Goal: Task Accomplishment & Management: Manage account settings

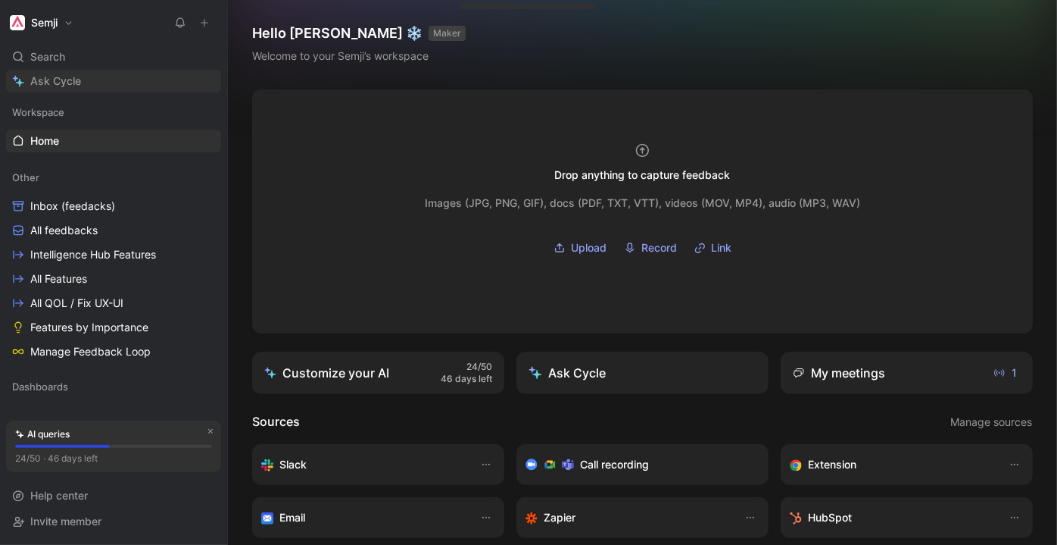
click at [83, 83] on link "Ask Cycle" at bounding box center [113, 81] width 215 height 23
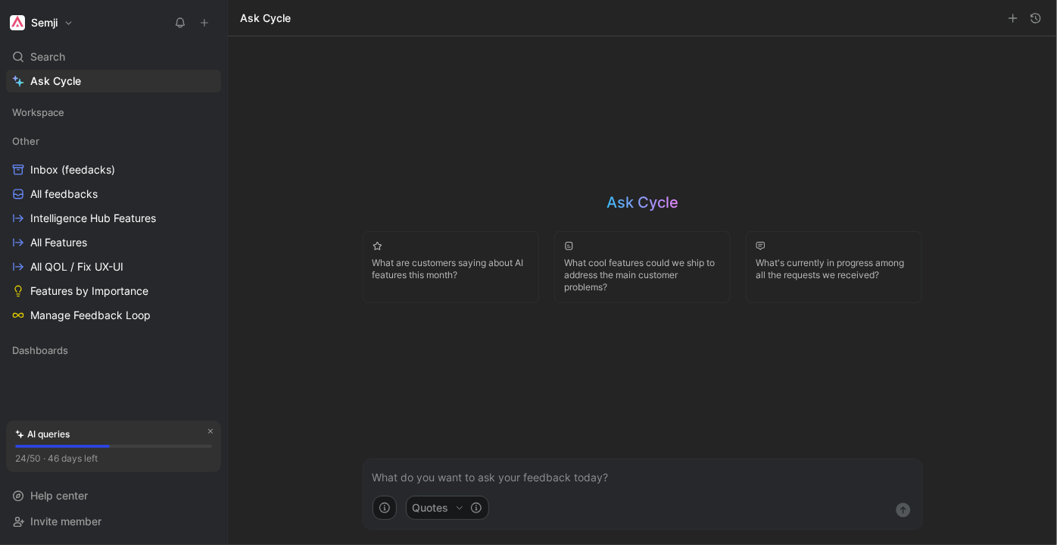
drag, startPoint x: 714, startPoint y: 208, endPoint x: 735, endPoint y: 214, distance: 21.3
click at [735, 214] on div "Ask Cycle What are customers saying about AI features this month? What cool fea…" at bounding box center [643, 248] width 560 height 112
click at [715, 198] on div "Ask Cycle What are customers saying about AI features this month? What cool fea…" at bounding box center [643, 248] width 560 height 112
click at [492, 474] on p at bounding box center [643, 477] width 541 height 18
click at [457, 508] on icon "button" at bounding box center [459, 507] width 9 height 9
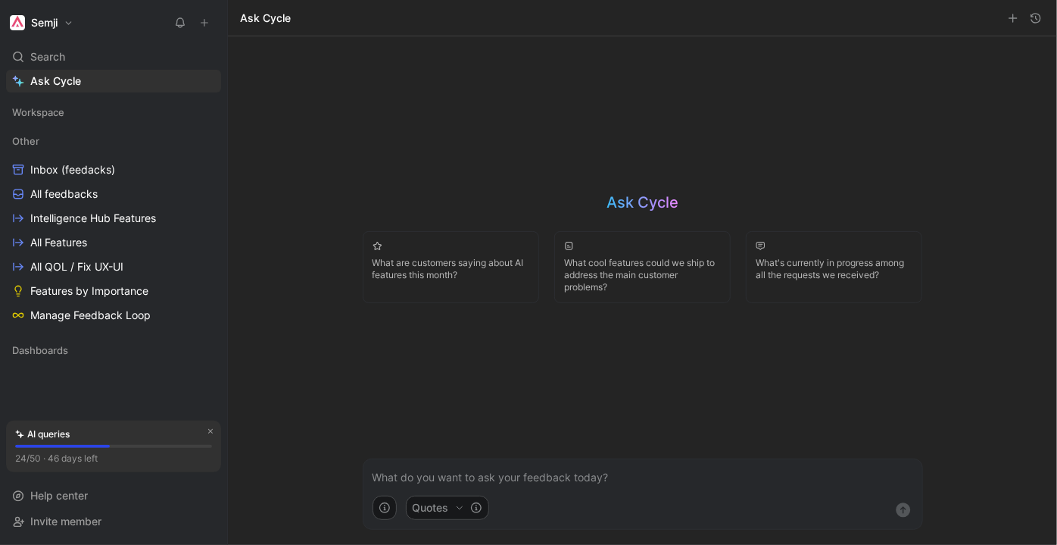
click at [624, 492] on html "Semji Search Ctrl K Ask Cycle Workspace Other Inbox (feedacks) All feedbacks In…" at bounding box center [528, 272] width 1057 height 545
click at [626, 481] on p at bounding box center [643, 477] width 541 height 18
click at [427, 510] on button "Quotes" at bounding box center [447, 507] width 83 height 24
click at [636, 477] on html "Semji Search Ctrl K Ask Cycle Workspace Other Inbox (feedacks) All feedbacks In…" at bounding box center [528, 272] width 1057 height 545
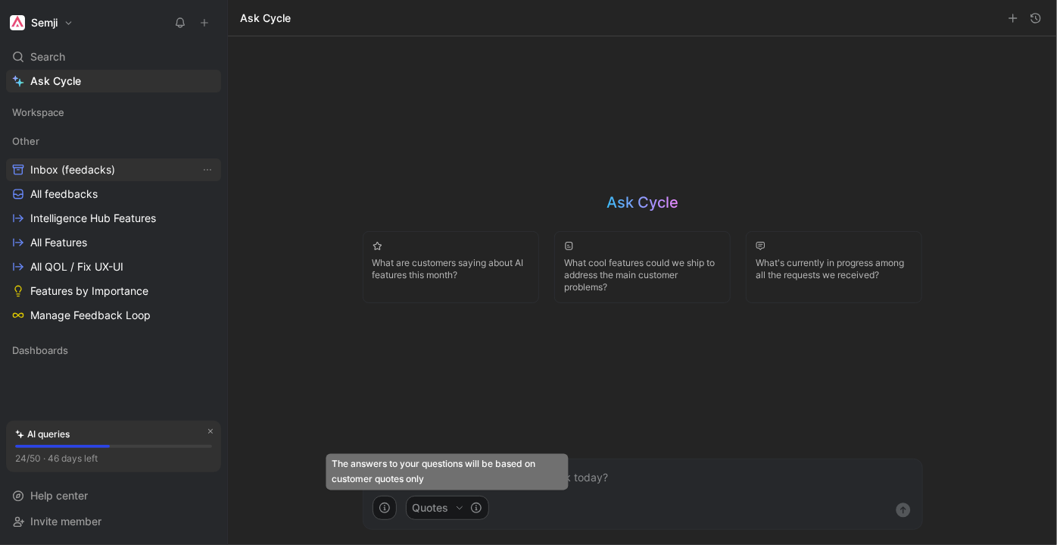
click at [117, 171] on link "Inbox (feedacks)" at bounding box center [113, 169] width 215 height 23
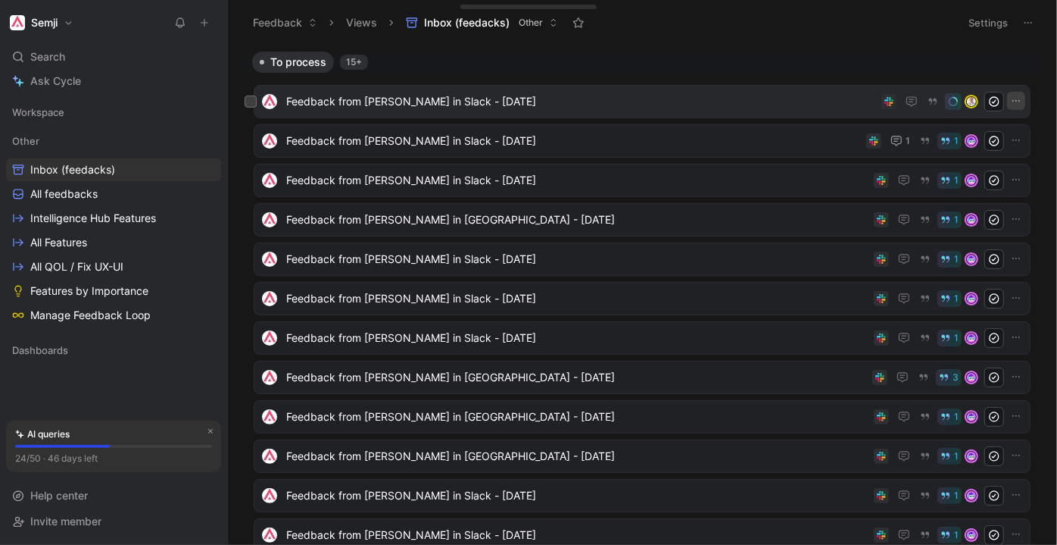
click at [1010, 101] on icon "button" at bounding box center [1016, 101] width 12 height 12
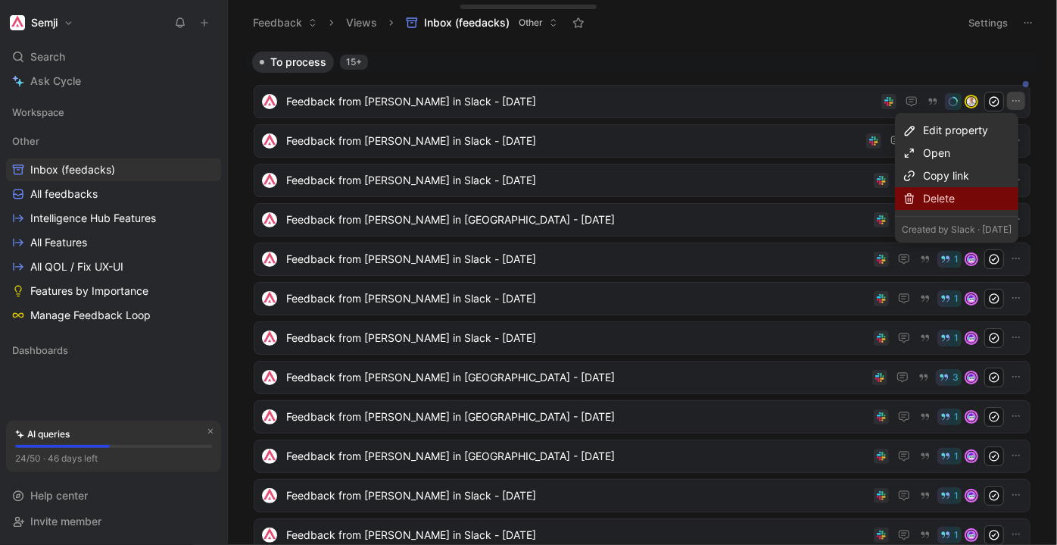
click at [959, 202] on div "Delete" at bounding box center [967, 198] width 89 height 18
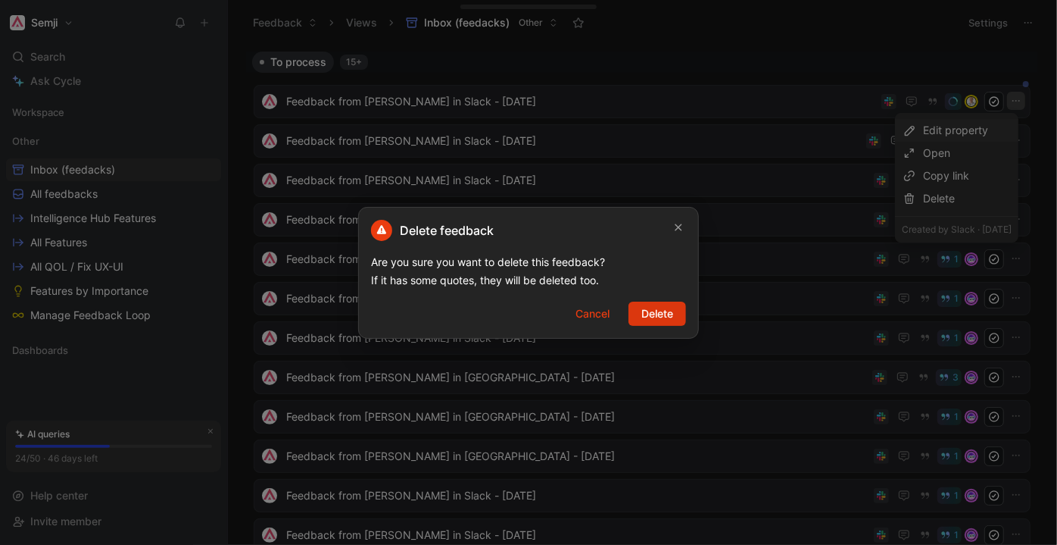
click at [651, 314] on span "Delete" at bounding box center [657, 313] width 32 height 18
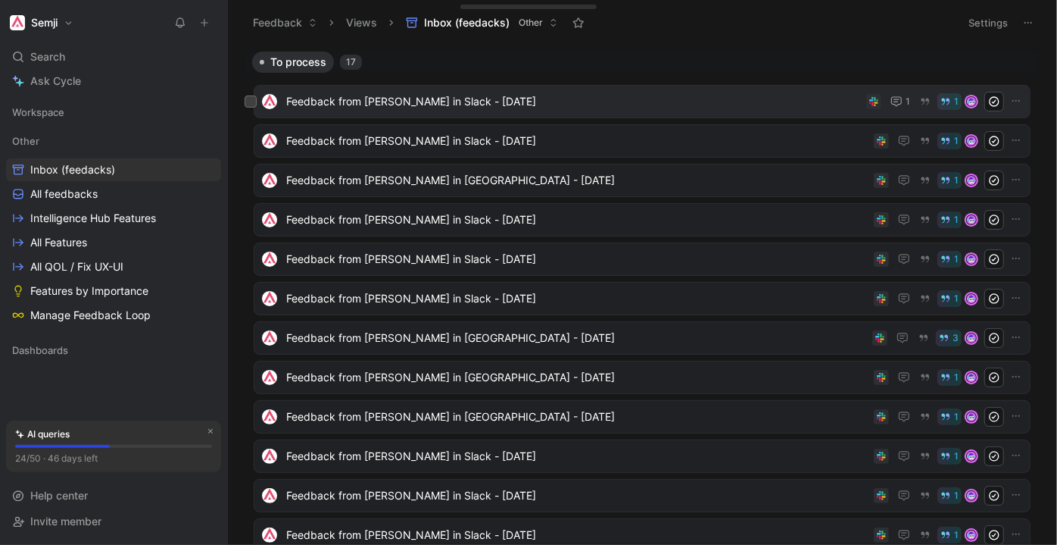
click at [529, 98] on span "Feedback from Florian Meliard in Slack - 8/1/2025" at bounding box center [573, 101] width 574 height 18
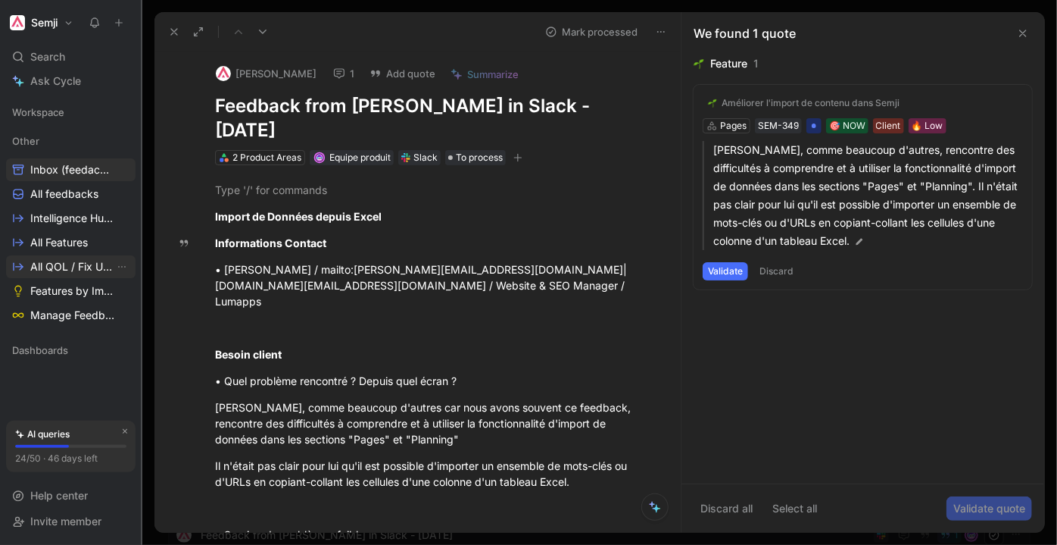
drag, startPoint x: 227, startPoint y: 278, endPoint x: 125, endPoint y: 276, distance: 102.3
click at [125, 276] on nav "Semji Search Ctrl K Ask Cycle Workspace Other Inbox (feedacks) All feedbacks In…" at bounding box center [71, 272] width 142 height 545
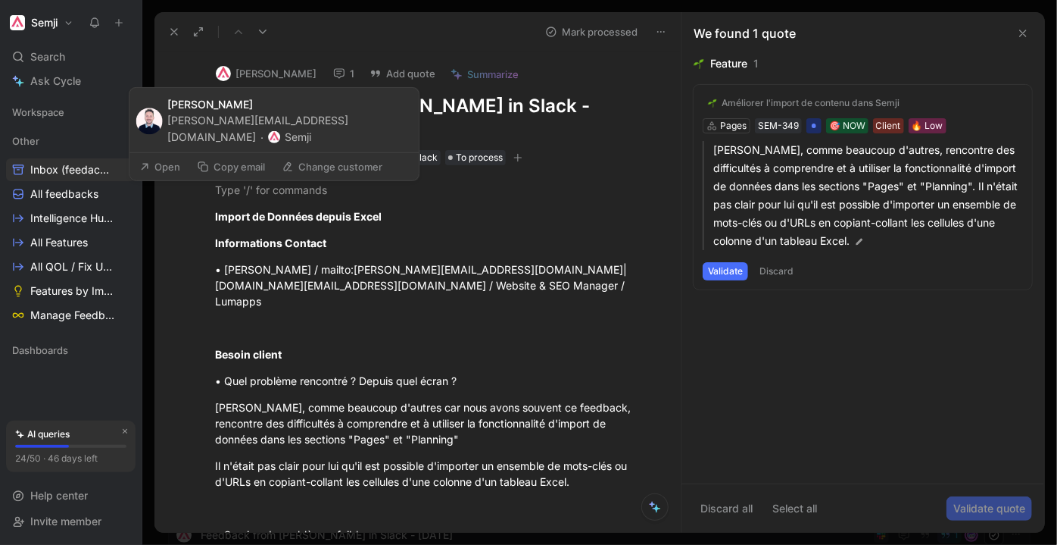
click at [275, 70] on button "Florian Meliard" at bounding box center [266, 73] width 114 height 23
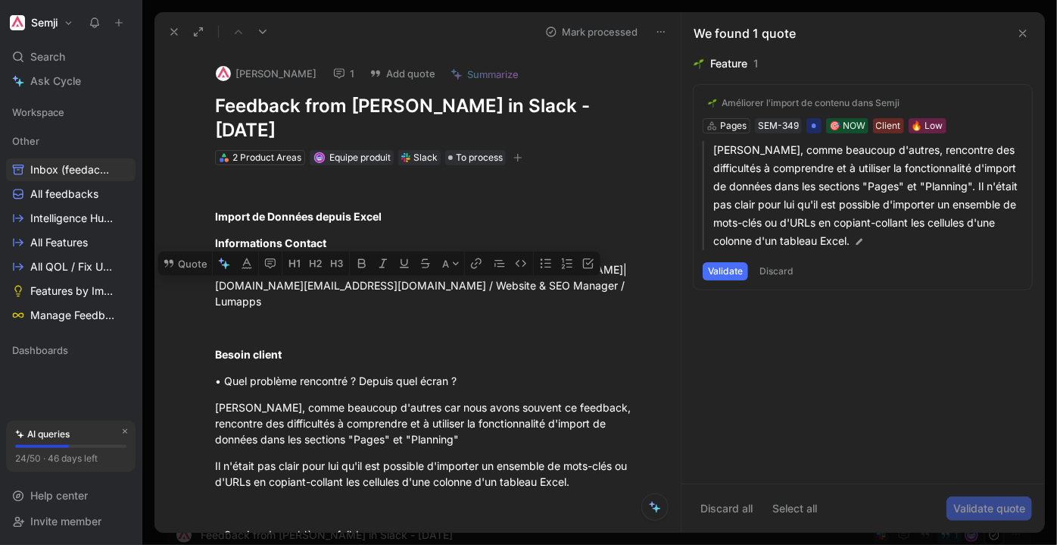
drag, startPoint x: 248, startPoint y: 282, endPoint x: 398, endPoint y: 284, distance: 150.0
copy div "francis.ndimba@lumapps.com"
click at [276, 72] on button "Florian Meliard" at bounding box center [266, 73] width 114 height 23
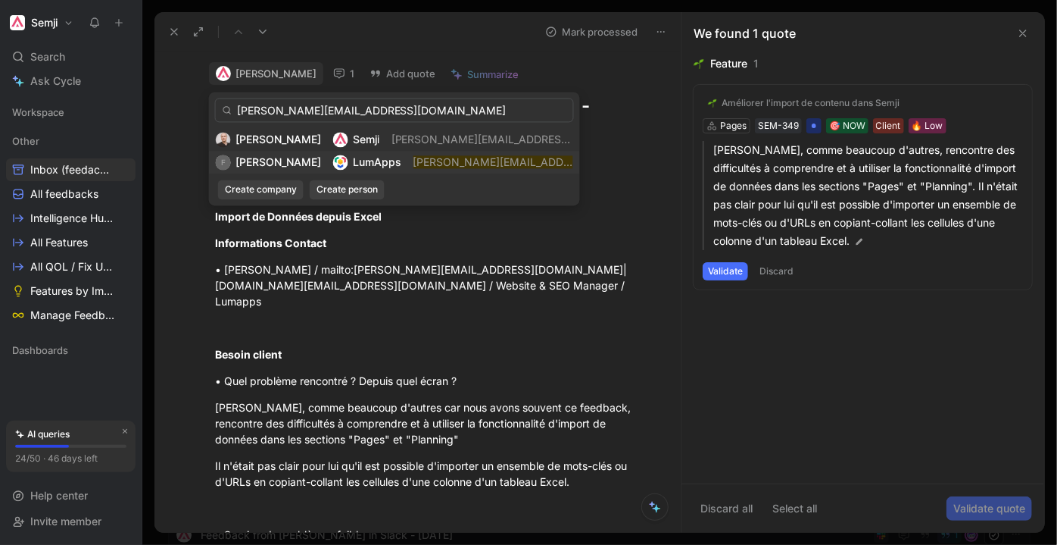
type input "francis.ndimba@lumapps.com"
click at [420, 166] on mark "francis.ndimba@lumapps.com" at bounding box center [549, 161] width 270 height 13
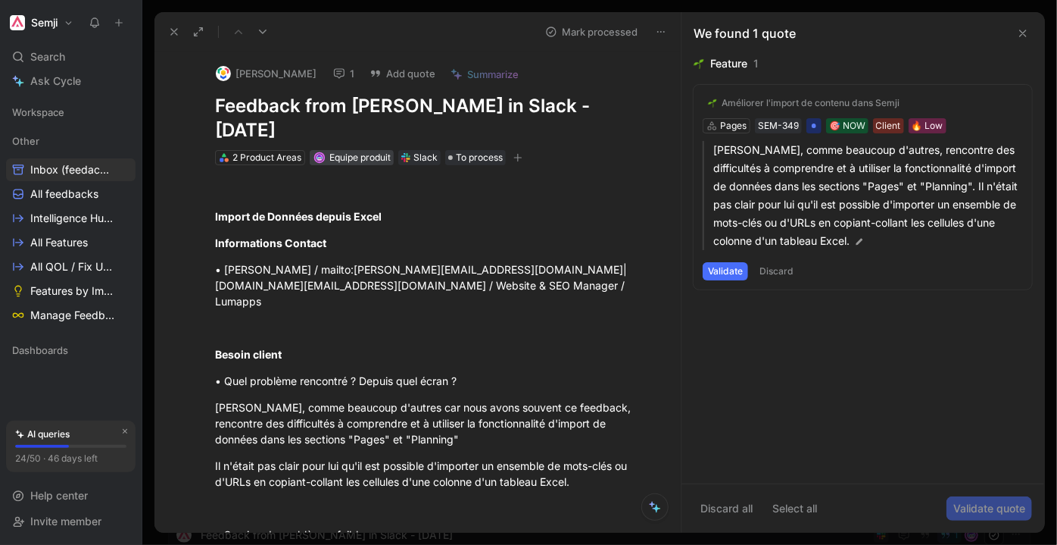
click at [361, 157] on span "Equipe produit" at bounding box center [359, 156] width 61 height 11
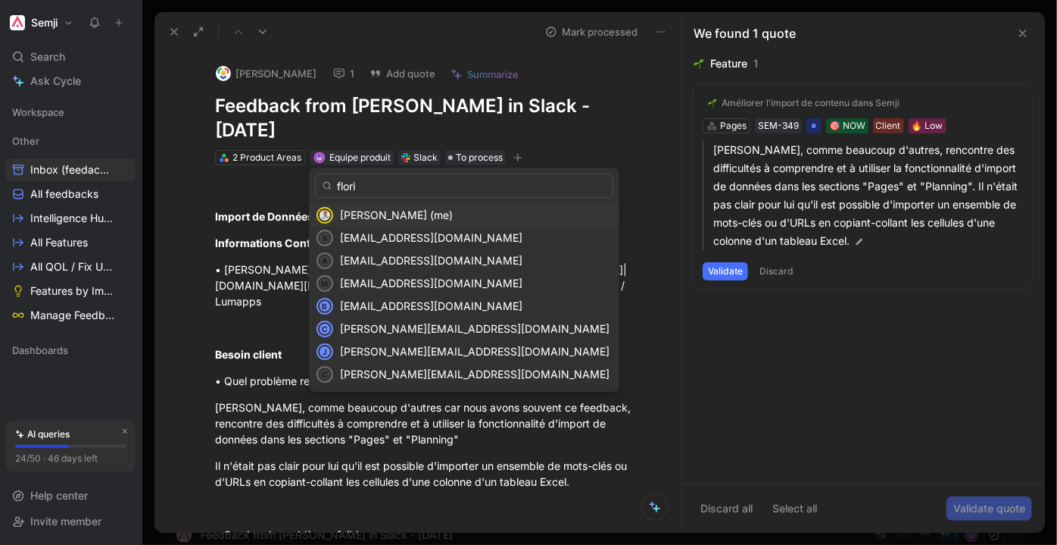
type input "floria"
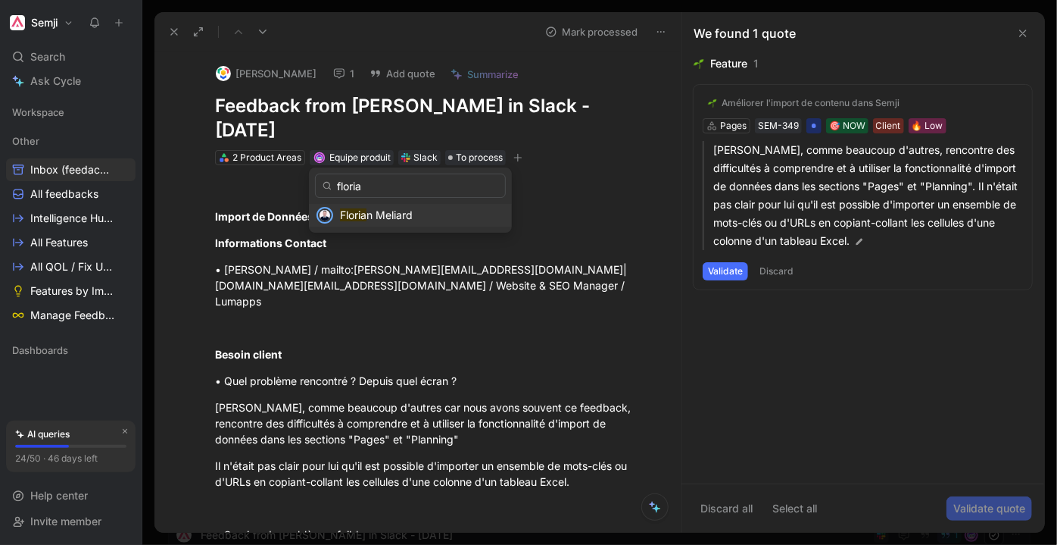
click at [424, 213] on div "Floria n Meliard" at bounding box center [422, 215] width 165 height 18
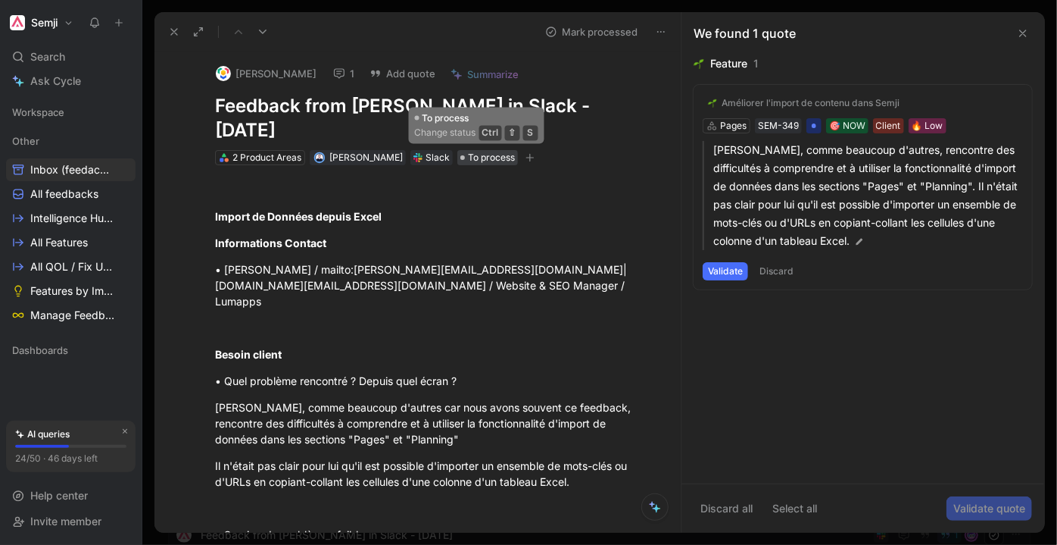
click at [491, 161] on span "To process" at bounding box center [491, 157] width 47 height 15
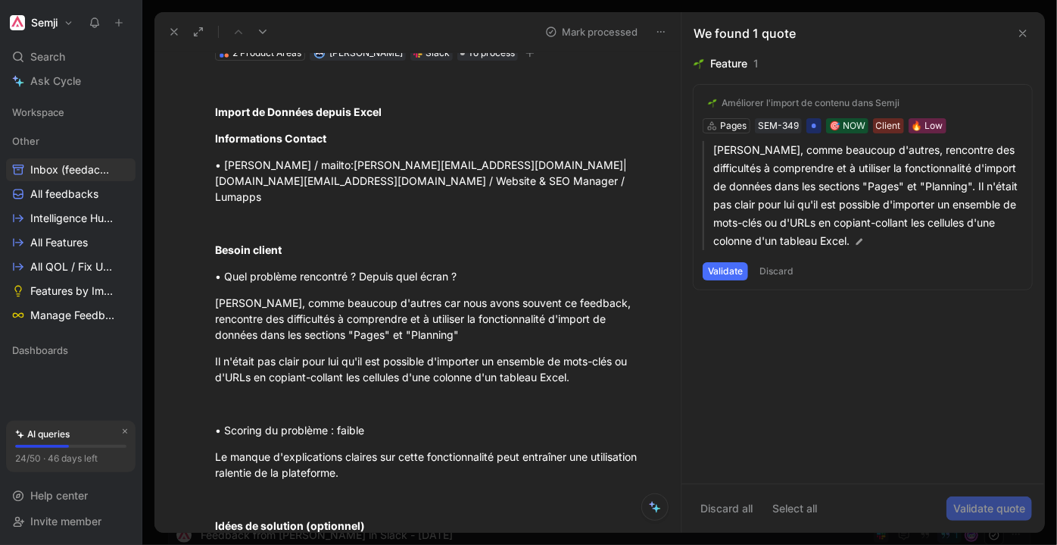
scroll to position [137, 0]
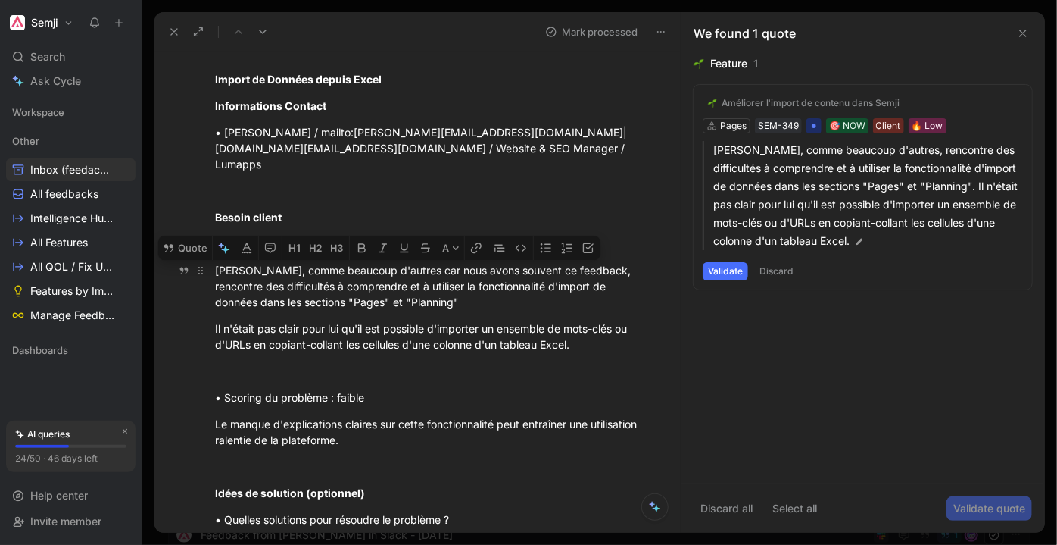
drag, startPoint x: 220, startPoint y: 268, endPoint x: 424, endPoint y: 295, distance: 205.5
click at [424, 295] on div "Francis, comme beaucoup d'autres car nous avons souvent ce feedback, rencontre …" at bounding box center [433, 286] width 437 height 48
click at [412, 317] on p "Il n'était pas clair pour lui qu'il est possible d'importer un ensemble de mots…" at bounding box center [433, 336] width 495 height 41
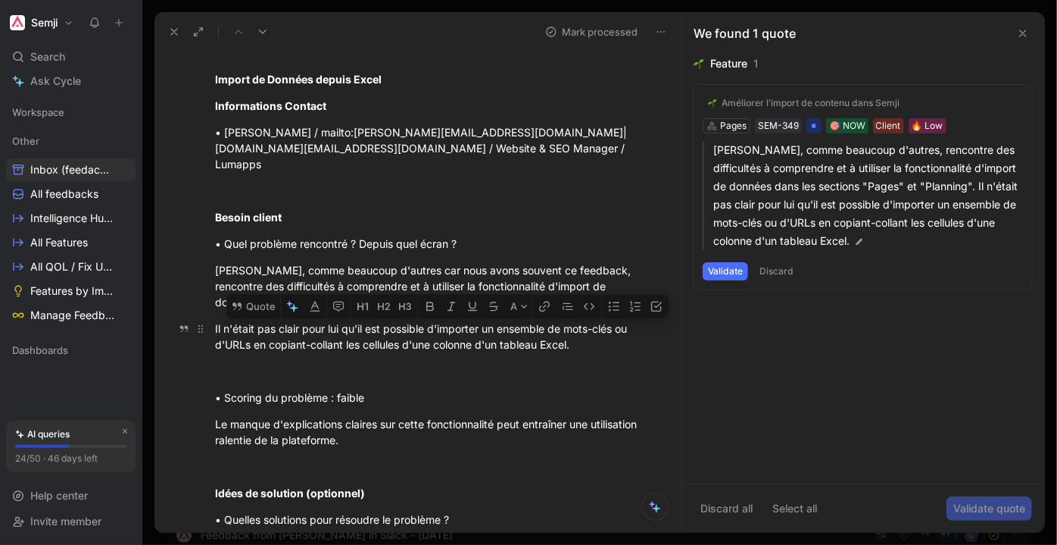
drag, startPoint x: 337, startPoint y: 320, endPoint x: 570, endPoint y: 341, distance: 233.4
click at [570, 341] on div "Il n'était pas clair pour lui qu'il est possible d'importer un ensemble de mots…" at bounding box center [433, 336] width 437 height 32
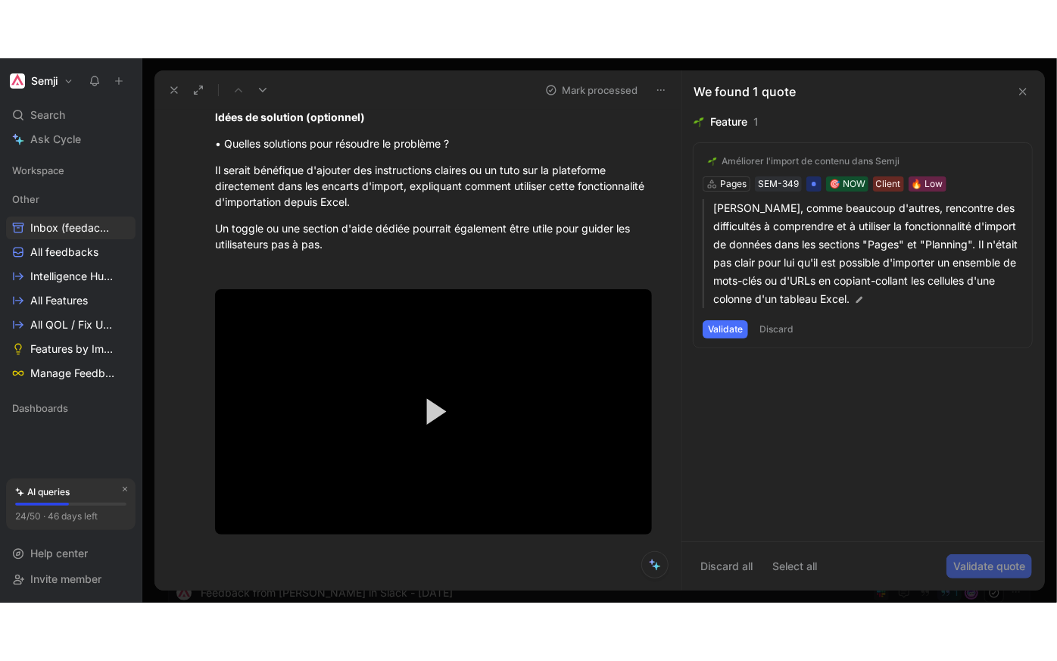
scroll to position [688, 0]
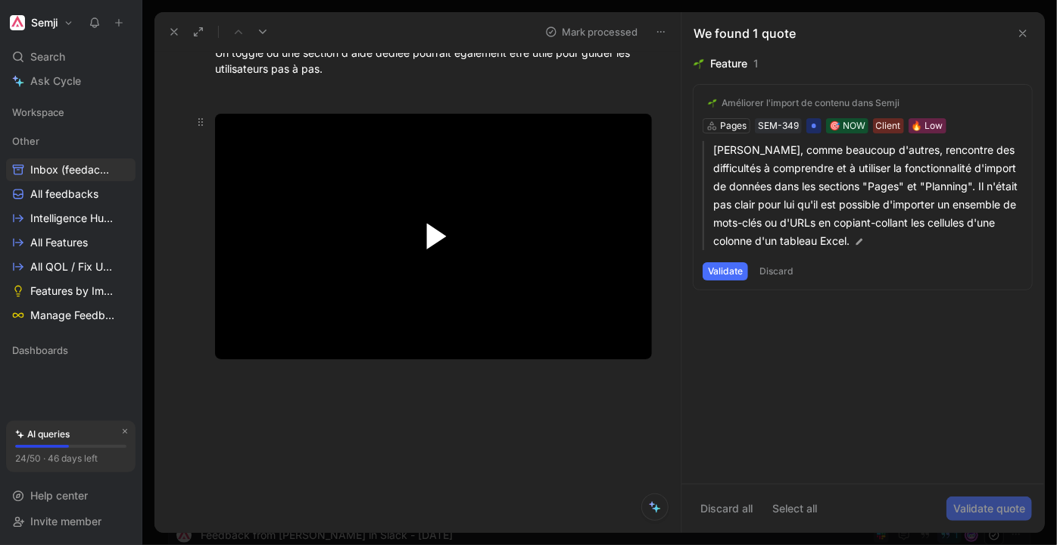
click at [438, 230] on span "Video Player" at bounding box center [437, 236] width 20 height 27
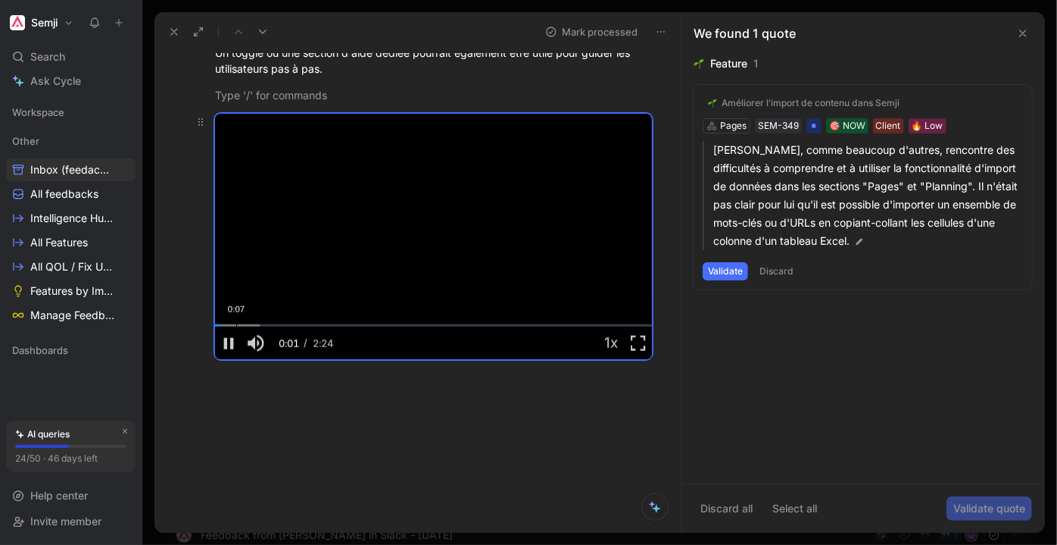
click at [238, 324] on div "Loaded : 10.23% 0:07 0:01" at bounding box center [433, 325] width 437 height 2
click at [264, 324] on div "Loaded : 14.82% 0:10 0:08" at bounding box center [433, 325] width 437 height 2
click at [636, 343] on span "Video Player" at bounding box center [638, 343] width 27 height 0
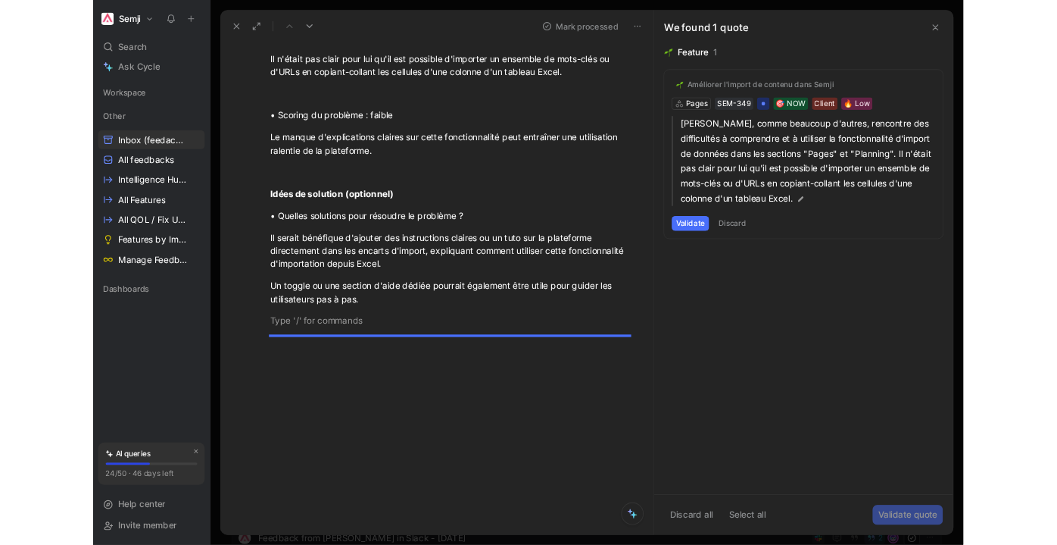
scroll to position [394, 0]
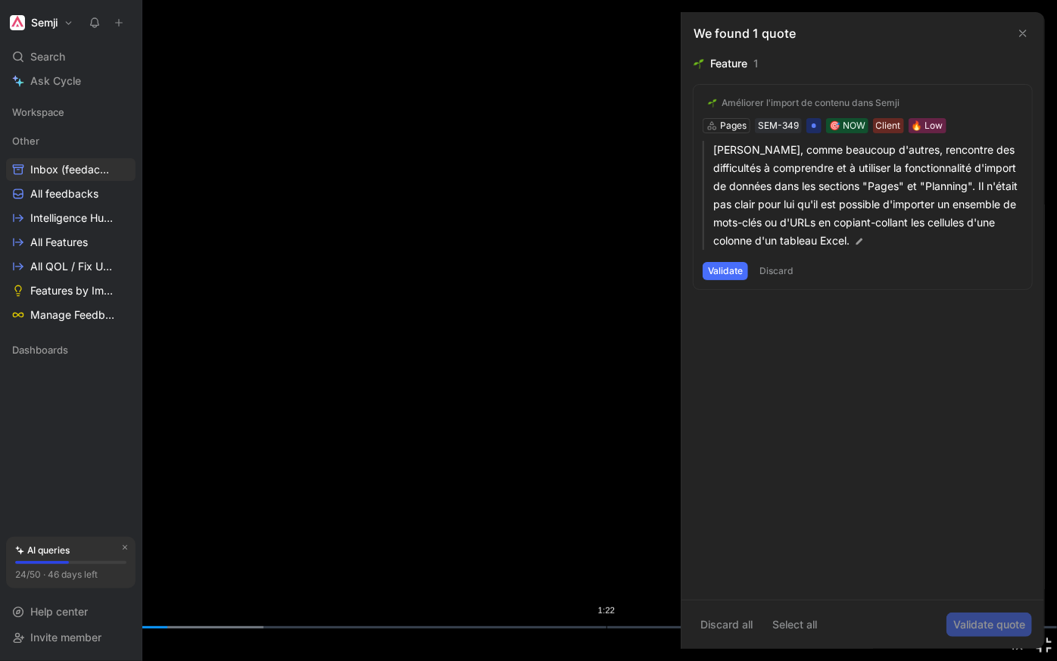
click at [238, 544] on div "Loaded : 24.91% 1:22 0:22" at bounding box center [528, 627] width 1057 height 2
click at [267, 544] on div "Loaded : 24.91% 0:36 0:32" at bounding box center [528, 627] width 1057 height 2
click at [298, 544] on div "Loaded : 33.29% 0:40 0:36" at bounding box center [528, 627] width 1057 height 2
click at [361, 544] on div "Loaded : 40.20% 0:49 0:41" at bounding box center [528, 627] width 1057 height 2
click at [398, 544] on div "Loaded : 46.69% 0:54 0:49" at bounding box center [528, 627] width 1057 height 2
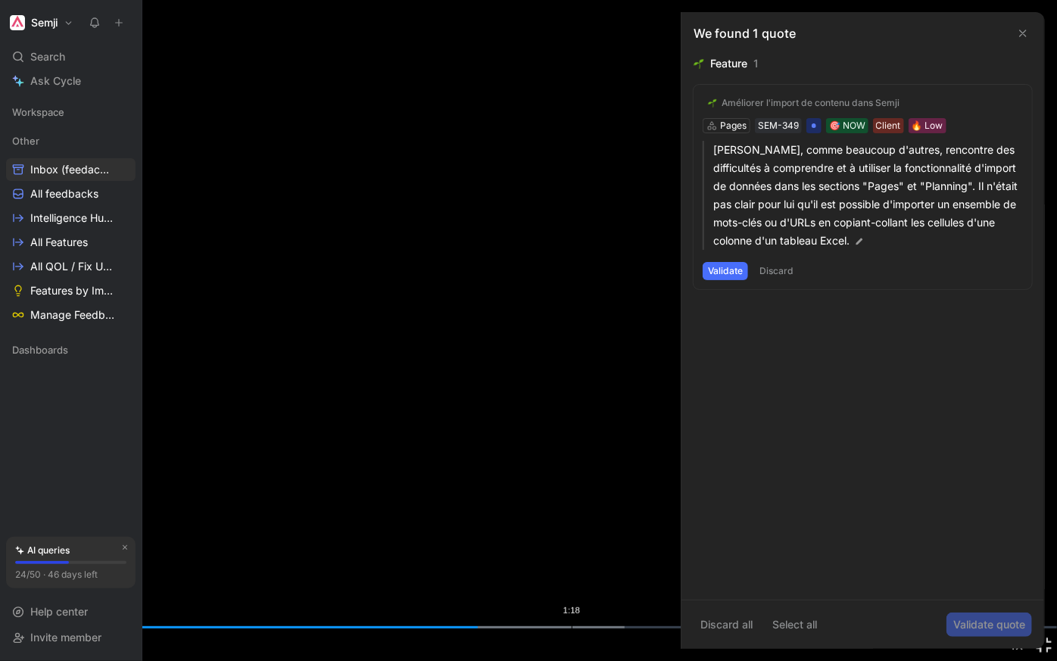
click at [572, 544] on div "Loaded : 59.11% 1:18 1:05" at bounding box center [528, 627] width 1057 height 2
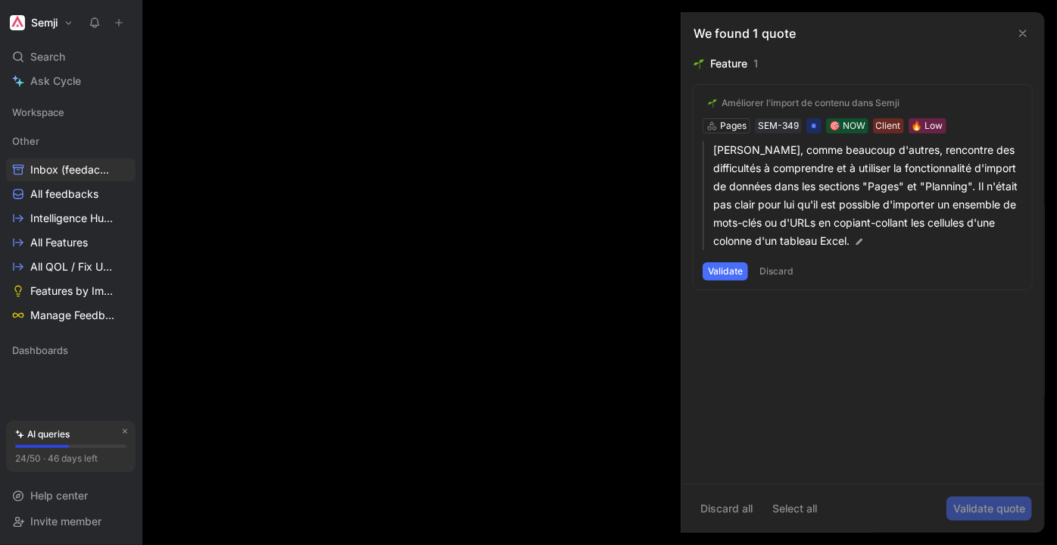
scroll to position [50, 0]
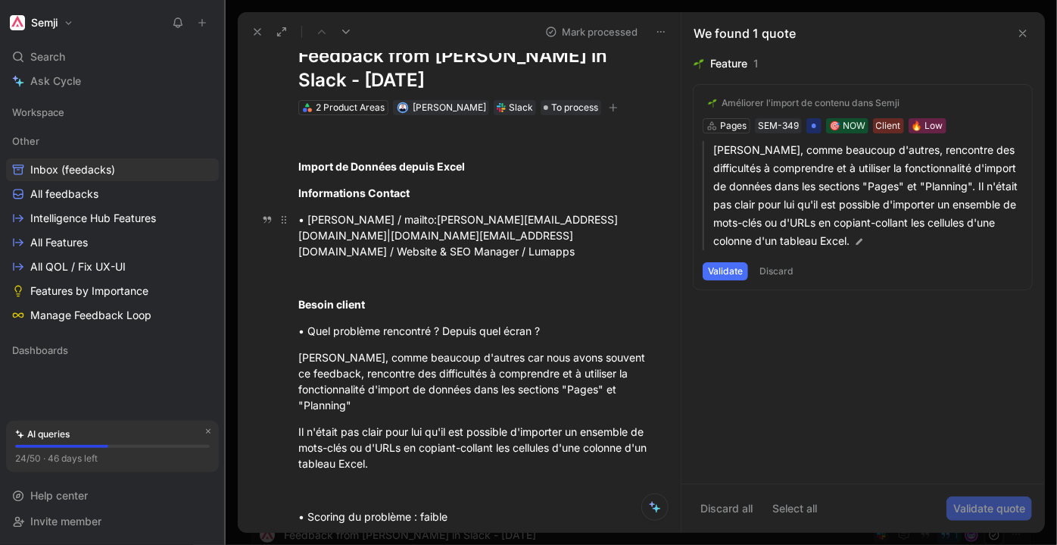
drag, startPoint x: 140, startPoint y: 254, endPoint x: 306, endPoint y: 246, distance: 166.1
click at [306, 246] on div "Semji Search Ctrl K Ask Cycle Workspace Other Inbox (feedacks) All feedbacks In…" at bounding box center [528, 272] width 1057 height 545
click at [731, 270] on button "Validate" at bounding box center [725, 271] width 45 height 18
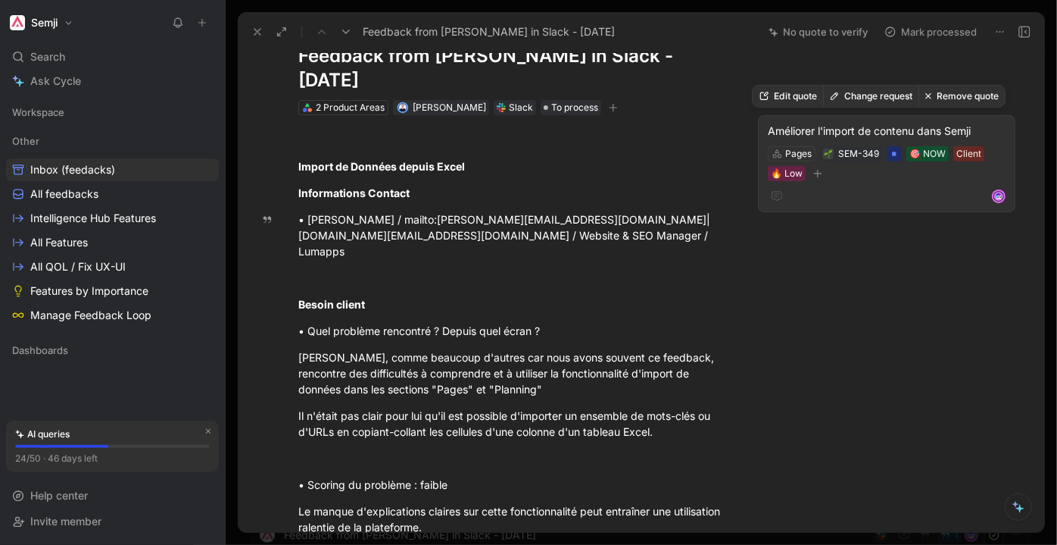
click at [880, 96] on button "Change request" at bounding box center [870, 96] width 95 height 21
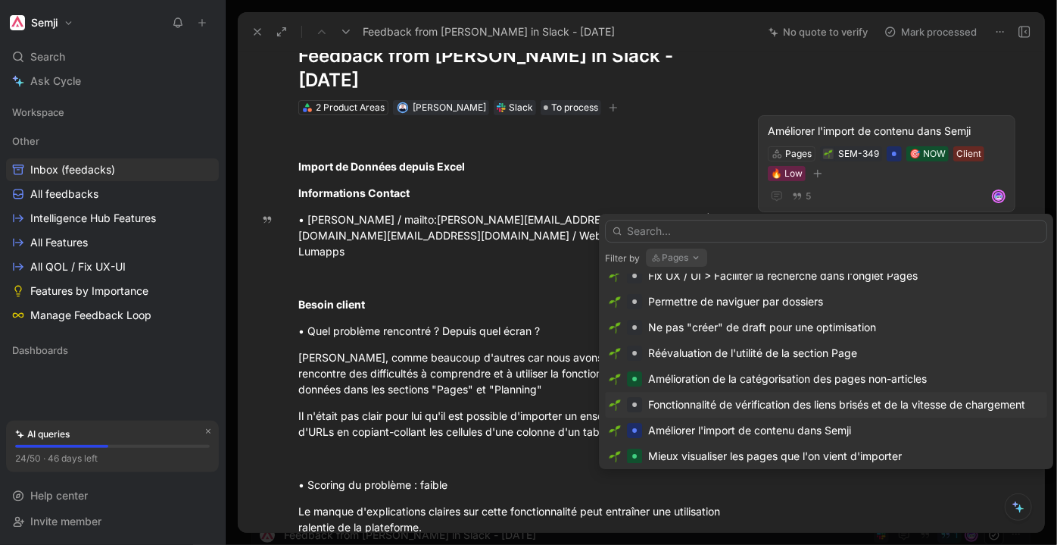
scroll to position [0, 0]
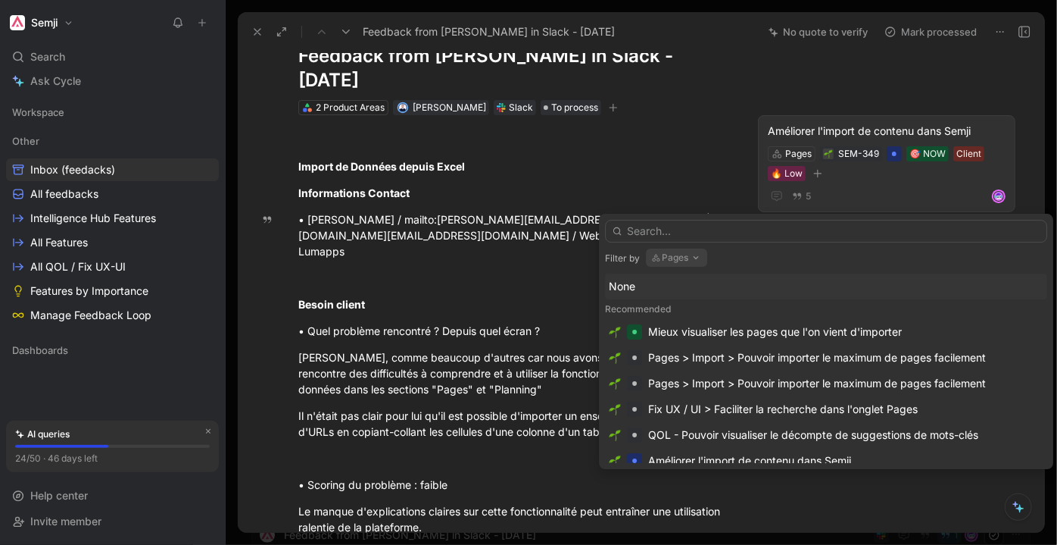
click at [709, 223] on input "text" at bounding box center [826, 231] width 442 height 23
click at [707, 234] on input "text" at bounding box center [826, 231] width 442 height 23
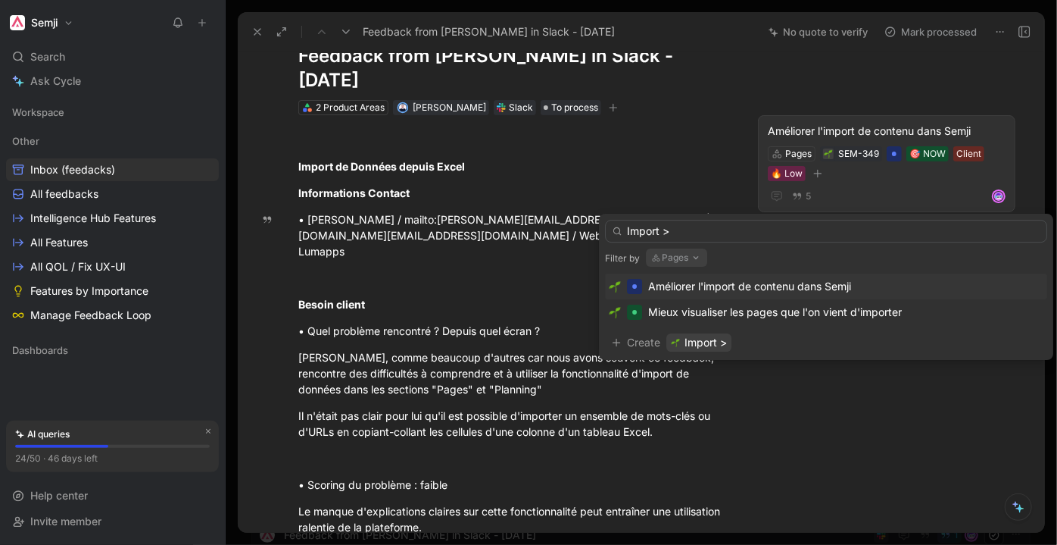
type input "Import >"
click at [742, 290] on span "Améliorer l'import de contenu dans Semji" at bounding box center [749, 285] width 203 height 13
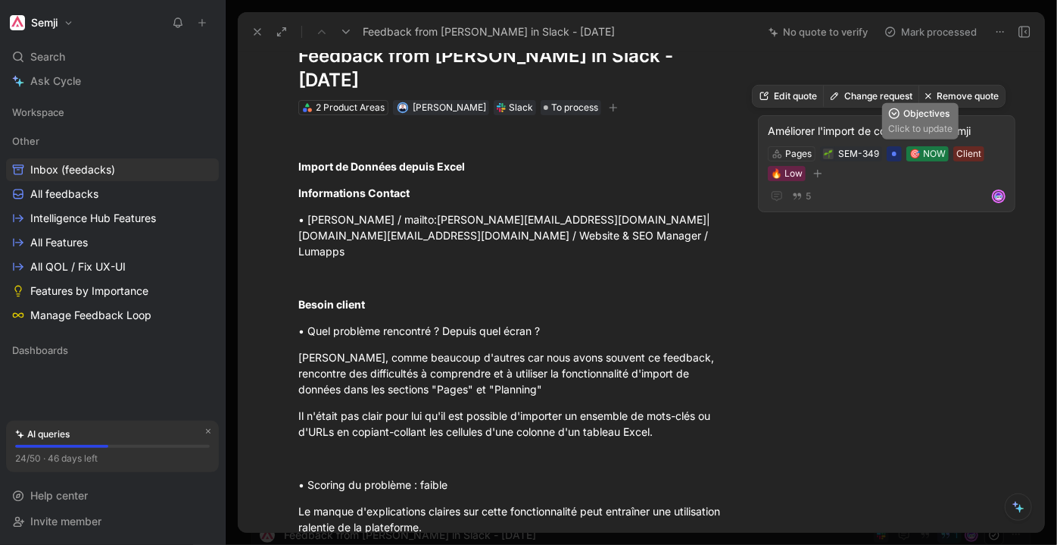
click at [932, 154] on div "🎯 NOW" at bounding box center [928, 153] width 36 height 15
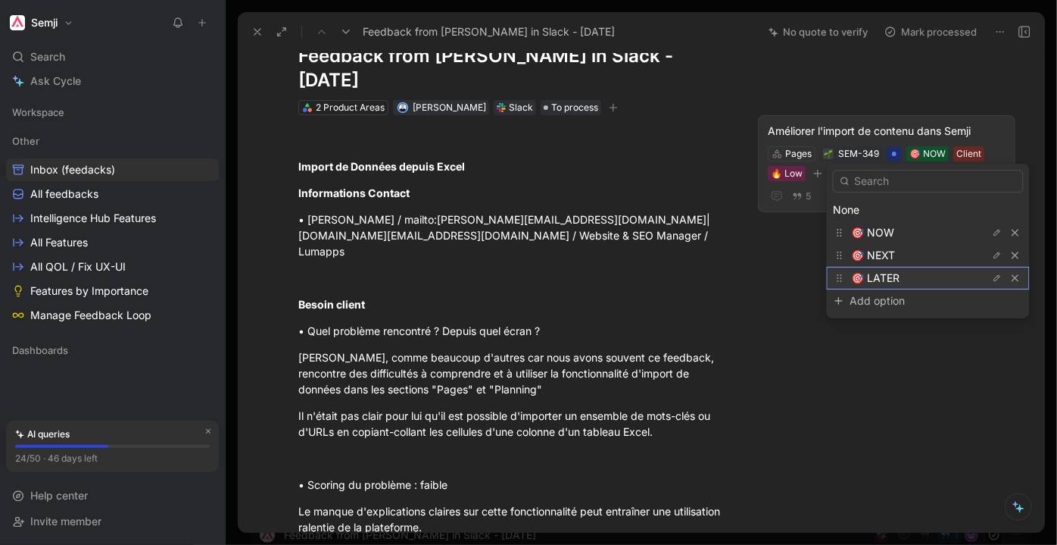
click at [918, 277] on div "🎯 LATER" at bounding box center [909, 278] width 114 height 18
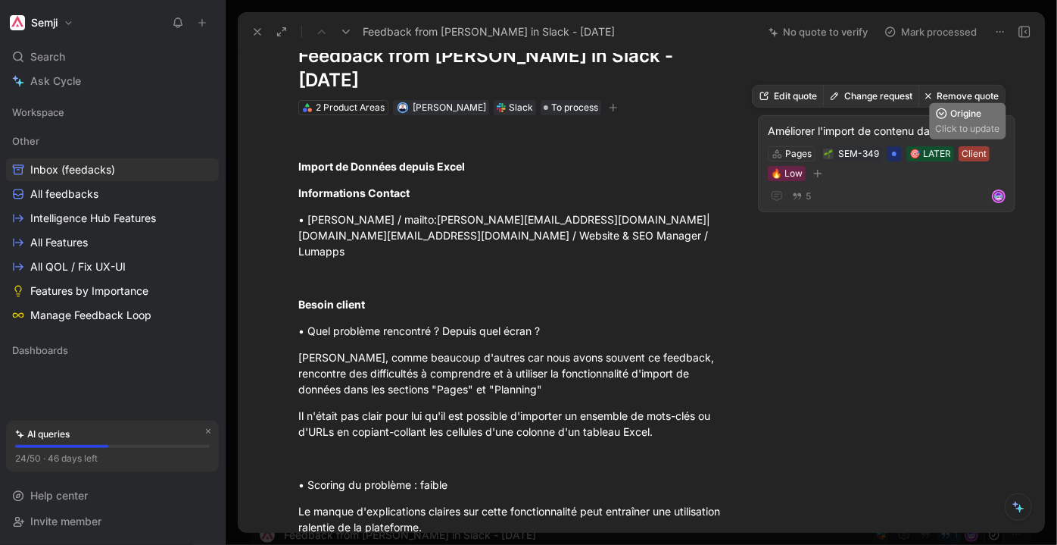
click at [964, 155] on div "Client" at bounding box center [974, 153] width 25 height 15
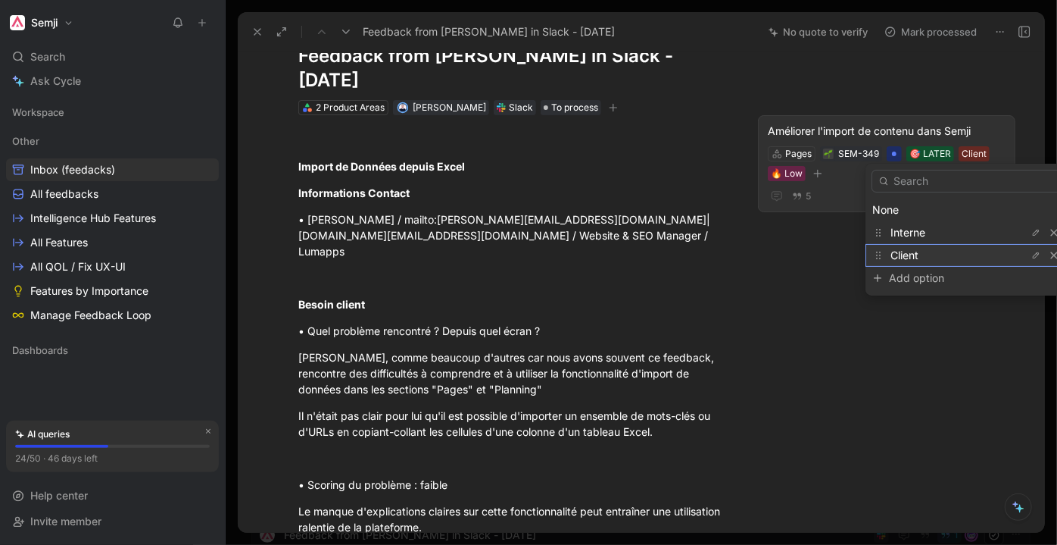
click at [950, 253] on div "Client" at bounding box center [948, 255] width 114 height 18
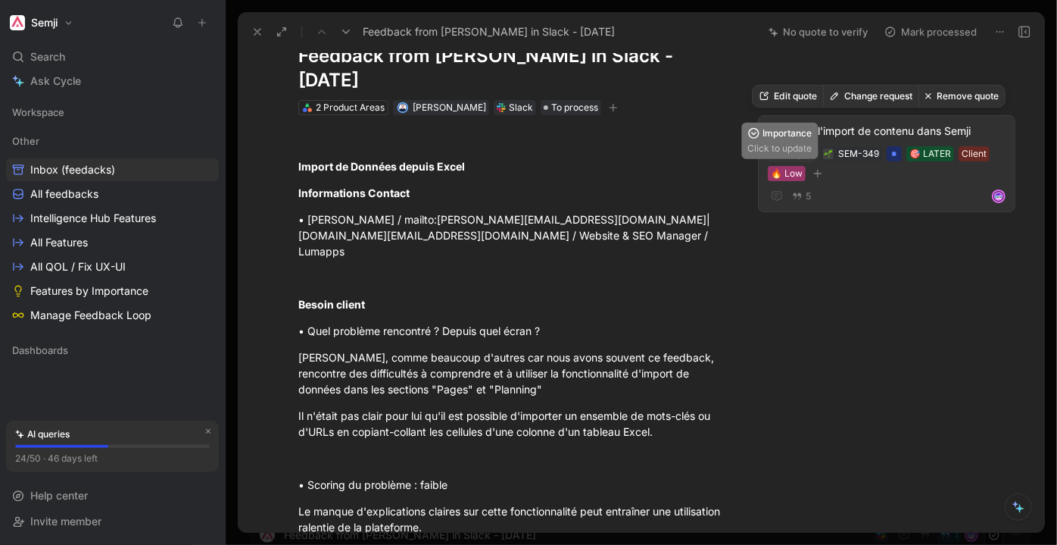
click at [785, 173] on div "🔥 Low" at bounding box center [787, 173] width 32 height 15
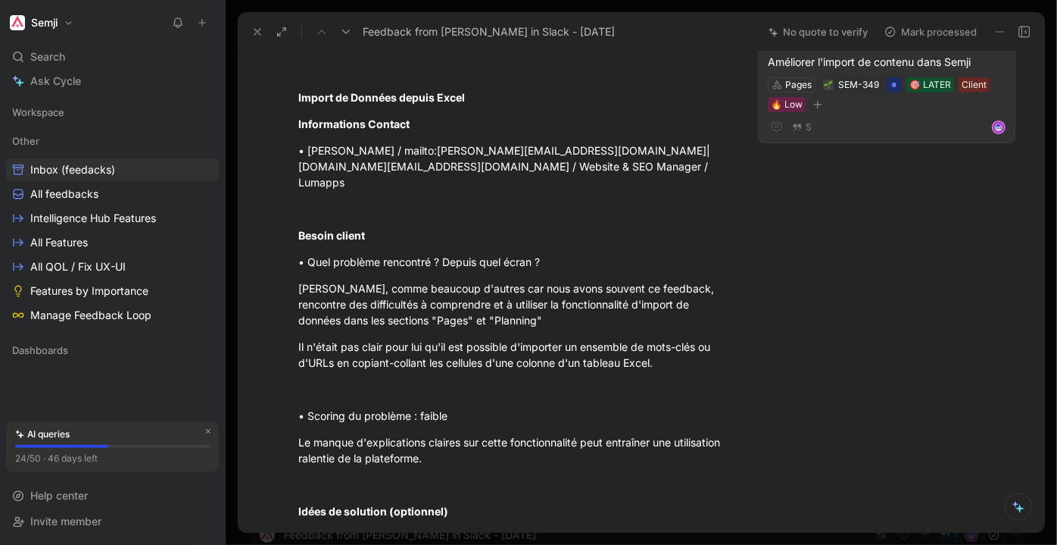
scroll to position [50, 0]
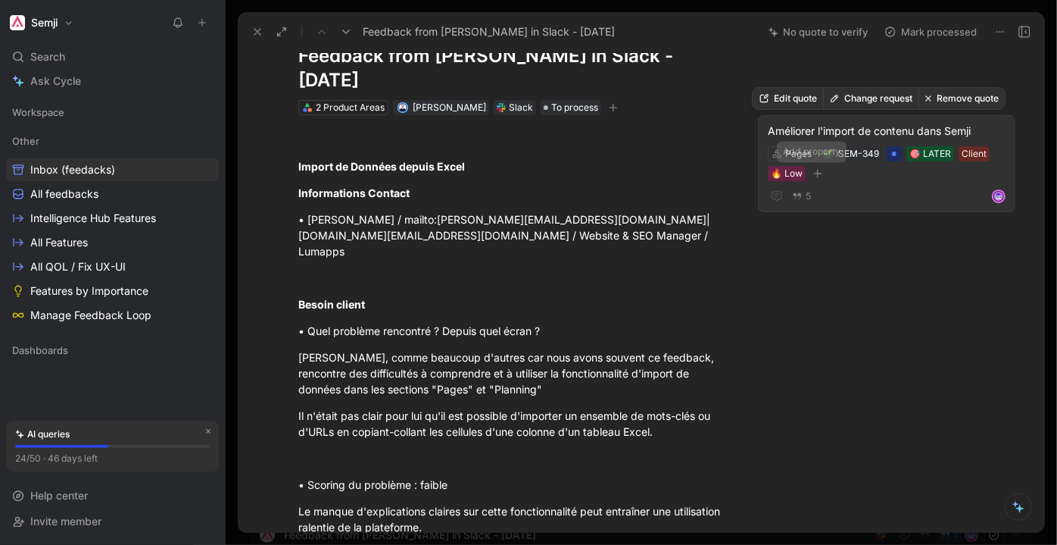
click at [811, 167] on button "button" at bounding box center [817, 173] width 15 height 15
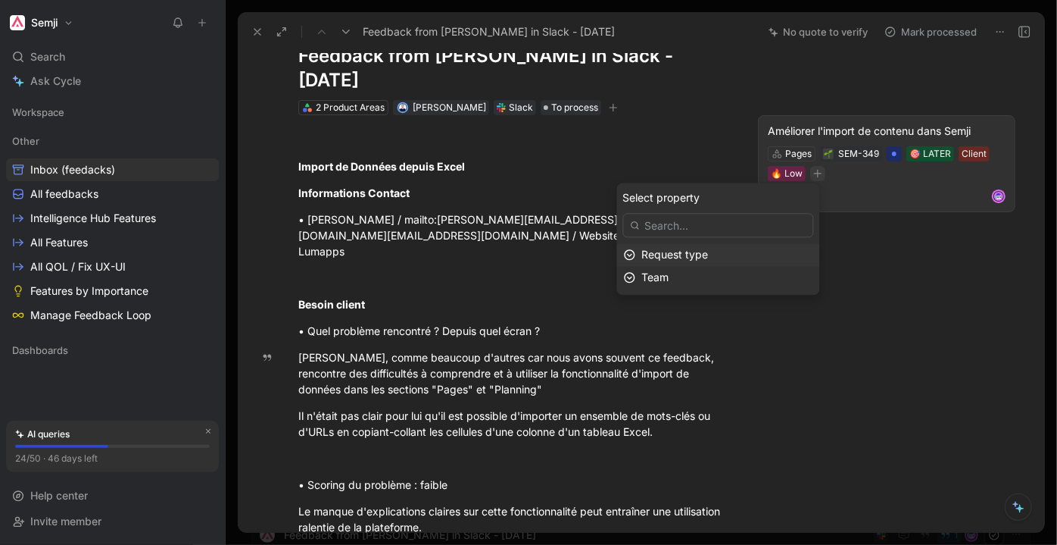
click at [689, 259] on span "Request type" at bounding box center [675, 254] width 67 height 13
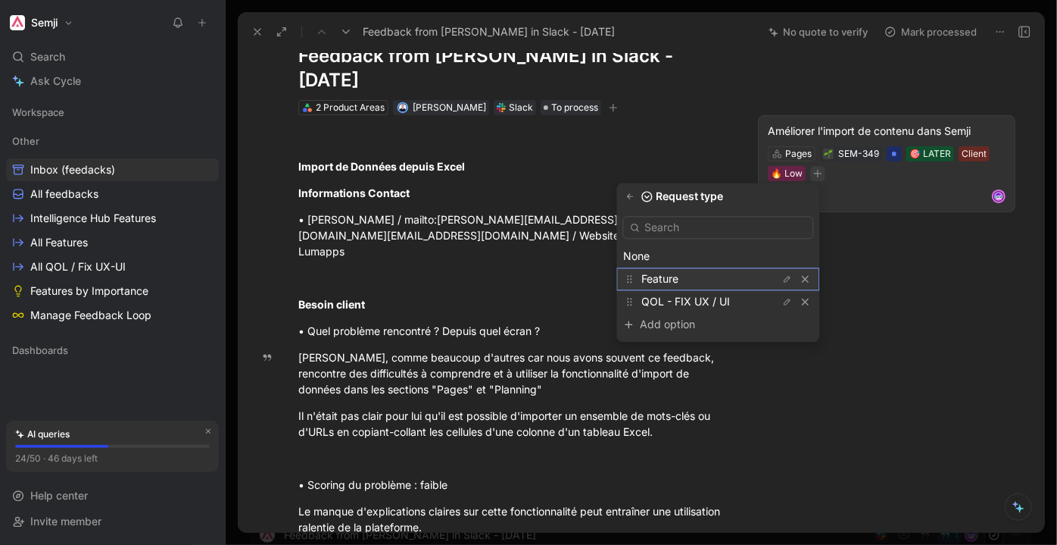
click at [733, 281] on div "Feature" at bounding box center [699, 279] width 114 height 18
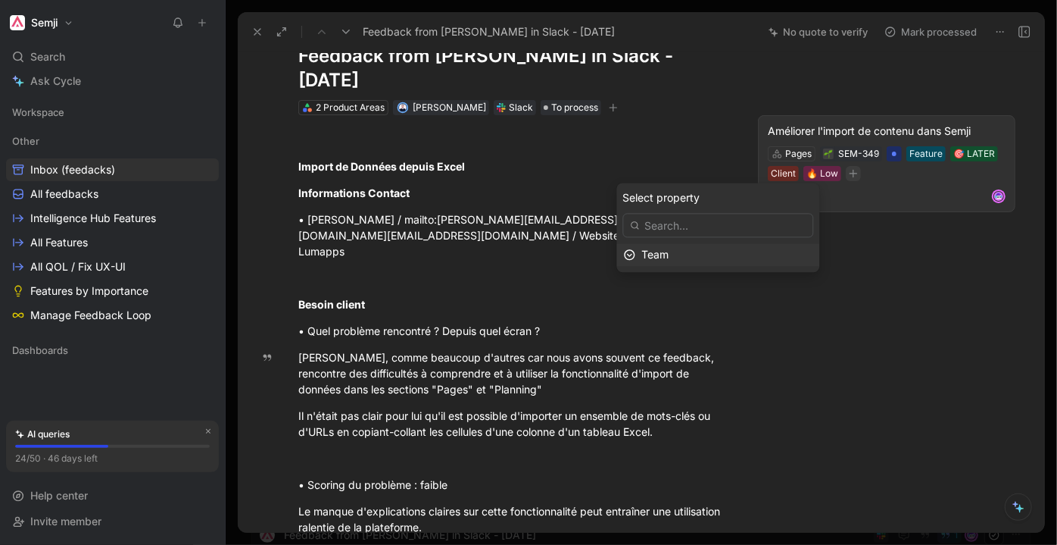
click at [715, 255] on div "Team" at bounding box center [727, 254] width 171 height 18
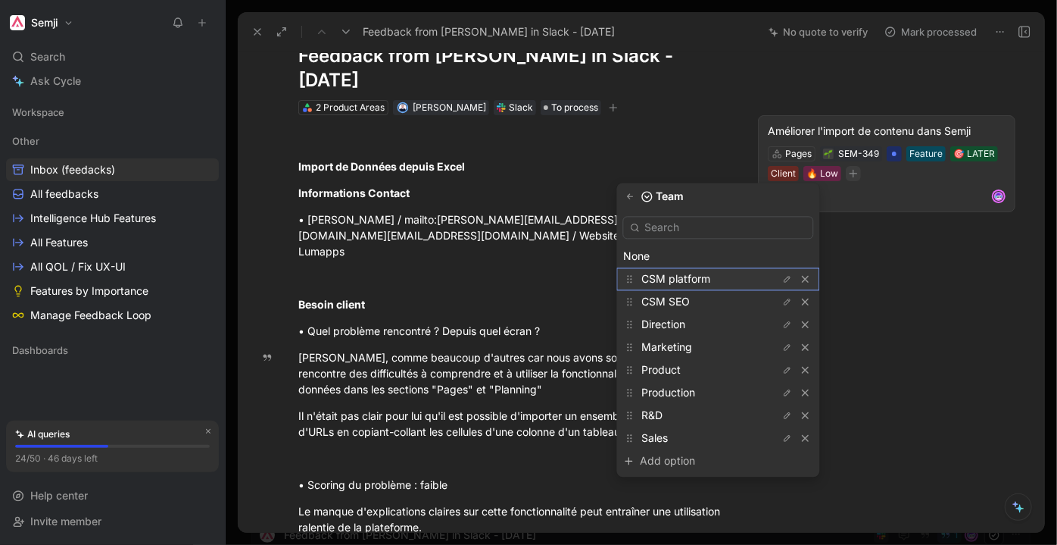
click at [732, 280] on div "CSM platform" at bounding box center [699, 279] width 114 height 18
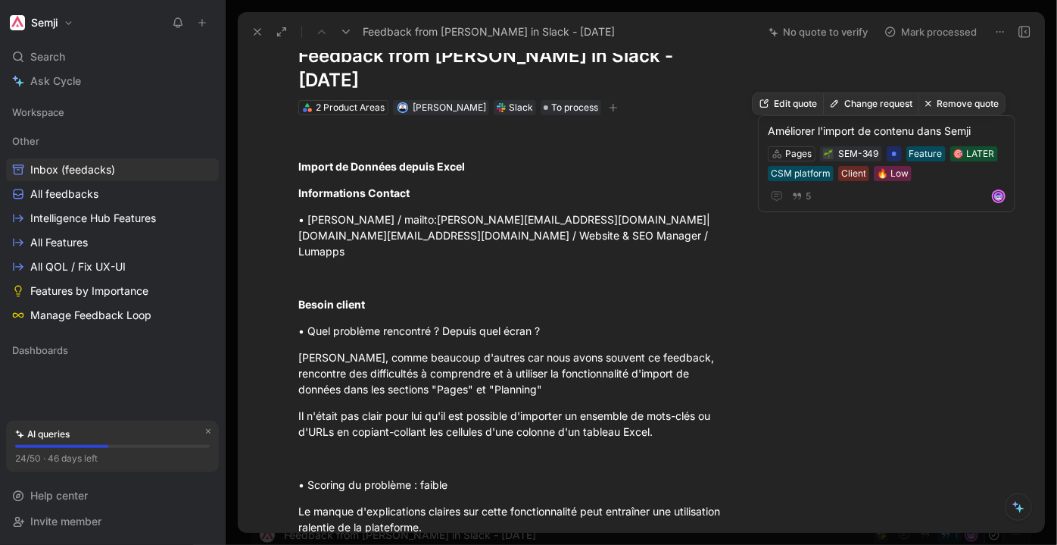
click at [866, 325] on div "Francis Ndimba 1 Add quote Summarize Feedback from Florian Meliard in Slack - 8…" at bounding box center [641, 291] width 807 height 481
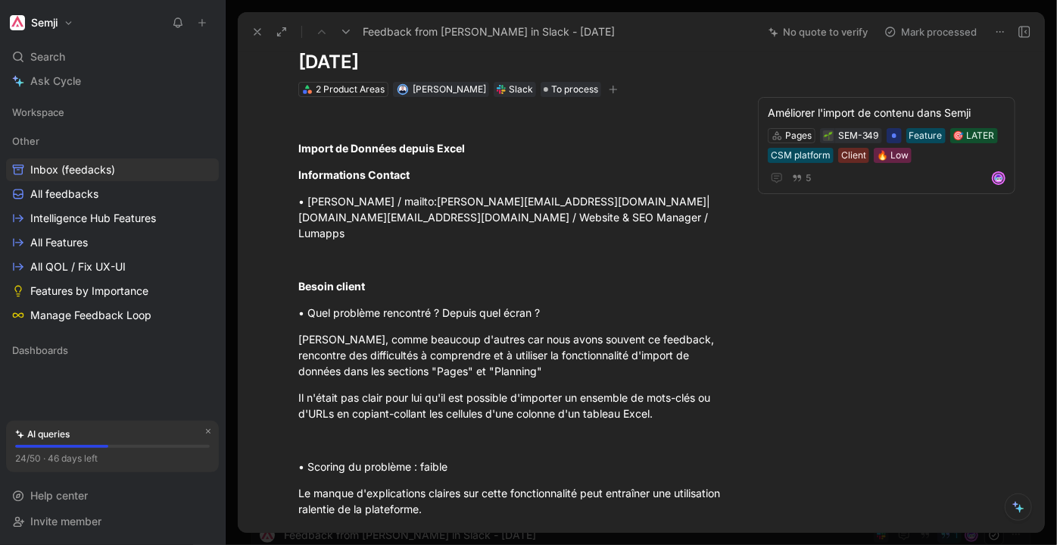
scroll to position [0, 0]
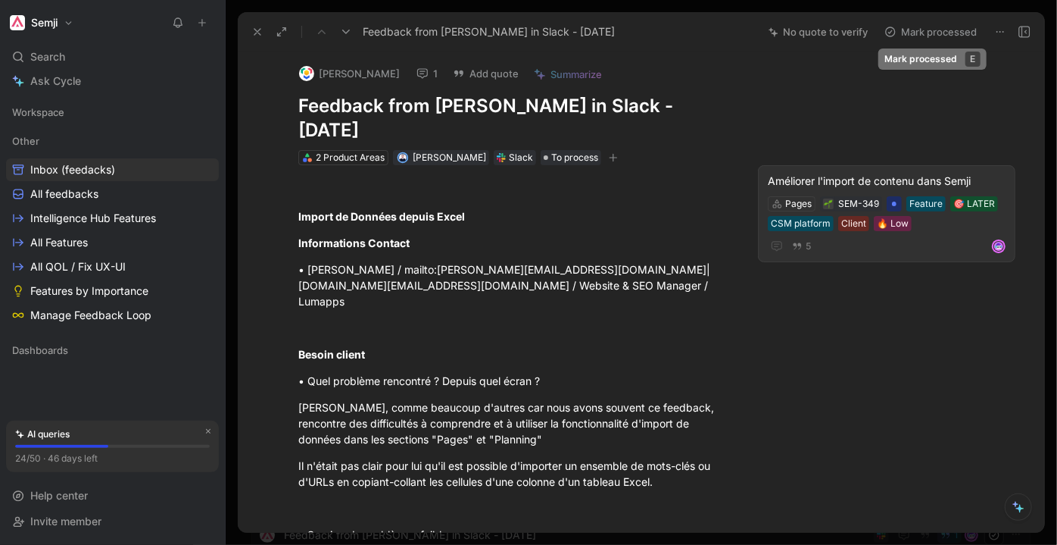
click at [931, 30] on button "Mark processed" at bounding box center [931, 31] width 106 height 21
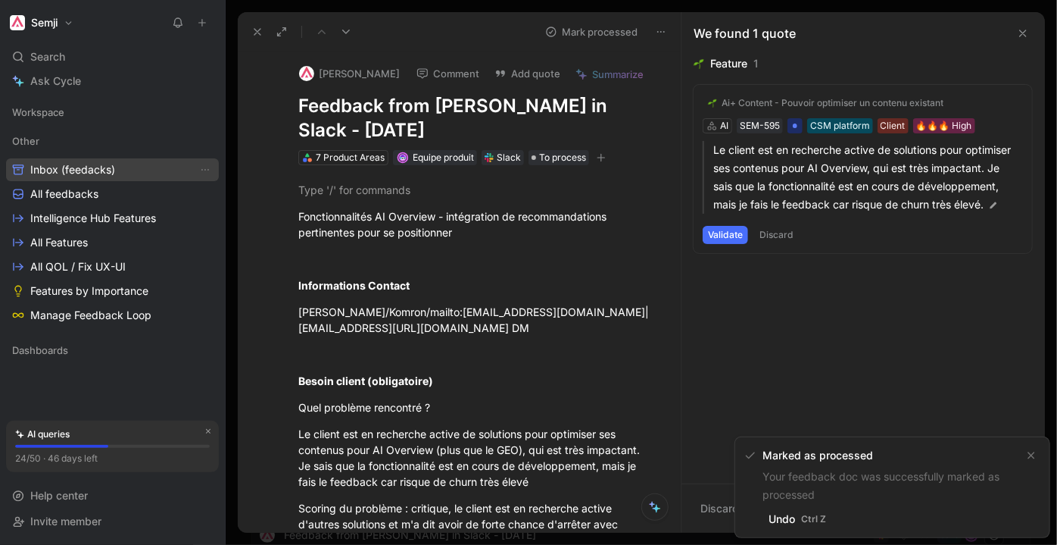
click at [105, 169] on span "Inbox (feedacks)" at bounding box center [72, 169] width 85 height 15
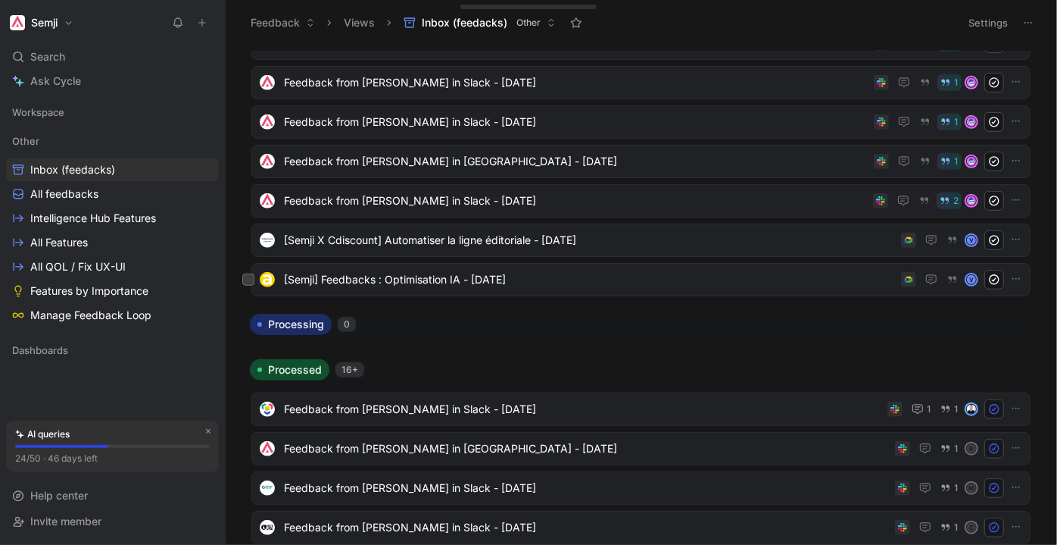
scroll to position [551, 0]
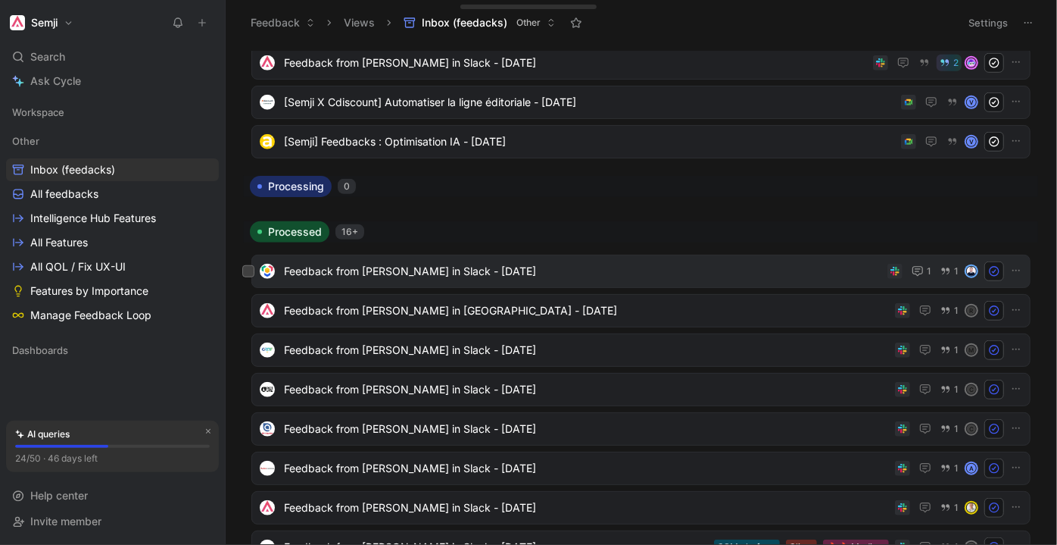
click at [401, 270] on span "Feedback from Florian Meliard in Slack - 8/1/2025" at bounding box center [583, 271] width 598 height 18
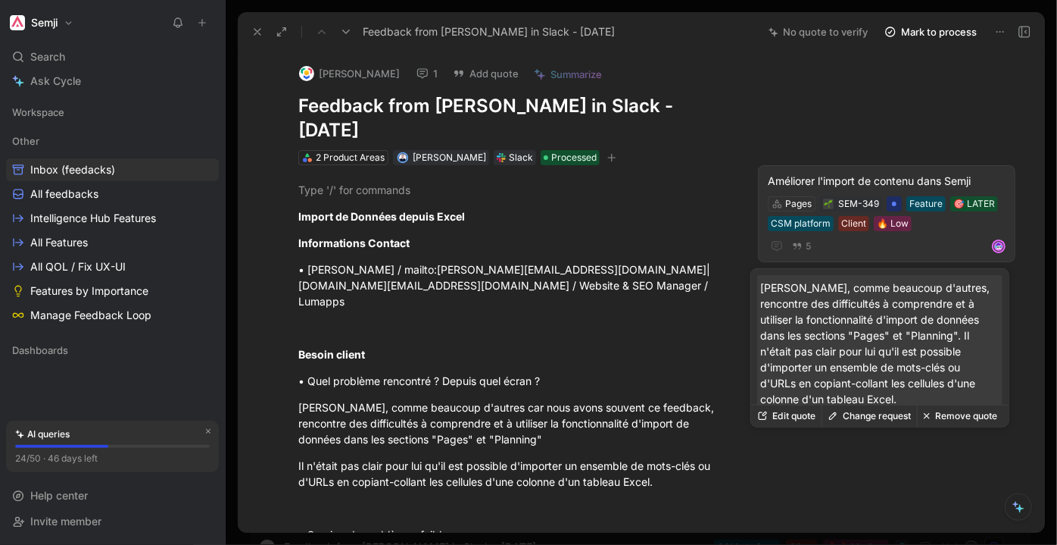
click at [952, 239] on div "5" at bounding box center [887, 246] width 238 height 18
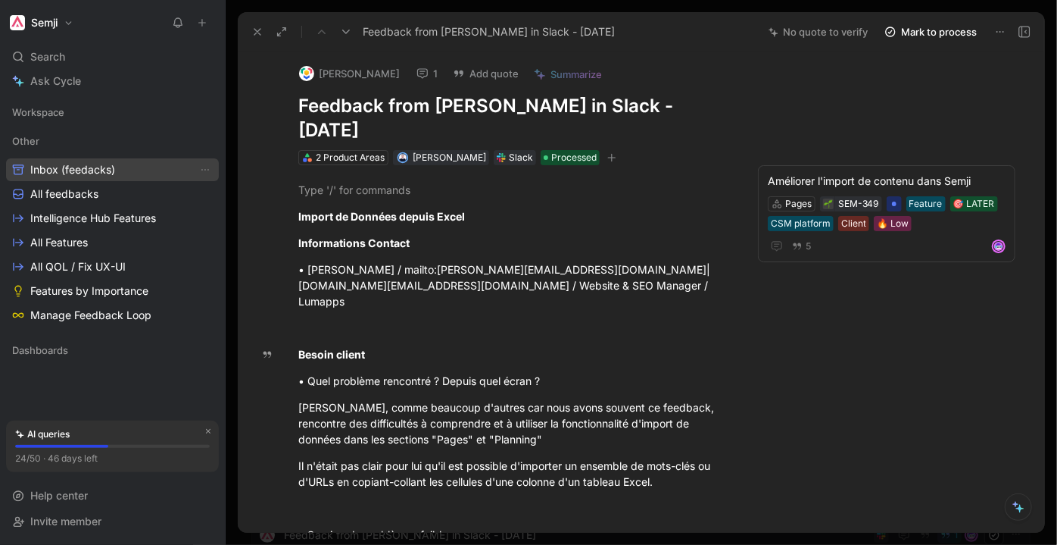
click at [68, 164] on span "Inbox (feedacks)" at bounding box center [72, 169] width 85 height 15
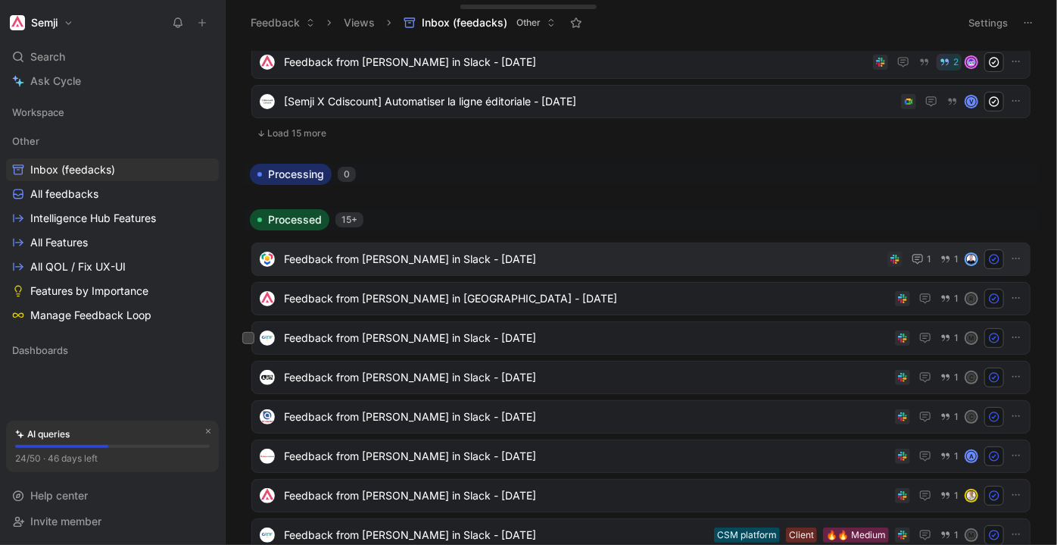
scroll to position [551, 0]
click at [989, 262] on icon at bounding box center [994, 260] width 12 height 12
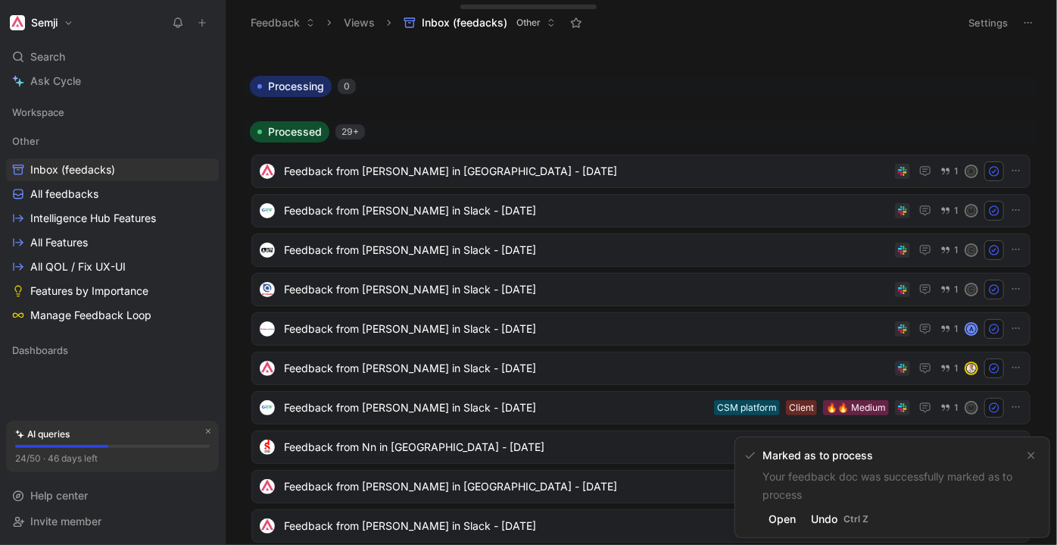
scroll to position [0, 0]
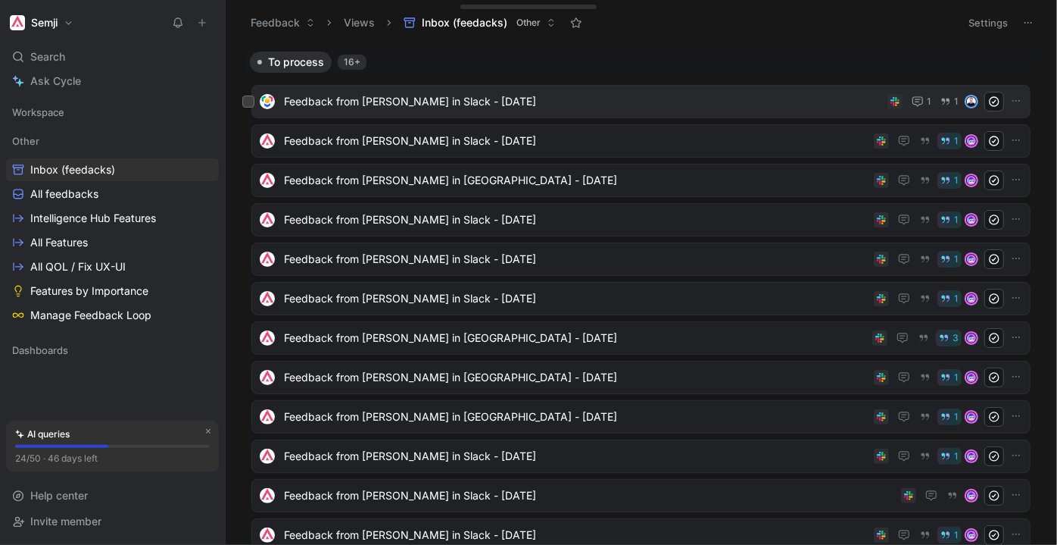
click at [582, 96] on span "Feedback from Florian Meliard in Slack - 8/1/2025" at bounding box center [583, 101] width 598 height 18
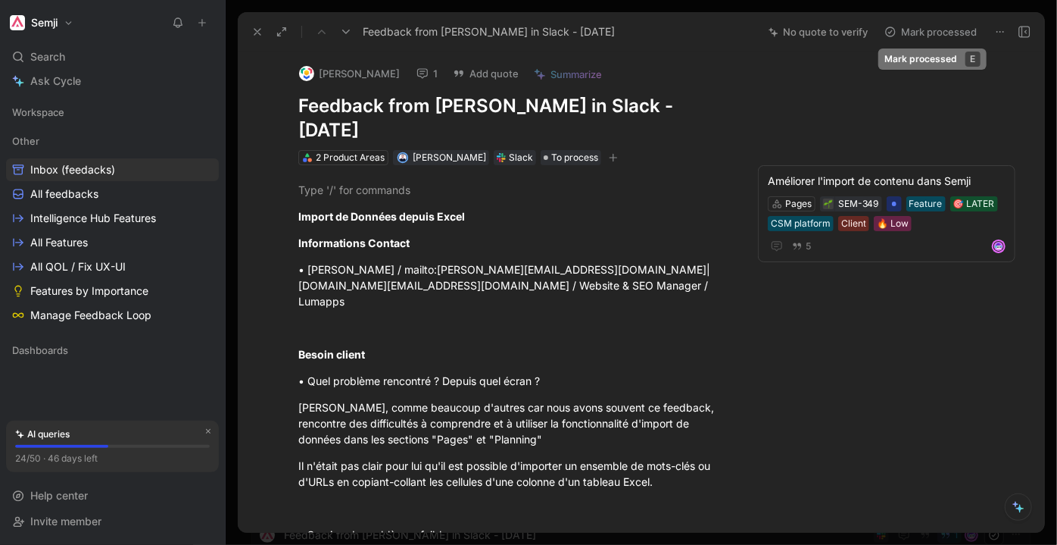
click at [917, 31] on button "Mark processed" at bounding box center [931, 31] width 106 height 21
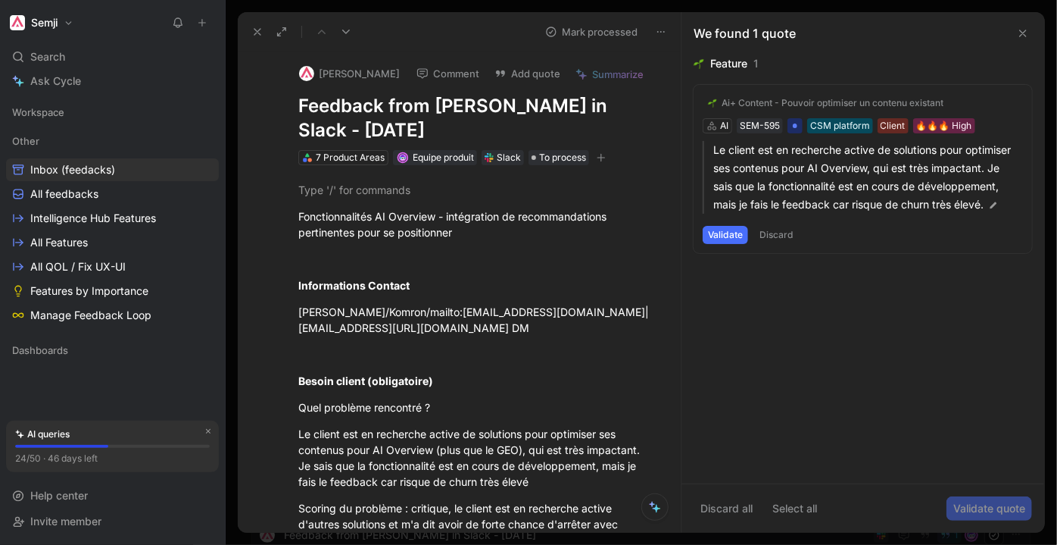
click at [260, 30] on use at bounding box center [257, 32] width 6 height 6
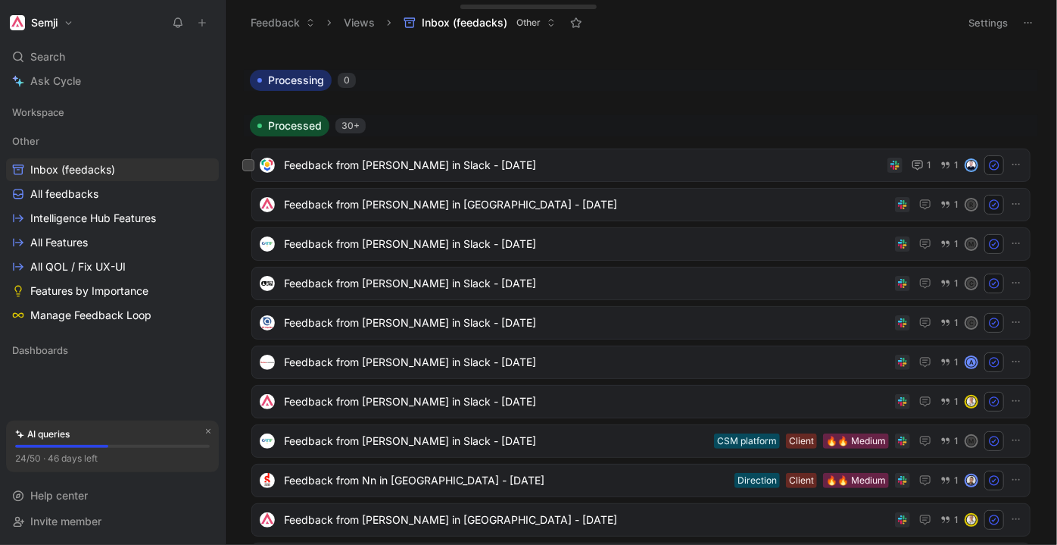
scroll to position [551, 0]
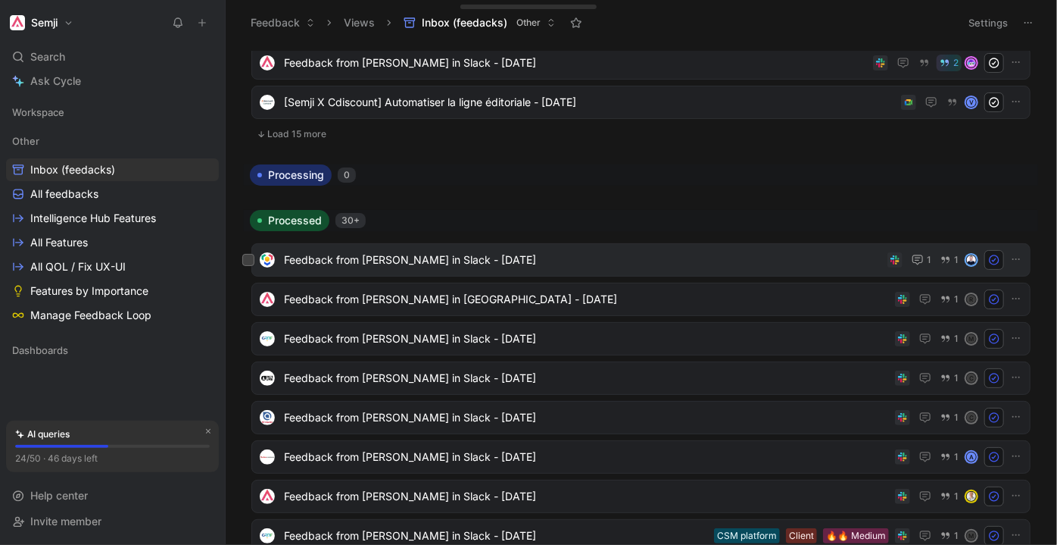
click at [377, 258] on span "Feedback from Florian Meliard in Slack - 8/1/2025" at bounding box center [583, 260] width 598 height 18
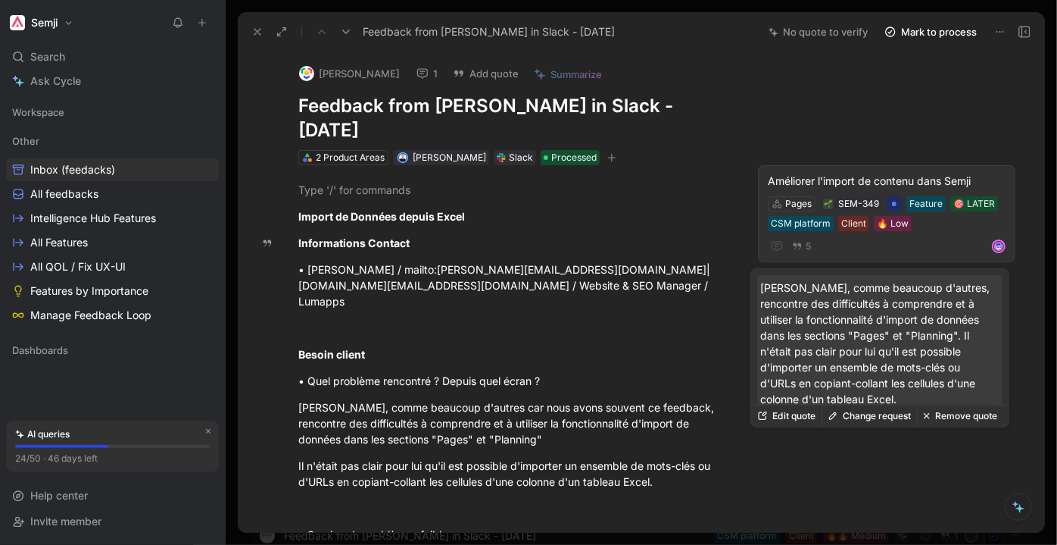
click at [979, 177] on div "Améliorer l'import de contenu dans Semji" at bounding box center [887, 181] width 238 height 18
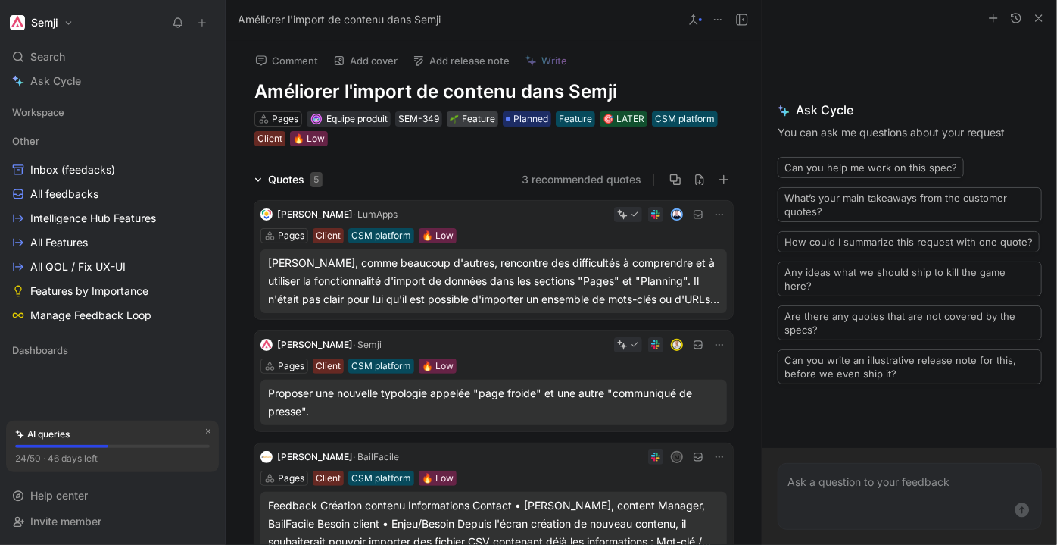
click at [479, 118] on div "Feature" at bounding box center [472, 118] width 45 height 15
click at [1041, 20] on use "button" at bounding box center [1039, 18] width 6 height 6
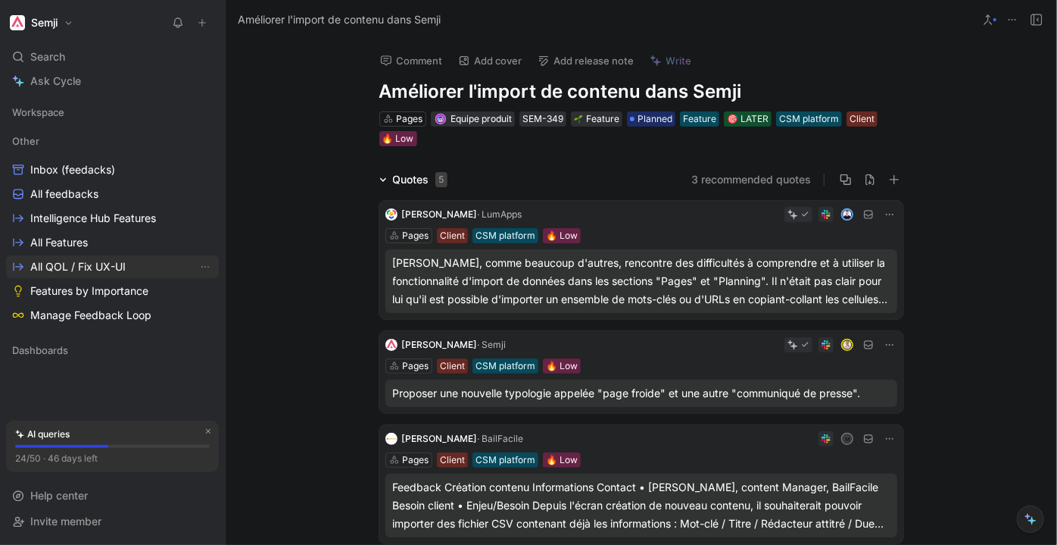
click at [97, 269] on span "All QOL / Fix UX-UI" at bounding box center [77, 266] width 95 height 15
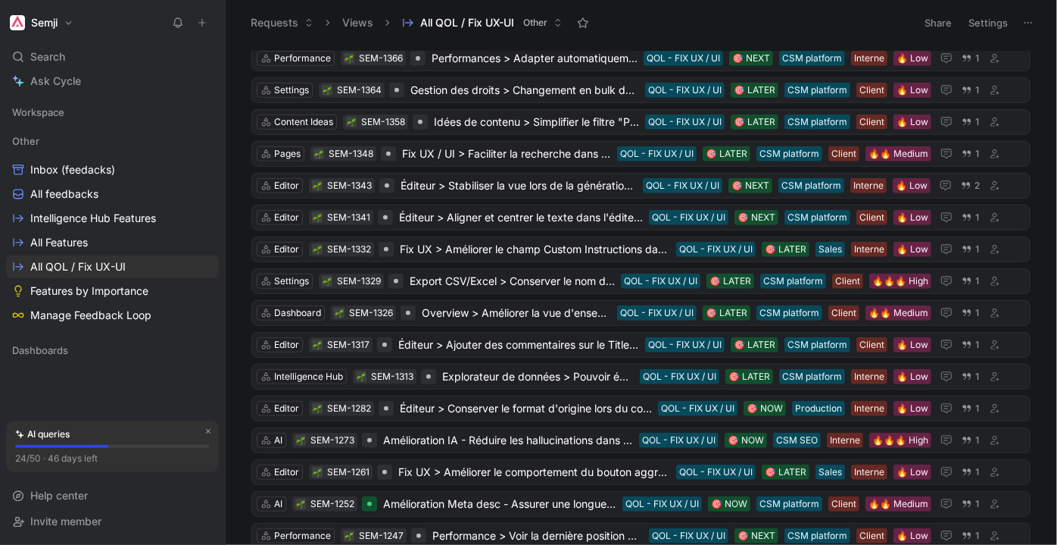
scroll to position [757, 0]
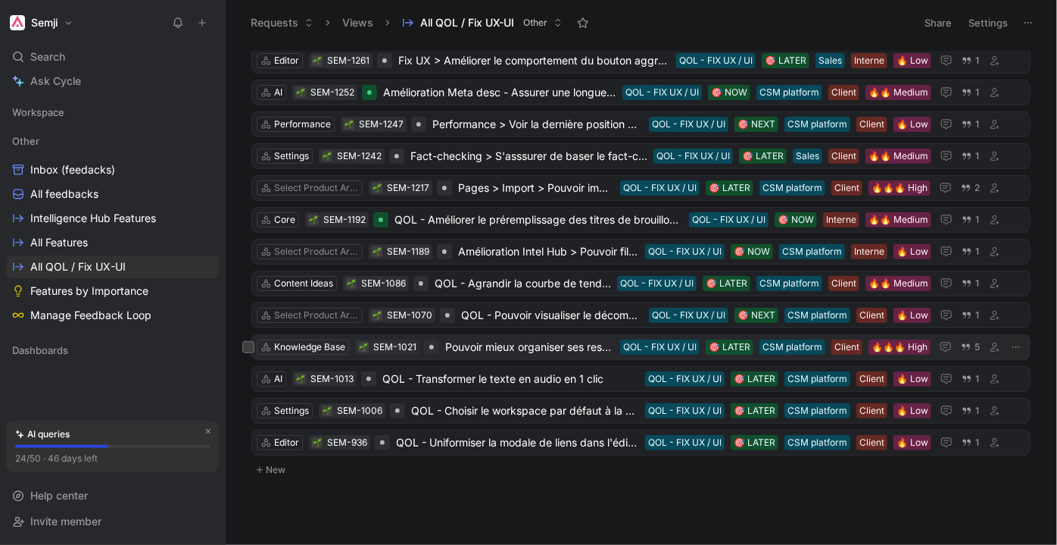
click at [510, 339] on span "Pouvoir mieux organiser ses ressources Knowledge Base" at bounding box center [529, 347] width 169 height 18
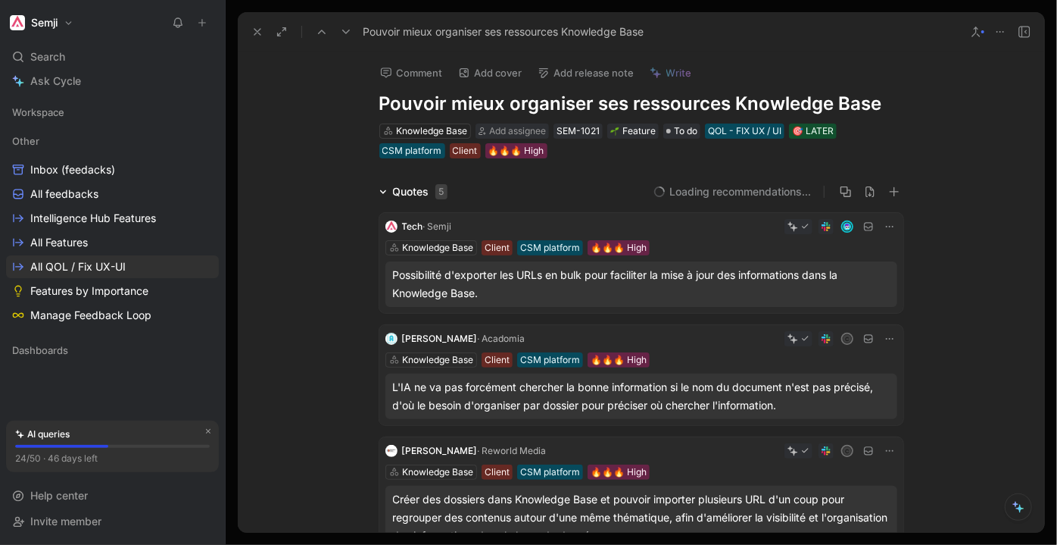
drag, startPoint x: 807, startPoint y: 91, endPoint x: 910, endPoint y: 85, distance: 103.2
click at [910, 85] on div "Comment Add cover Add release note Write Pouvoir mieux organiser ses ressources…" at bounding box center [642, 105] width 582 height 108
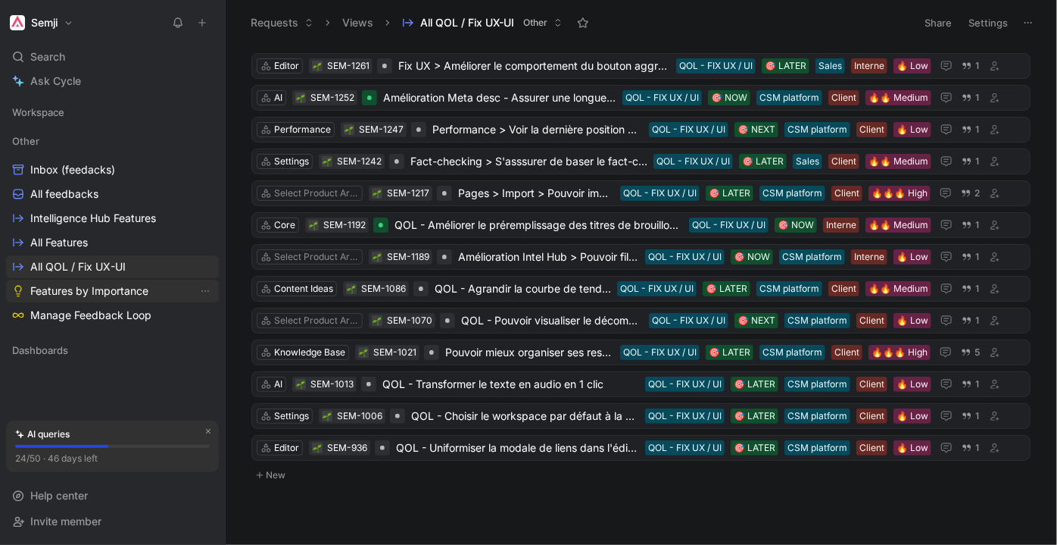
scroll to position [344, 0]
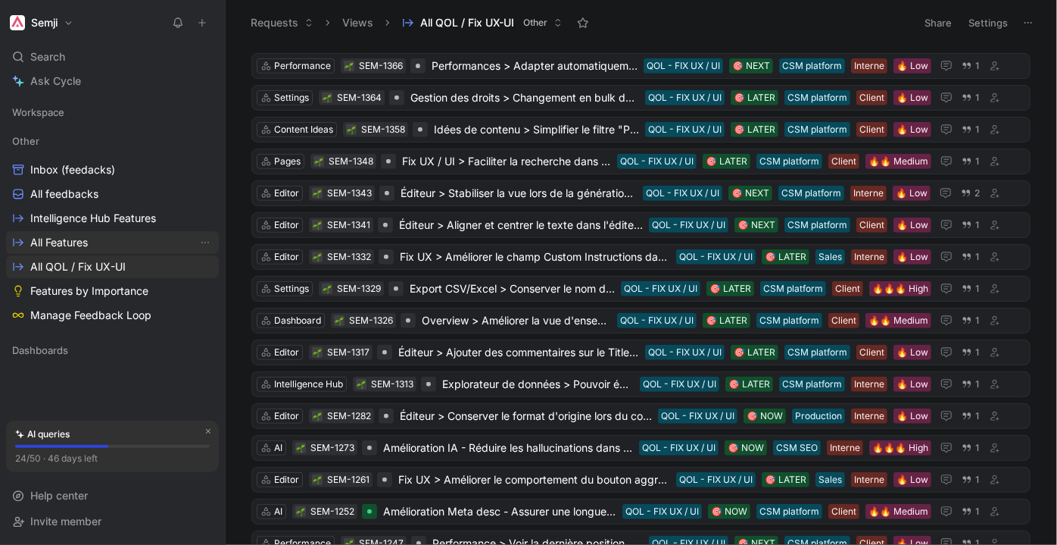
click at [64, 235] on span "All Features" at bounding box center [59, 242] width 58 height 15
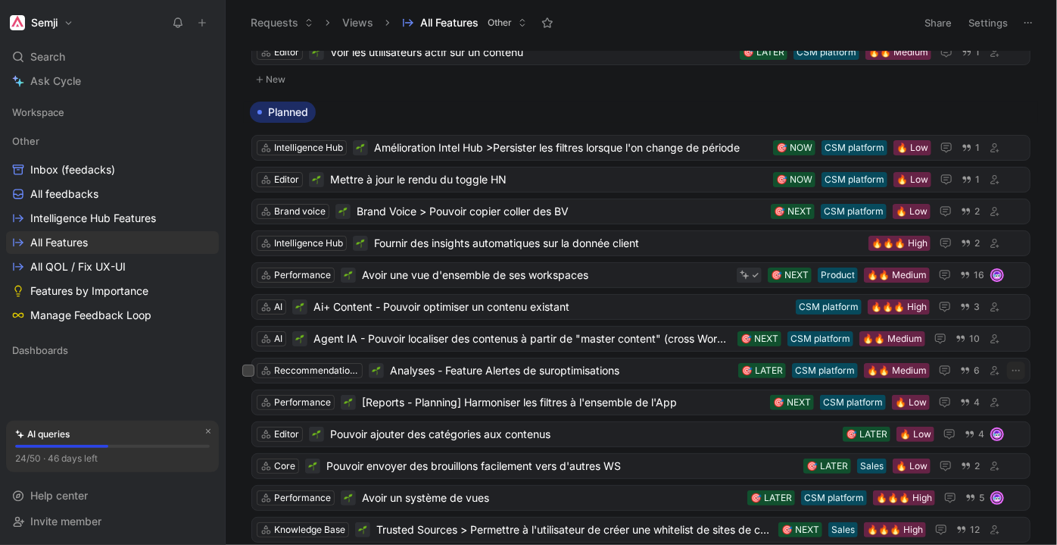
scroll to position [963, 0]
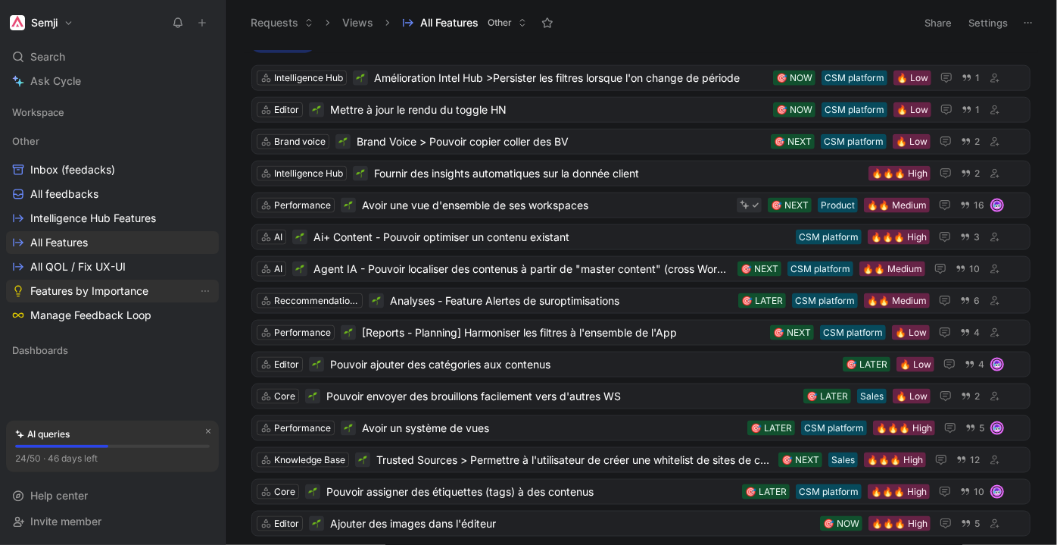
click at [102, 289] on span "Features by Importance" at bounding box center [89, 290] width 118 height 15
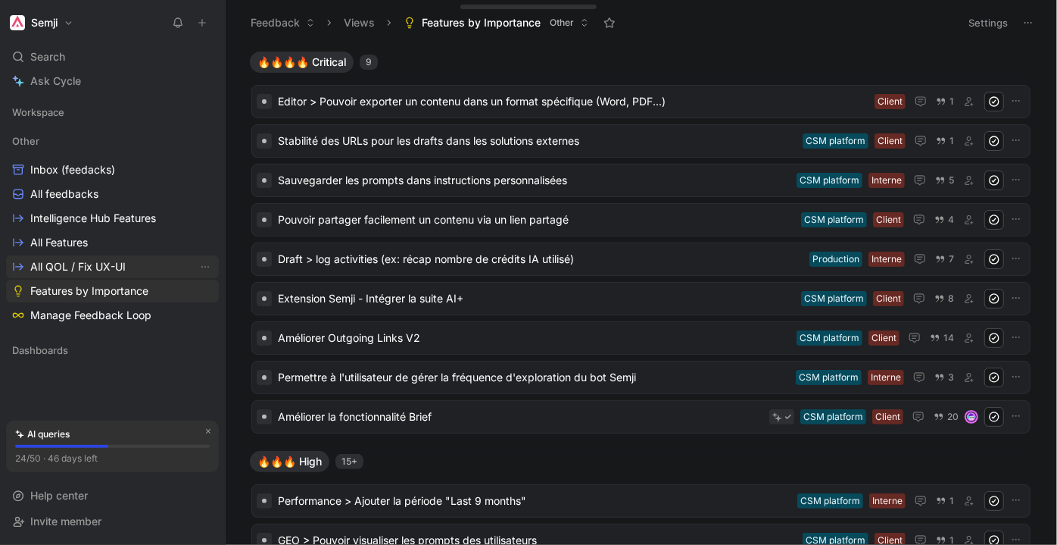
click at [108, 266] on span "All QOL / Fix UX-UI" at bounding box center [77, 266] width 95 height 15
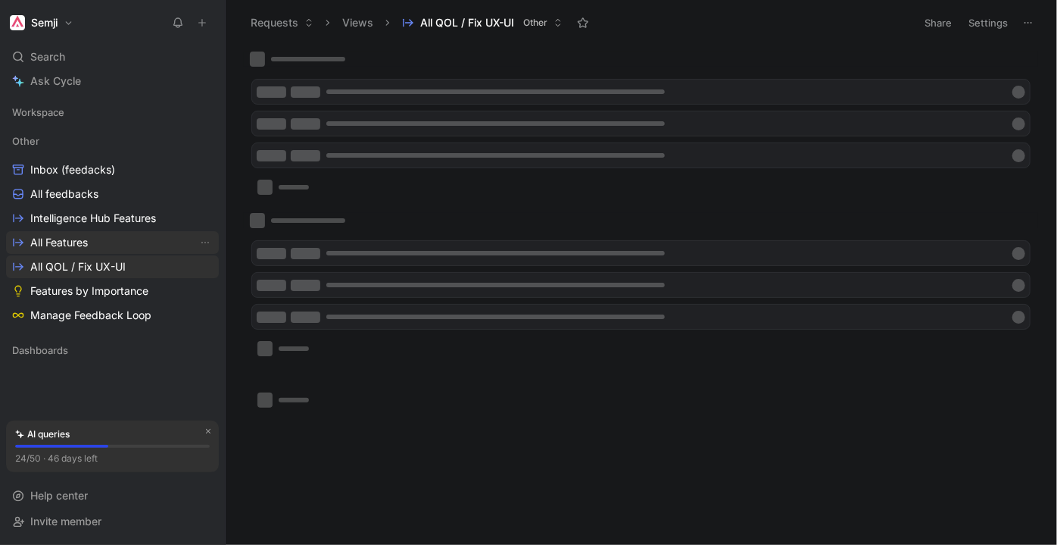
click at [100, 248] on link "All Features" at bounding box center [112, 242] width 213 height 23
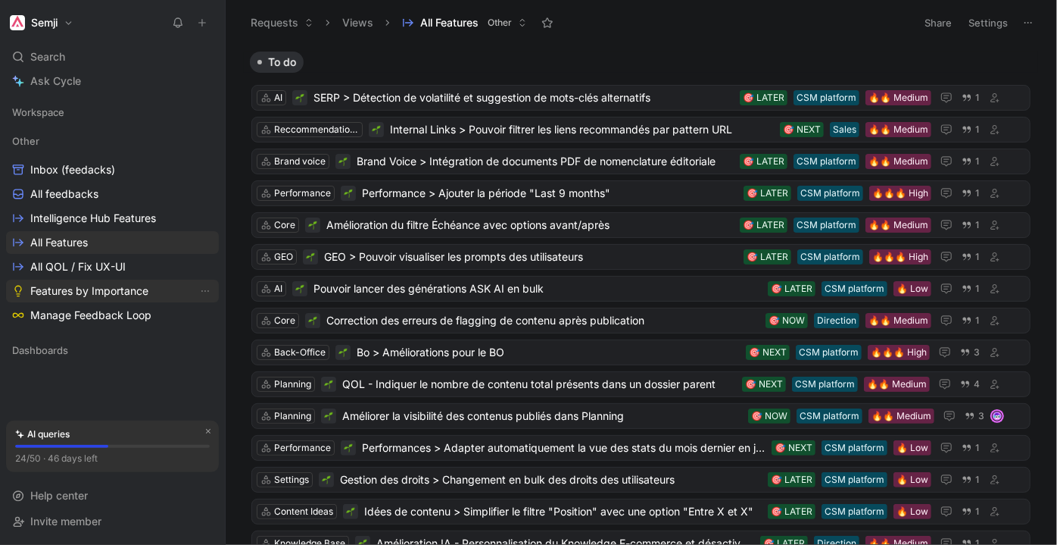
click at [111, 288] on span "Features by Importance" at bounding box center [89, 290] width 118 height 15
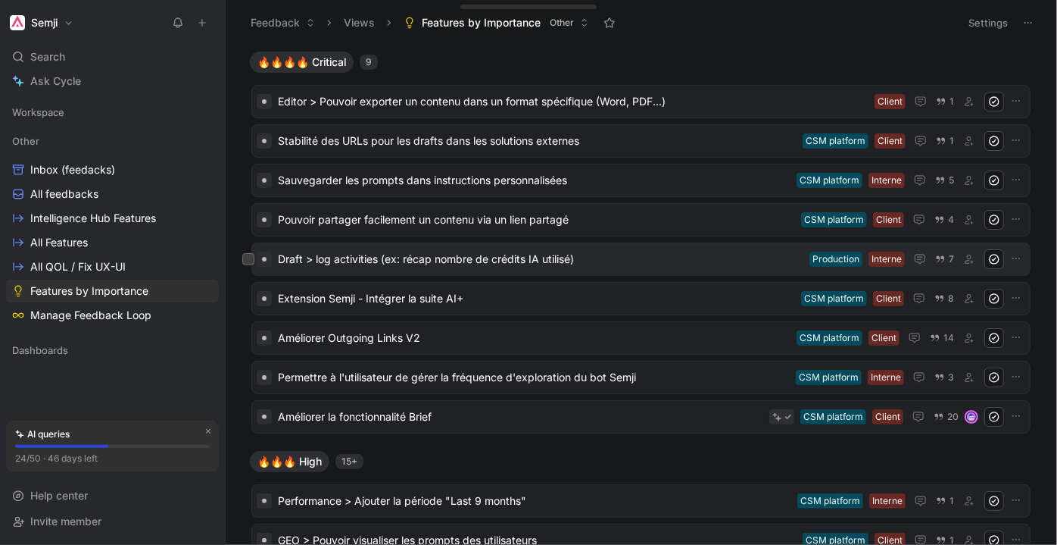
click at [583, 256] on span "Draft > log activities (ex: récap nombre de crédits IA utilisé)" at bounding box center [541, 259] width 526 height 18
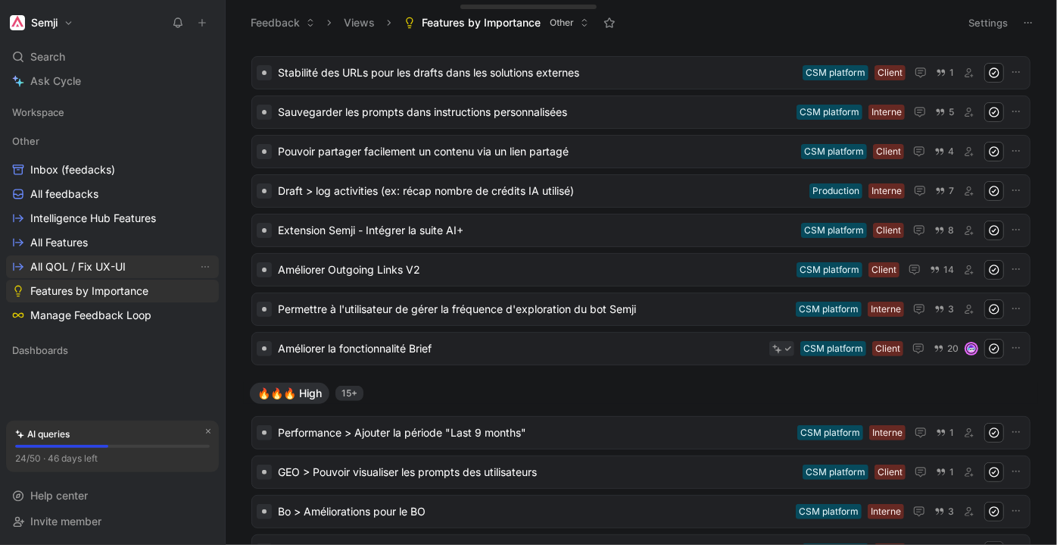
click at [101, 270] on span "All QOL / Fix UX-UI" at bounding box center [77, 266] width 95 height 15
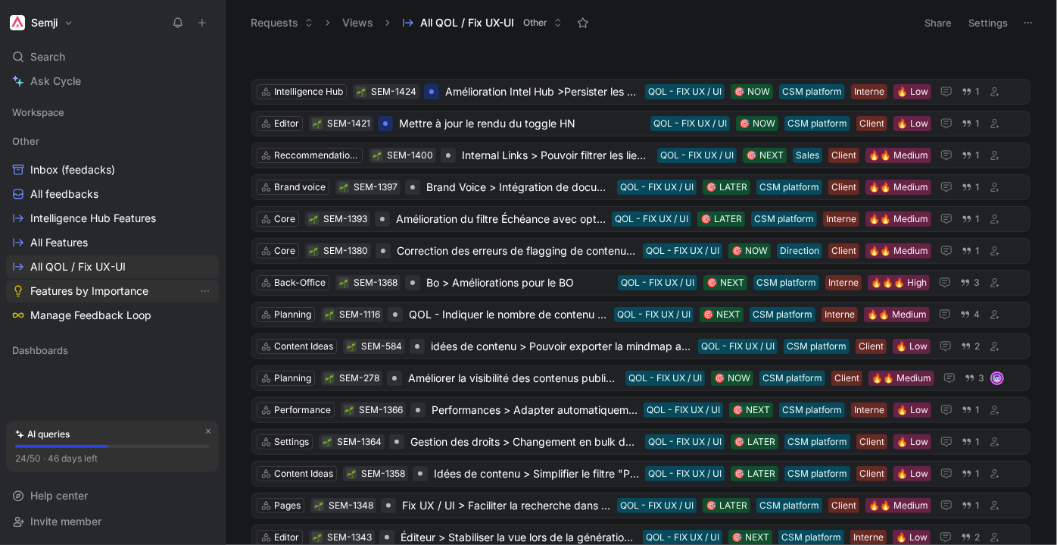
click at [70, 290] on span "Features by Importance" at bounding box center [89, 290] width 118 height 15
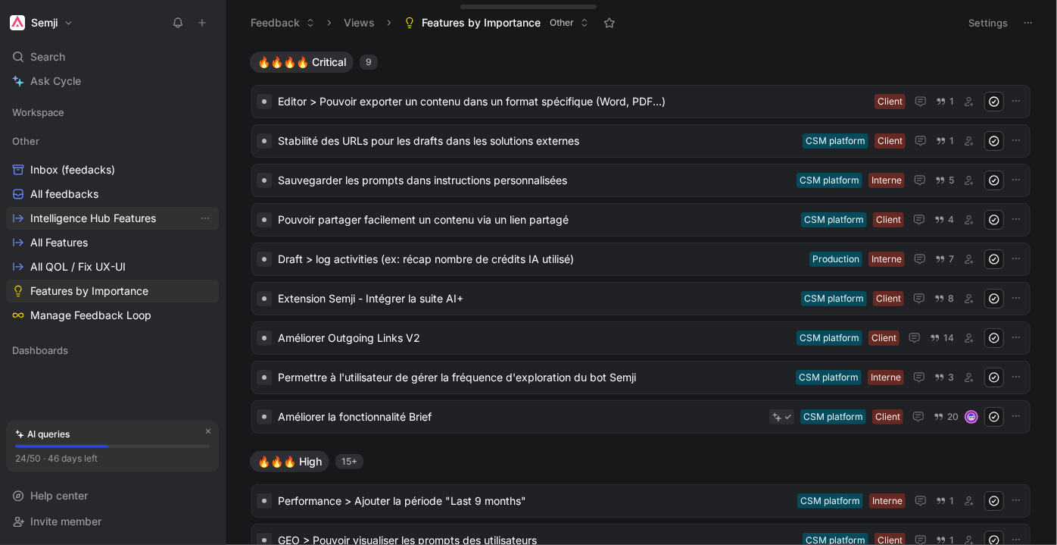
click at [82, 223] on span "Intelligence Hub Features" at bounding box center [93, 218] width 126 height 15
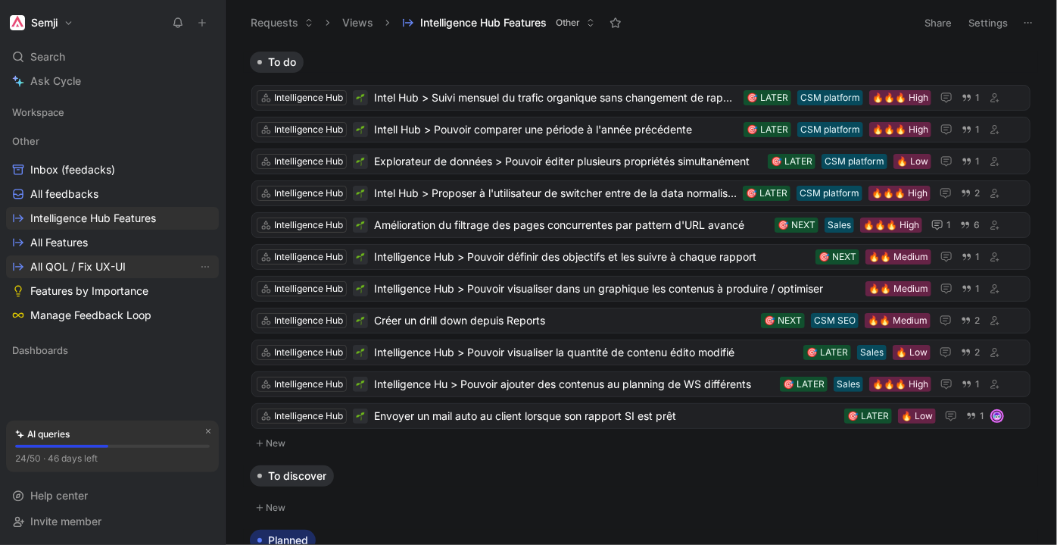
click at [78, 255] on link "All QOL / Fix UX-UI" at bounding box center [112, 266] width 213 height 23
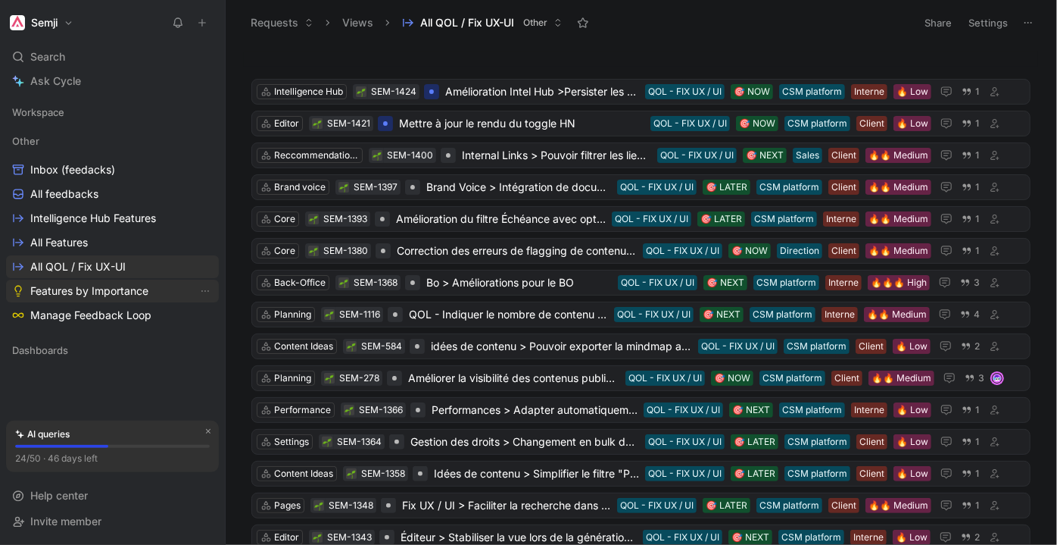
click at [98, 288] on span "Features by Importance" at bounding box center [89, 290] width 118 height 15
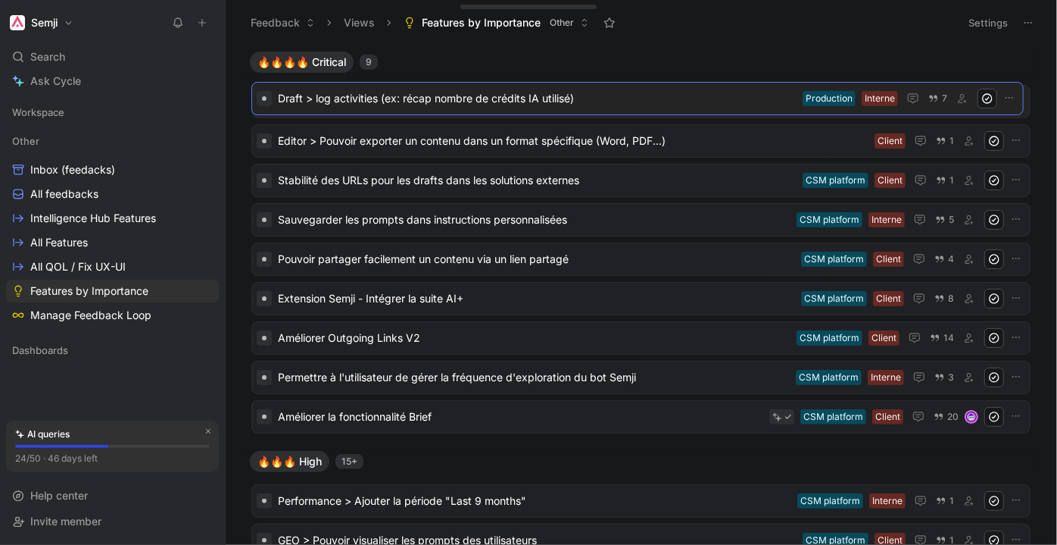
drag, startPoint x: 635, startPoint y: 117, endPoint x: 626, endPoint y: 104, distance: 15.3
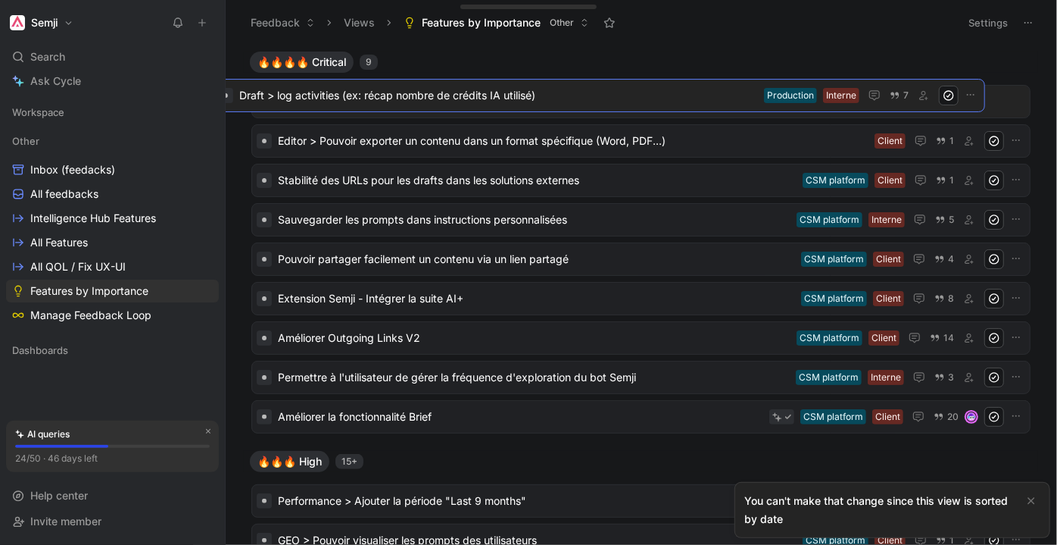
drag, startPoint x: 648, startPoint y: 262, endPoint x: 613, endPoint y: 94, distance: 171.7
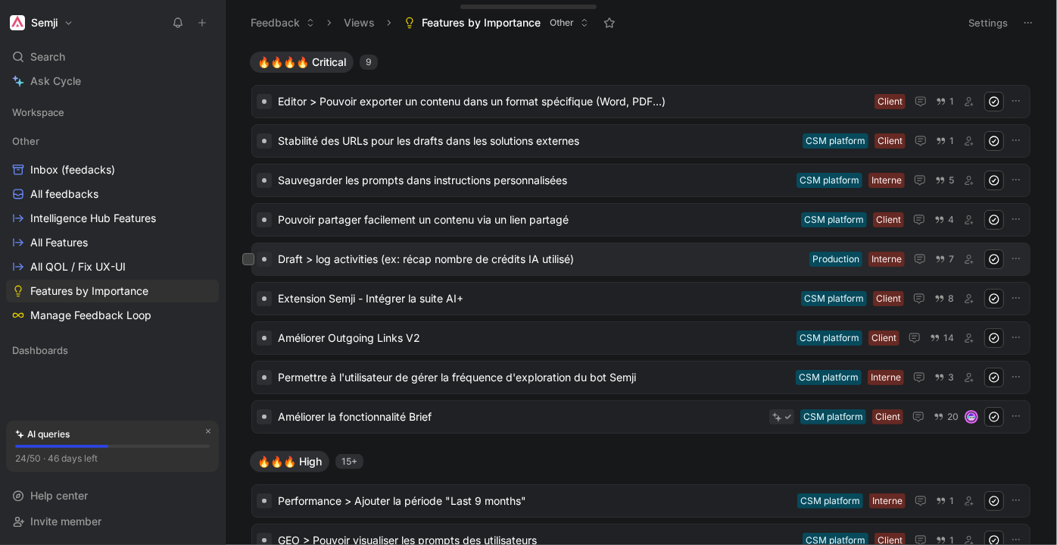
click at [607, 260] on span "Draft > log activities (ex: récap nombre de crédits IA utilisé)" at bounding box center [541, 259] width 526 height 18
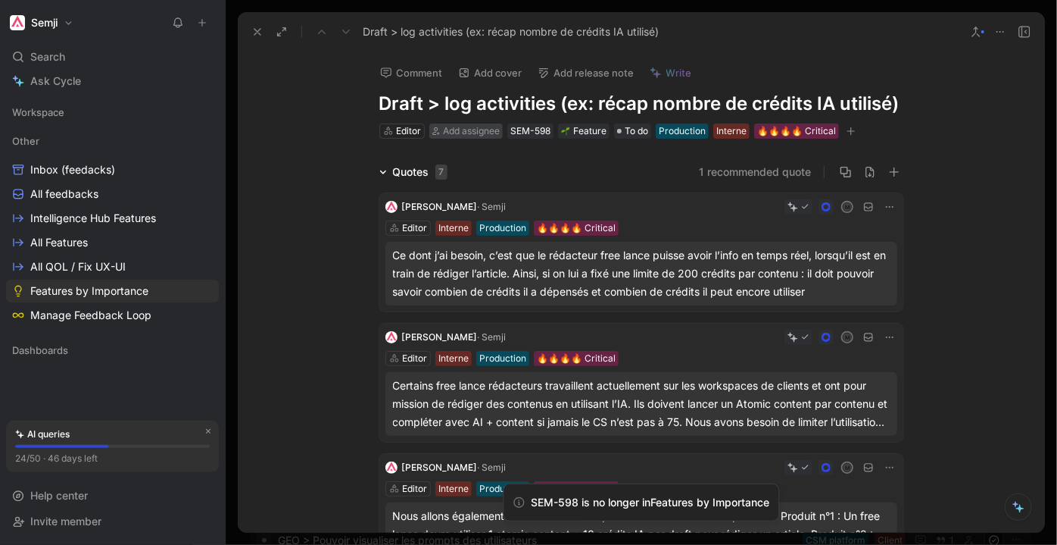
click at [463, 130] on span "Add assignee" at bounding box center [471, 130] width 57 height 11
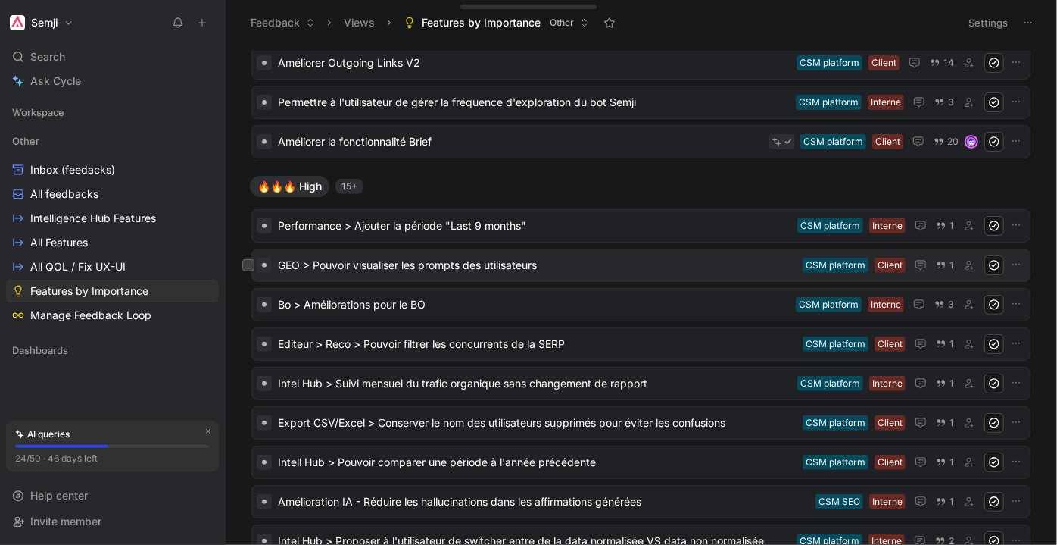
scroll to position [206, 0]
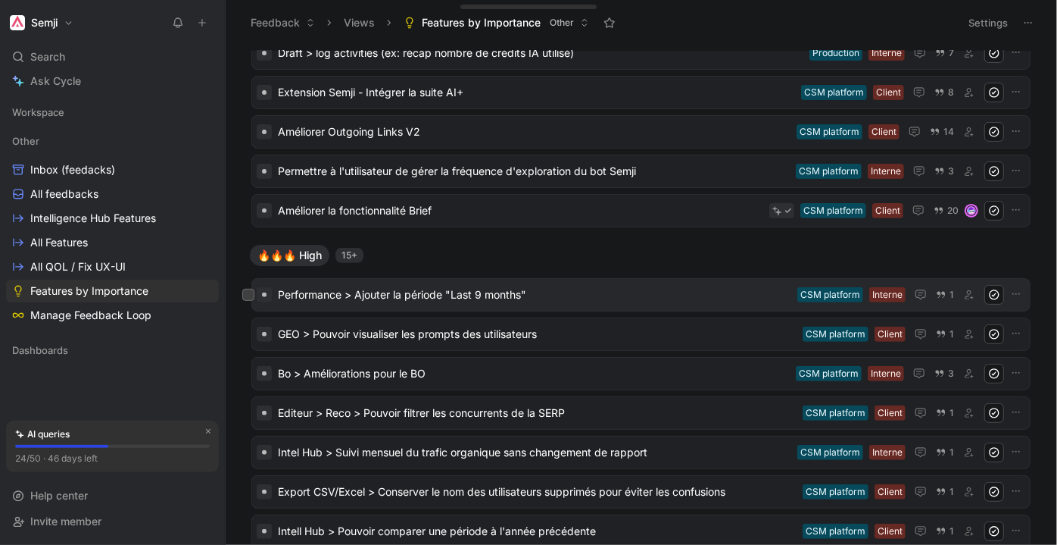
click at [585, 305] on div "Performance > Ajouter la période "Last 9 months" Interne CSM platform 1" at bounding box center [640, 294] width 779 height 33
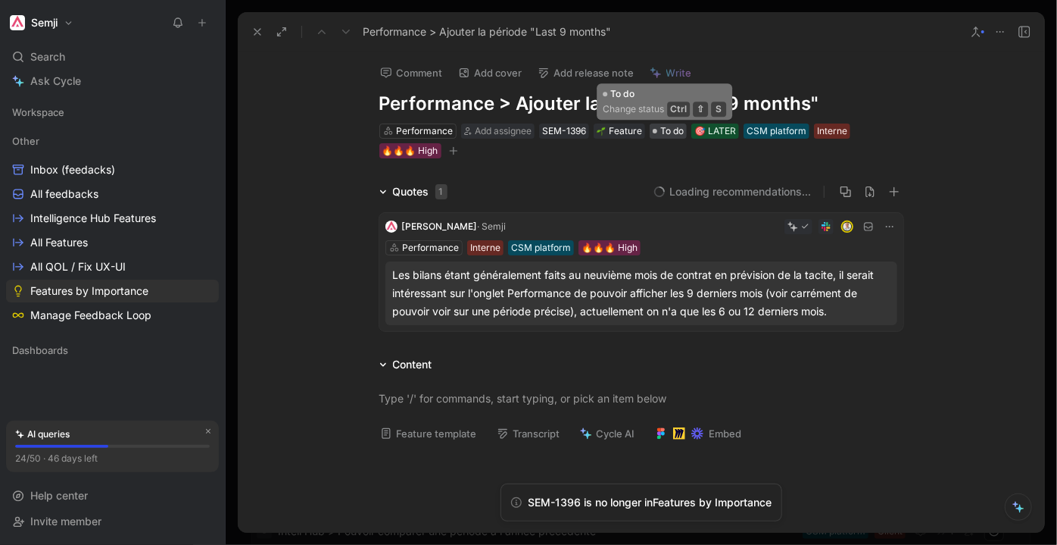
click at [667, 126] on span "To do" at bounding box center [671, 130] width 23 height 15
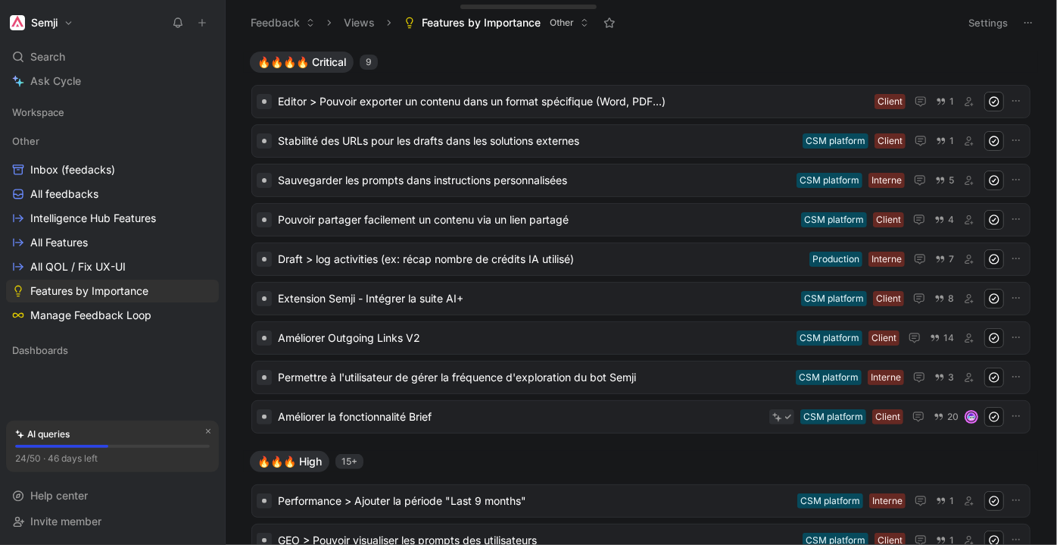
click at [1002, 20] on button "Settings" at bounding box center [988, 22] width 53 height 21
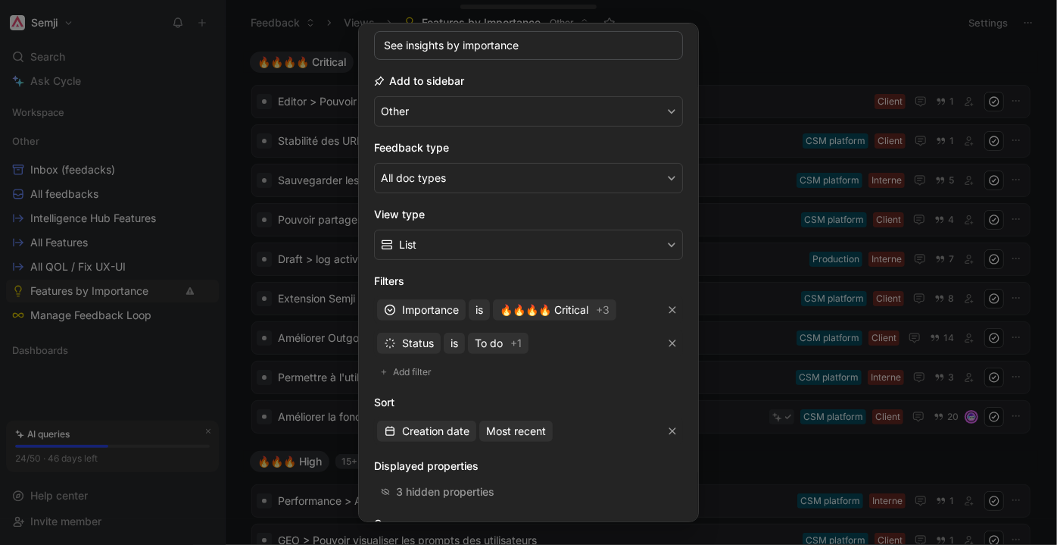
scroll to position [137, 0]
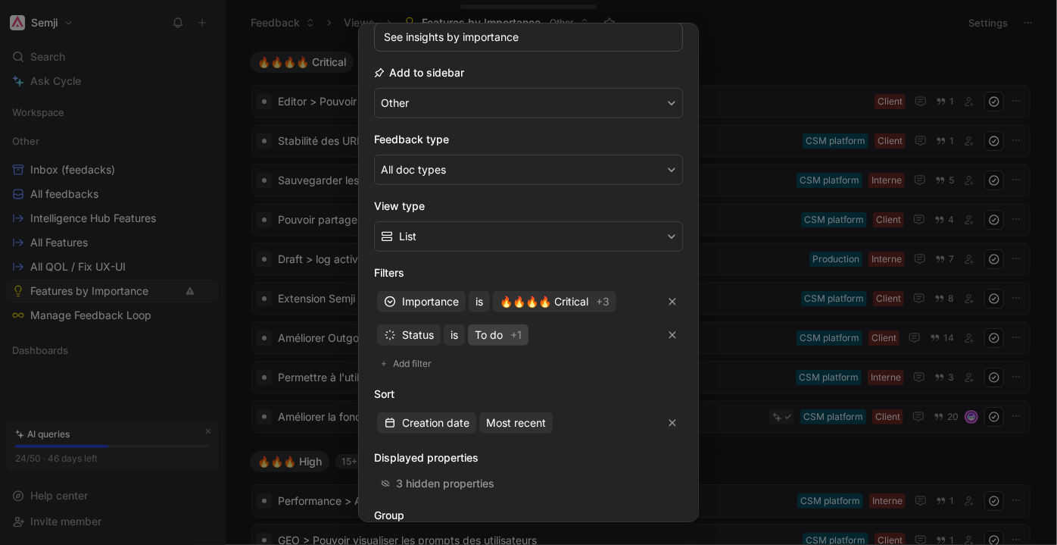
click at [498, 330] on span "To do" at bounding box center [489, 335] width 28 height 18
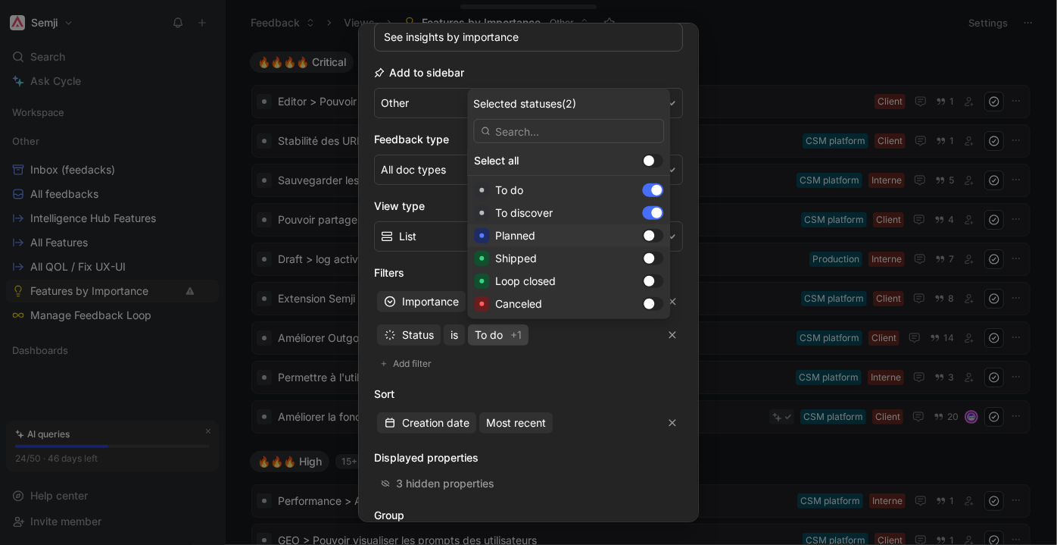
click at [642, 237] on div at bounding box center [652, 236] width 21 height 14
click at [651, 211] on div at bounding box center [656, 213] width 11 height 11
click at [651, 189] on div at bounding box center [656, 190] width 11 height 11
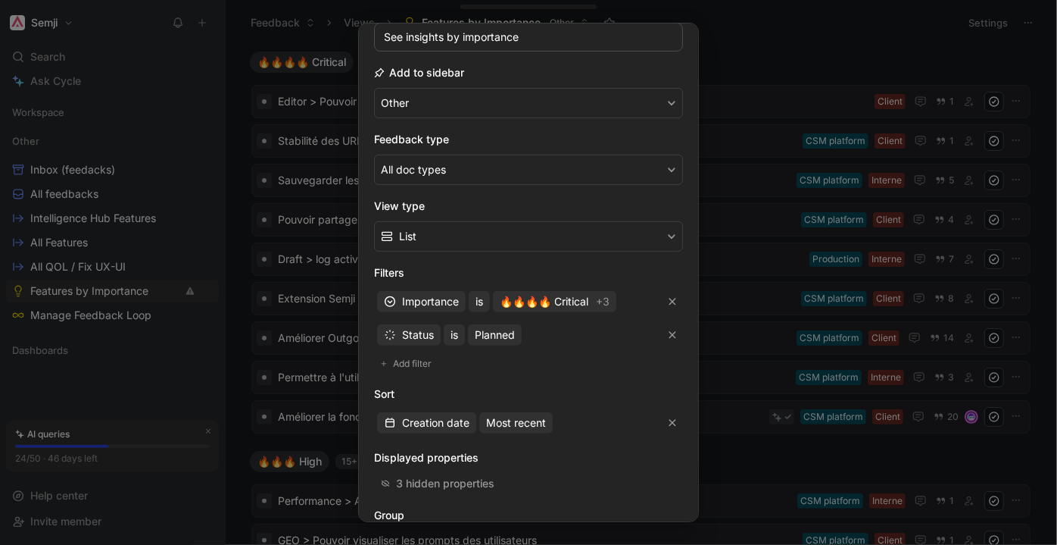
scroll to position [251, 0]
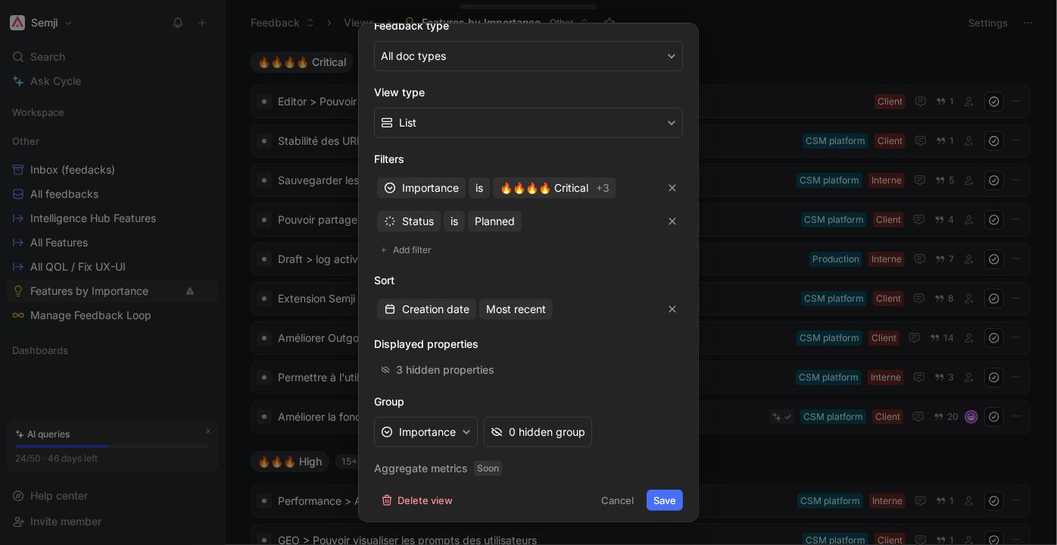
click at [660, 494] on button "Save" at bounding box center [665, 499] width 36 height 21
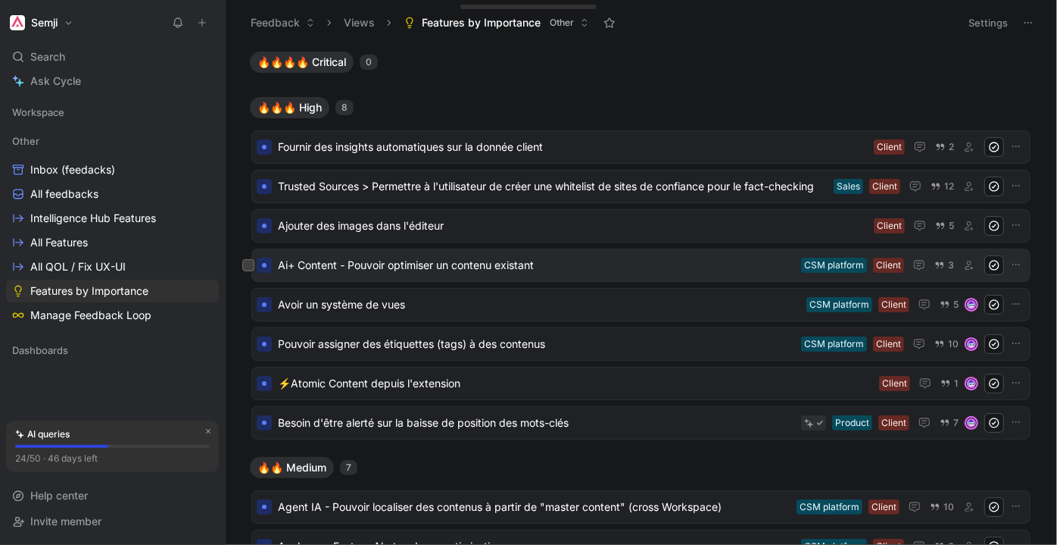
click at [398, 268] on span "Ai+ Content - Pouvoir optimiser un contenu existant" at bounding box center [536, 265] width 517 height 18
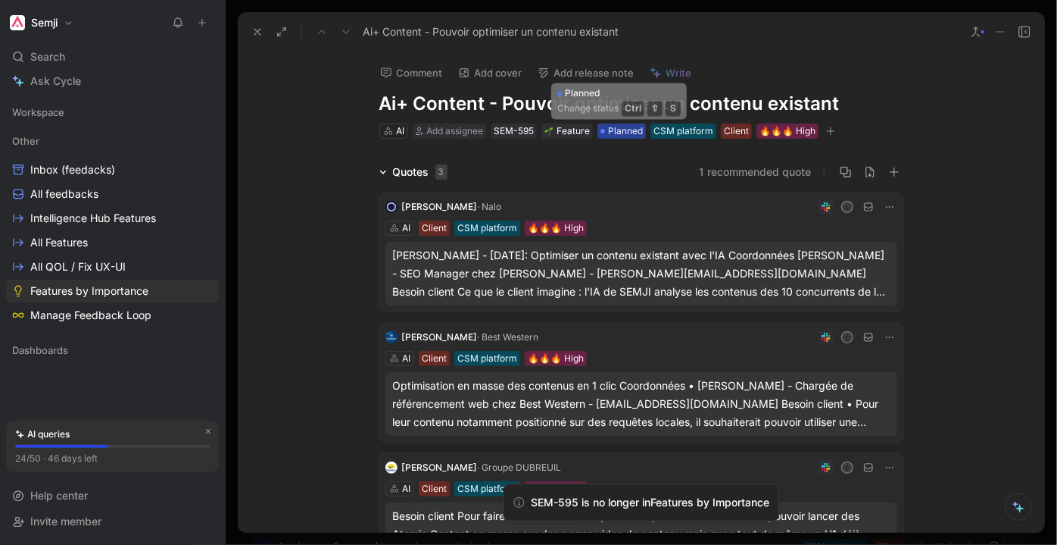
click at [624, 130] on span "Planned" at bounding box center [625, 130] width 35 height 15
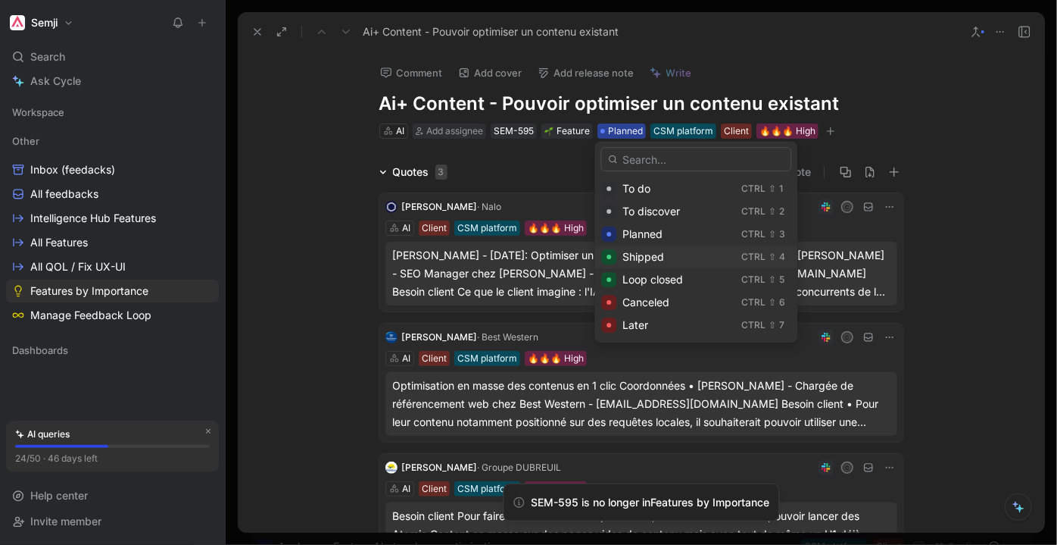
click at [685, 254] on div "Shipped" at bounding box center [679, 257] width 113 height 18
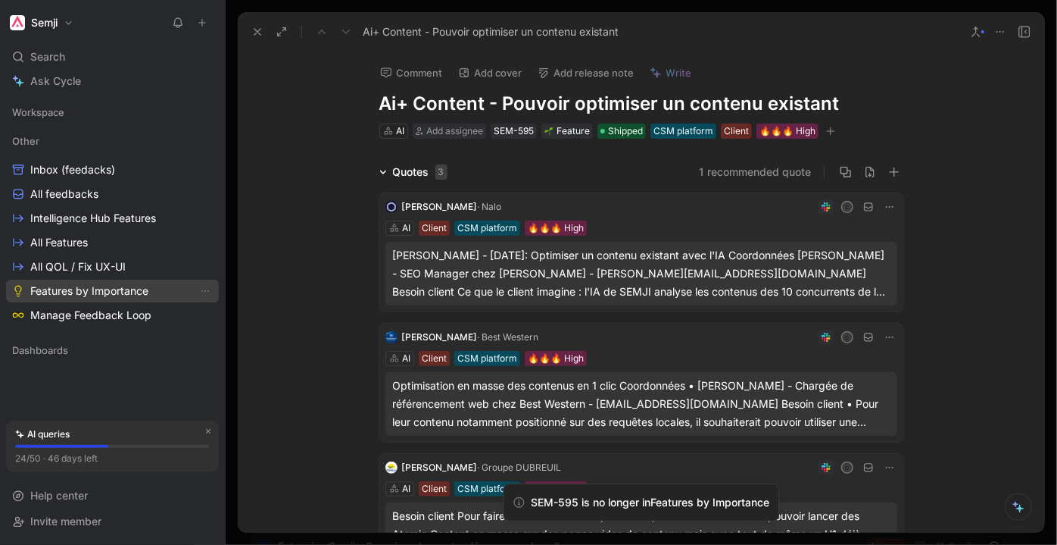
click at [92, 289] on span "Features by Importance" at bounding box center [89, 290] width 118 height 15
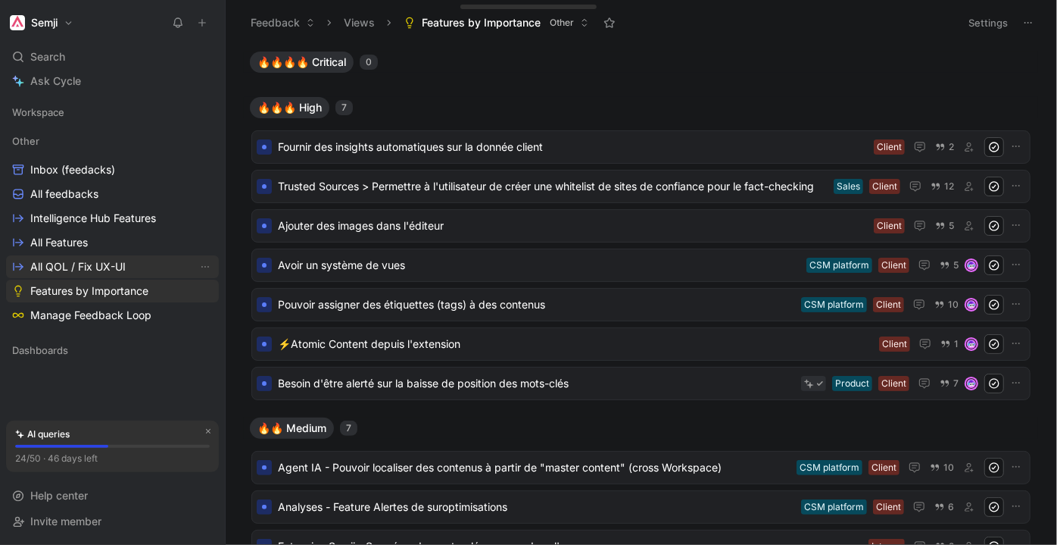
click at [133, 267] on link "All QOL / Fix UX-UI" at bounding box center [112, 266] width 213 height 23
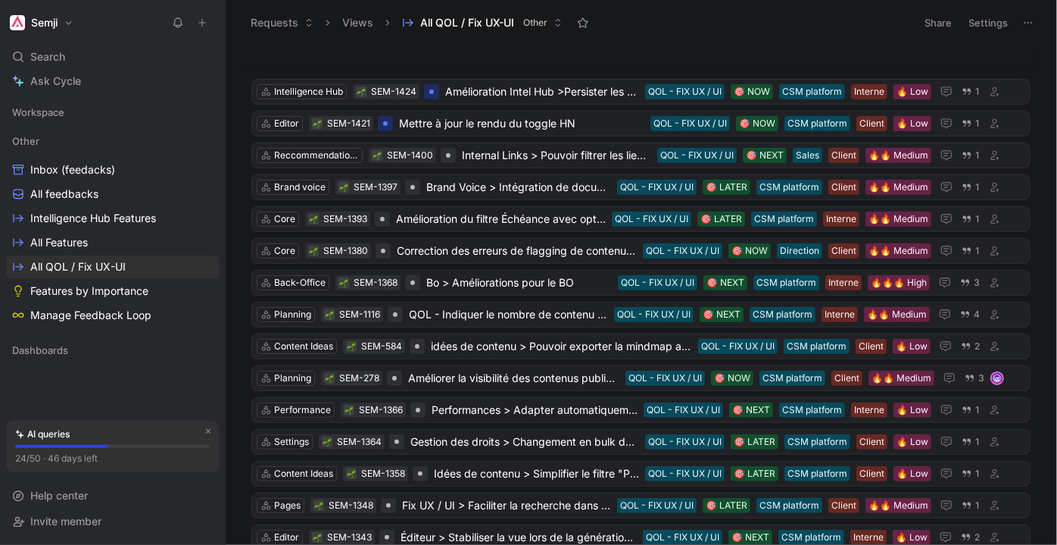
click at [72, 15] on button "Semji" at bounding box center [41, 22] width 71 height 21
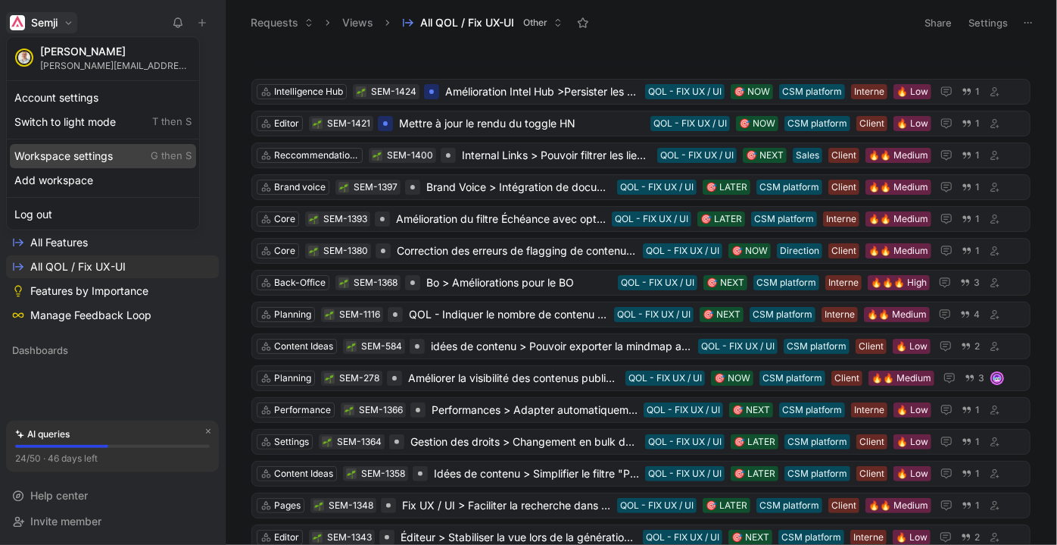
click at [114, 156] on div "Workspace settings G then S" at bounding box center [103, 156] width 186 height 24
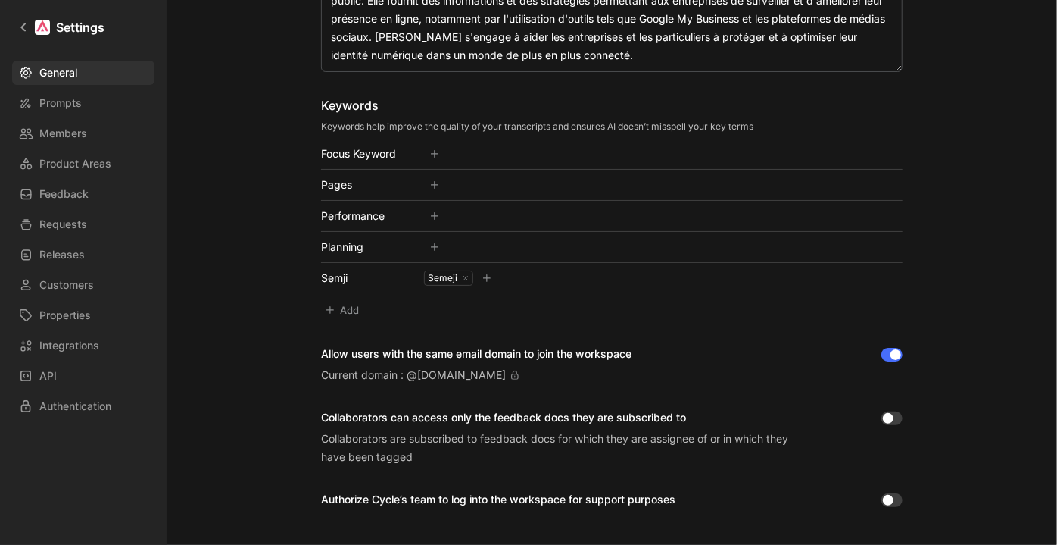
scroll to position [413, 0]
click at [98, 192] on link "Feedback" at bounding box center [83, 194] width 142 height 24
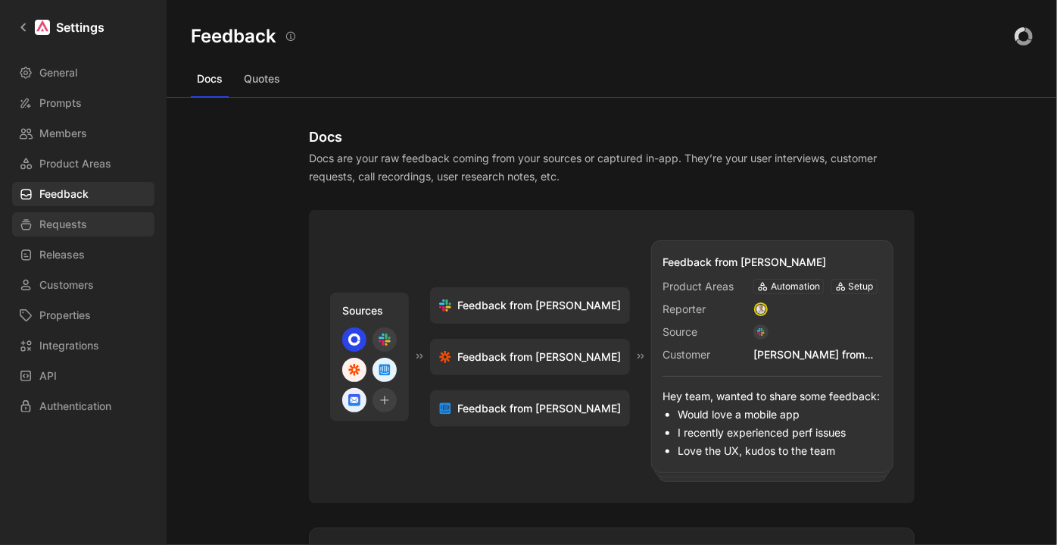
click at [91, 219] on link "Requests" at bounding box center [83, 224] width 142 height 24
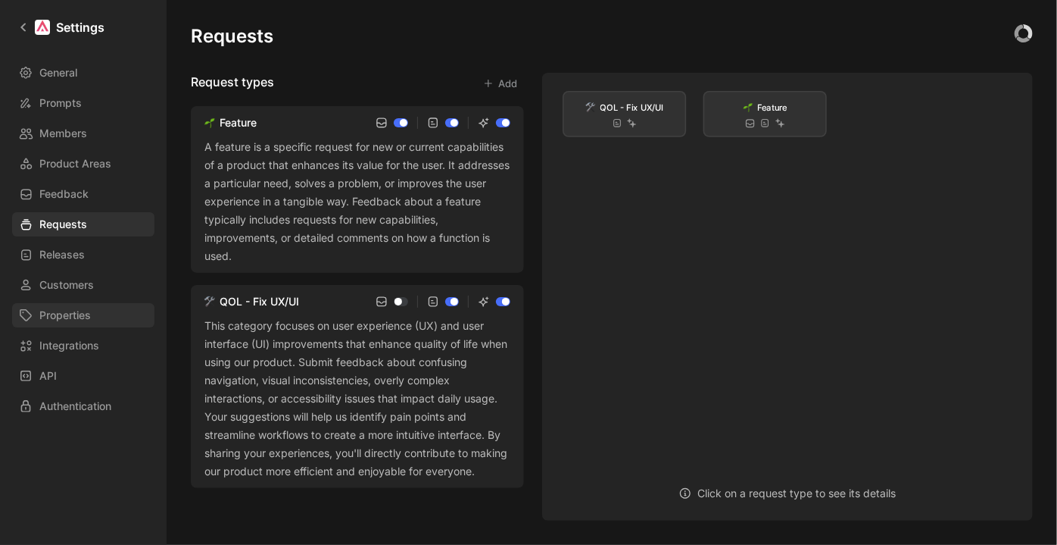
click at [96, 323] on link "Properties" at bounding box center [83, 315] width 142 height 24
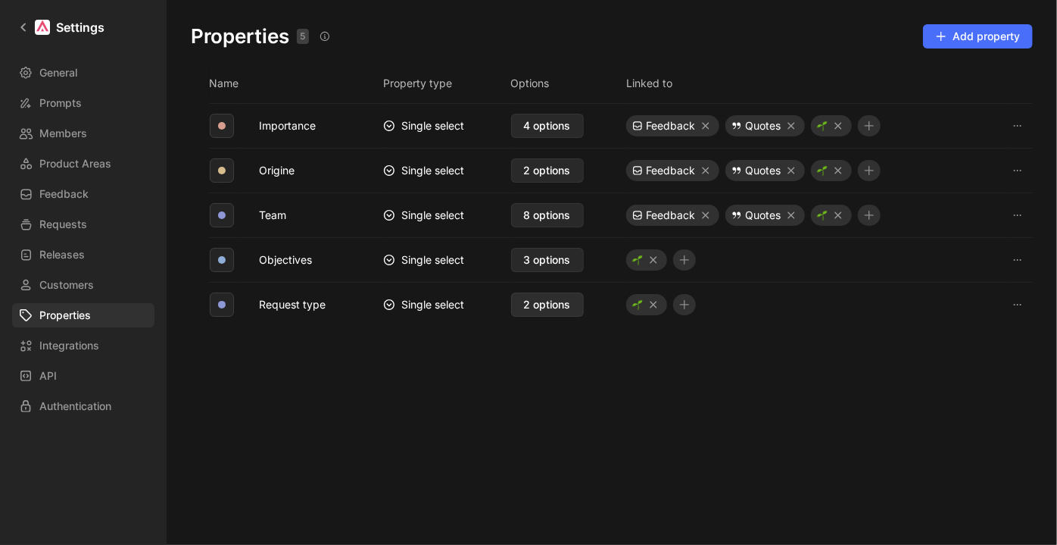
click at [552, 304] on span "2 options" at bounding box center [547, 304] width 47 height 18
click at [552, 259] on span "3 options" at bounding box center [547, 260] width 47 height 18
click at [548, 206] on span "8 options" at bounding box center [547, 215] width 47 height 18
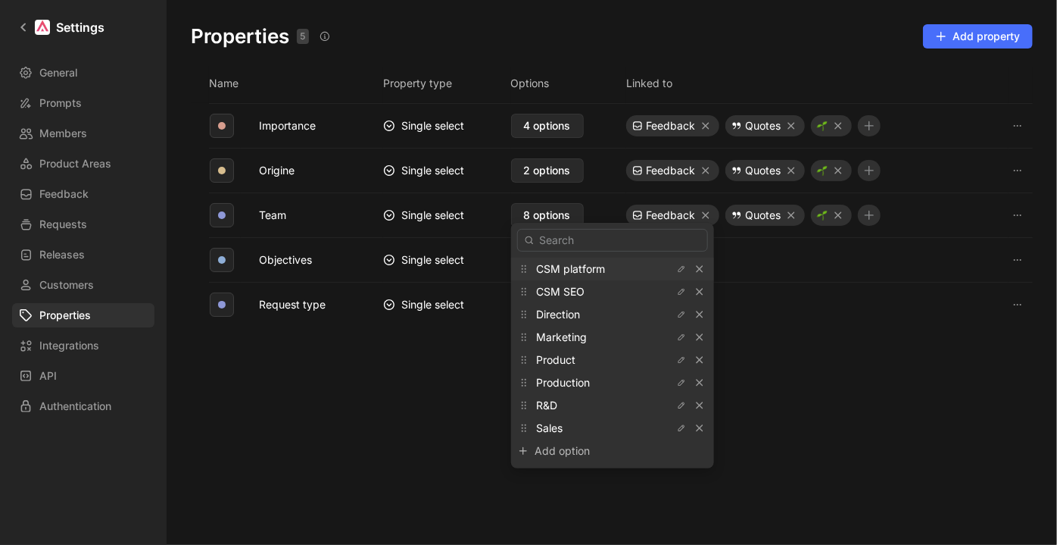
click at [545, 169] on span "2 options" at bounding box center [547, 170] width 47 height 18
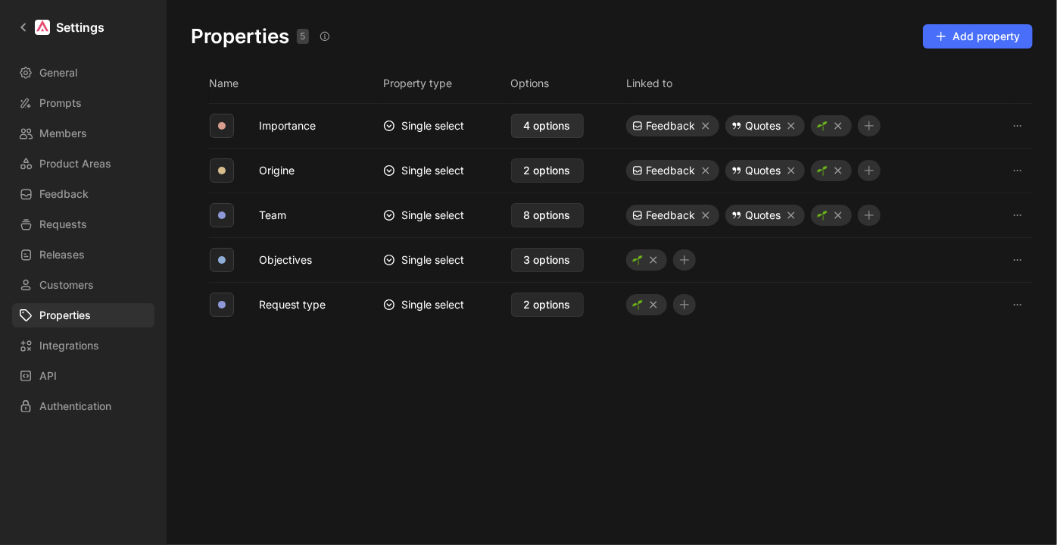
click at [539, 118] on span "4 options" at bounding box center [547, 126] width 47 height 18
click at [117, 250] on link "Releases" at bounding box center [83, 254] width 142 height 24
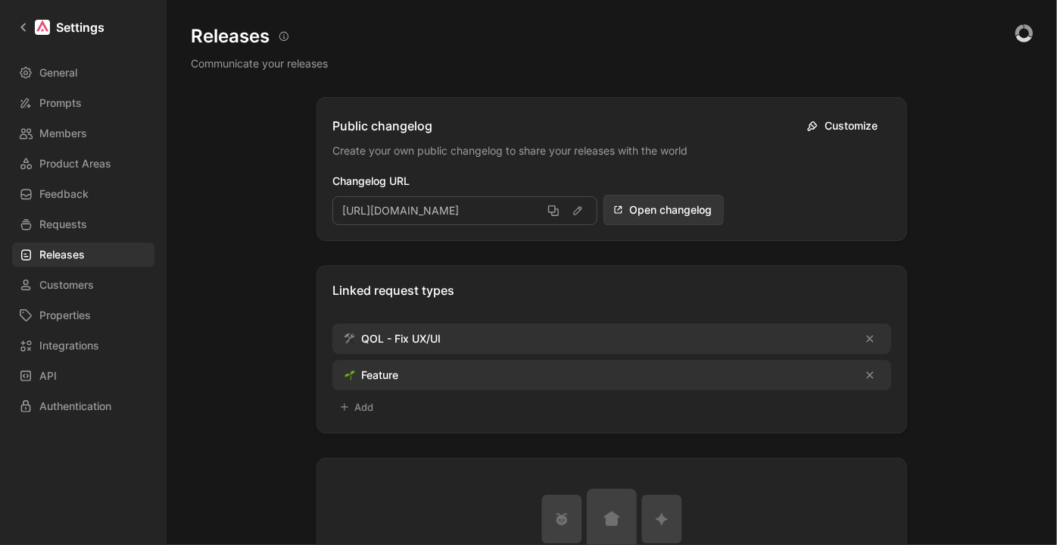
click at [112, 301] on div "General Prompts Members Product Areas Feedback Requests Releases Customers Prop…" at bounding box center [88, 239] width 153 height 357
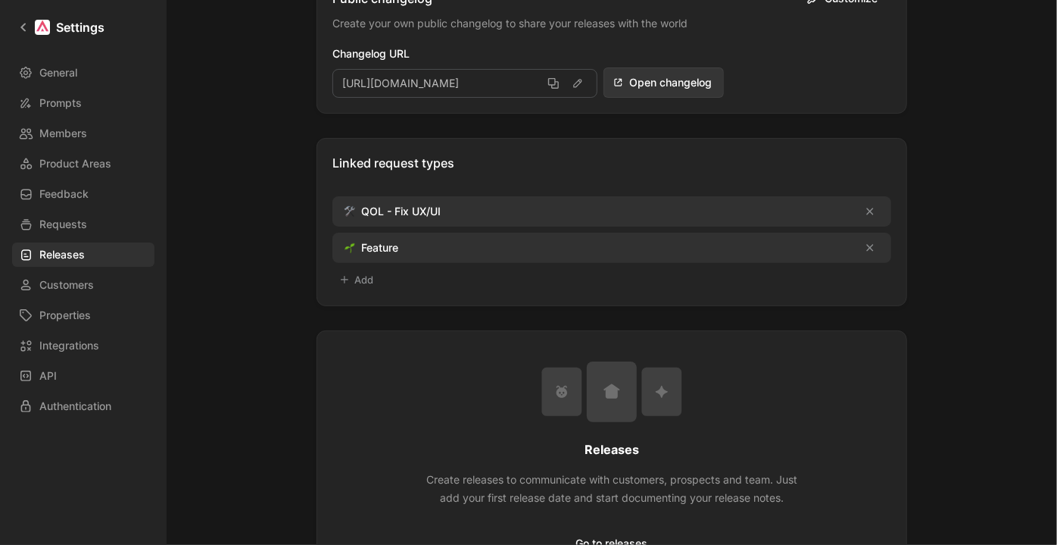
scroll to position [329, 0]
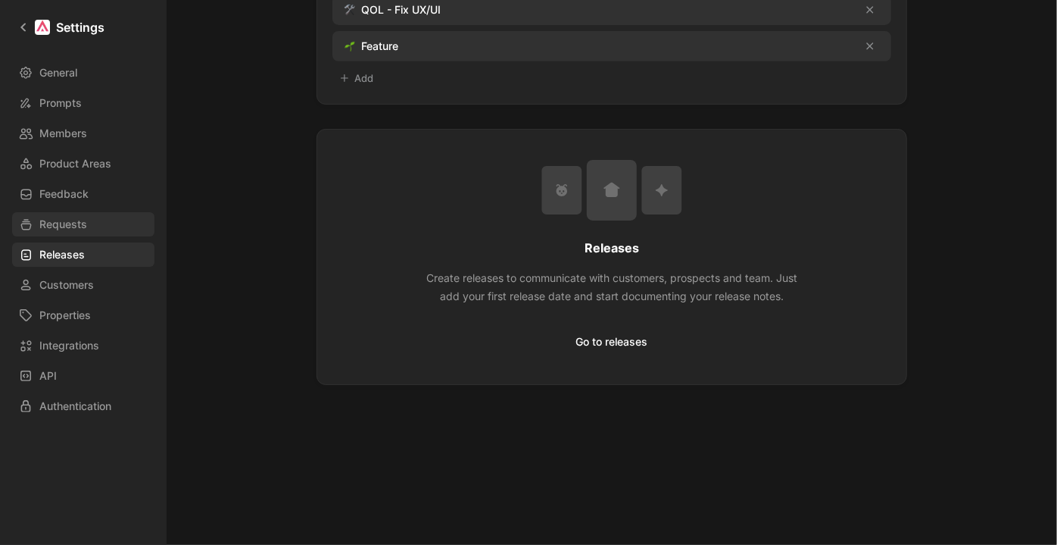
click at [80, 222] on span "Requests" at bounding box center [63, 224] width 48 height 18
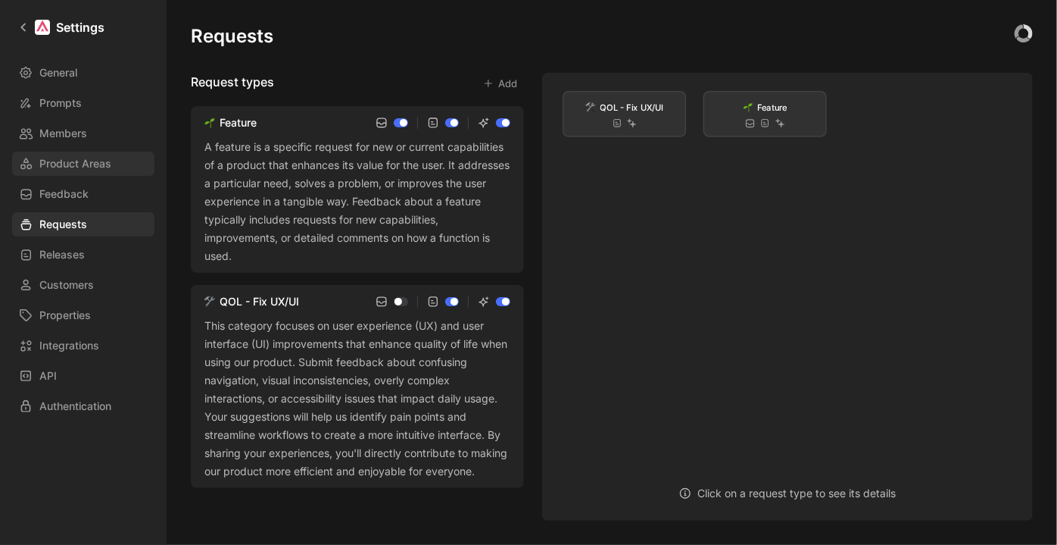
click at [89, 167] on span "Product Areas" at bounding box center [75, 163] width 72 height 18
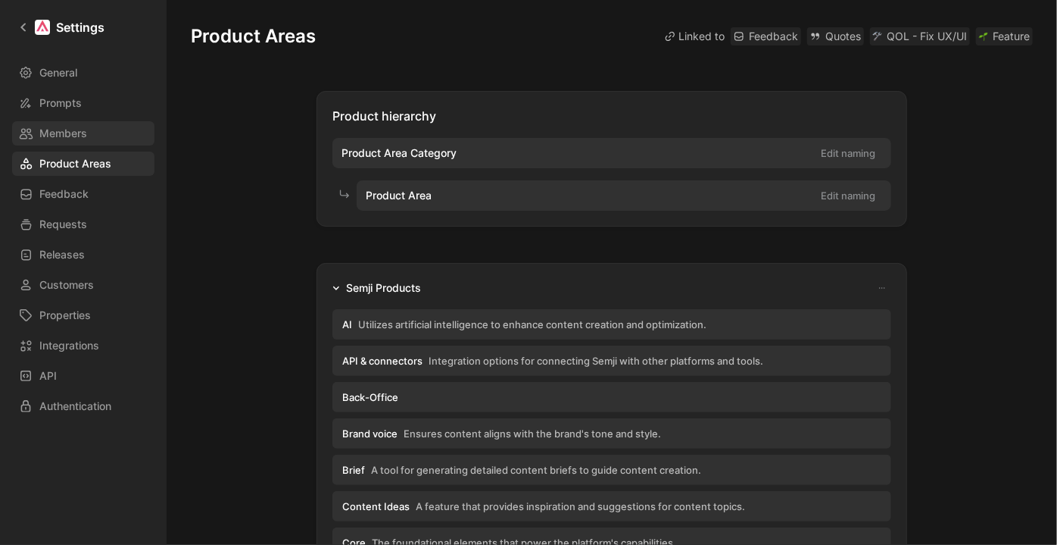
click at [76, 127] on span "Members" at bounding box center [63, 133] width 48 height 18
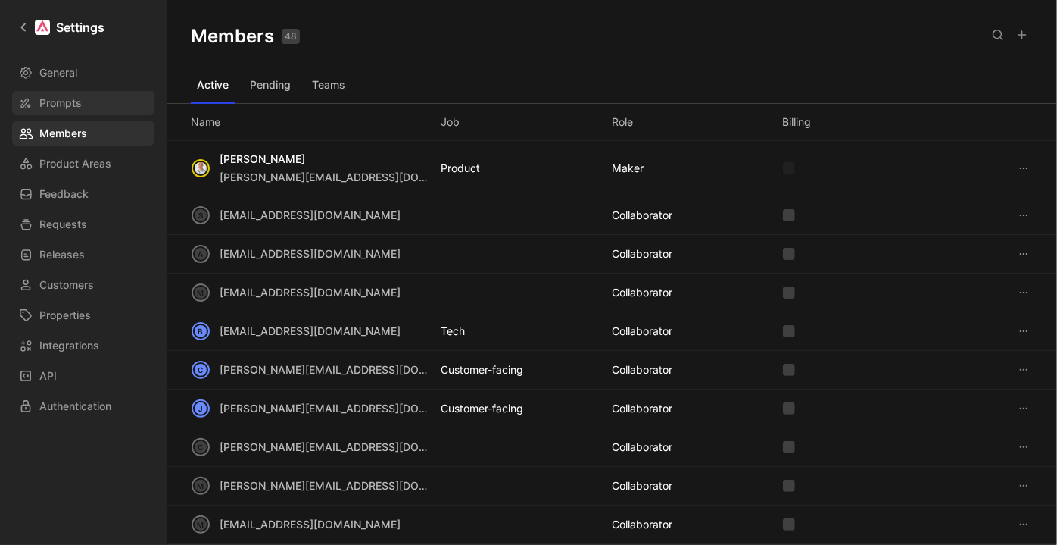
click at [70, 105] on span "Prompts" at bounding box center [60, 103] width 42 height 18
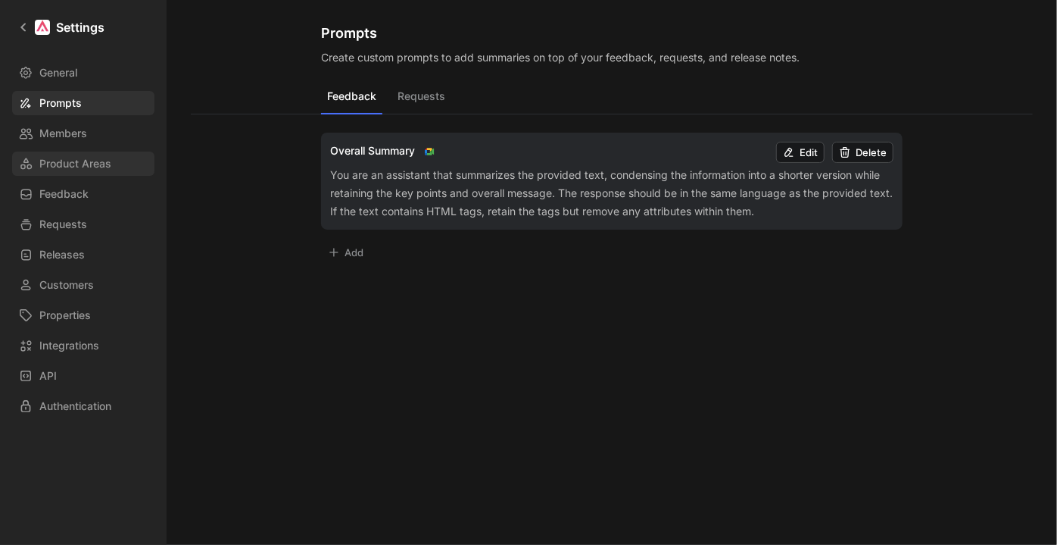
click at [79, 163] on span "Product Areas" at bounding box center [75, 163] width 72 height 18
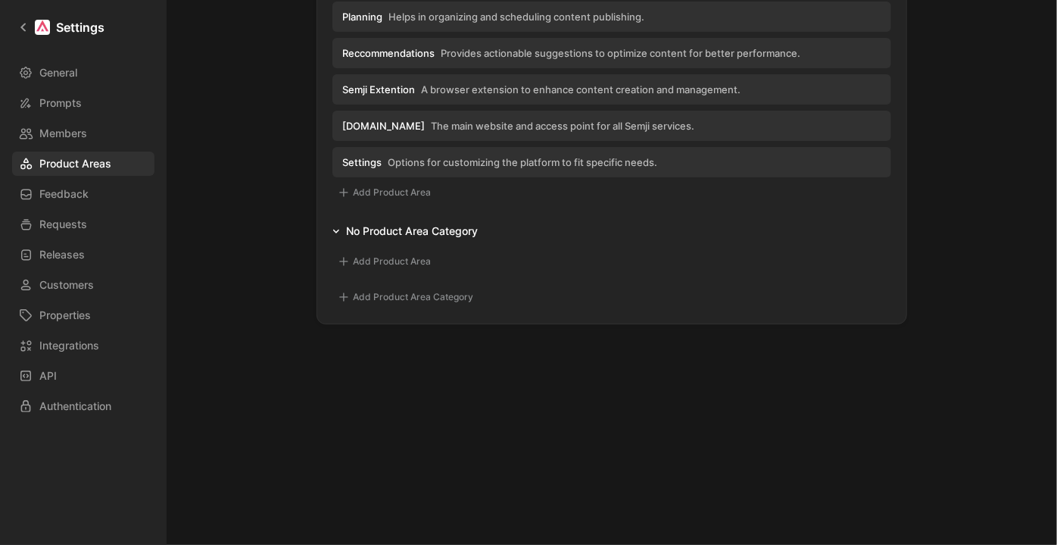
scroll to position [826, 0]
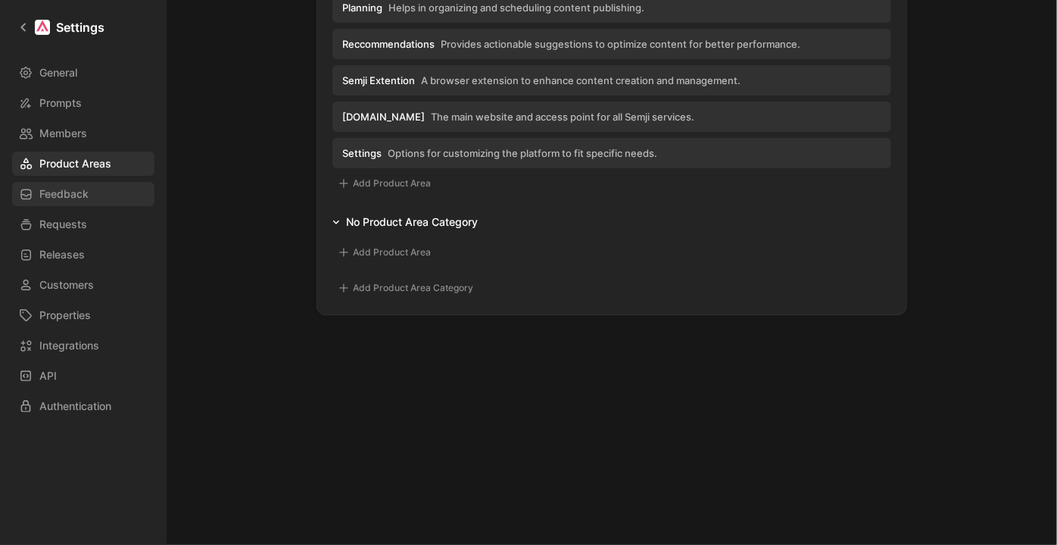
click at [91, 198] on link "Feedback" at bounding box center [83, 194] width 142 height 24
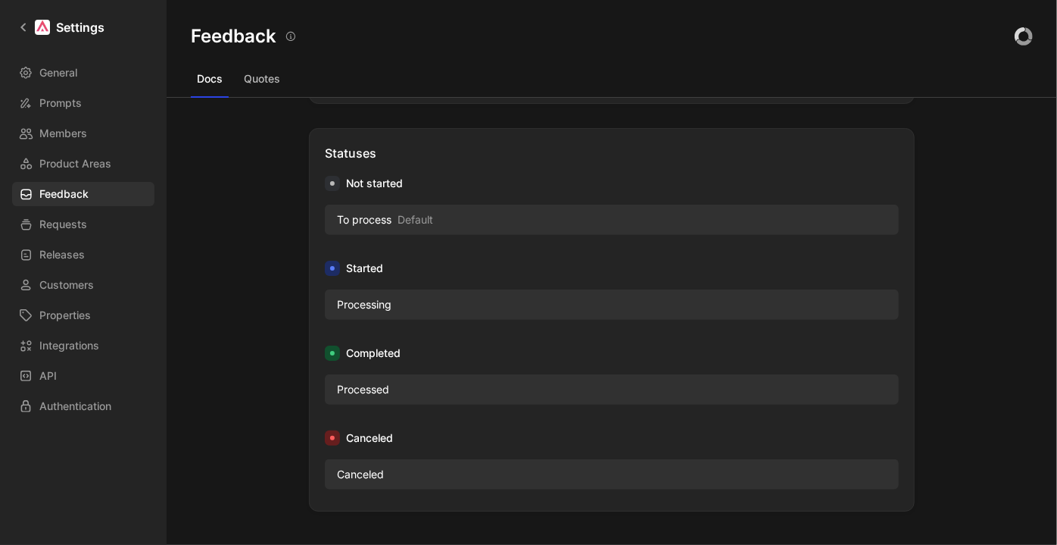
scroll to position [757, 0]
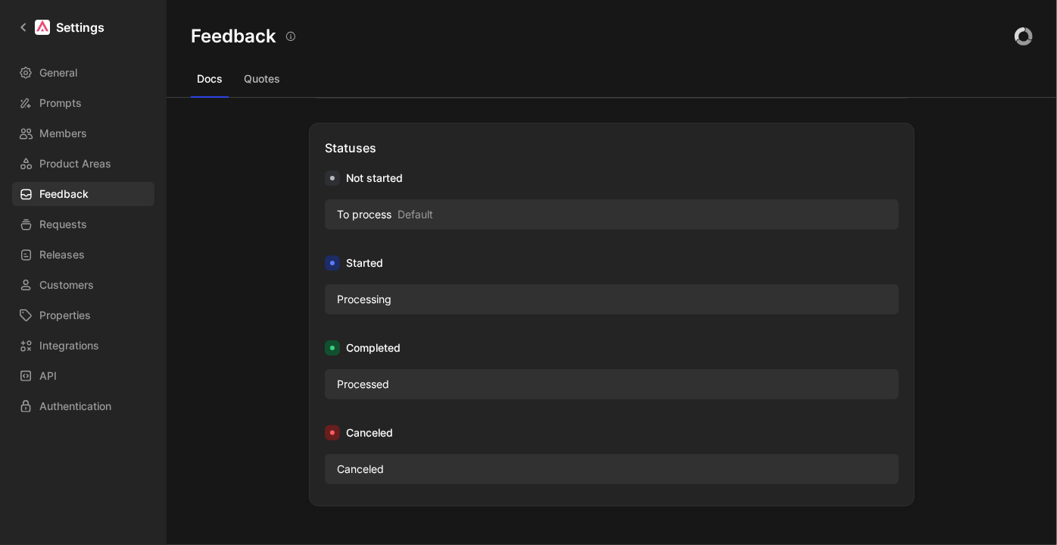
click at [370, 290] on span "Processing" at bounding box center [364, 299] width 55 height 18
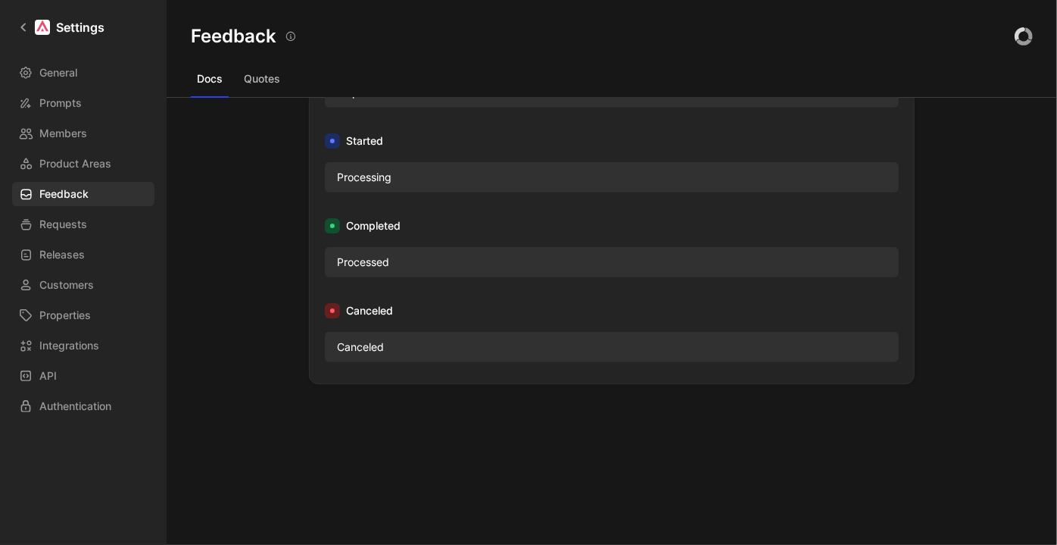
scroll to position [673, 0]
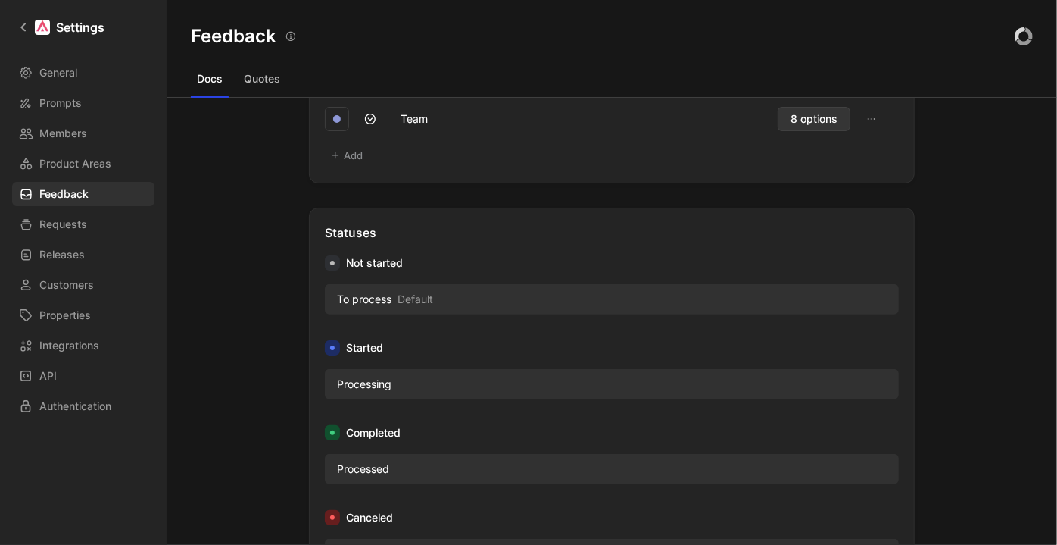
click at [257, 73] on button "Quotes" at bounding box center [262, 79] width 48 height 24
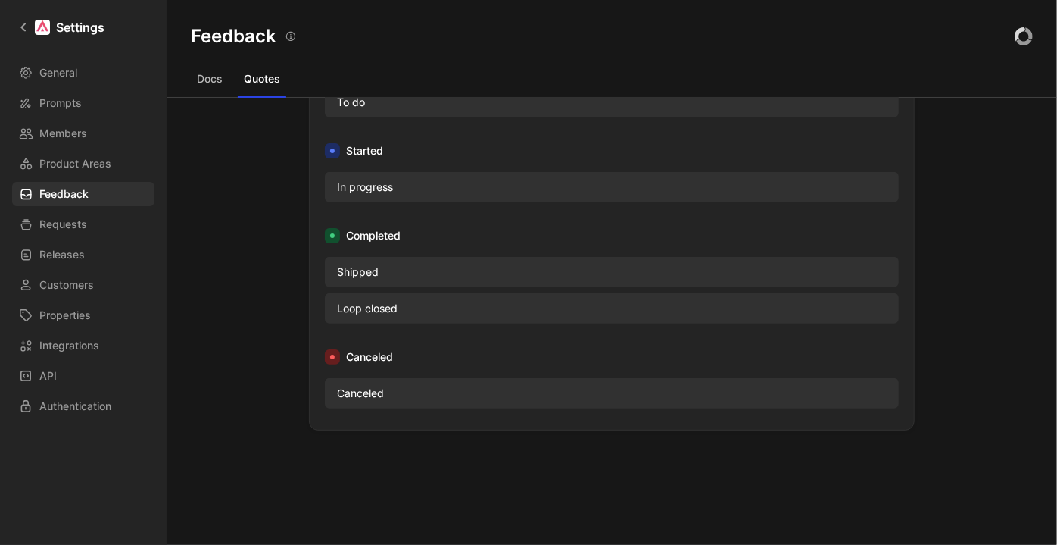
scroll to position [683, 0]
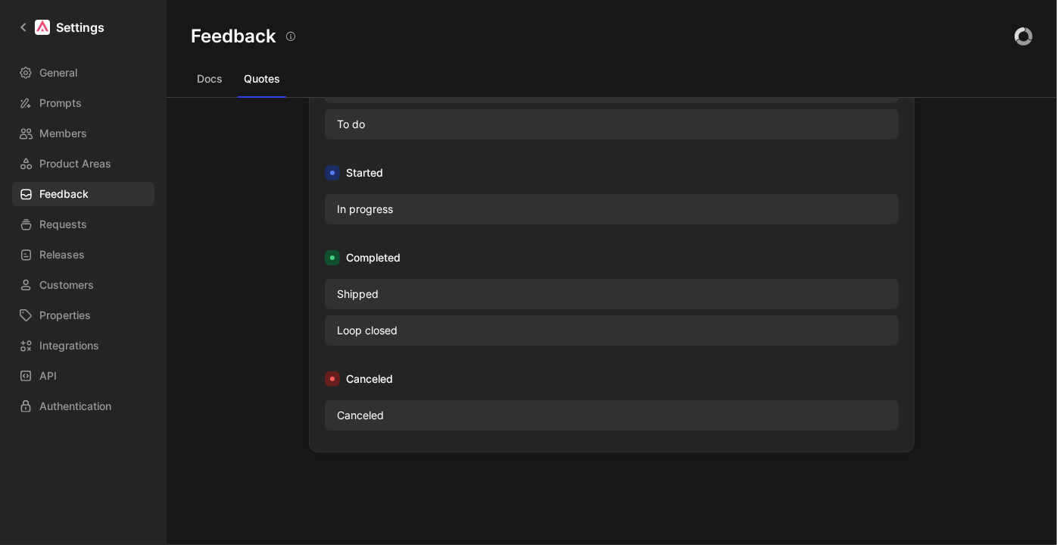
click at [389, 211] on div "In progress" at bounding box center [386, 209] width 114 height 18
click at [373, 208] on span "In progress" at bounding box center [365, 209] width 56 height 18
drag, startPoint x: 338, startPoint y: 332, endPoint x: 360, endPoint y: 332, distance: 22.7
click at [355, 332] on span "Loop closed" at bounding box center [367, 330] width 61 height 18
click at [363, 330] on span "Loop closed" at bounding box center [367, 330] width 61 height 18
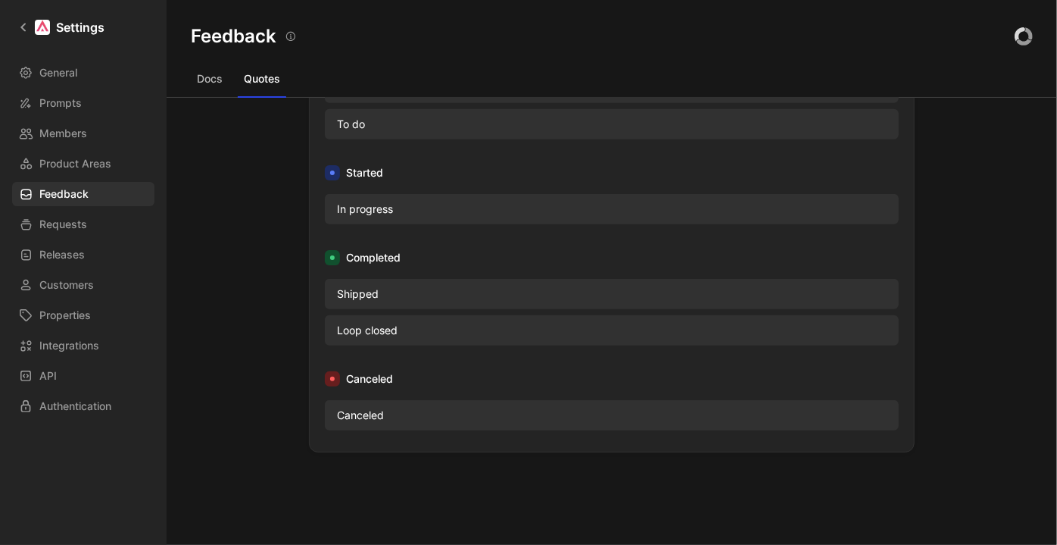
click at [363, 330] on span "Loop closed" at bounding box center [367, 330] width 61 height 18
click at [361, 330] on span "Loop closed" at bounding box center [367, 330] width 61 height 18
drag, startPoint x: 329, startPoint y: 203, endPoint x: 395, endPoint y: 211, distance: 65.6
click at [395, 211] on div "In progress" at bounding box center [386, 209] width 114 height 18
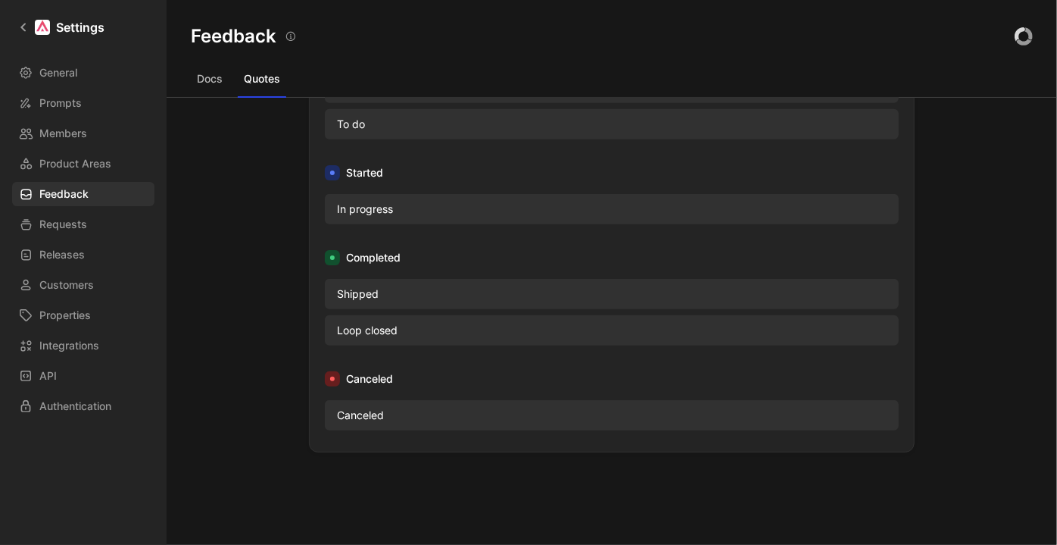
click at [395, 211] on div "In progress" at bounding box center [386, 209] width 114 height 18
click at [392, 211] on div "In progress" at bounding box center [386, 209] width 114 height 18
click at [451, 212] on div "In progress" at bounding box center [612, 209] width 574 height 30
drag, startPoint x: 385, startPoint y: 206, endPoint x: 397, endPoint y: 205, distance: 12.1
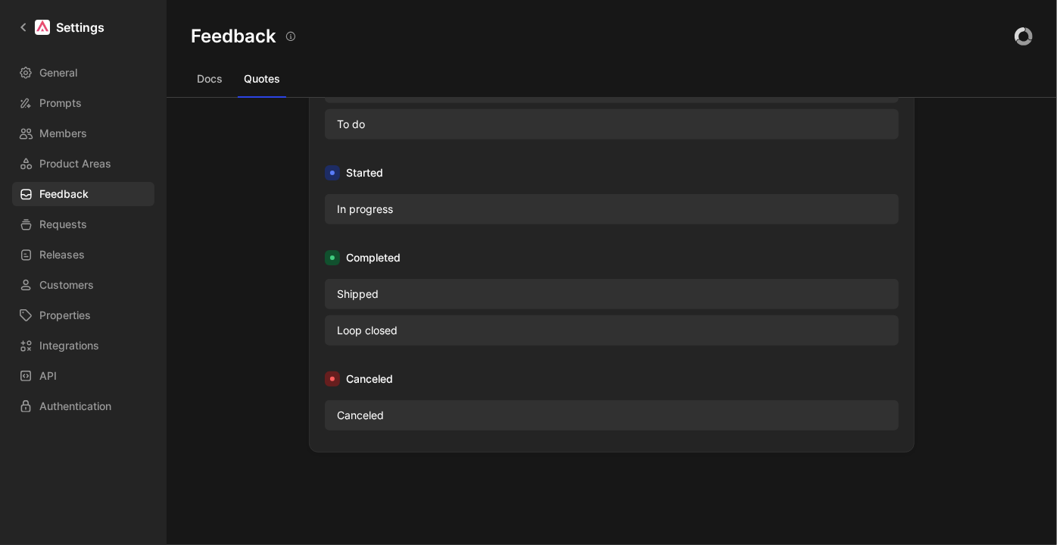
click at [397, 205] on div "In progress" at bounding box center [386, 209] width 114 height 18
click at [379, 208] on span "In progress" at bounding box center [365, 209] width 56 height 18
click at [377, 208] on span "In progress" at bounding box center [365, 209] width 56 height 18
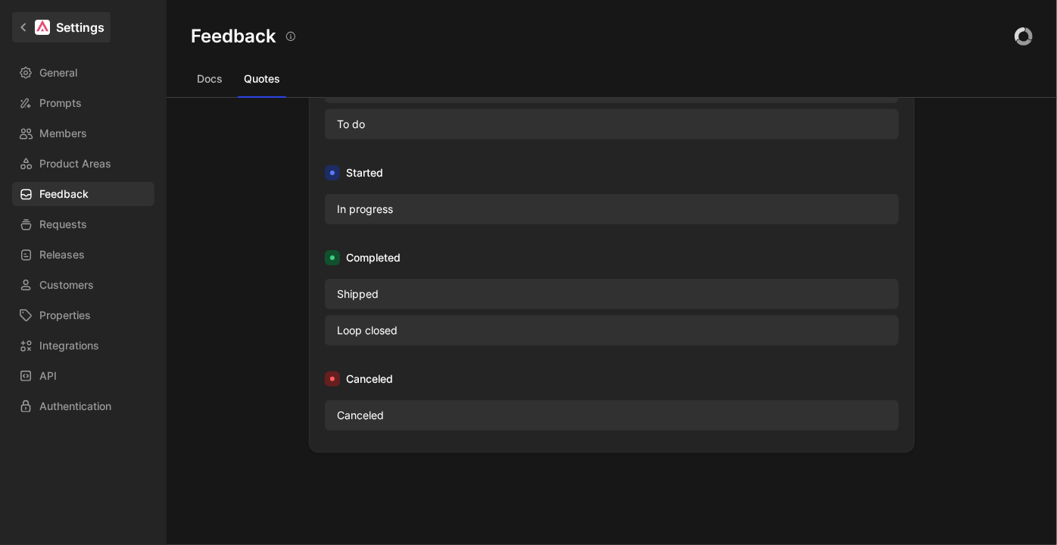
click at [32, 30] on link "Settings" at bounding box center [61, 27] width 98 height 30
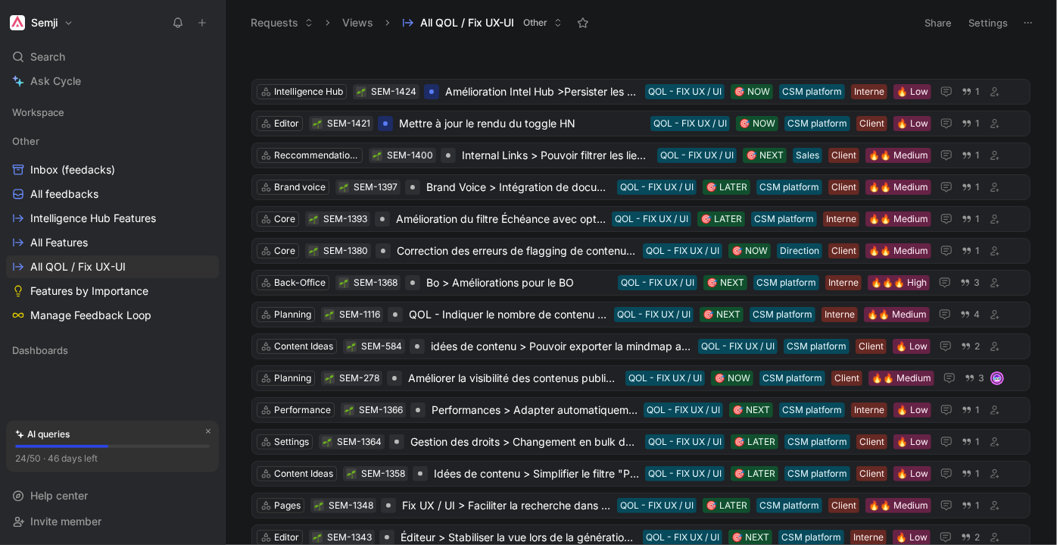
click at [66, 17] on button "Semji" at bounding box center [41, 22] width 71 height 21
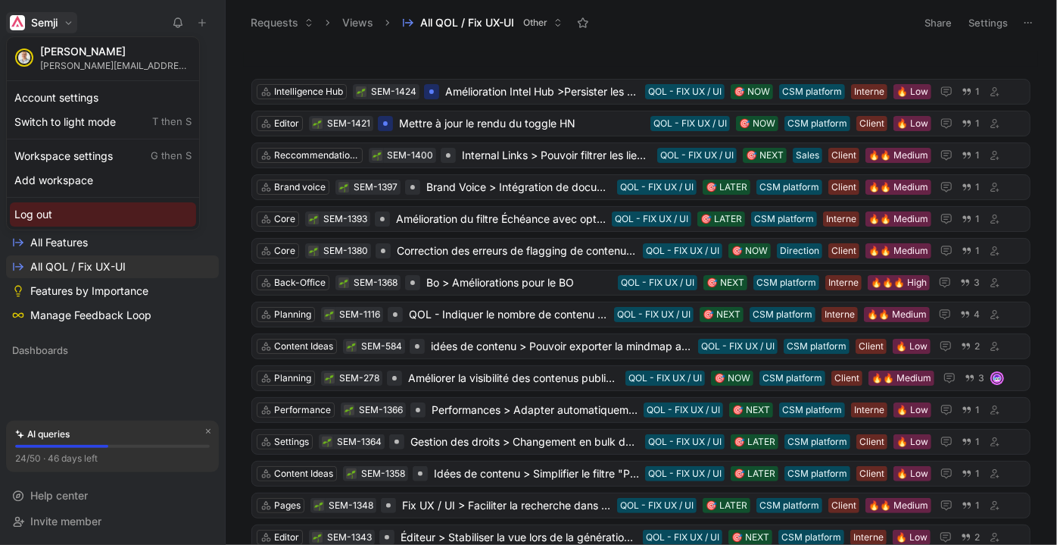
click at [47, 209] on div "Log out" at bounding box center [103, 214] width 186 height 24
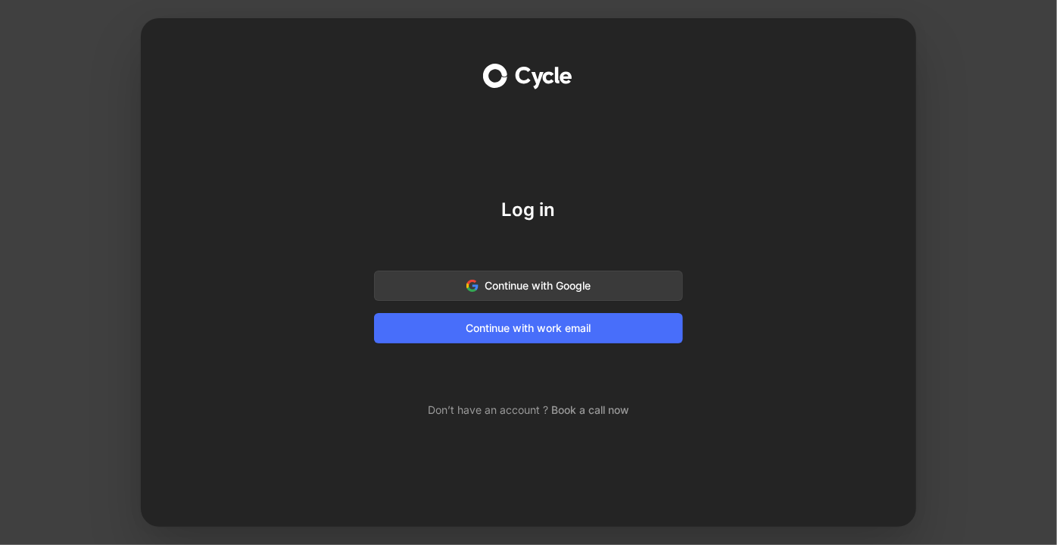
click at [525, 289] on span "Continue with Google" at bounding box center [528, 285] width 271 height 18
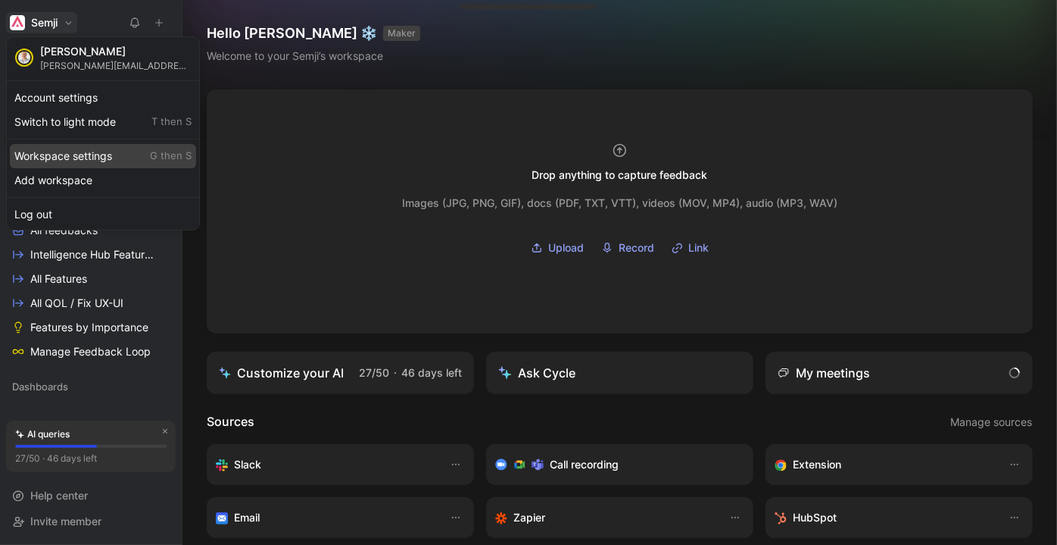
click at [76, 149] on div "Workspace settings G then S" at bounding box center [103, 156] width 186 height 24
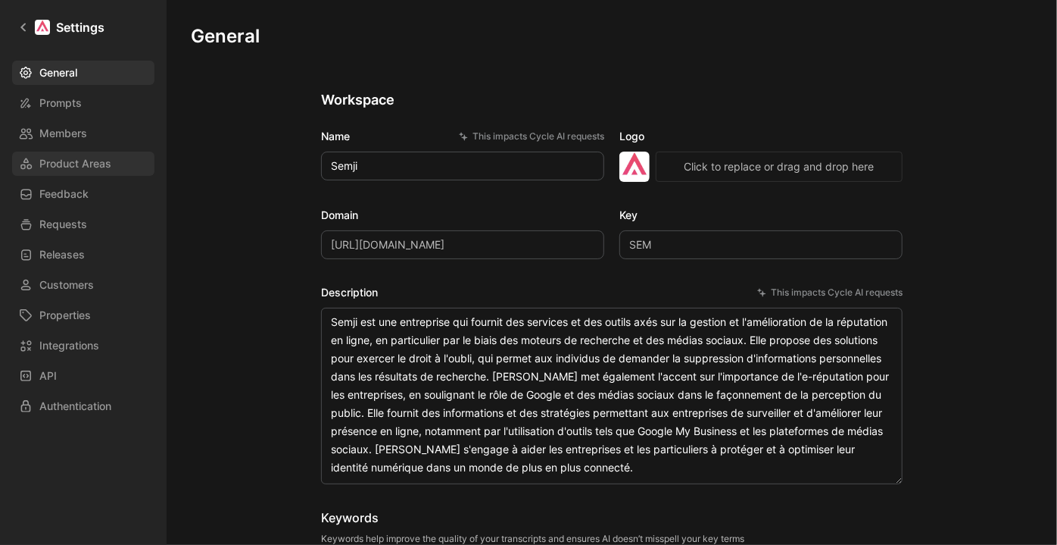
click at [101, 167] on span "Product Areas" at bounding box center [75, 163] width 72 height 18
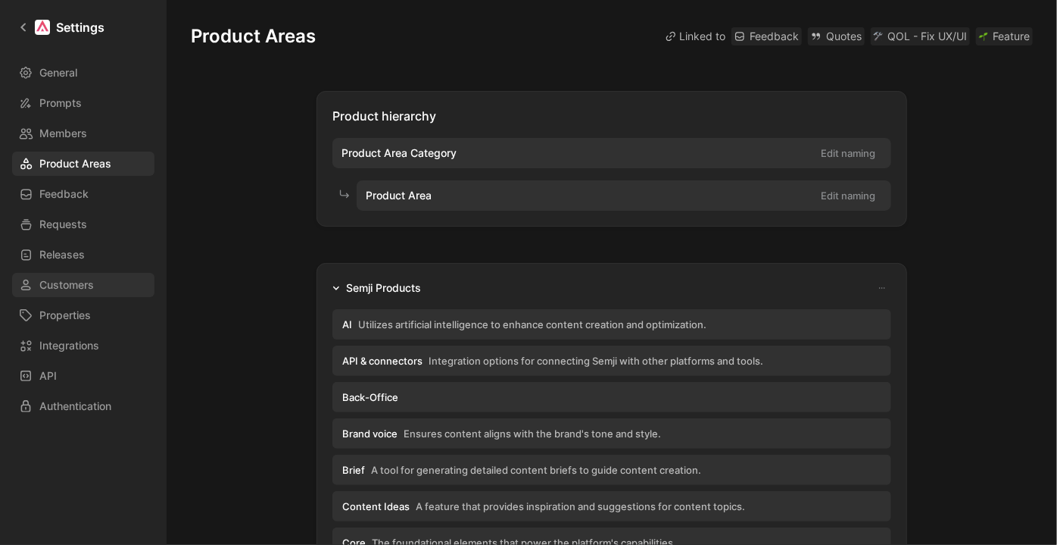
click at [83, 292] on span "Customers" at bounding box center [66, 285] width 55 height 18
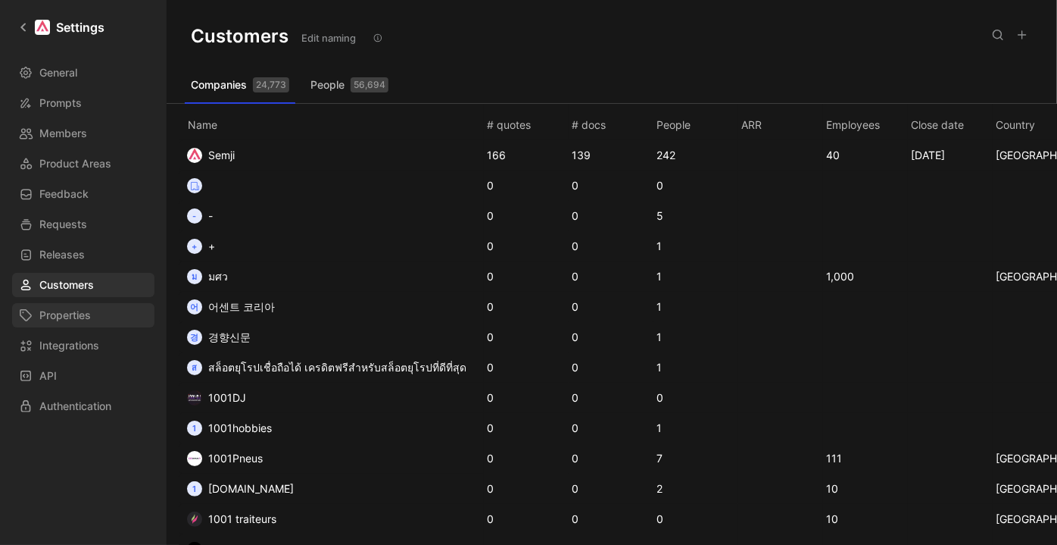
click at [85, 320] on span "Properties" at bounding box center [64, 315] width 51 height 18
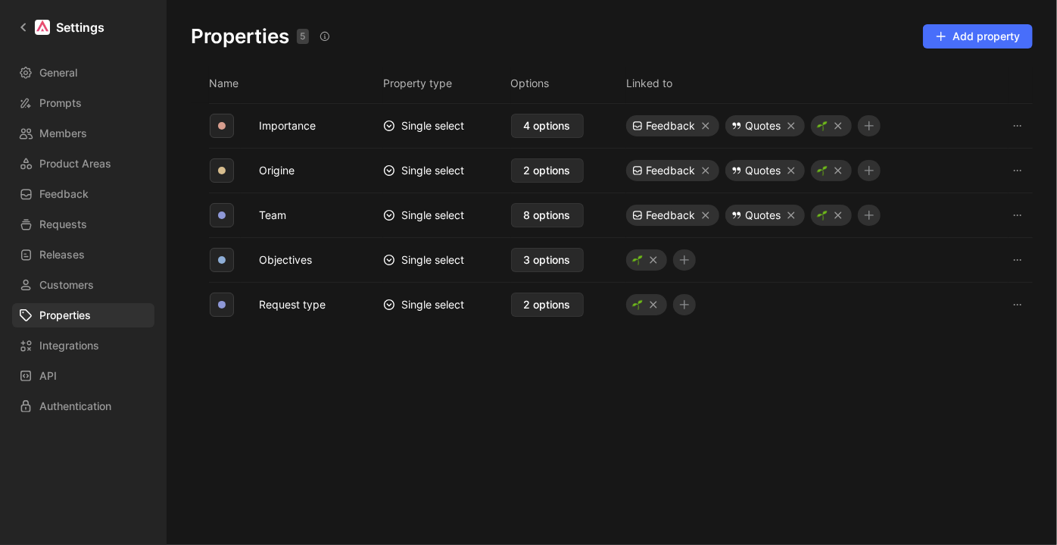
click at [79, 330] on div "General Prompts Members Product Areas Feedback Requests Releases Customers Prop…" at bounding box center [88, 239] width 153 height 357
click at [88, 257] on link "Releases" at bounding box center [83, 254] width 142 height 24
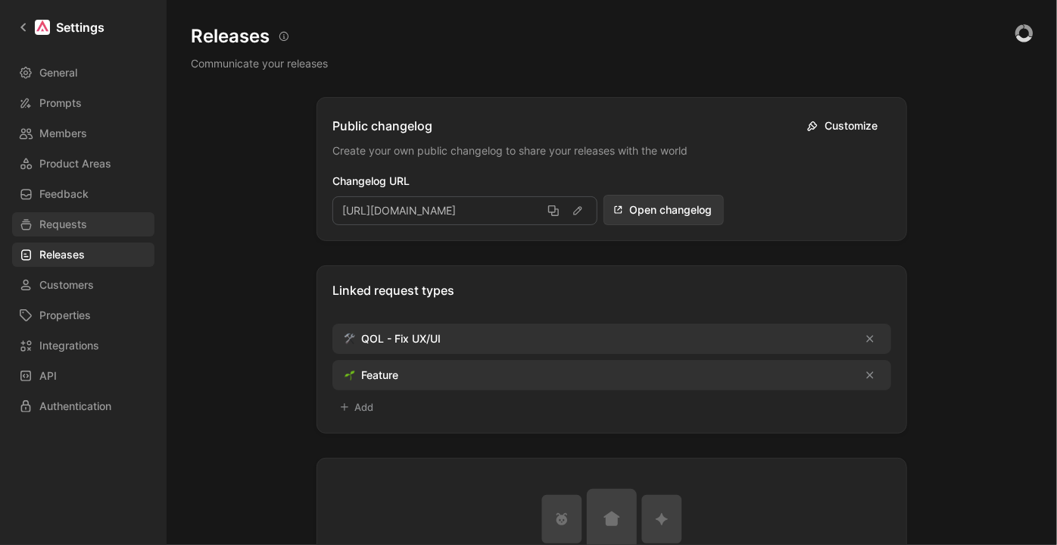
click at [86, 226] on link "Requests" at bounding box center [83, 224] width 142 height 24
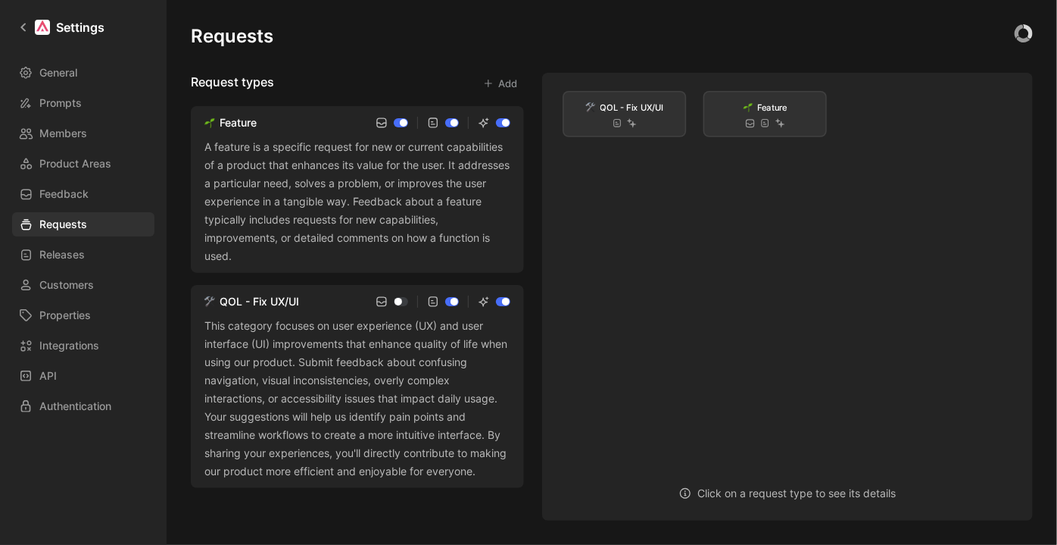
click at [241, 254] on icon at bounding box center [242, 256] width 9 height 9
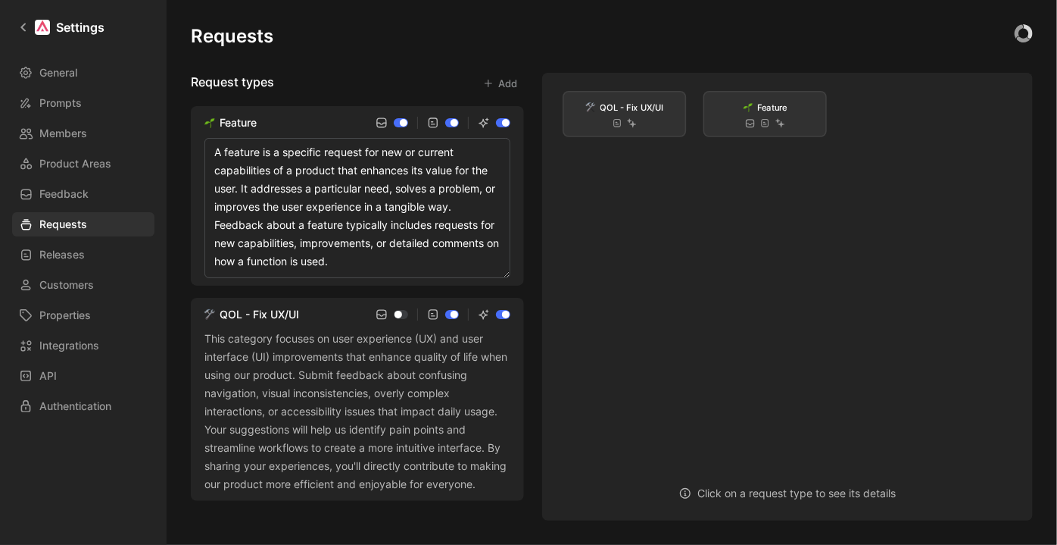
drag, startPoint x: 245, startPoint y: 148, endPoint x: 410, endPoint y: 267, distance: 203.3
click at [410, 267] on textarea "A feature is a specific request for new or current capabilities of a product th…" at bounding box center [357, 208] width 306 height 140
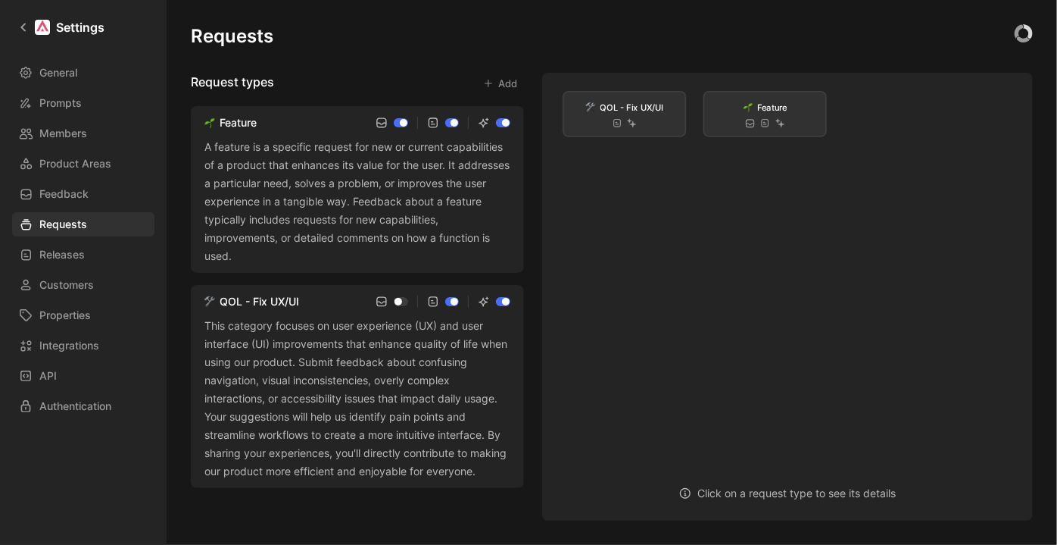
click at [384, 290] on div "Feature A feature is a specific request for new or current capabilities of a pr…" at bounding box center [357, 297] width 333 height 382
click at [246, 117] on div "Feature" at bounding box center [238, 123] width 37 height 18
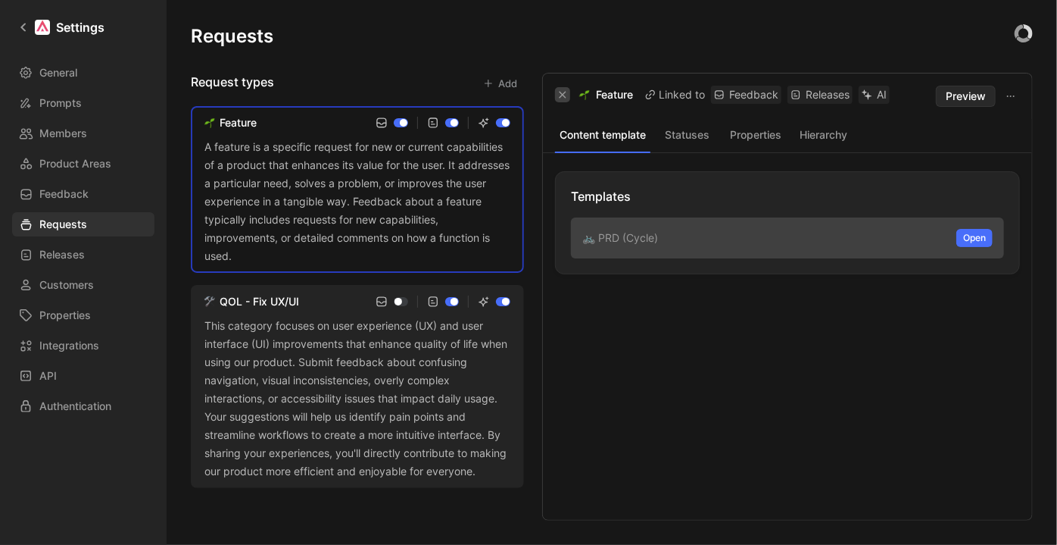
click at [559, 97] on icon "button" at bounding box center [562, 94] width 9 height 9
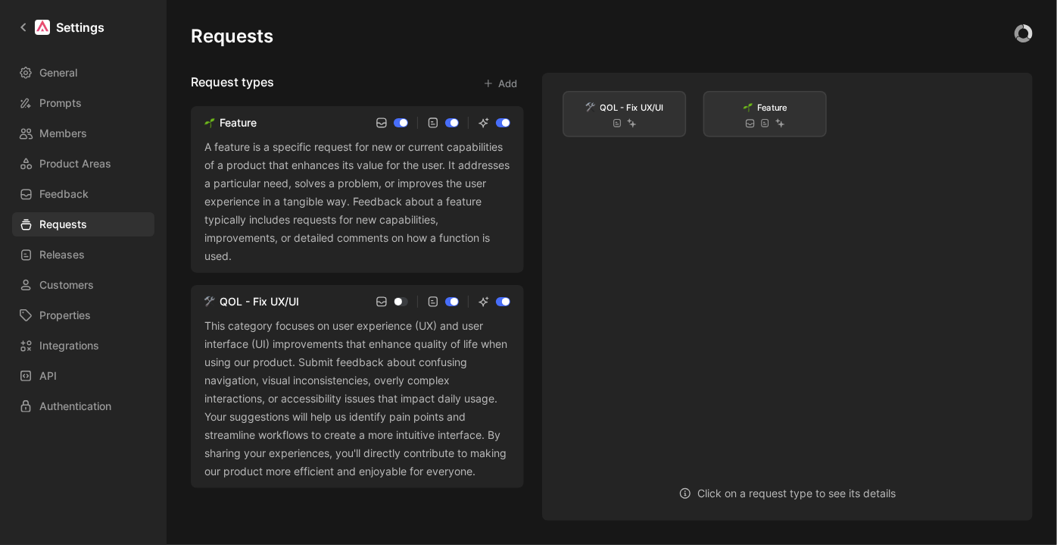
click at [240, 252] on icon at bounding box center [242, 256] width 9 height 9
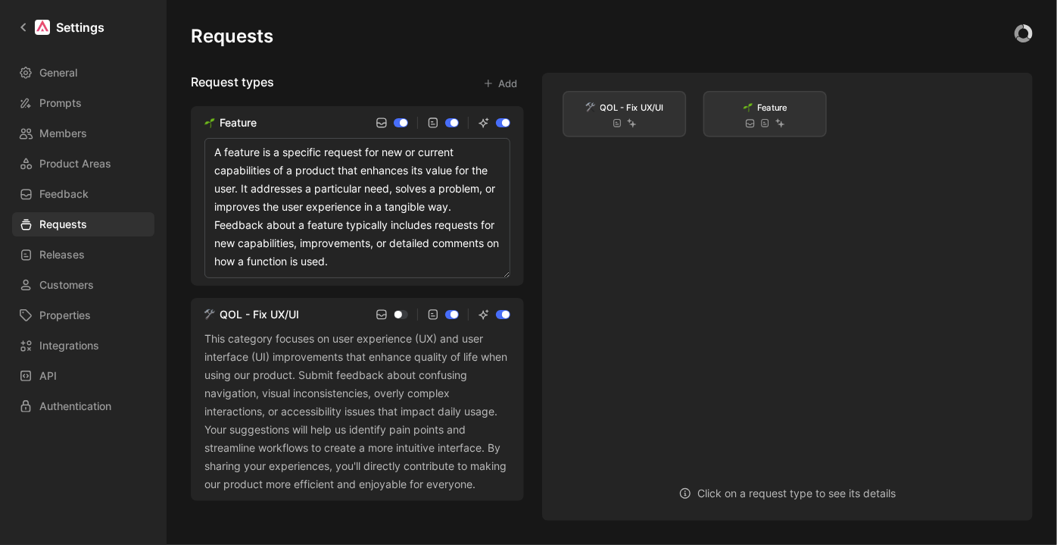
click at [325, 73] on div "Request types Add" at bounding box center [357, 83] width 333 height 21
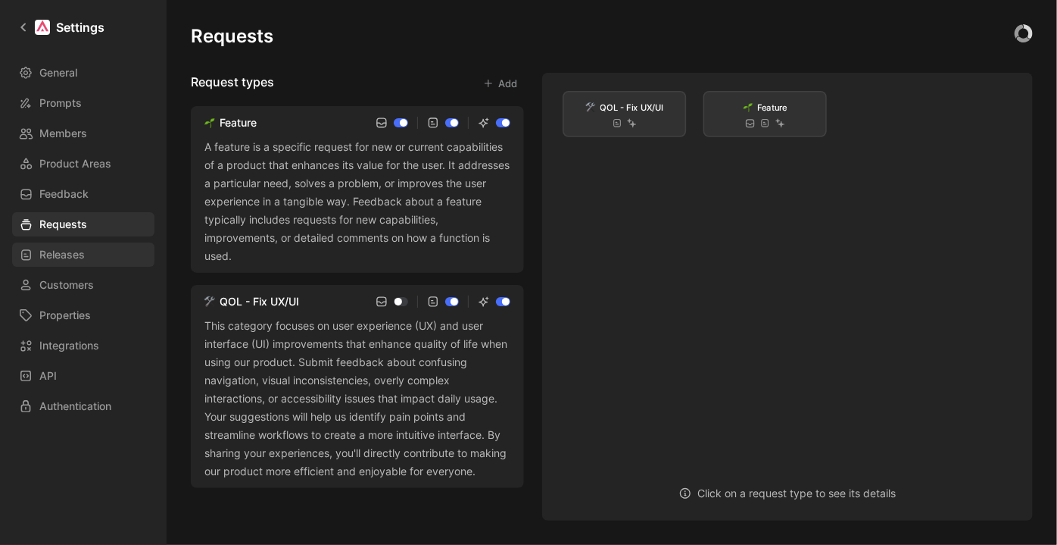
click at [73, 259] on span "Releases" at bounding box center [61, 254] width 45 height 18
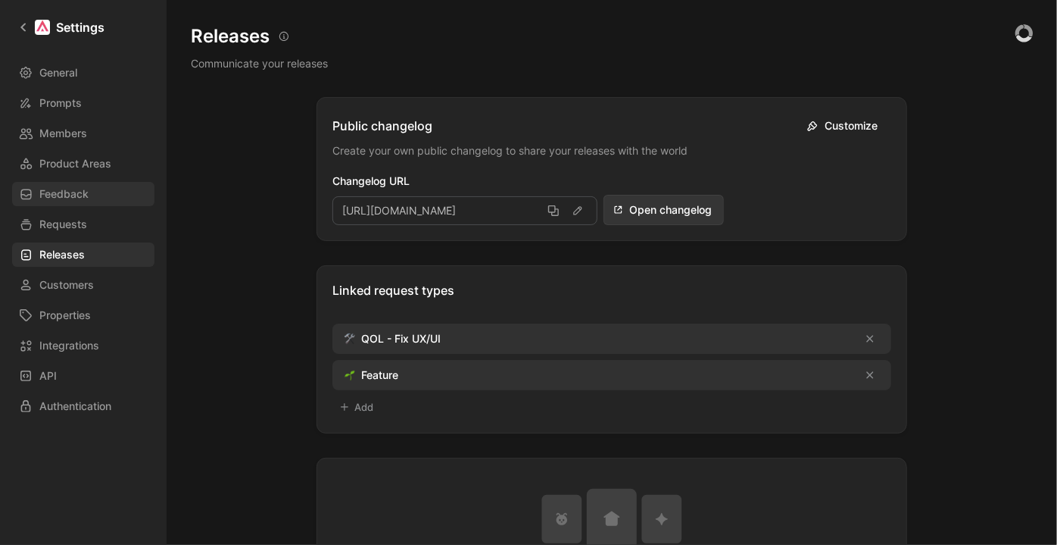
click at [68, 195] on span "Feedback" at bounding box center [63, 194] width 49 height 18
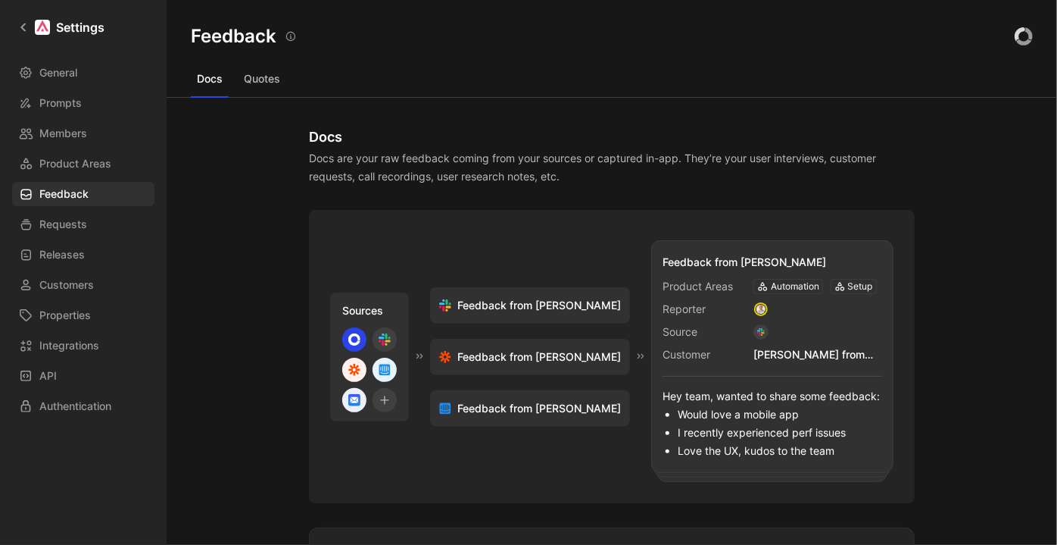
click at [258, 73] on button "Quotes" at bounding box center [262, 79] width 48 height 24
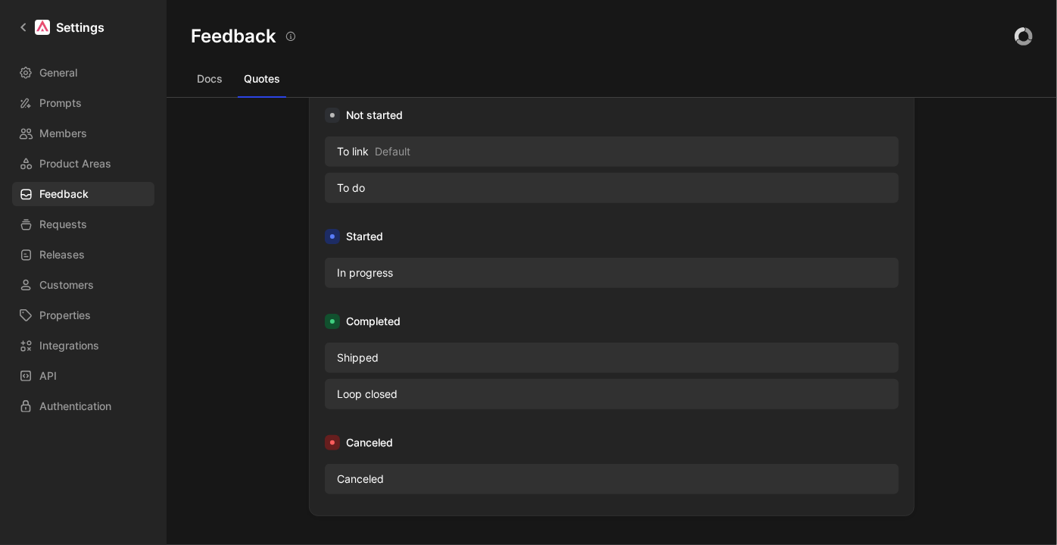
scroll to position [551, 0]
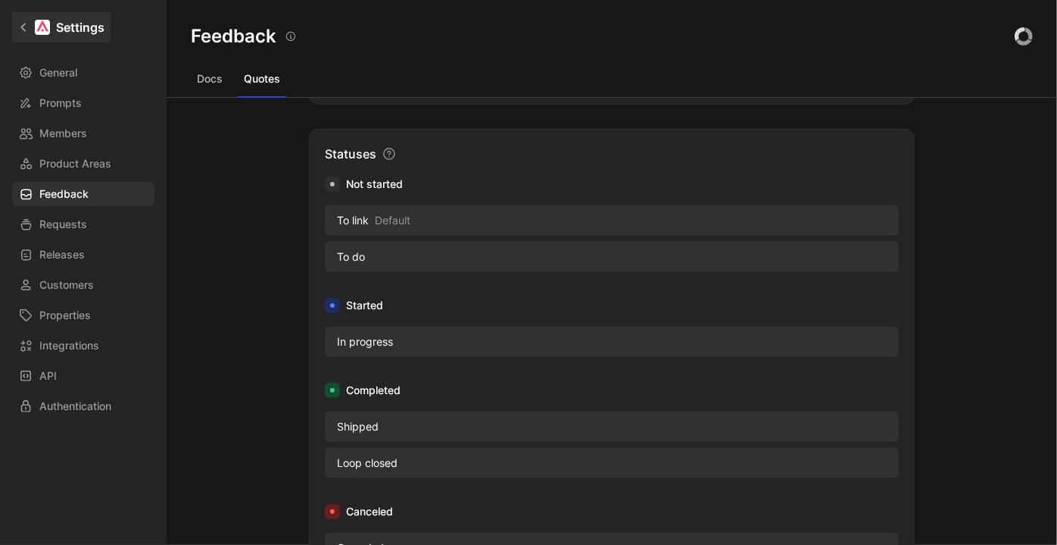
click at [82, 36] on h1 "Settings" at bounding box center [80, 27] width 48 height 18
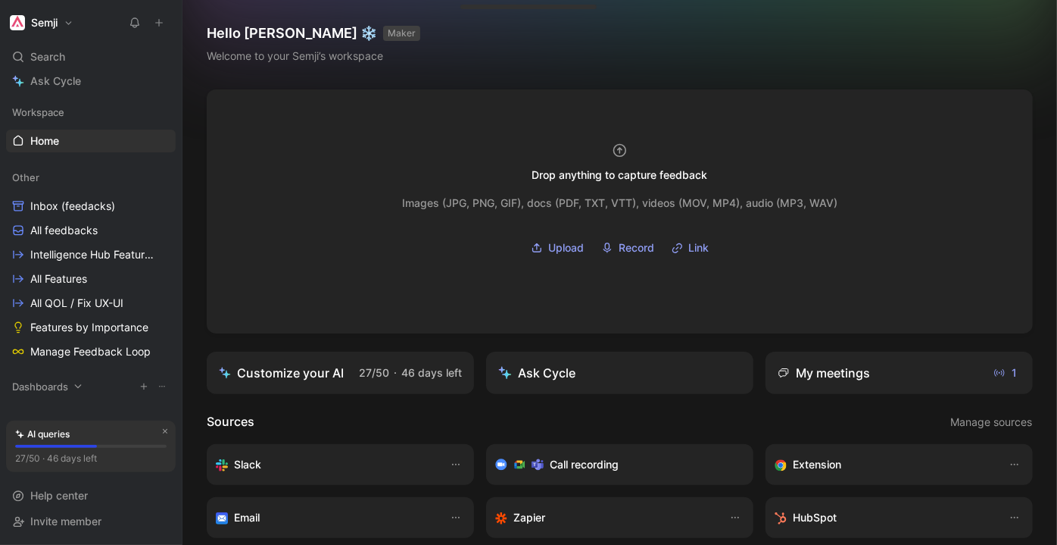
click at [62, 389] on span "Dashboards" at bounding box center [40, 386] width 56 height 15
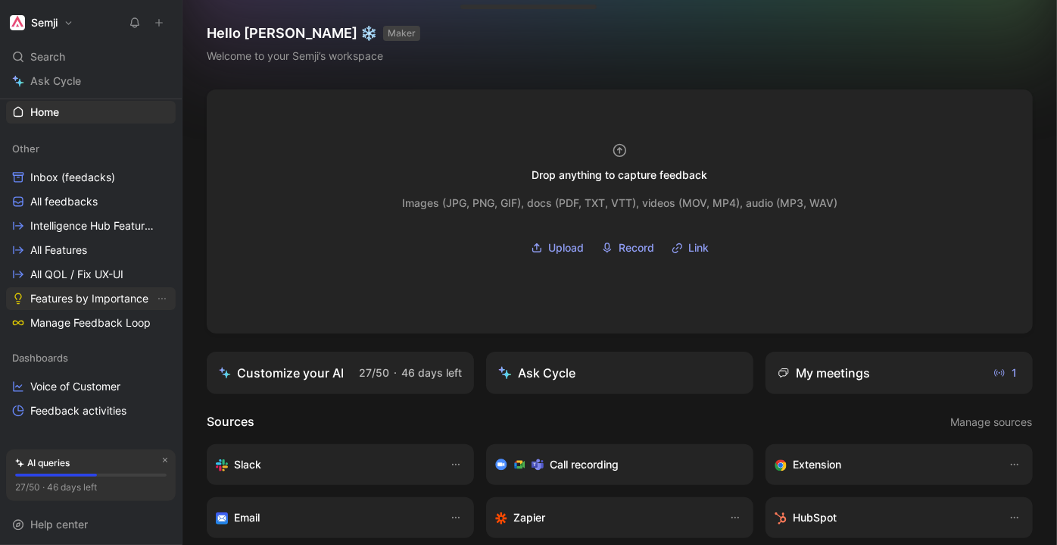
scroll to position [57, 0]
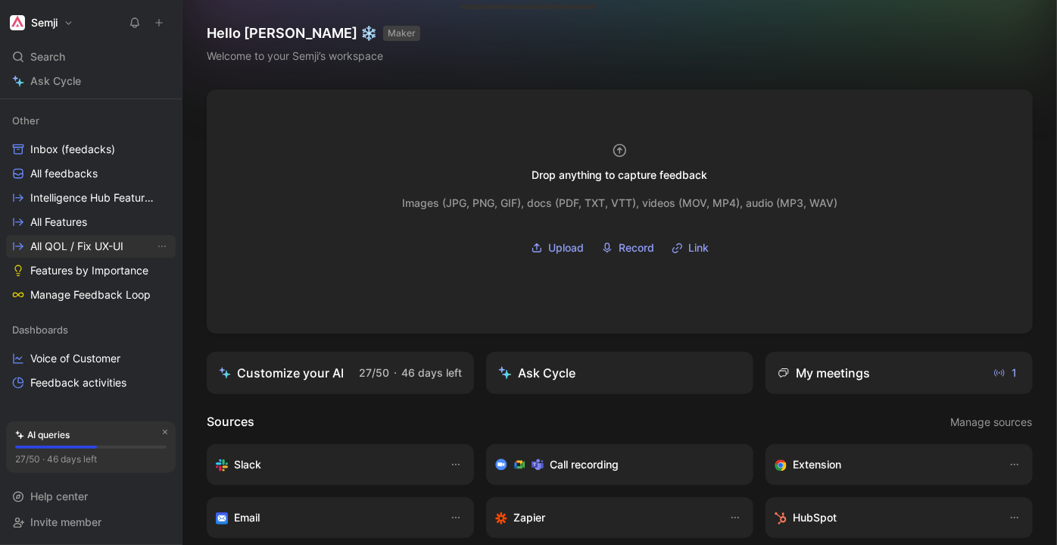
click at [84, 248] on span "All QOL / Fix UX-UI" at bounding box center [76, 246] width 93 height 15
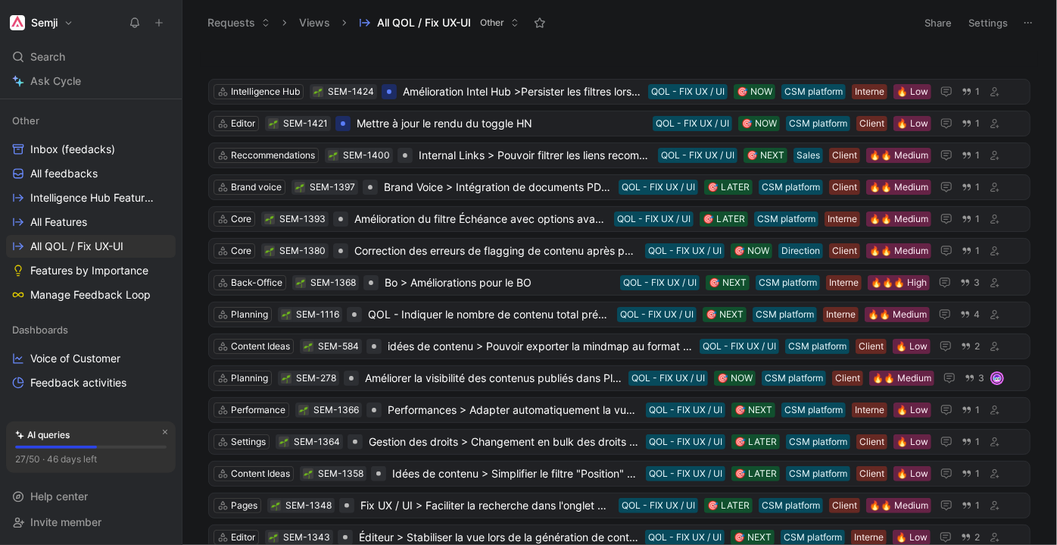
click at [999, 18] on button "Settings" at bounding box center [988, 22] width 53 height 21
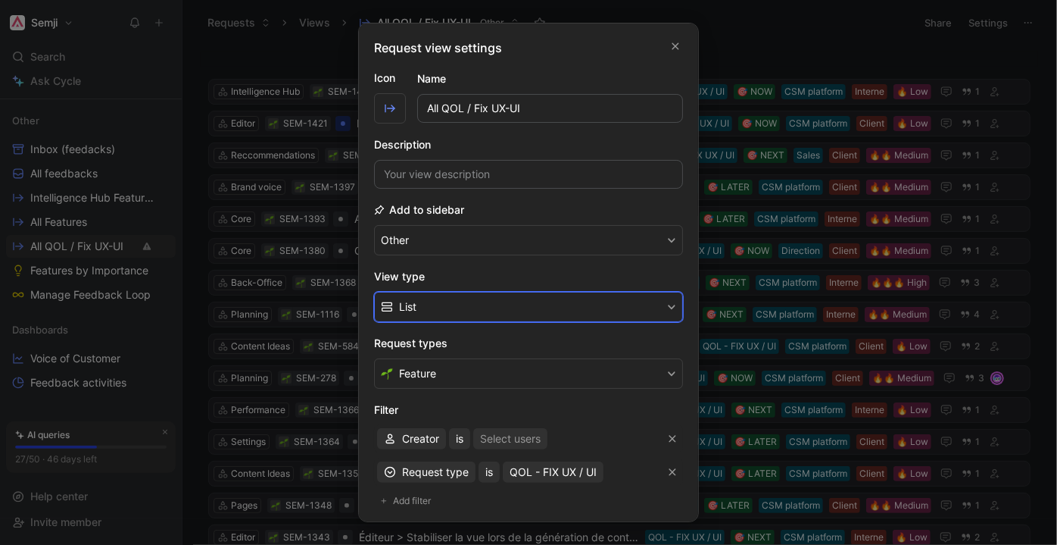
click at [525, 311] on button "List" at bounding box center [528, 307] width 309 height 30
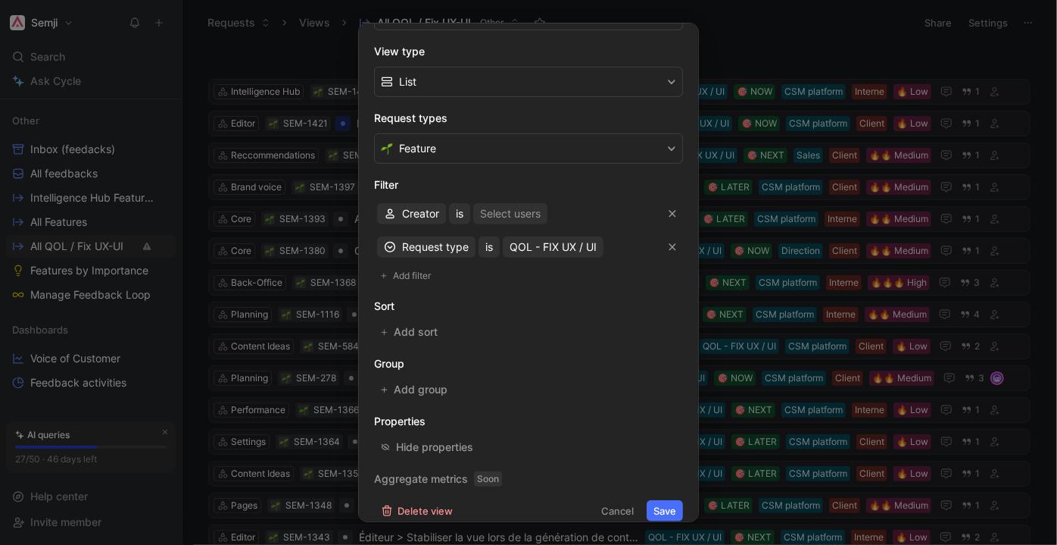
scroll to position [236, 0]
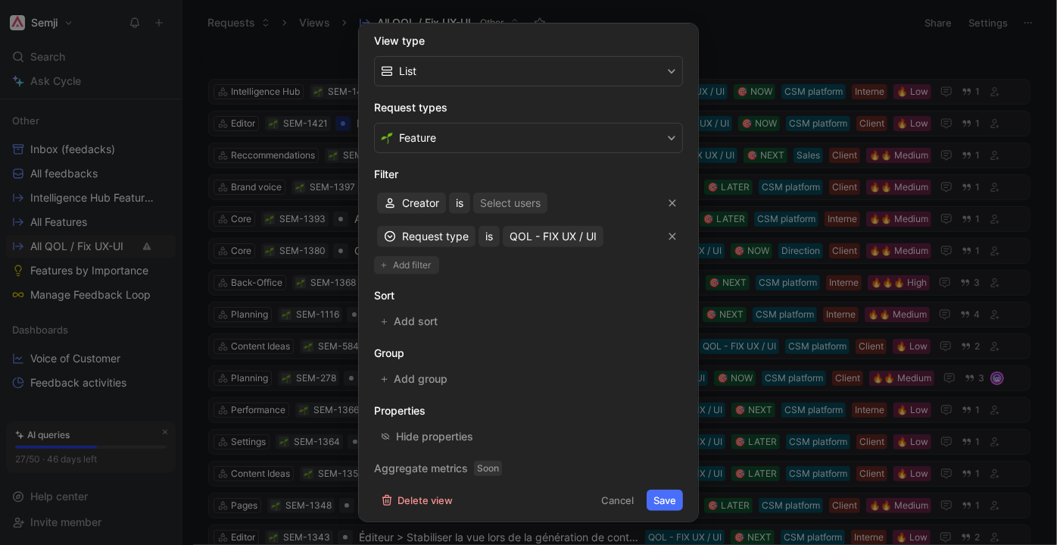
click at [423, 257] on span "Add filter" at bounding box center [412, 264] width 39 height 15
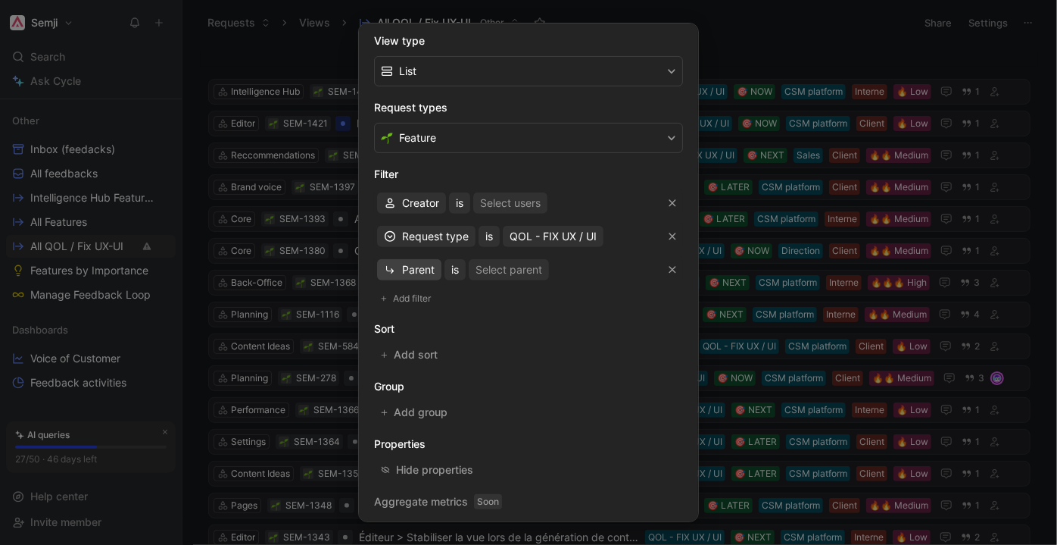
click at [422, 270] on span "Parent" at bounding box center [418, 270] width 33 height 18
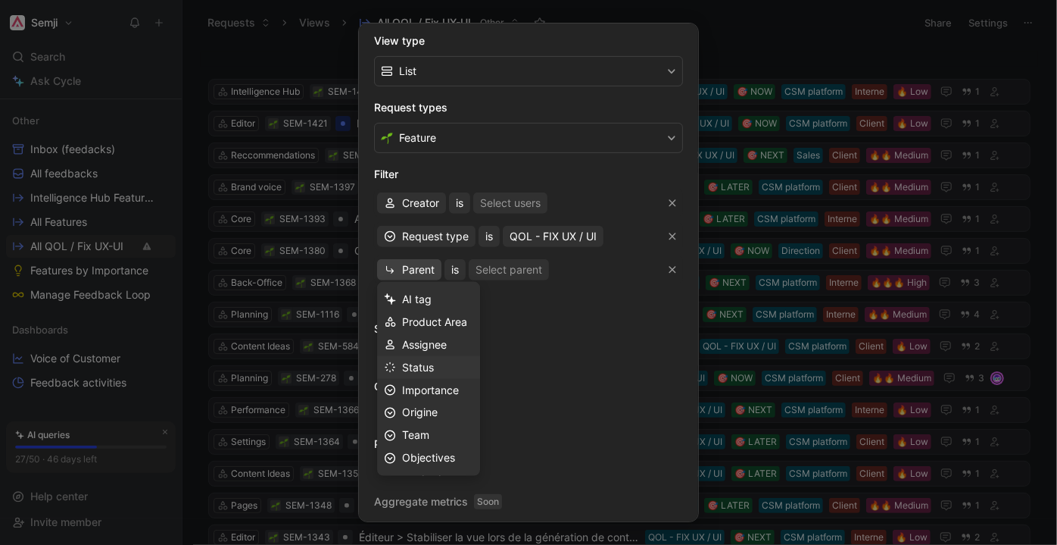
click at [433, 363] on span "Status" at bounding box center [418, 366] width 32 height 13
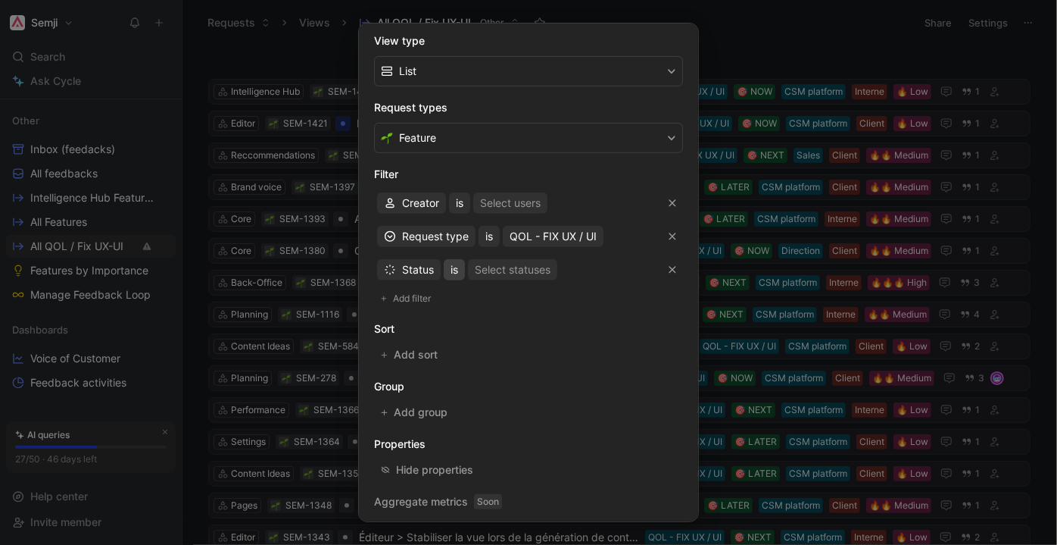
click at [452, 267] on span "is" at bounding box center [455, 270] width 8 height 18
click at [511, 268] on div "Select statuses" at bounding box center [513, 270] width 76 height 18
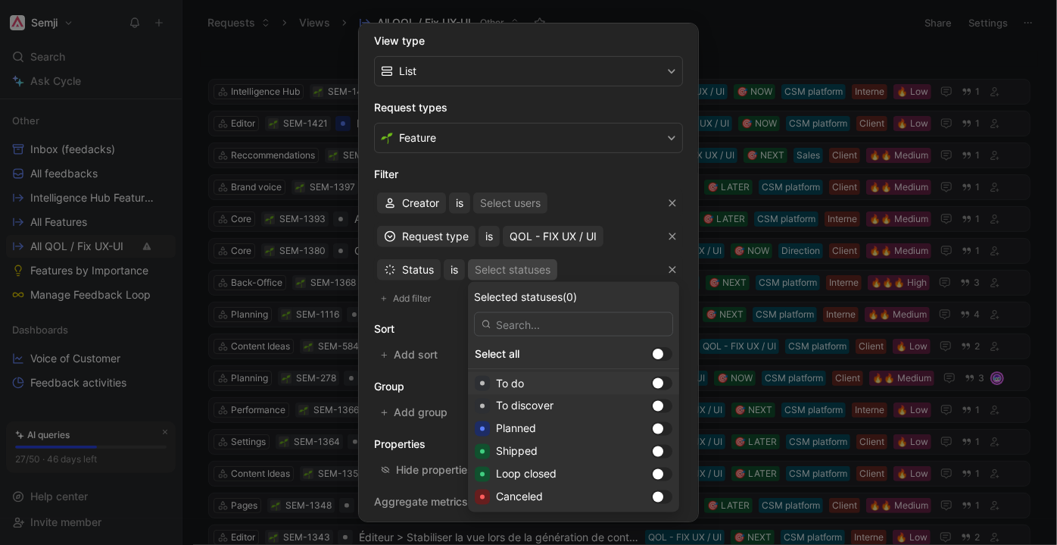
click at [653, 383] on div at bounding box center [658, 383] width 11 height 11
click at [651, 383] on div at bounding box center [661, 383] width 21 height 14
click at [653, 382] on div at bounding box center [658, 383] width 11 height 11
click at [653, 407] on div at bounding box center [658, 406] width 11 height 11
click at [634, 420] on div "Planned" at bounding box center [573, 428] width 211 height 23
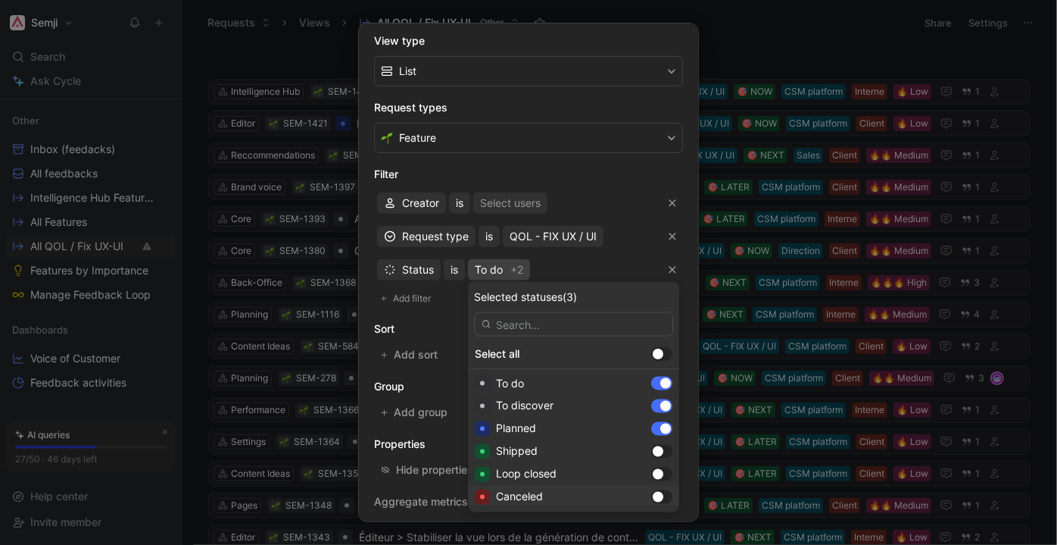
click at [653, 496] on div at bounding box center [658, 497] width 11 height 11
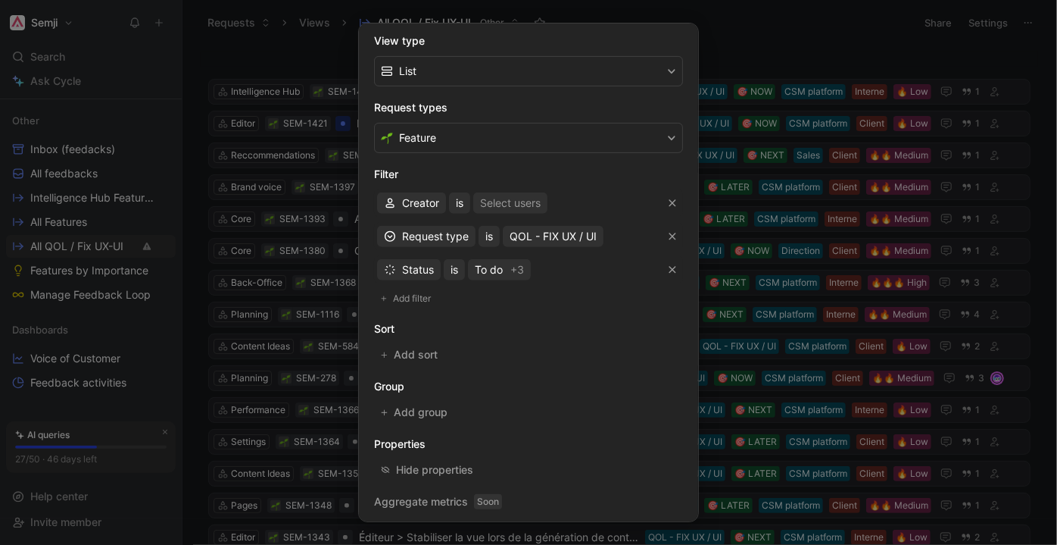
scroll to position [268, 0]
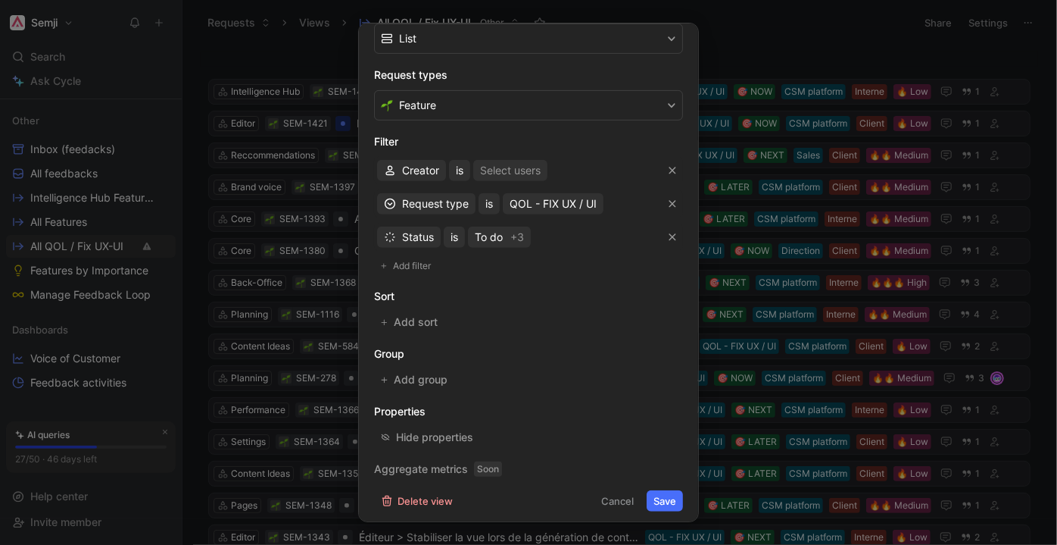
click at [656, 498] on button "Save" at bounding box center [665, 500] width 36 height 21
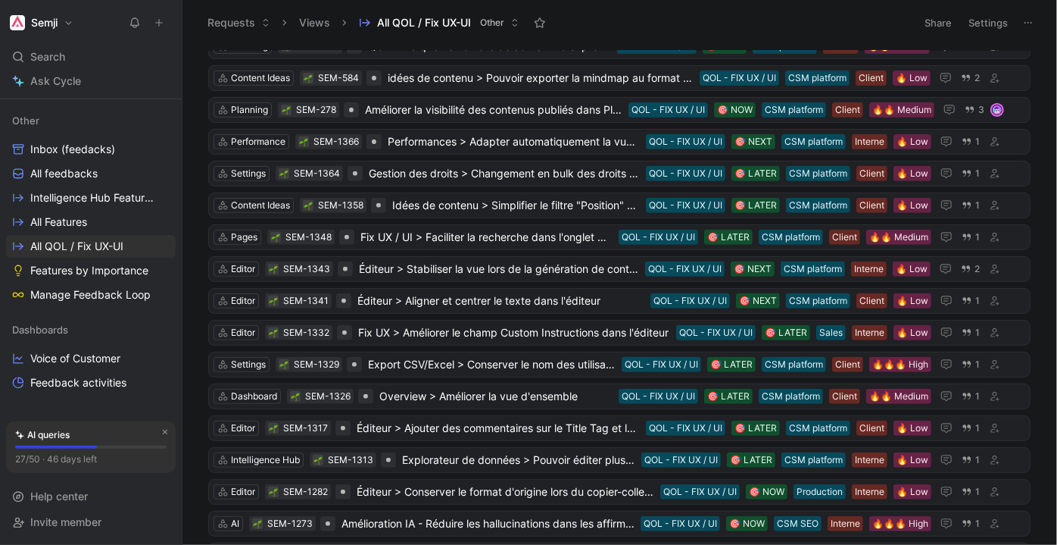
scroll to position [0, 0]
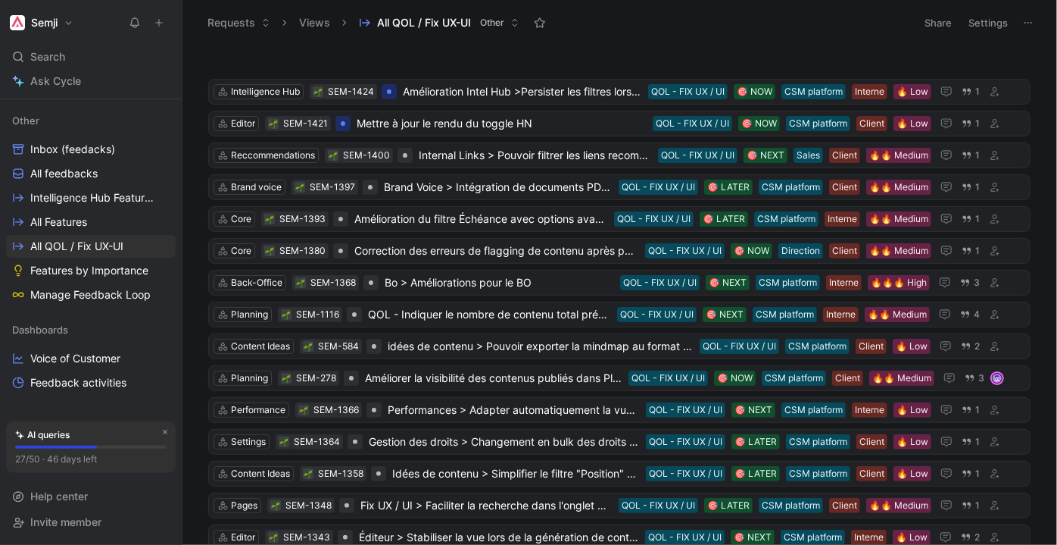
click at [1000, 20] on button "Settings" at bounding box center [988, 22] width 53 height 21
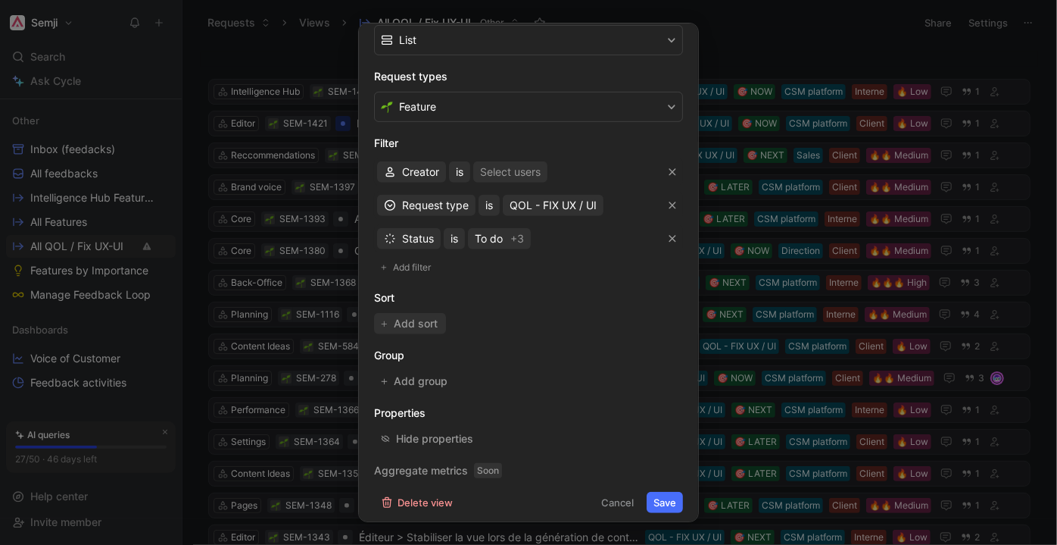
scroll to position [268, 0]
click at [416, 320] on span "Add sort" at bounding box center [416, 322] width 45 height 18
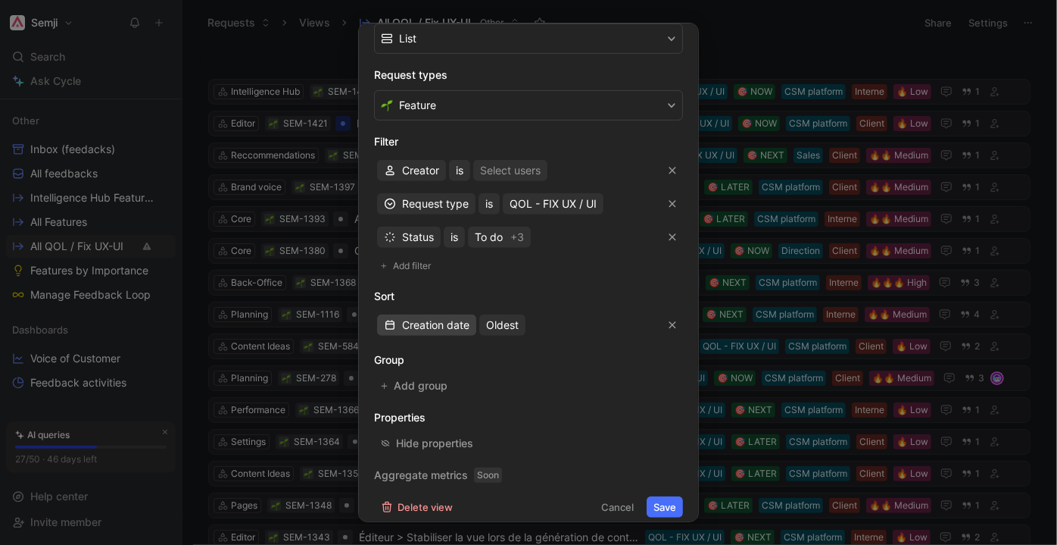
click at [435, 323] on span "Creation date" at bounding box center [435, 325] width 67 height 18
click at [418, 383] on div "Quotes" at bounding box center [437, 376] width 71 height 18
click at [470, 320] on span "Least" at bounding box center [467, 325] width 27 height 18
click at [474, 371] on span "Most" at bounding box center [466, 375] width 24 height 13
click at [649, 502] on button "Save" at bounding box center [665, 506] width 36 height 21
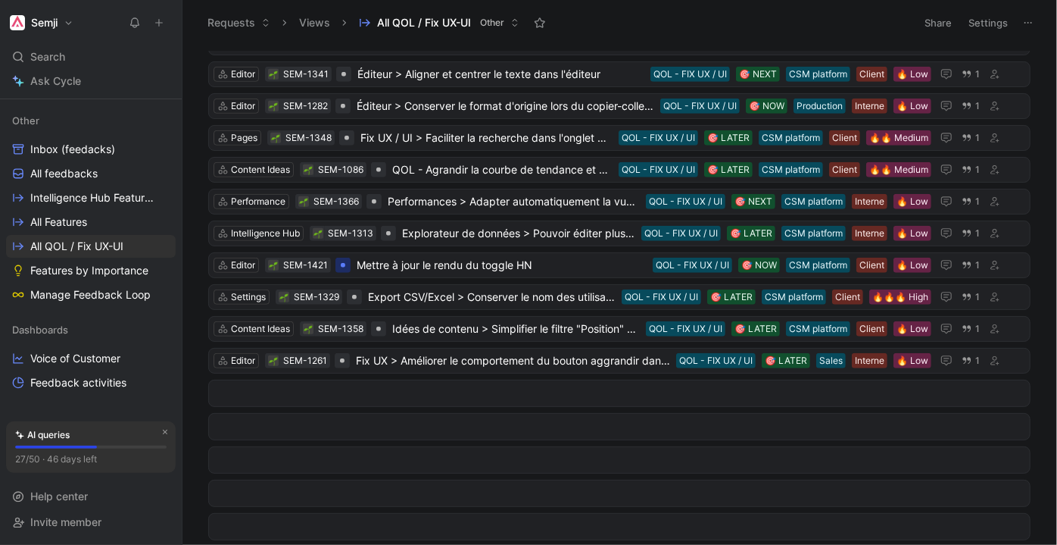
scroll to position [0, 0]
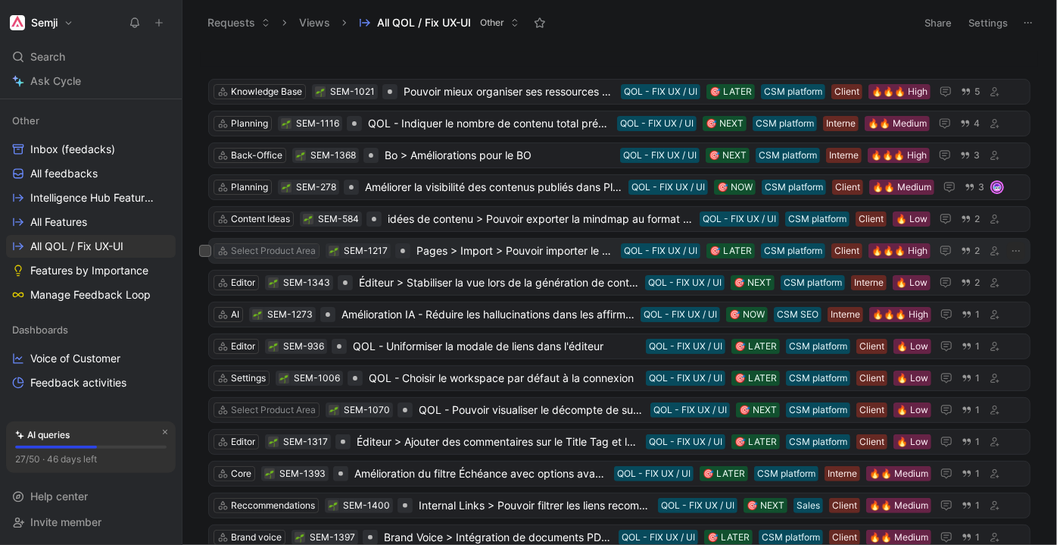
click at [298, 245] on div "Select Product Area" at bounding box center [273, 250] width 85 height 15
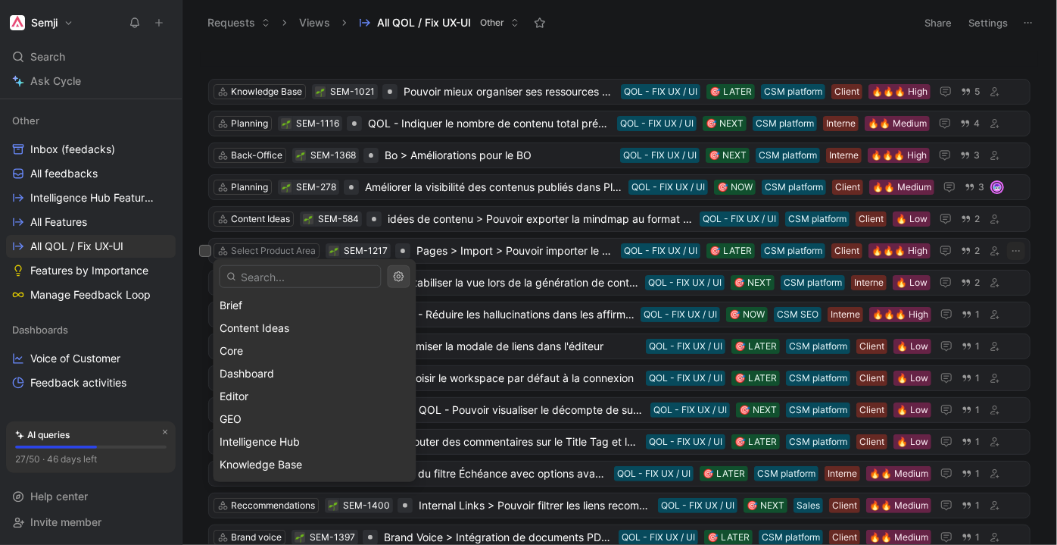
scroll to position [137, 0]
click at [298, 341] on div "Core" at bounding box center [314, 350] width 189 height 18
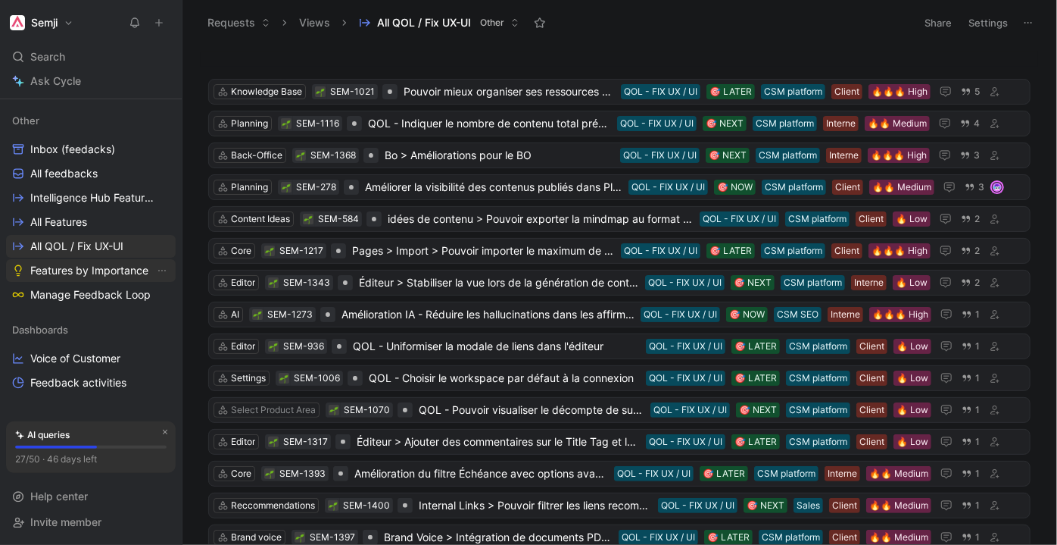
click at [105, 277] on link "Features by Importance" at bounding box center [91, 270] width 170 height 23
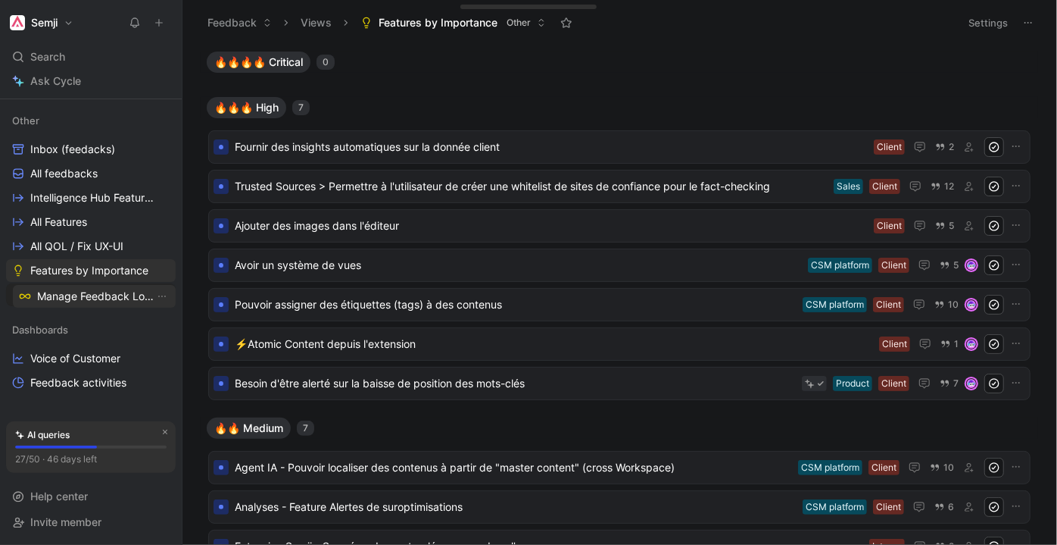
click at [61, 292] on div "Workspace Other Inbox (feedacks) All feedbacks Intelligence Hub Features All Fe…" at bounding box center [91, 243] width 170 height 326
click at [154, 276] on button "View actions" at bounding box center [161, 270] width 15 height 15
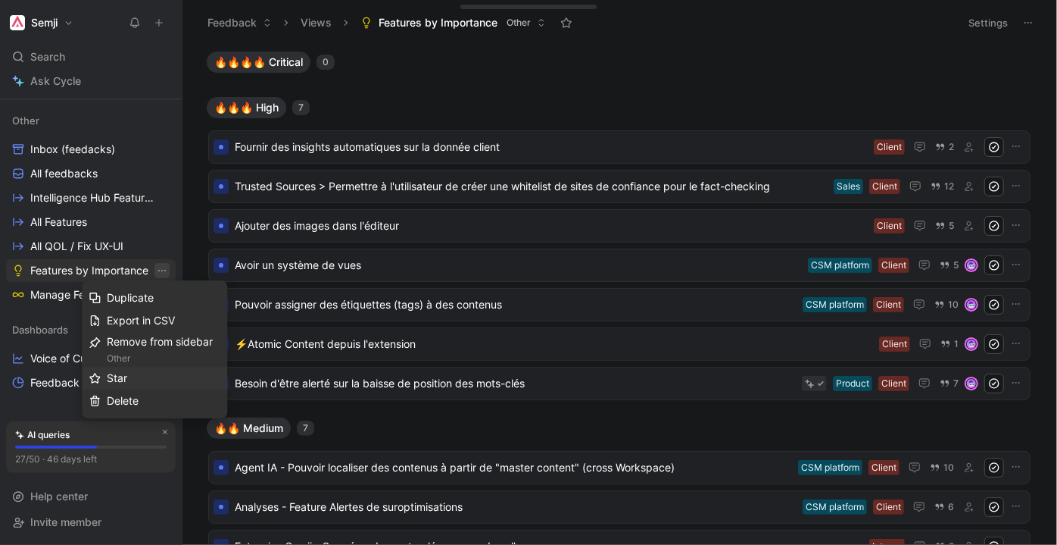
click at [123, 376] on span "Star" at bounding box center [117, 377] width 20 height 13
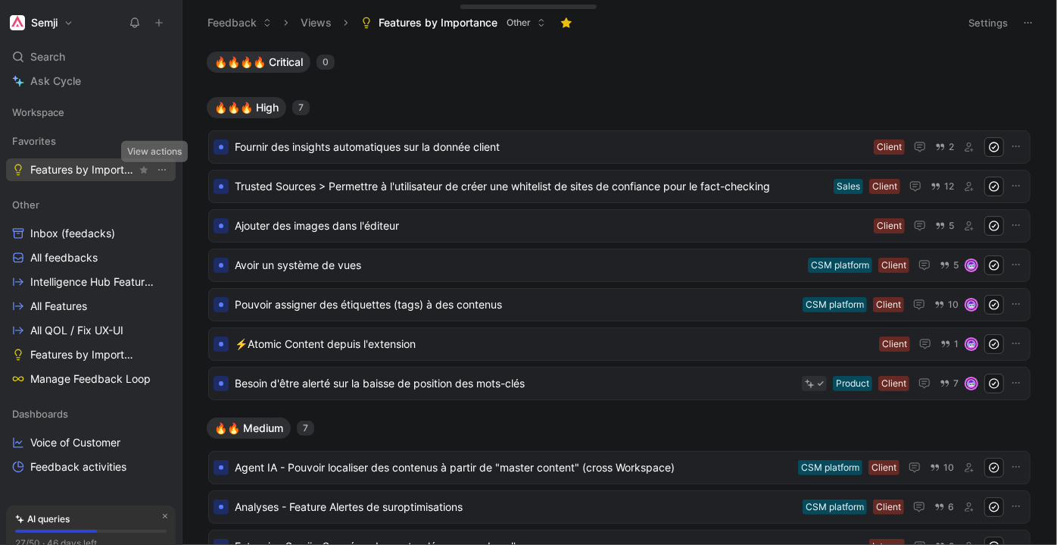
click at [156, 170] on icon "View actions" at bounding box center [162, 170] width 12 height 12
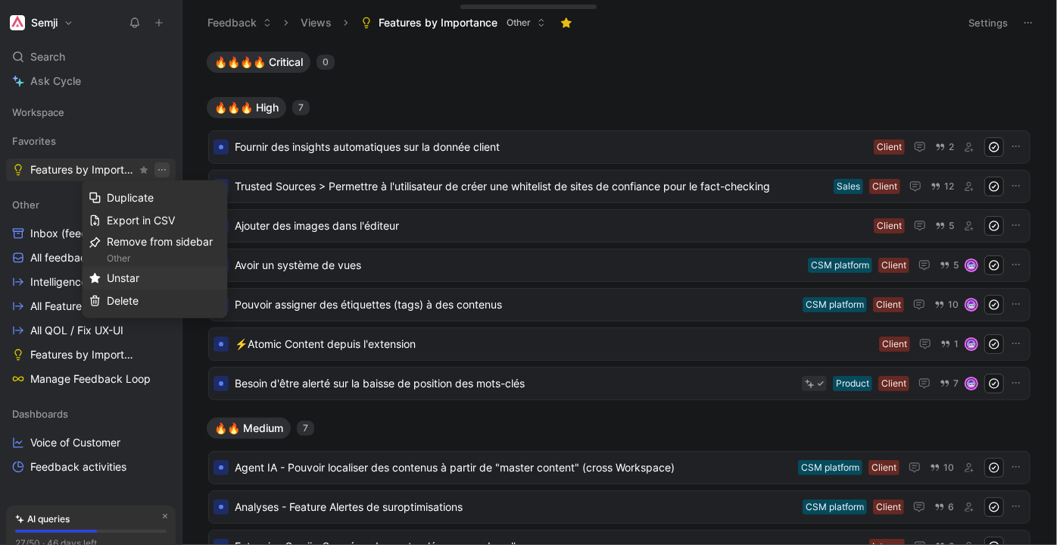
click at [153, 280] on div "Unstar" at bounding box center [164, 278] width 114 height 18
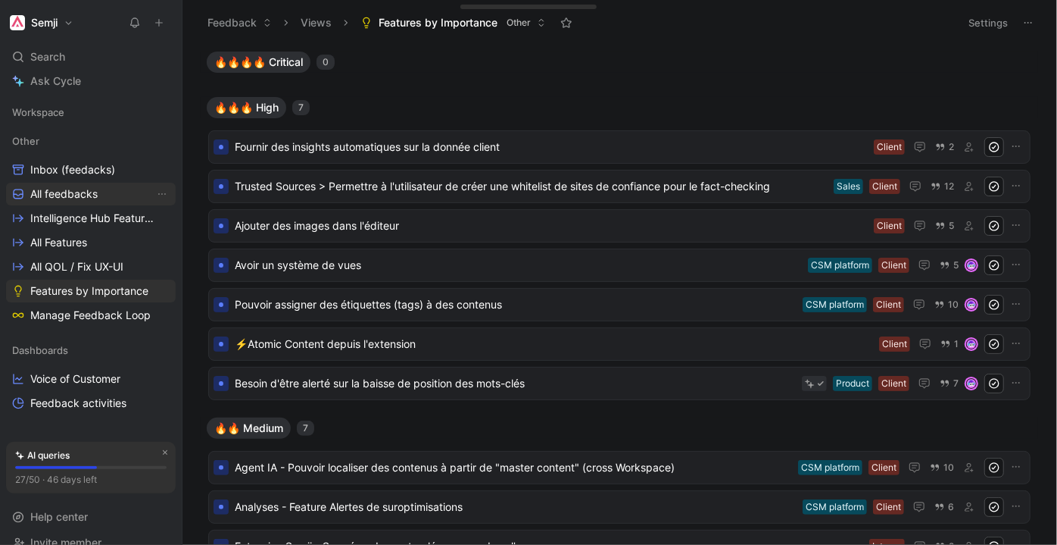
click at [114, 194] on link "All feedbacks" at bounding box center [91, 194] width 170 height 23
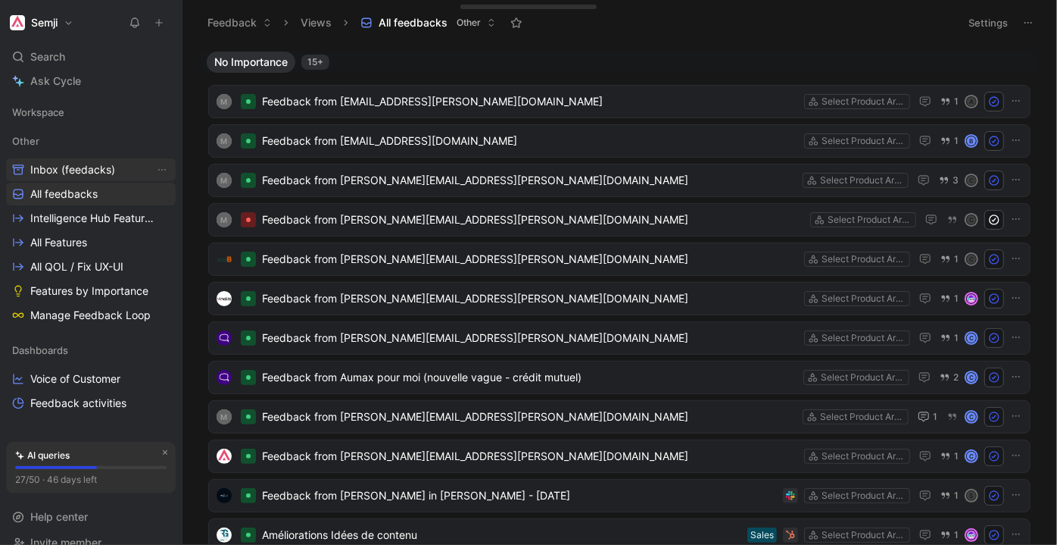
click at [117, 160] on link "Inbox (feedacks)" at bounding box center [91, 169] width 170 height 23
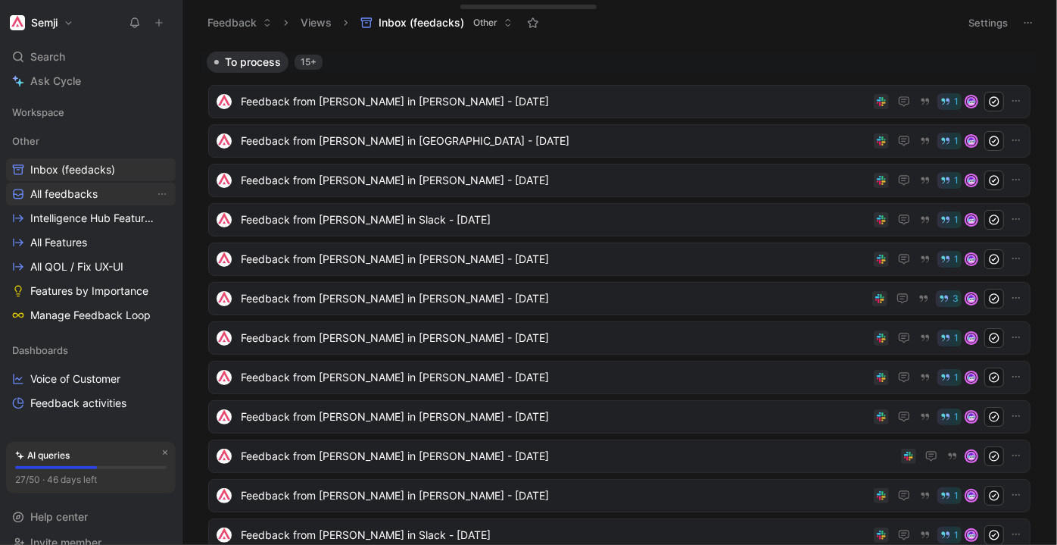
click at [120, 189] on link "All feedbacks" at bounding box center [91, 194] width 170 height 23
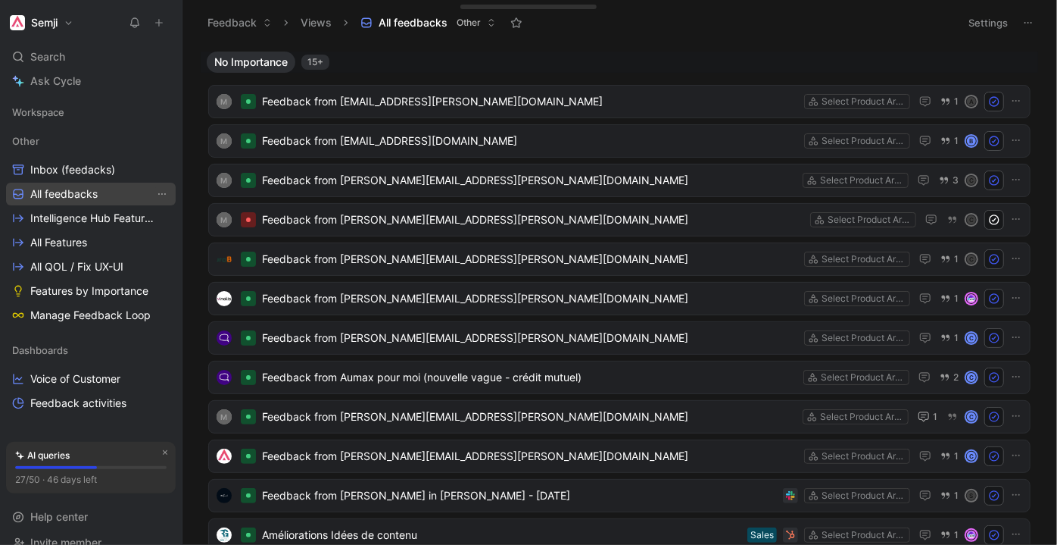
click at [157, 195] on icon "View actions" at bounding box center [162, 194] width 12 height 12
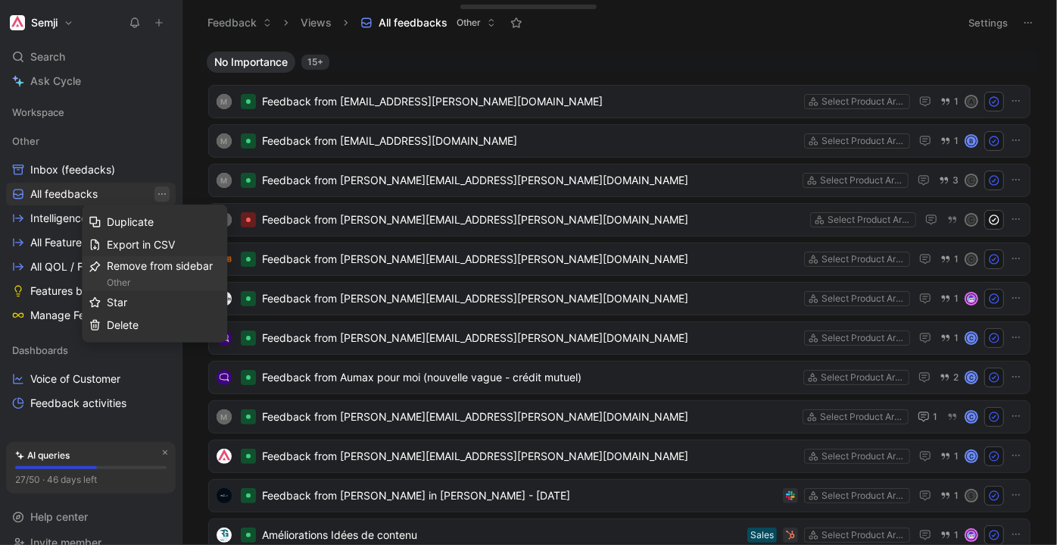
click at [164, 270] on div "Remove from sidebar Other" at bounding box center [164, 273] width 114 height 33
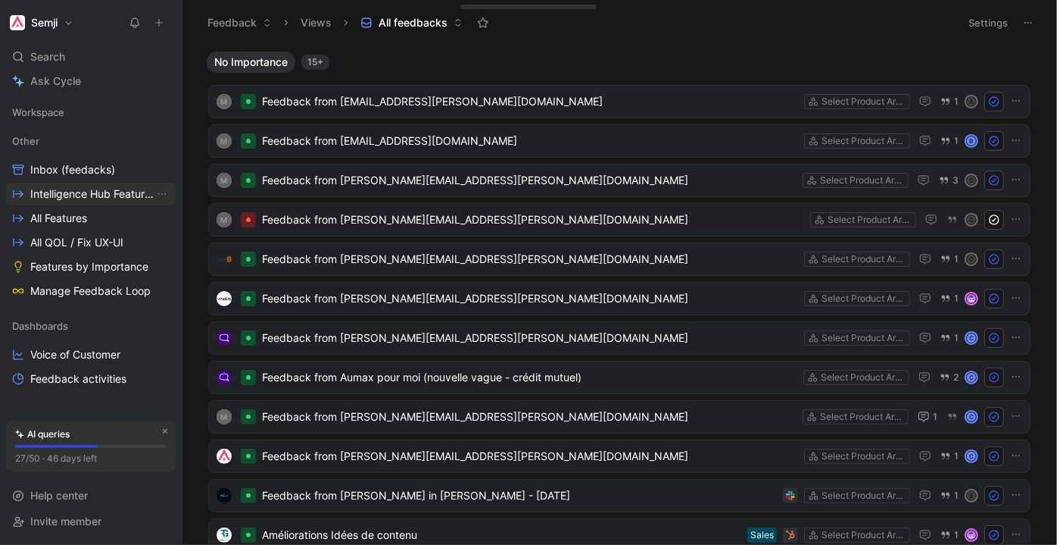
click at [112, 193] on span "Intelligence Hub Features" at bounding box center [92, 193] width 124 height 15
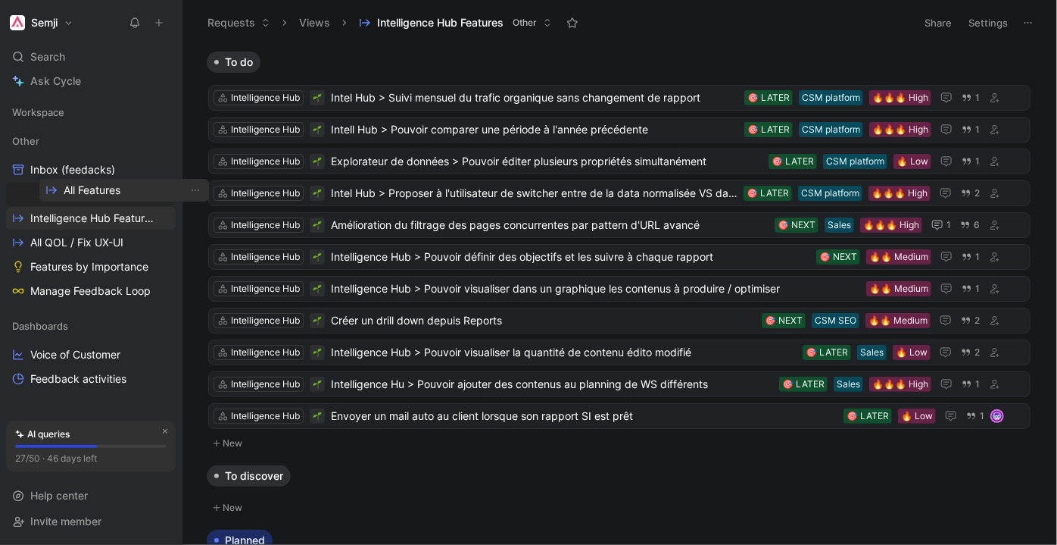
drag, startPoint x: 56, startPoint y: 214, endPoint x: 89, endPoint y: 186, distance: 43.5
click at [89, 186] on div "Workspace Other Inbox (feedacks) Intelligence Hub Features All Features All QOL…" at bounding box center [91, 253] width 170 height 304
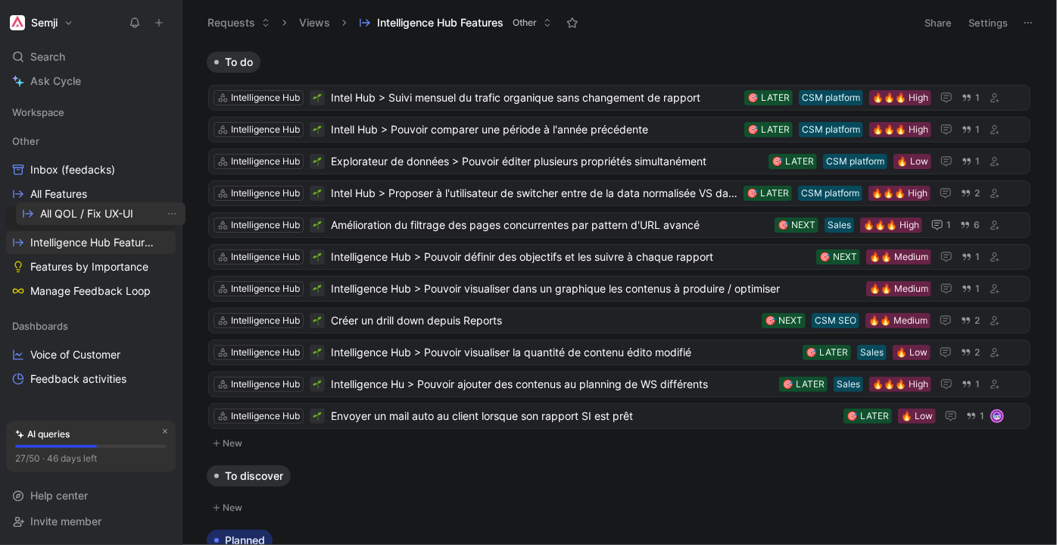
drag, startPoint x: 58, startPoint y: 241, endPoint x: 68, endPoint y: 212, distance: 30.4
click at [68, 212] on div "Workspace Other Inbox (feedacks) All Features Intelligence Hub Features All QOL…" at bounding box center [91, 253] width 170 height 304
click at [102, 265] on span "Features by Importance" at bounding box center [89, 266] width 118 height 15
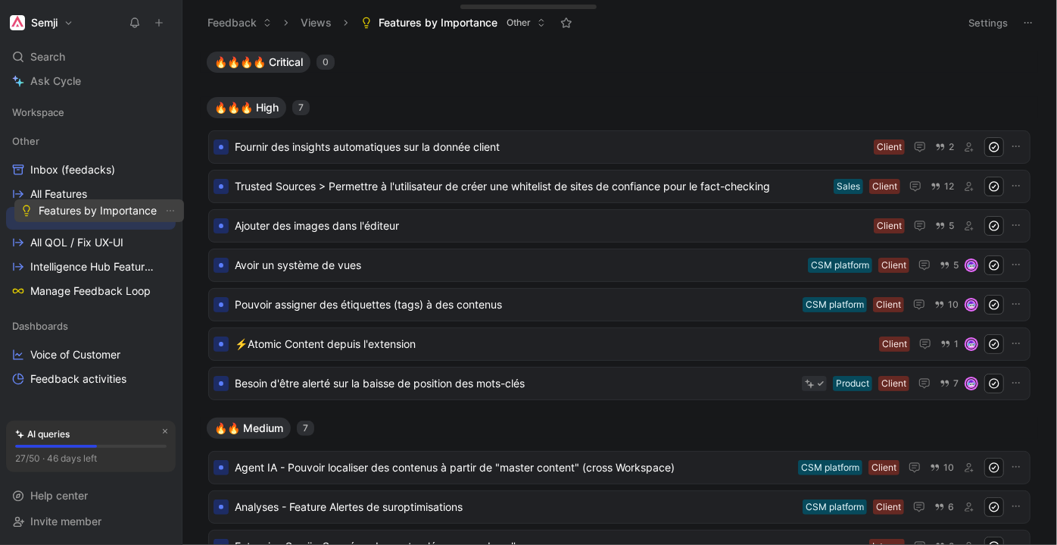
drag, startPoint x: 46, startPoint y: 263, endPoint x: 55, endPoint y: 207, distance: 56.7
click at [55, 207] on div "Workspace Other Inbox (feedacks) All Features All QOL / Fix UX-UI Intelligence …" at bounding box center [91, 253] width 170 height 304
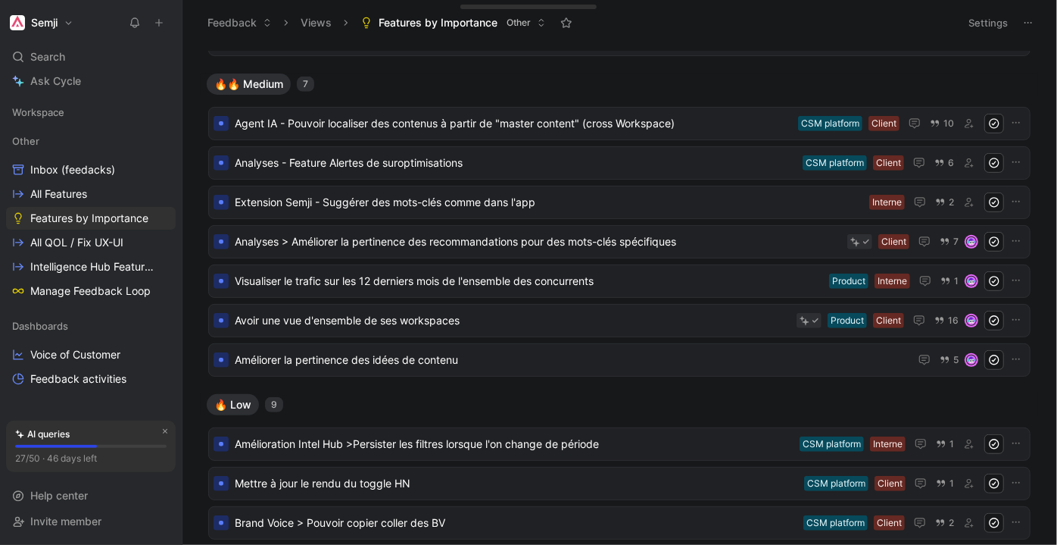
scroll to position [686, 0]
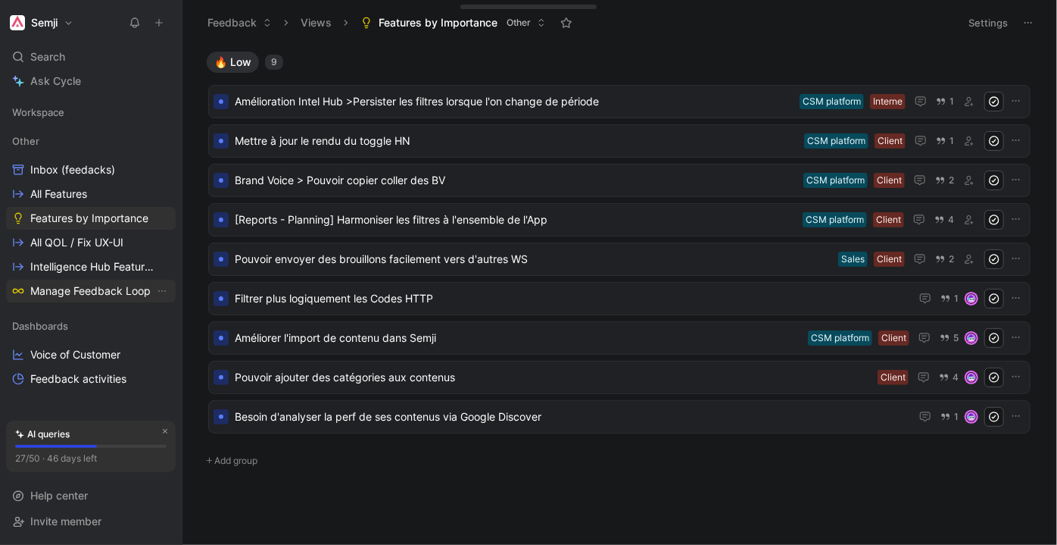
click at [90, 293] on span "Manage Feedback Loop" at bounding box center [90, 290] width 120 height 15
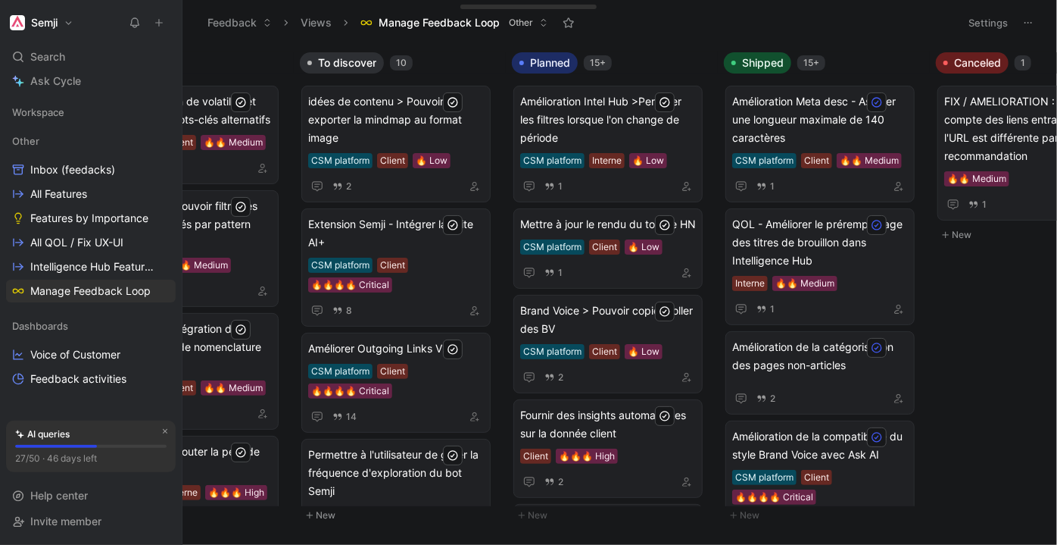
scroll to position [0, 209]
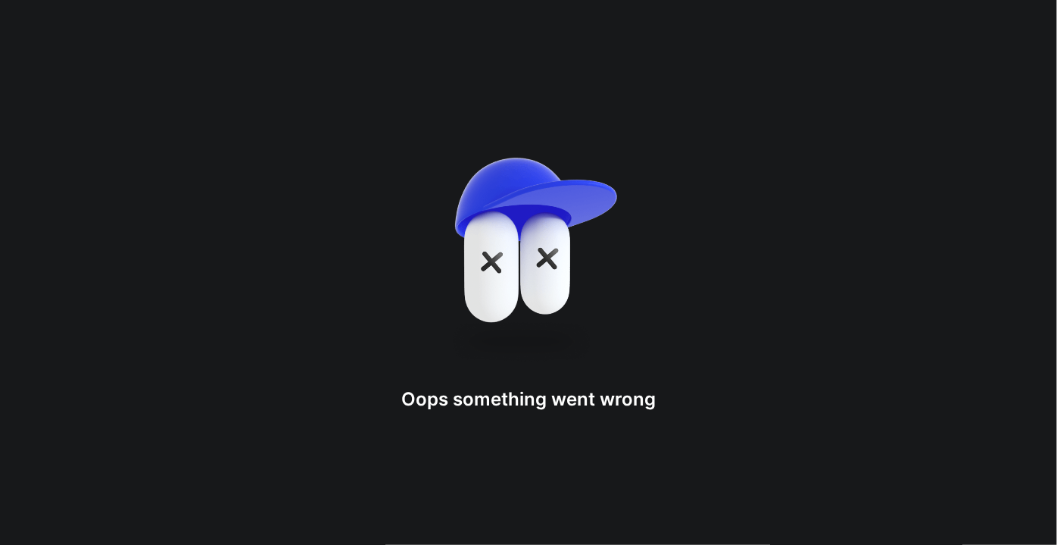
drag, startPoint x: 467, startPoint y: 235, endPoint x: 538, endPoint y: 260, distance: 75.4
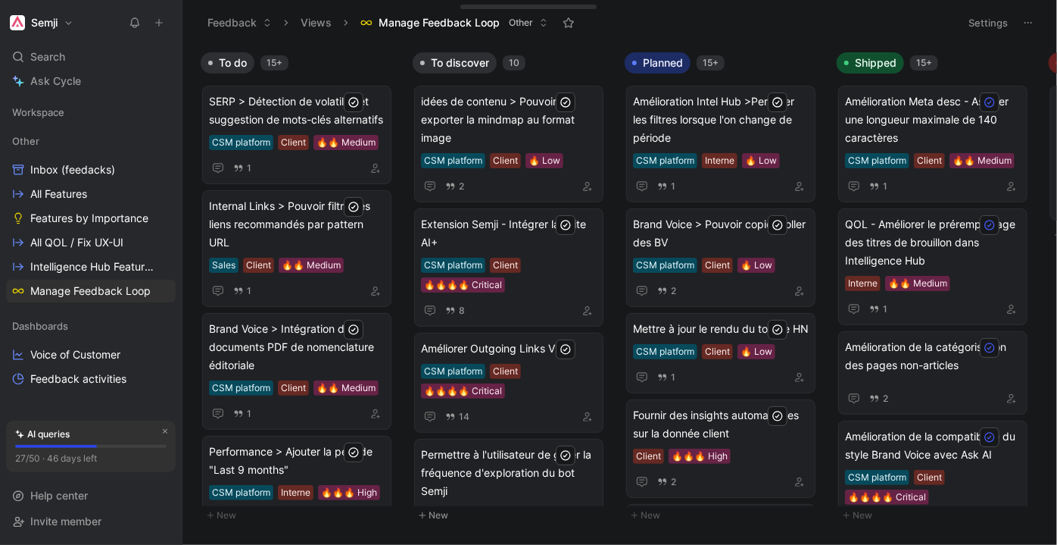
click at [662, 55] on span "Planned" at bounding box center [663, 62] width 40 height 15
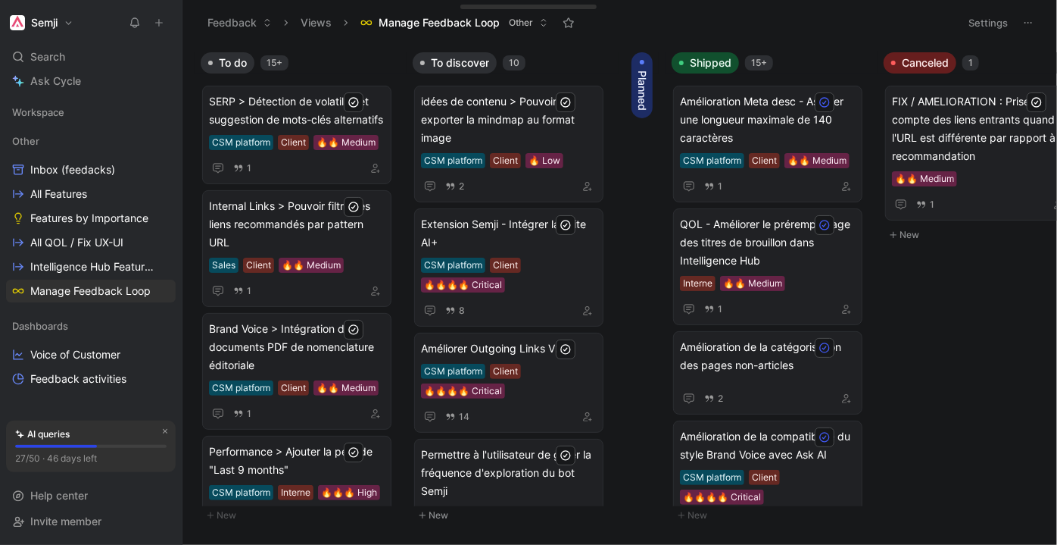
click at [644, 96] on span "Planned" at bounding box center [642, 90] width 15 height 40
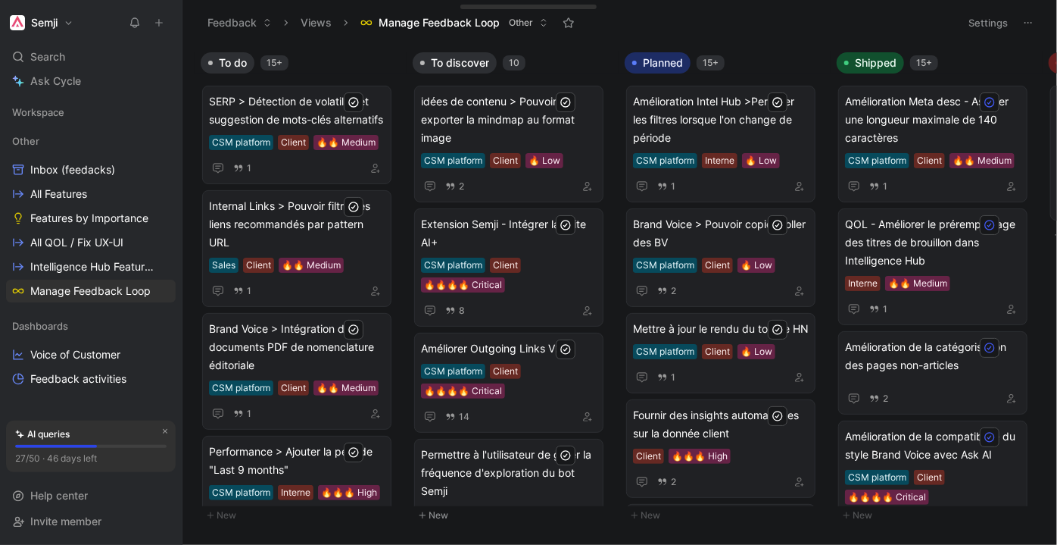
click at [662, 59] on span "Planned" at bounding box center [663, 62] width 40 height 15
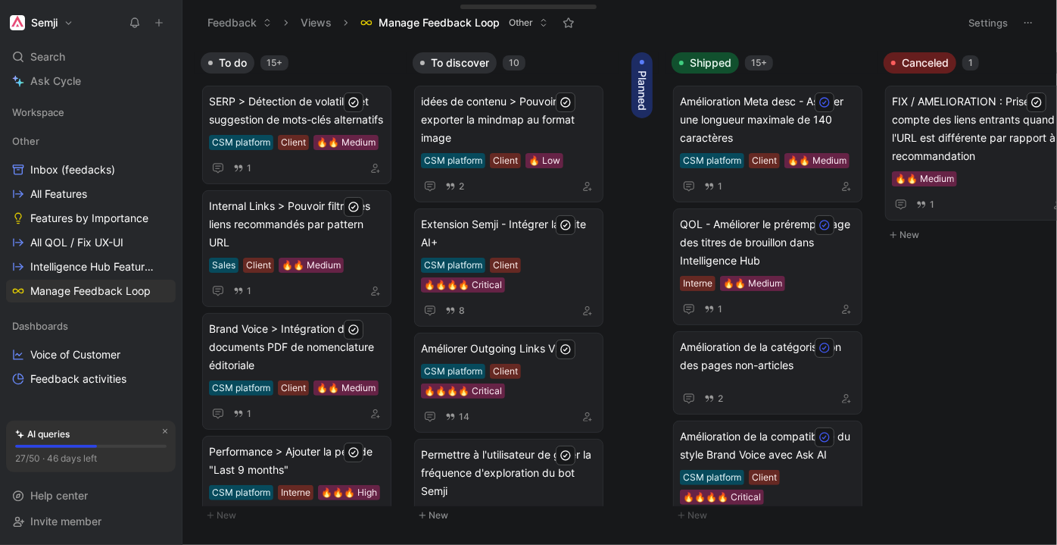
click at [474, 59] on span "To discover" at bounding box center [460, 62] width 58 height 15
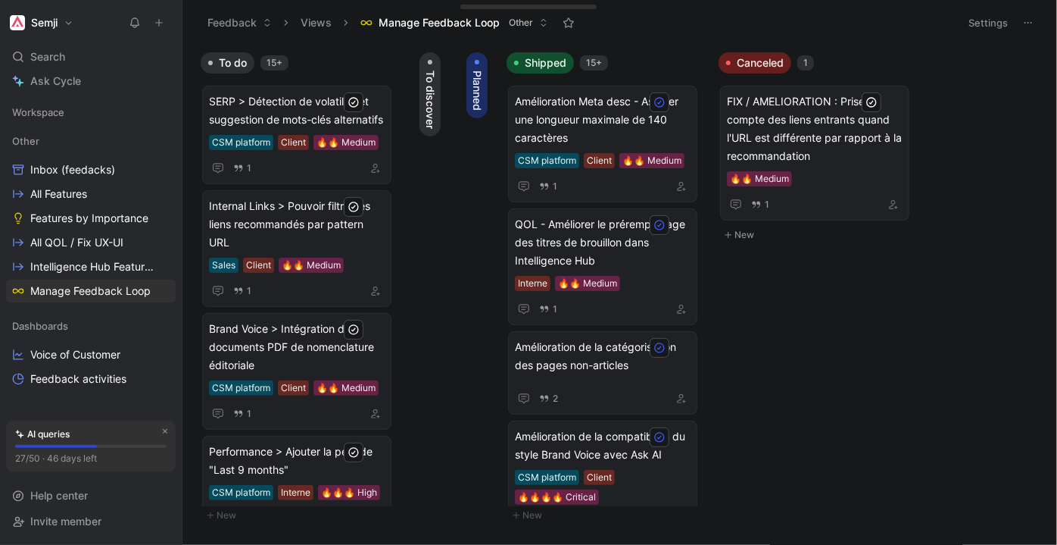
click at [230, 58] on span "To do" at bounding box center [233, 62] width 28 height 15
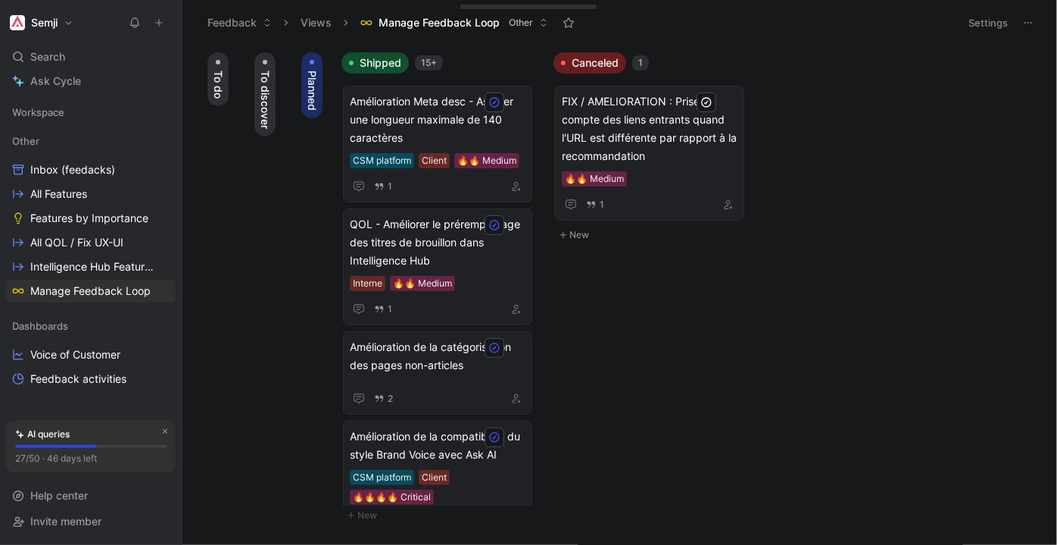
click at [388, 63] on span "Shipped" at bounding box center [381, 62] width 42 height 15
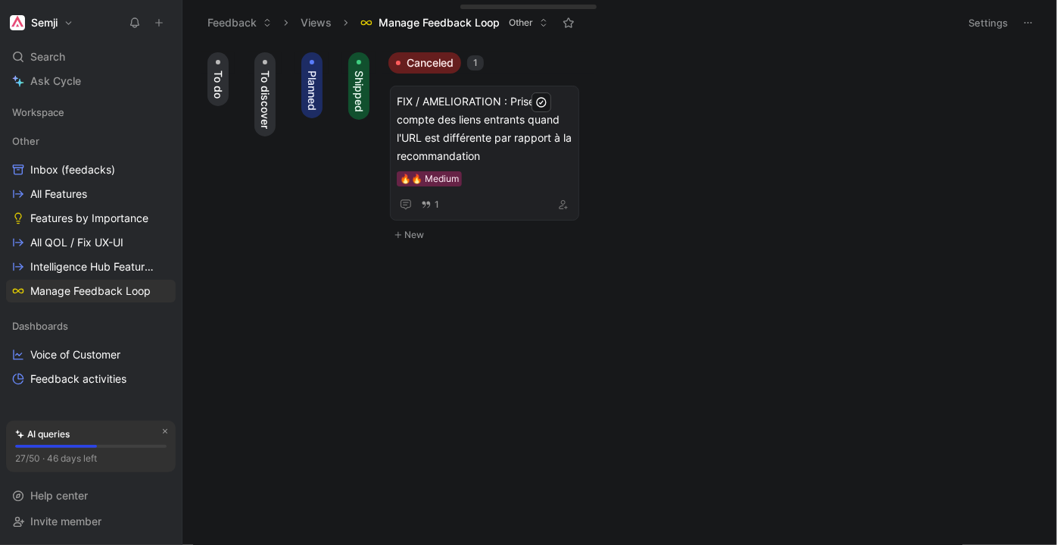
click at [430, 66] on span "Canceled" at bounding box center [430, 62] width 47 height 15
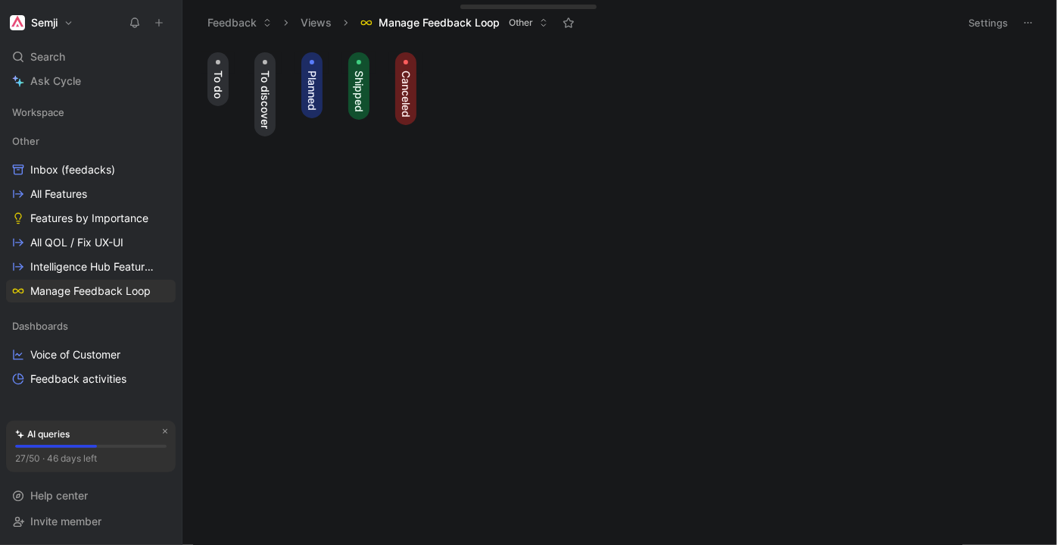
click at [310, 106] on span "Planned" at bounding box center [311, 90] width 15 height 40
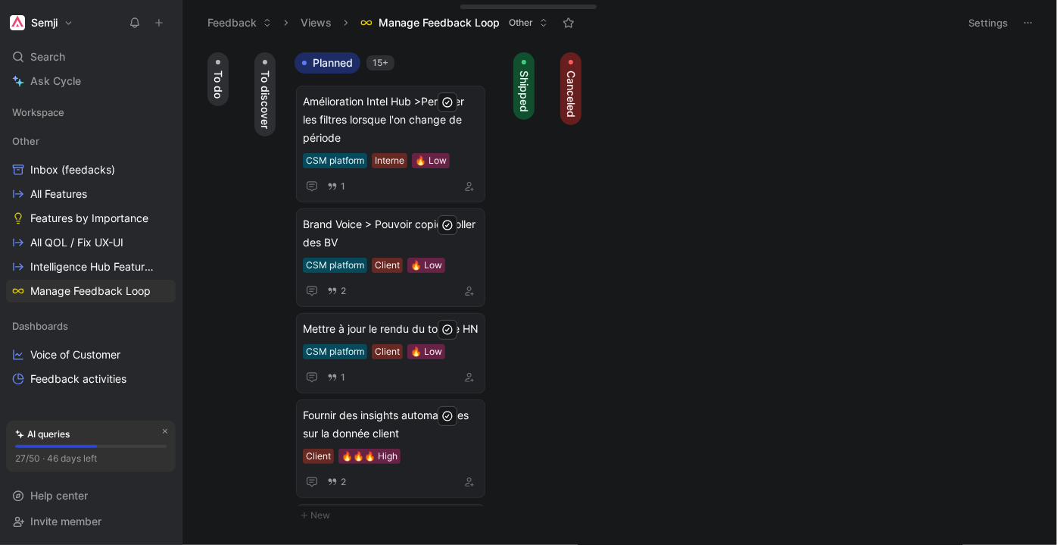
click at [264, 87] on span "To discover" at bounding box center [264, 99] width 15 height 58
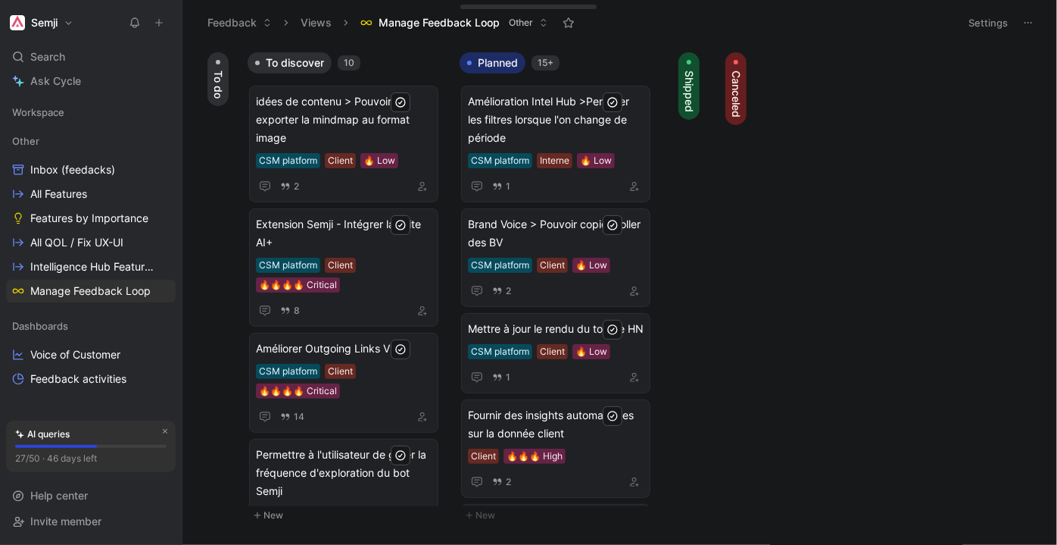
click at [218, 88] on span "To do" at bounding box center [218, 84] width 15 height 28
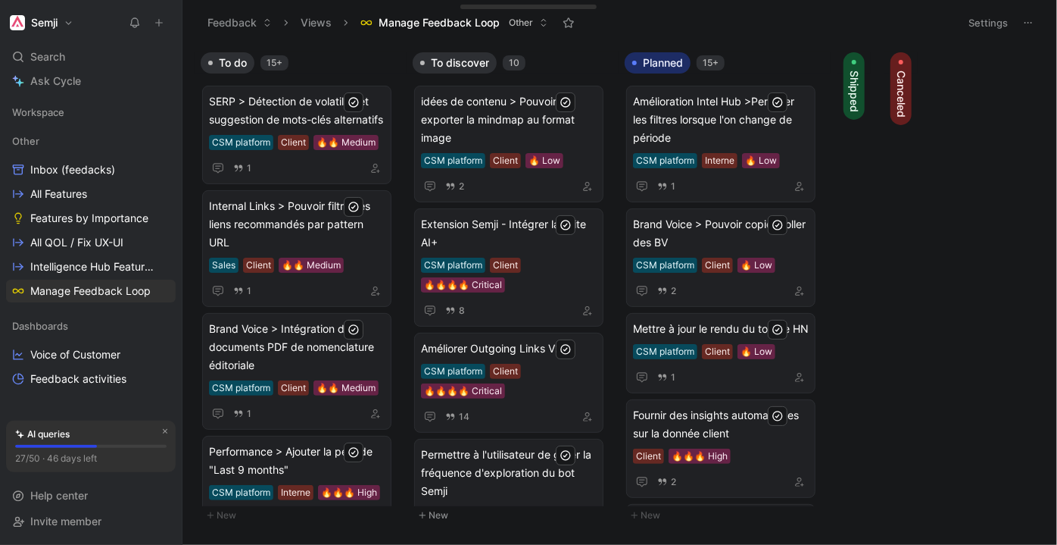
click at [856, 80] on span "Shipped" at bounding box center [854, 91] width 15 height 42
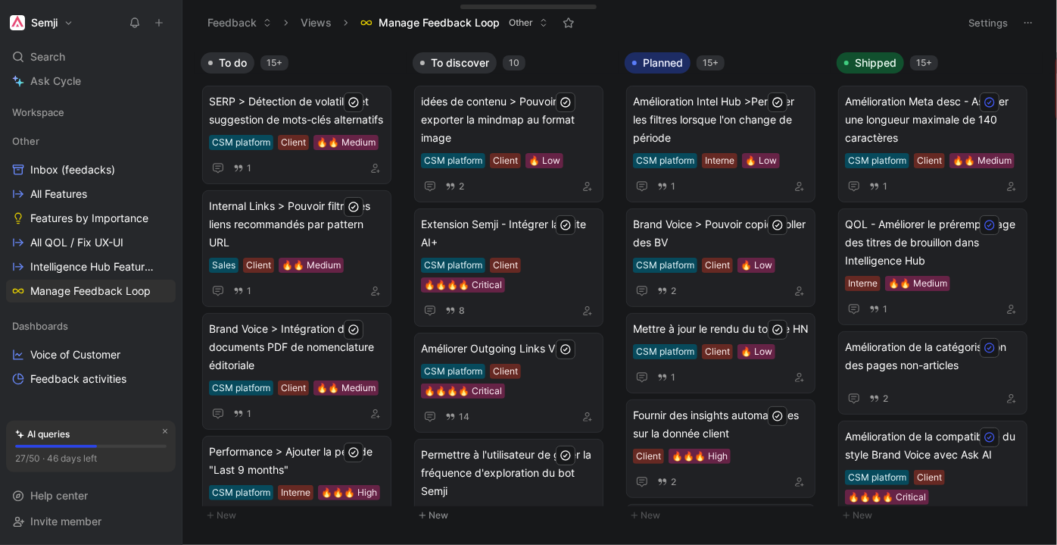
click at [657, 66] on span "Planned" at bounding box center [663, 62] width 40 height 15
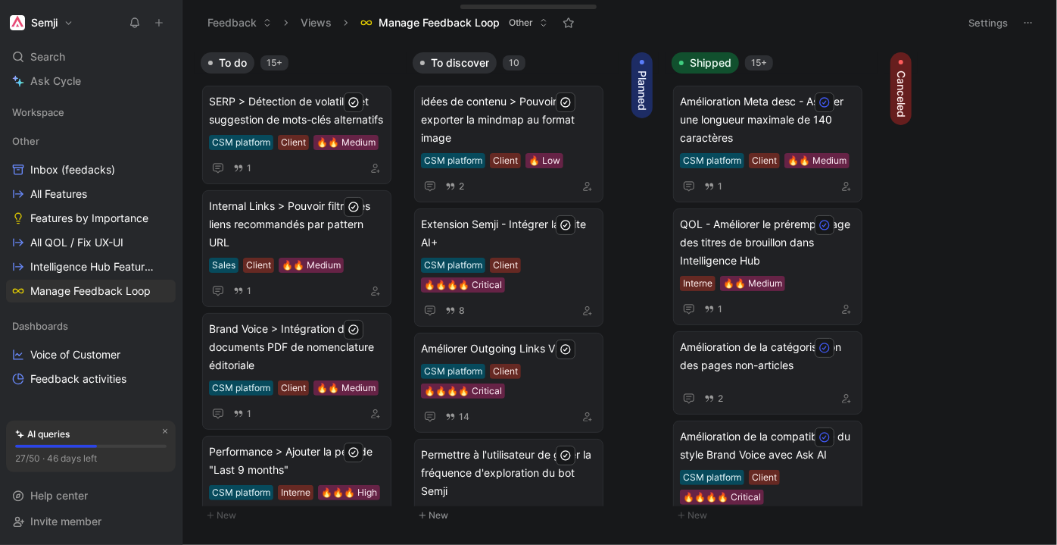
click at [643, 86] on span "Planned" at bounding box center [642, 90] width 15 height 40
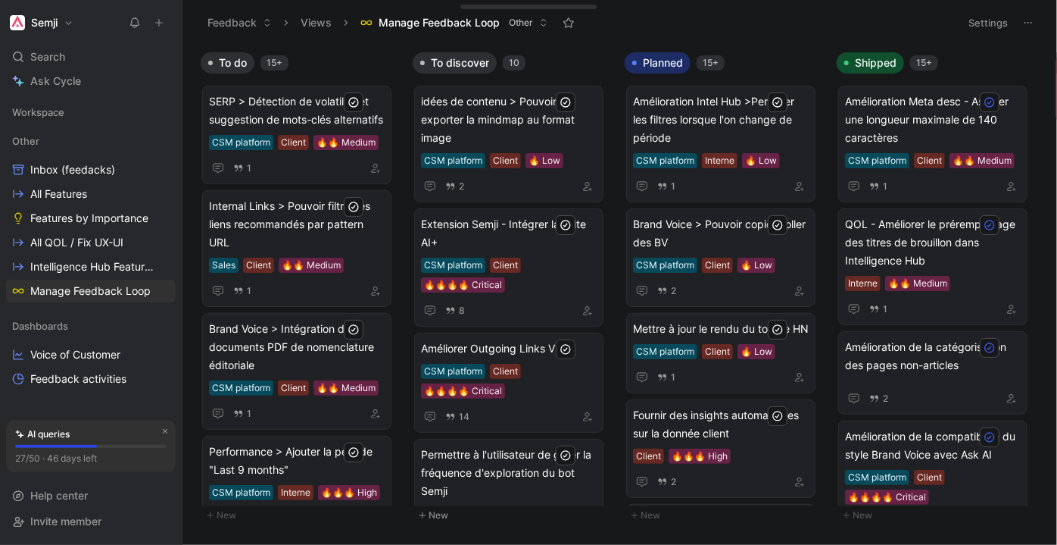
click at [650, 62] on span "Planned" at bounding box center [663, 62] width 40 height 15
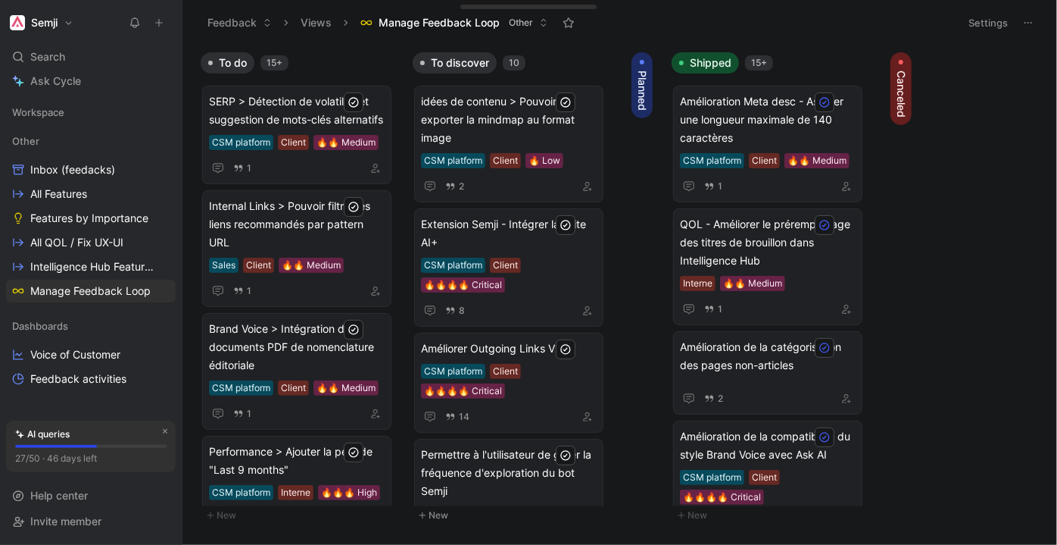
click at [637, 85] on span "Planned" at bounding box center [642, 90] width 15 height 40
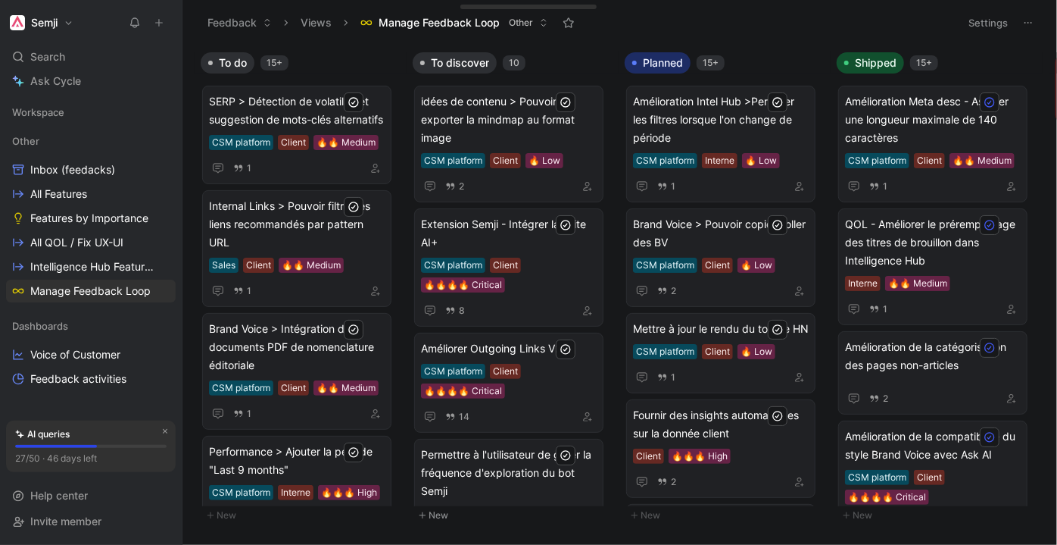
click at [467, 61] on span "To discover" at bounding box center [460, 62] width 58 height 15
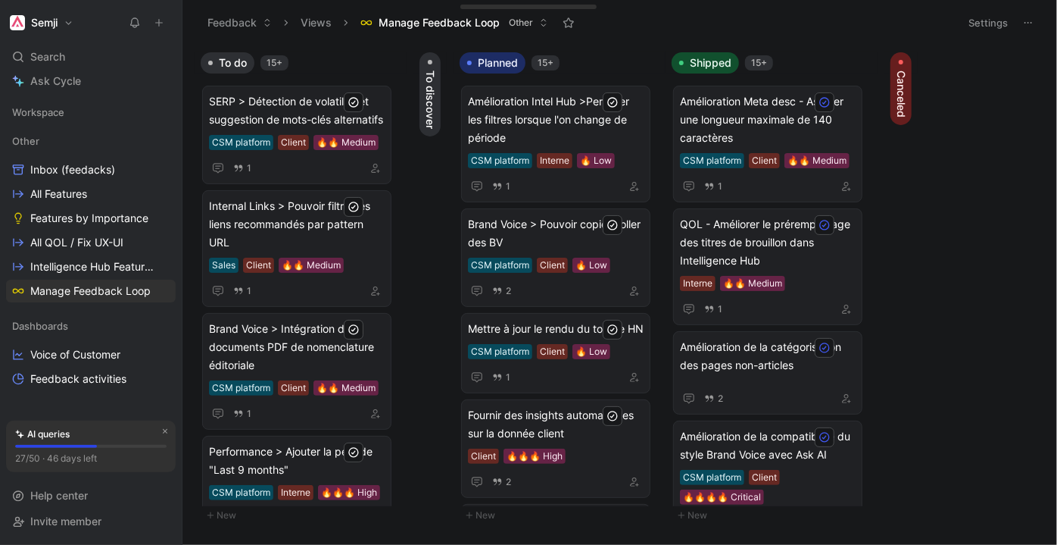
click at [432, 111] on span "To discover" at bounding box center [430, 99] width 15 height 58
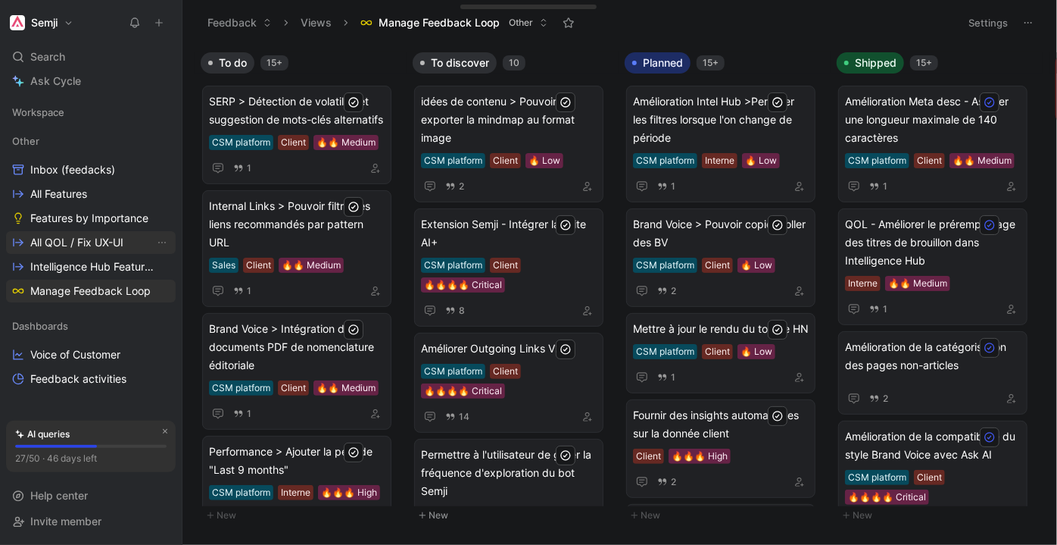
click at [80, 251] on link "All QOL / Fix UX-UI" at bounding box center [91, 242] width 170 height 23
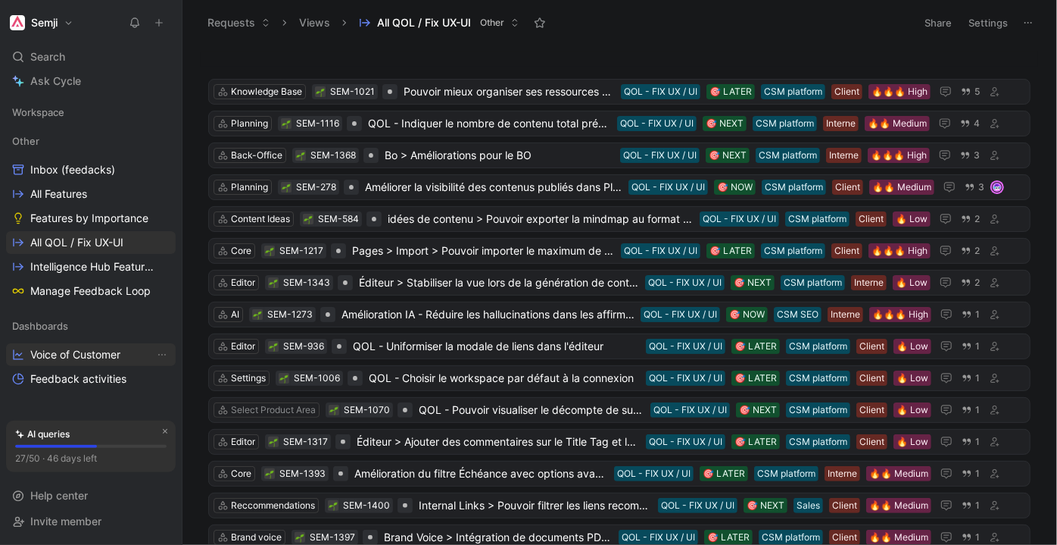
click at [120, 354] on span "Voice of Customer" at bounding box center [75, 354] width 90 height 15
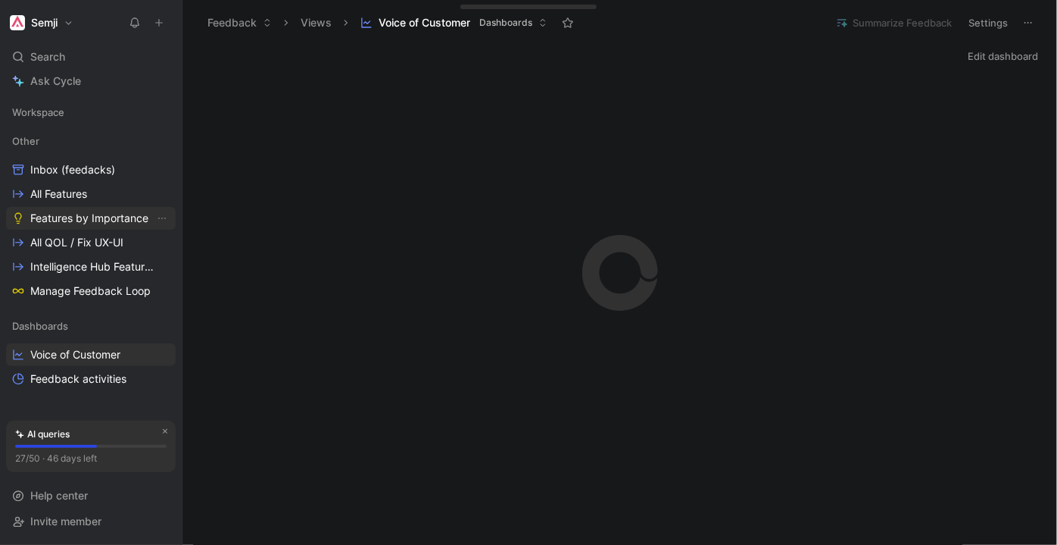
click at [103, 214] on span "Features by Importance" at bounding box center [89, 218] width 118 height 15
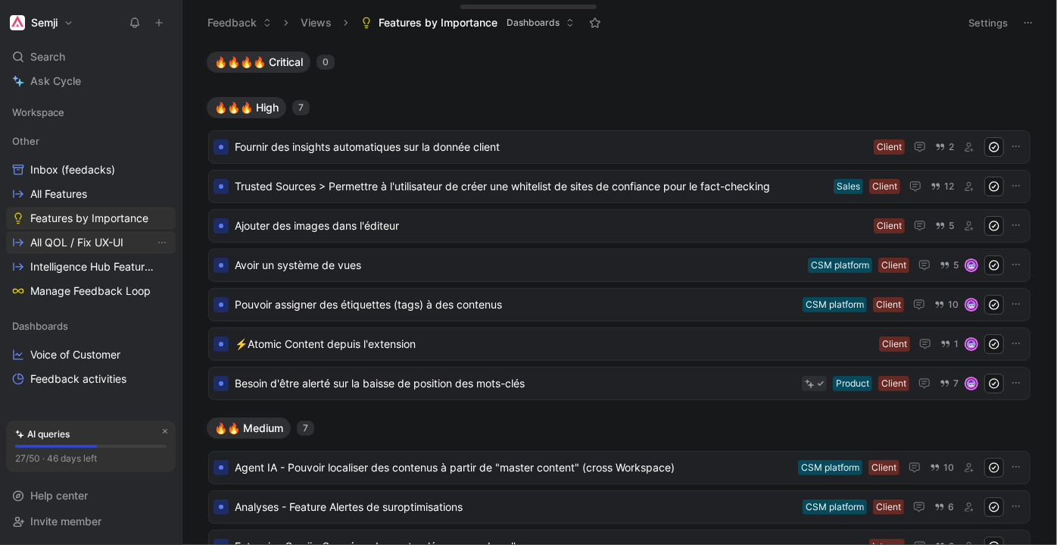
click at [104, 246] on span "All QOL / Fix UX-UI" at bounding box center [76, 242] width 93 height 15
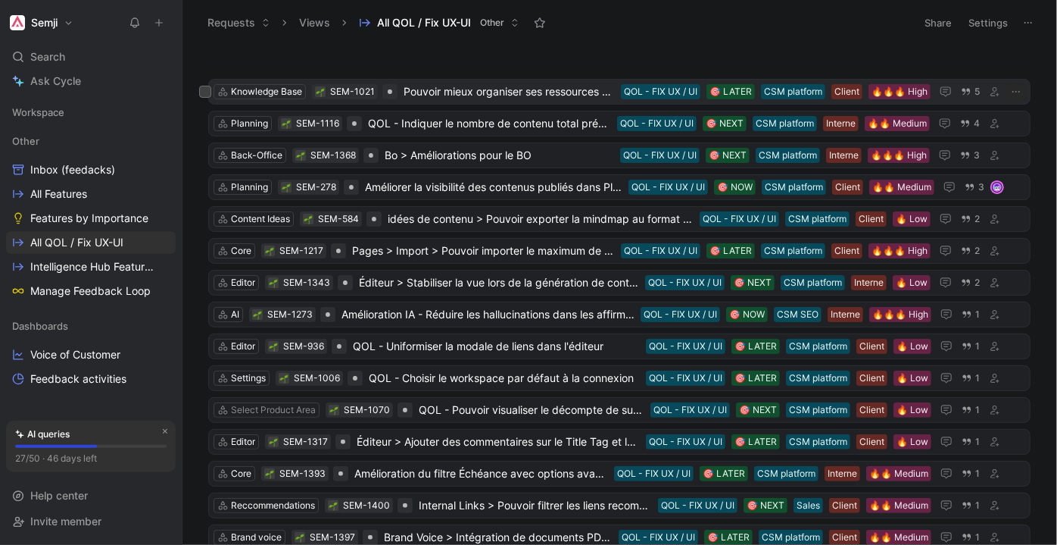
click at [450, 94] on span "Pouvoir mieux organiser ses ressources Knowledge Base" at bounding box center [509, 92] width 211 height 18
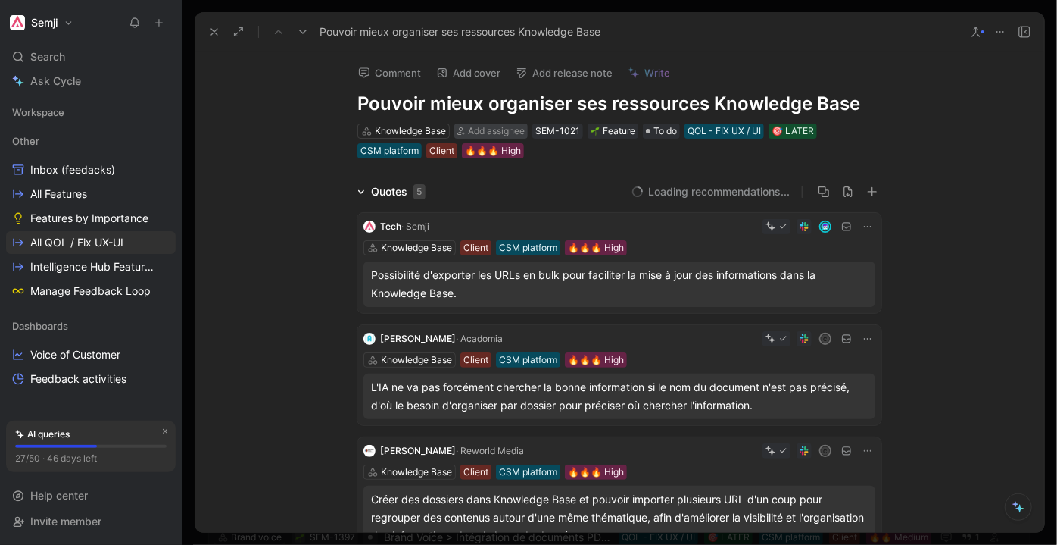
click at [506, 127] on span "Add assignee" at bounding box center [496, 130] width 57 height 11
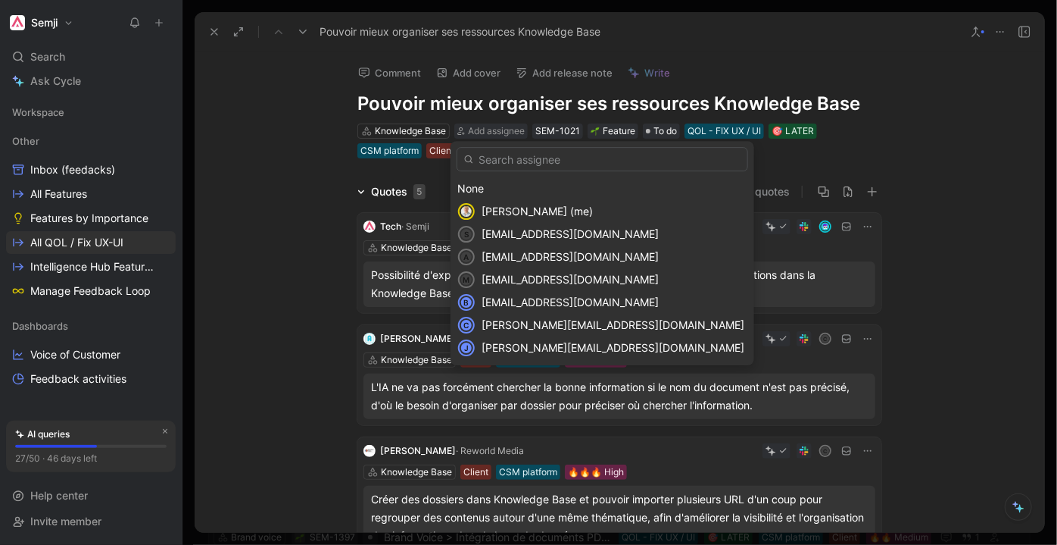
click at [559, 217] on div "Julien Gensollen (me)" at bounding box center [615, 211] width 266 height 18
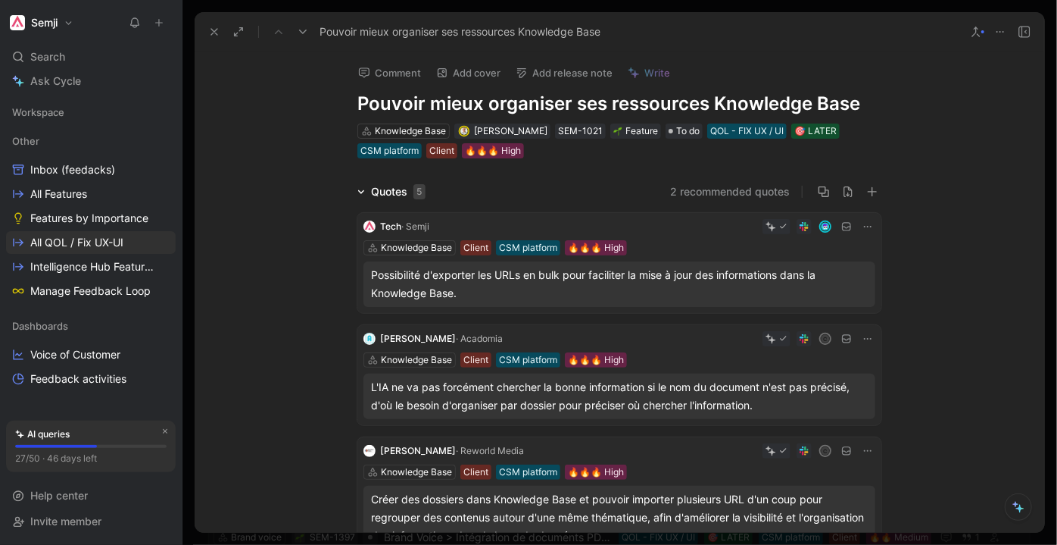
click at [214, 31] on use at bounding box center [214, 32] width 6 height 6
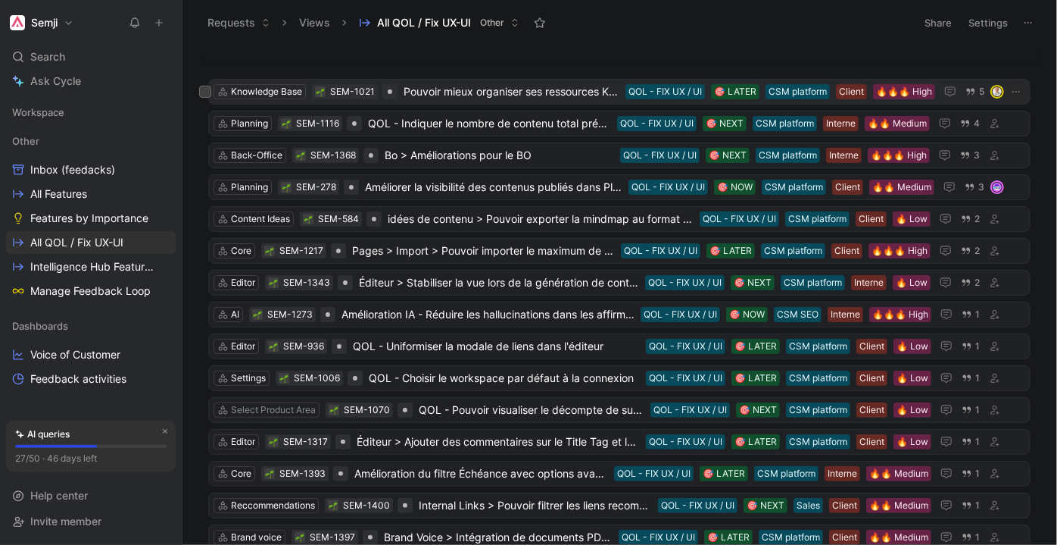
click at [506, 83] on span "Pouvoir mieux organiser ses ressources Knowledge Base" at bounding box center [512, 92] width 216 height 18
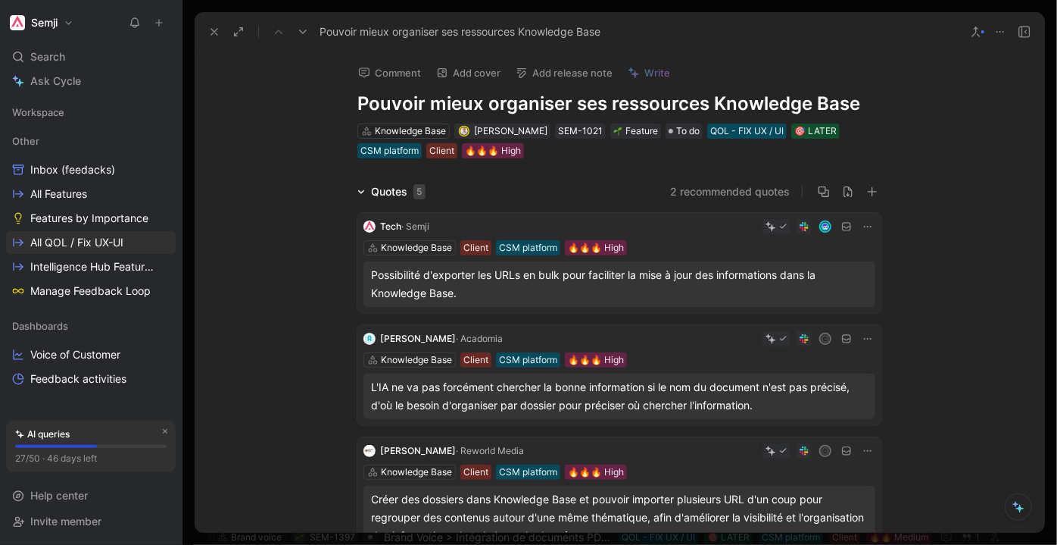
click at [212, 32] on icon at bounding box center [214, 32] width 12 height 12
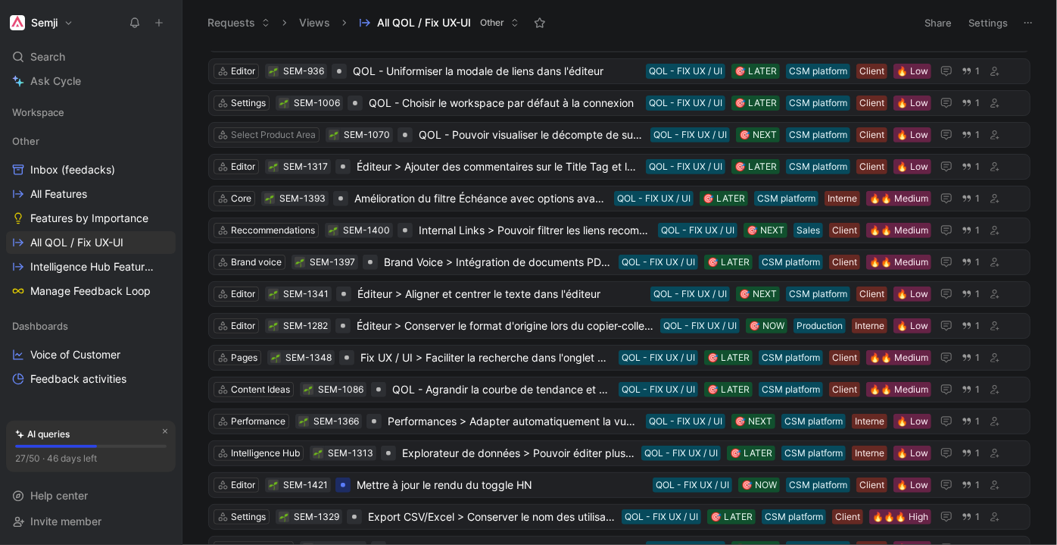
scroll to position [413, 0]
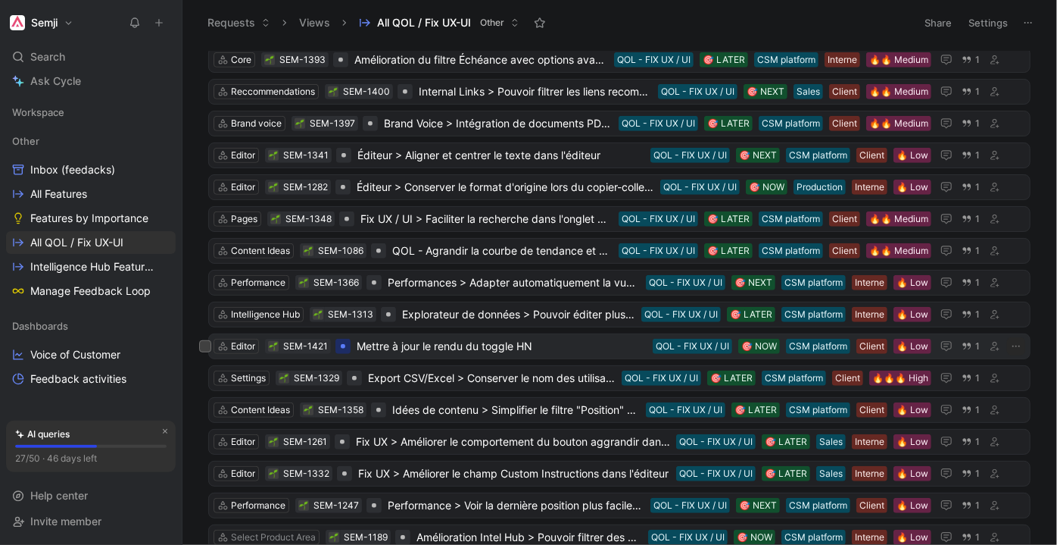
click at [579, 337] on span "Mettre à jour le rendu du toggle HN" at bounding box center [502, 346] width 290 height 18
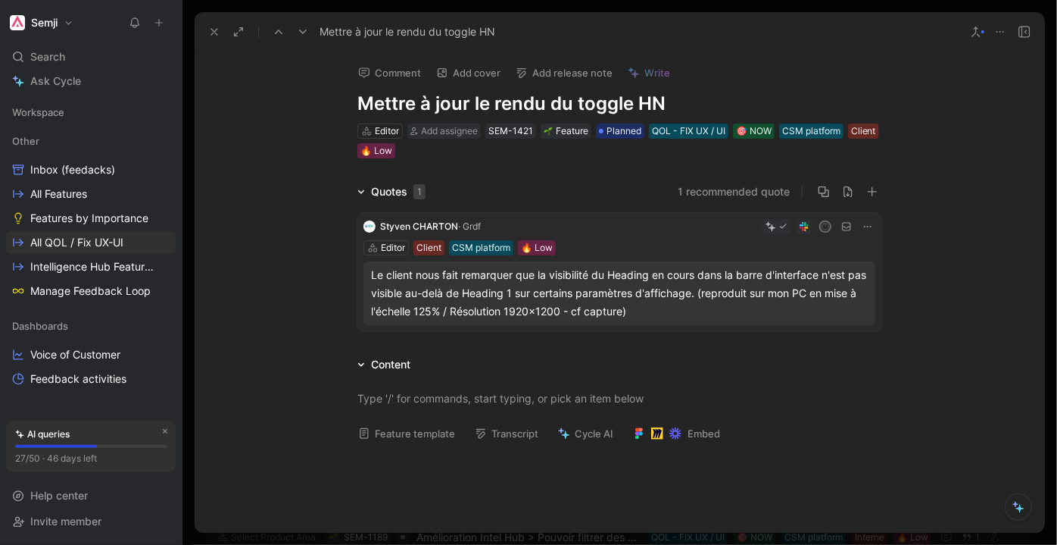
drag, startPoint x: 647, startPoint y: 102, endPoint x: 355, endPoint y: 112, distance: 291.7
click at [357, 112] on h1 "Mettre à jour le rendu du toggle HN" at bounding box center [619, 104] width 524 height 24
click at [458, 129] on span "Add assignee" at bounding box center [449, 130] width 57 height 11
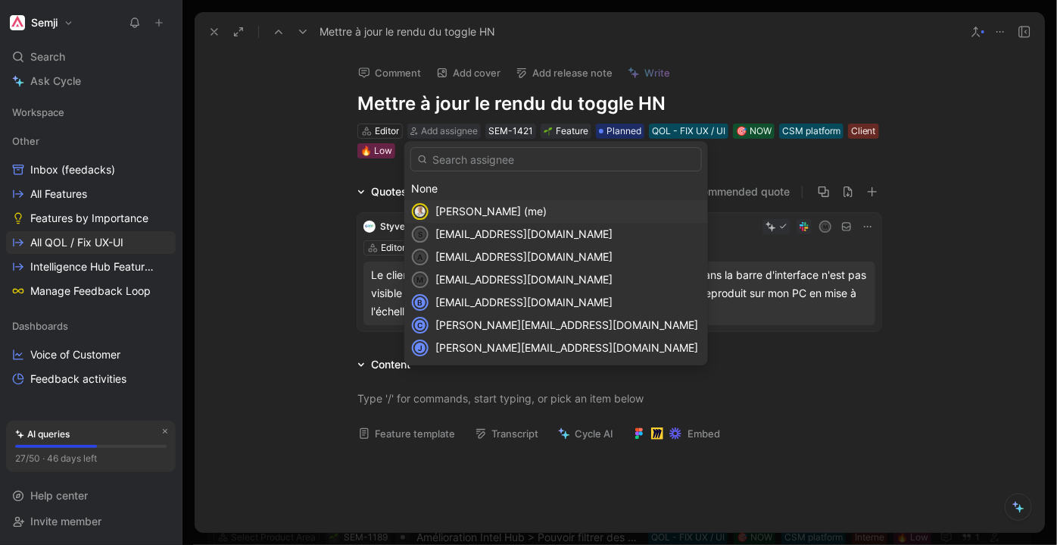
click at [460, 211] on span "Julien Gensollen (me)" at bounding box center [490, 210] width 111 height 13
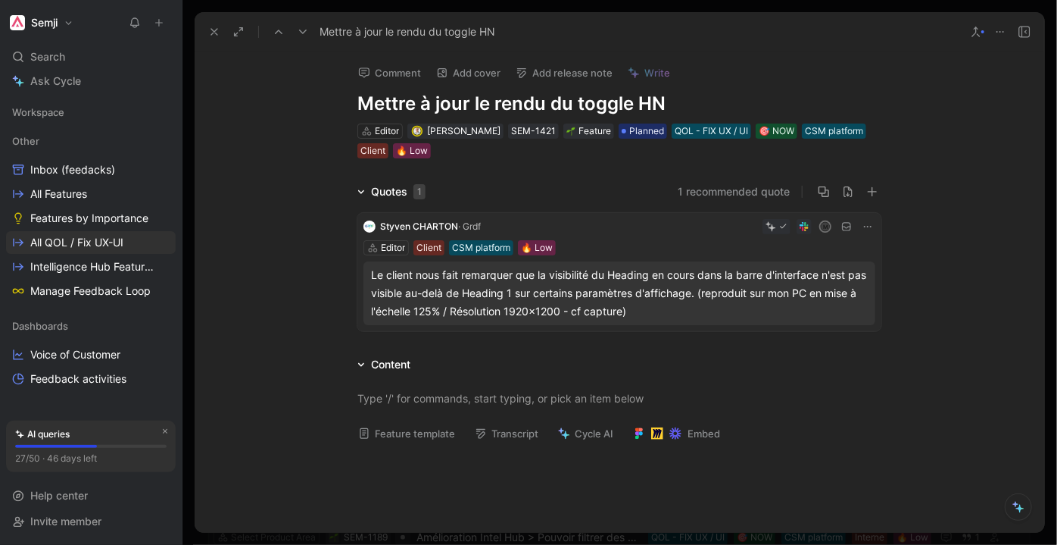
click at [216, 29] on use at bounding box center [214, 32] width 6 height 6
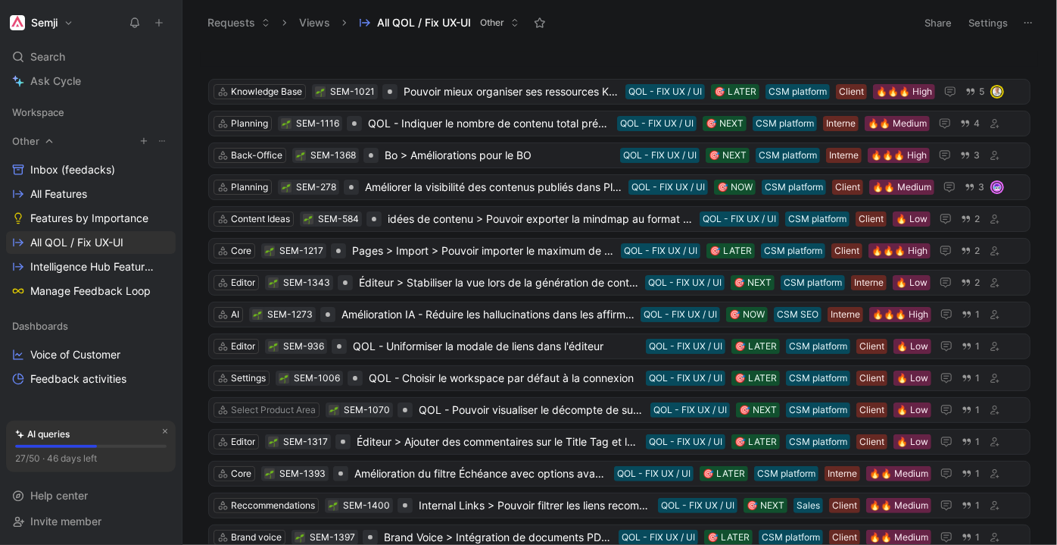
click at [143, 141] on icon "button" at bounding box center [143, 140] width 9 height 9
click at [170, 112] on div at bounding box center [528, 272] width 1057 height 545
click at [80, 217] on span "Features by Importance" at bounding box center [89, 218] width 118 height 15
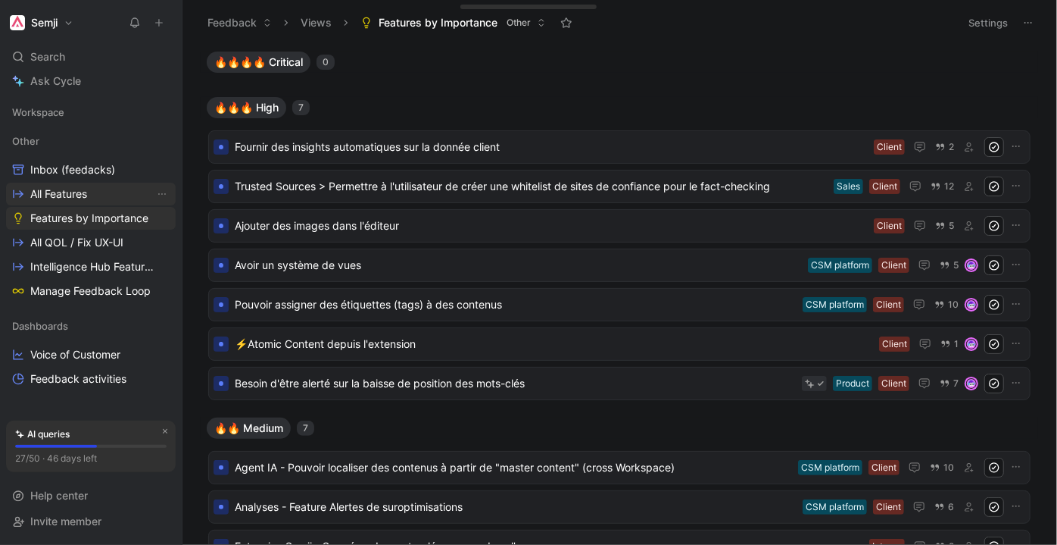
click at [80, 198] on span "All Features" at bounding box center [58, 193] width 57 height 15
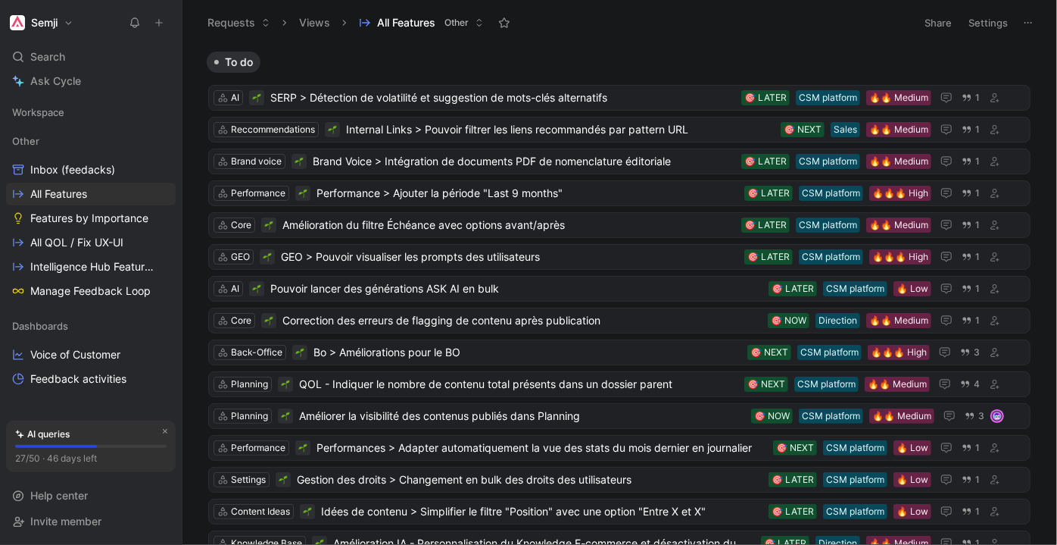
click at [999, 23] on button "Settings" at bounding box center [988, 22] width 53 height 21
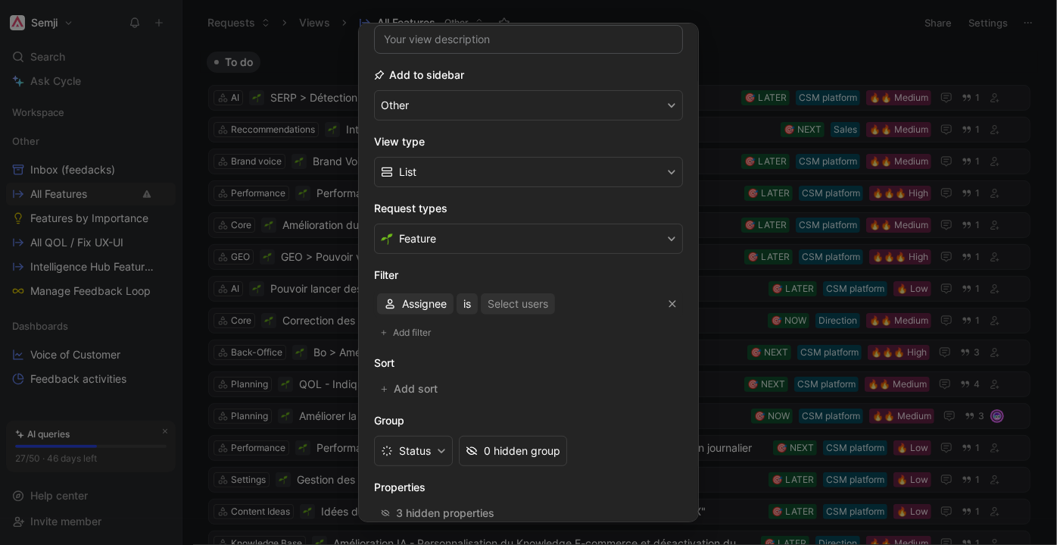
scroll to position [137, 0]
click at [404, 377] on span "Add sort" at bounding box center [416, 386] width 45 height 18
click at [414, 389] on span "Creation date" at bounding box center [435, 389] width 67 height 18
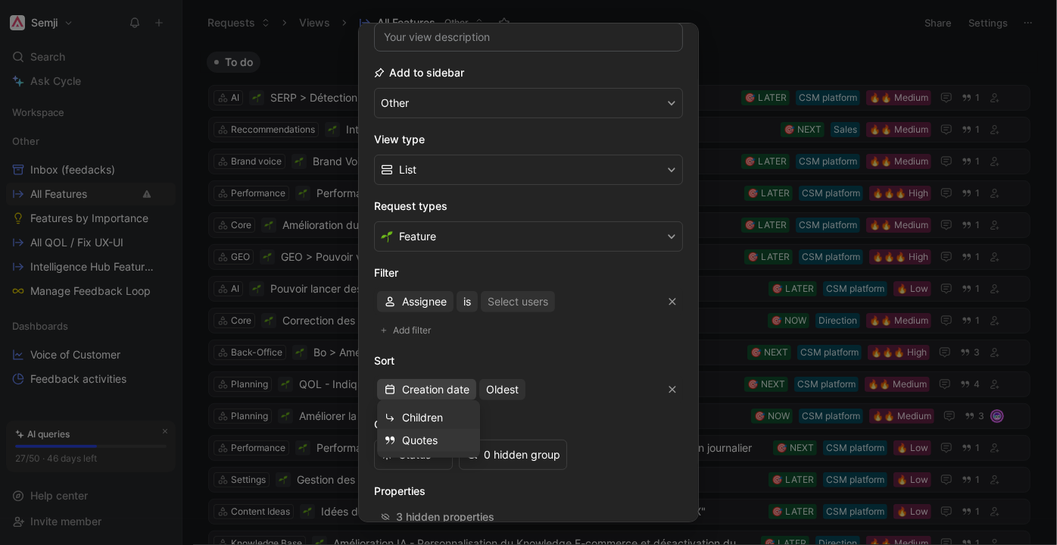
click at [430, 439] on span "Quotes" at bounding box center [420, 439] width 36 height 13
click at [488, 386] on div "Quotes Least" at bounding box center [528, 389] width 309 height 27
click at [466, 387] on span "Least" at bounding box center [467, 389] width 27 height 18
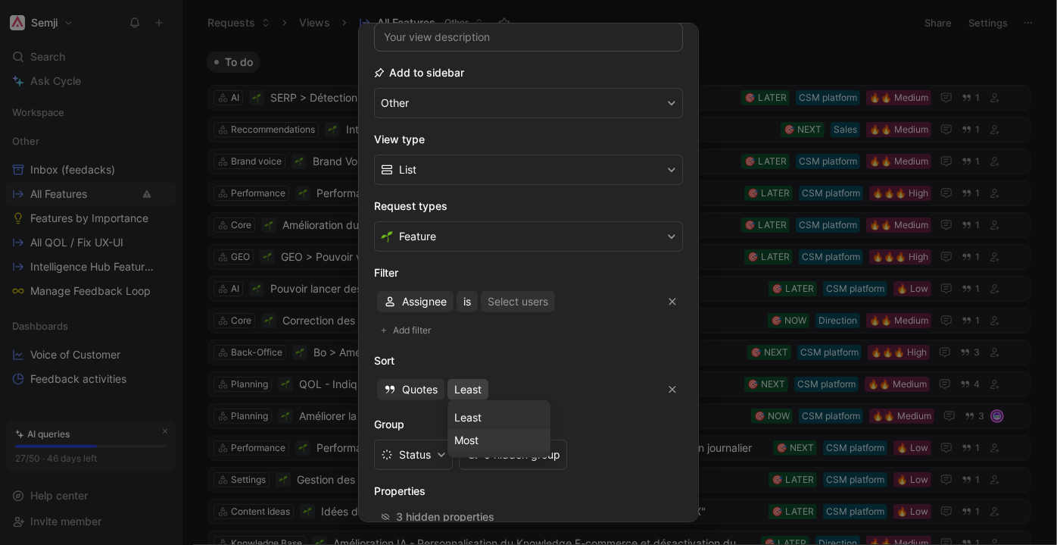
click at [479, 445] on div "Most" at bounding box center [498, 440] width 89 height 18
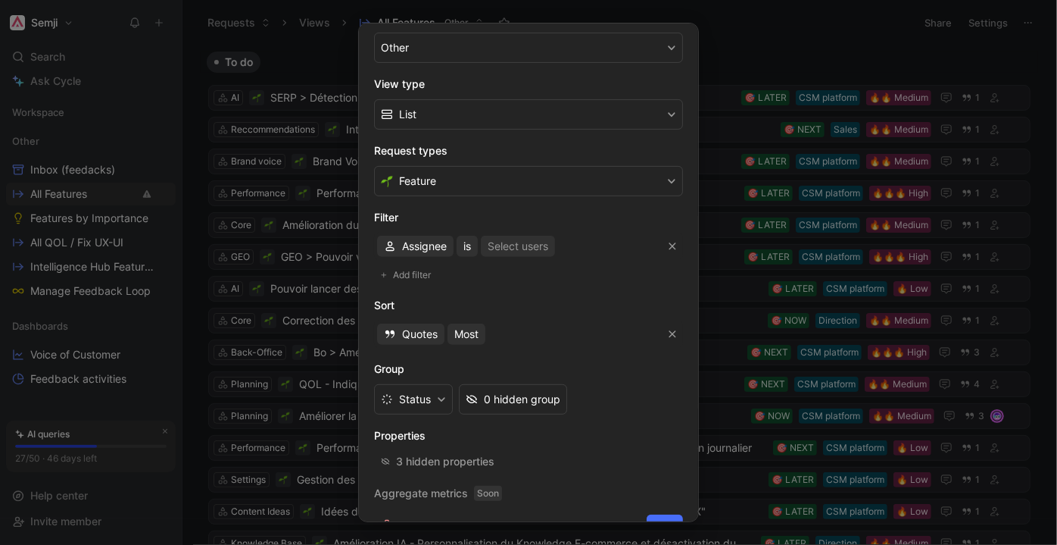
scroll to position [217, 0]
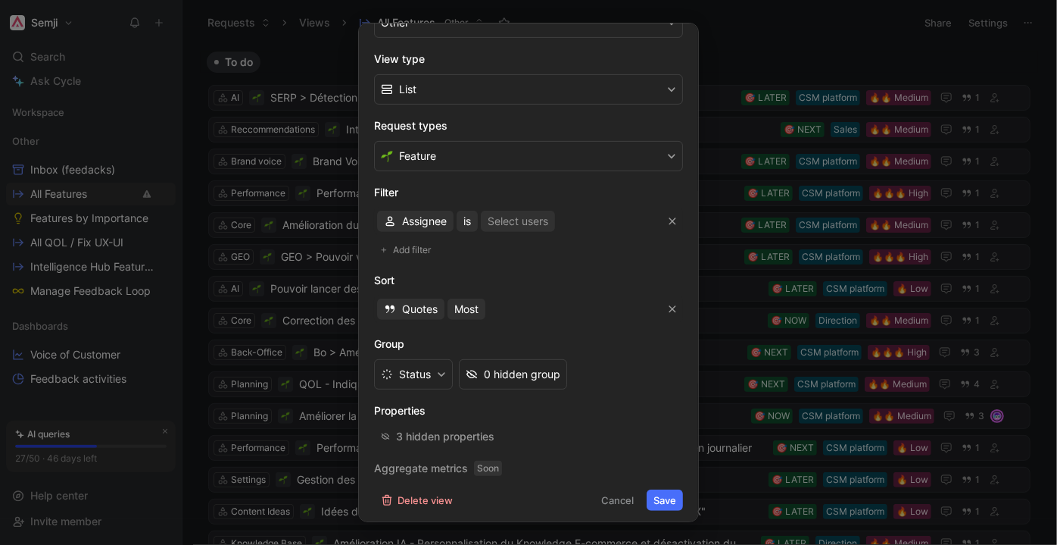
click at [664, 495] on button "Save" at bounding box center [665, 499] width 36 height 21
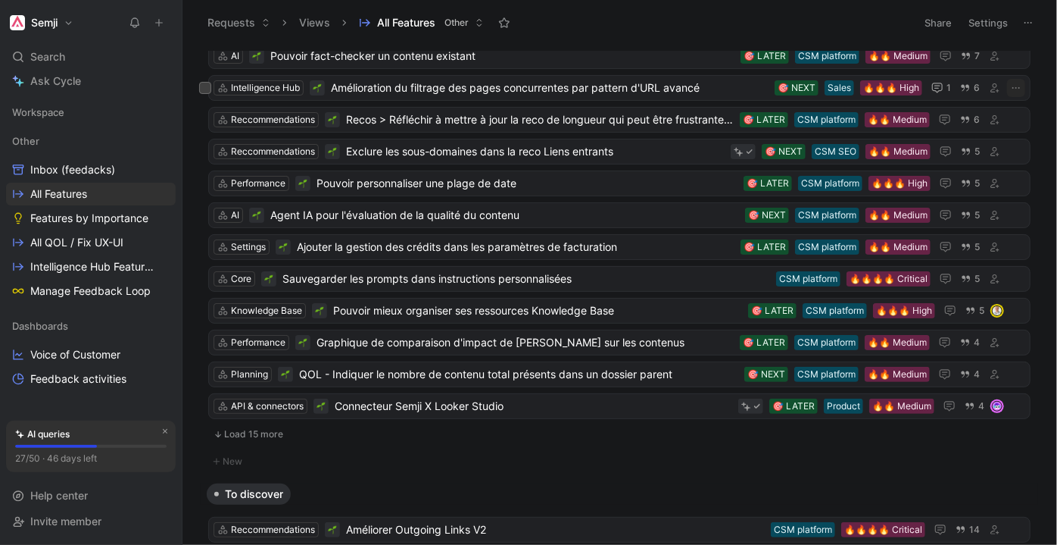
scroll to position [0, 0]
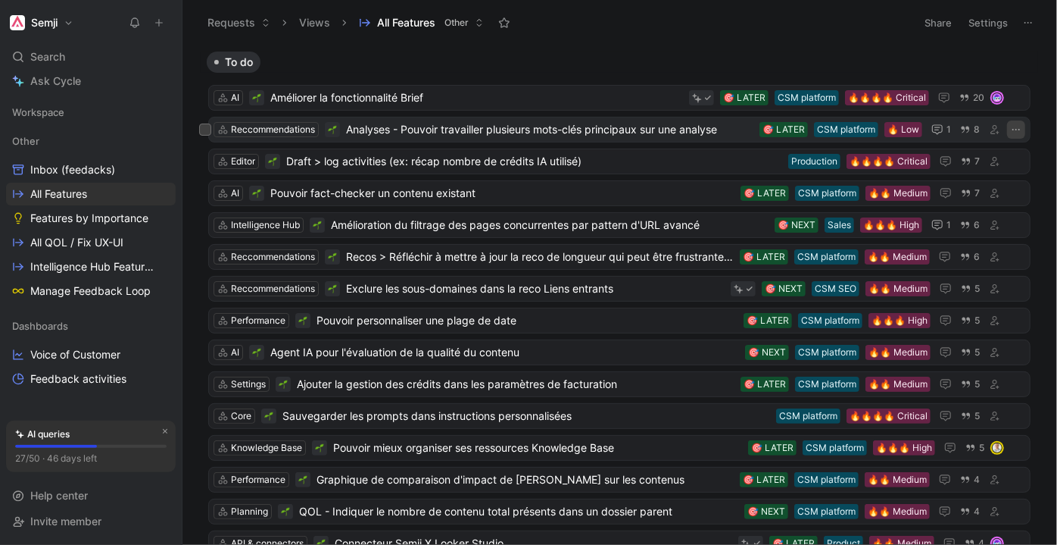
click at [1013, 129] on icon "button" at bounding box center [1017, 130] width 8 height 2
click at [532, 133] on span "Analyses - Pouvoir travailler plusieurs mots-clés principaux sur une analyse" at bounding box center [549, 129] width 407 height 18
click at [203, 130] on icon at bounding box center [205, 129] width 6 height 6
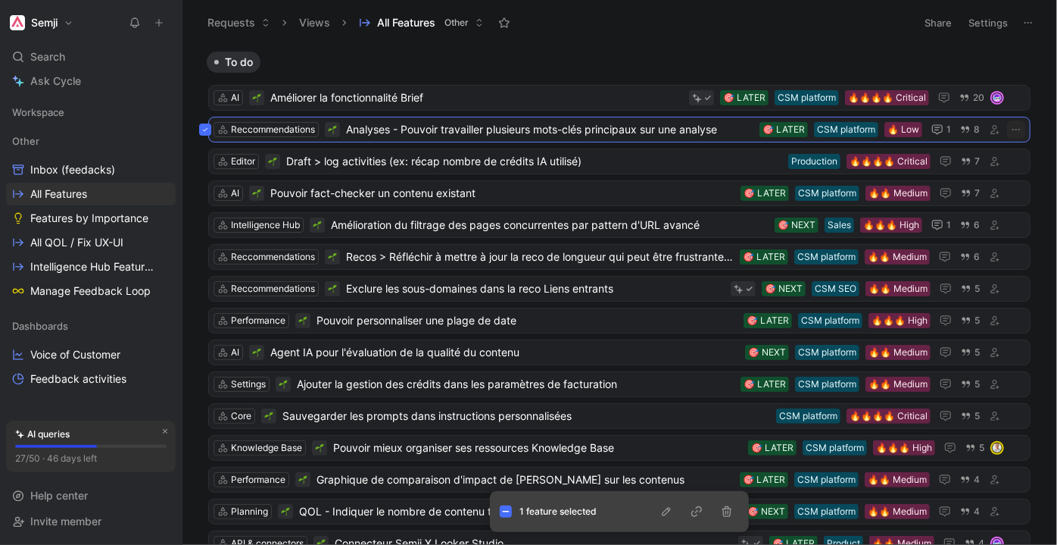
click at [555, 130] on div "Reccommendations Analyses - Pouvoir travailler plusieurs mots-clés principaux s…" at bounding box center [619, 130] width 822 height 26
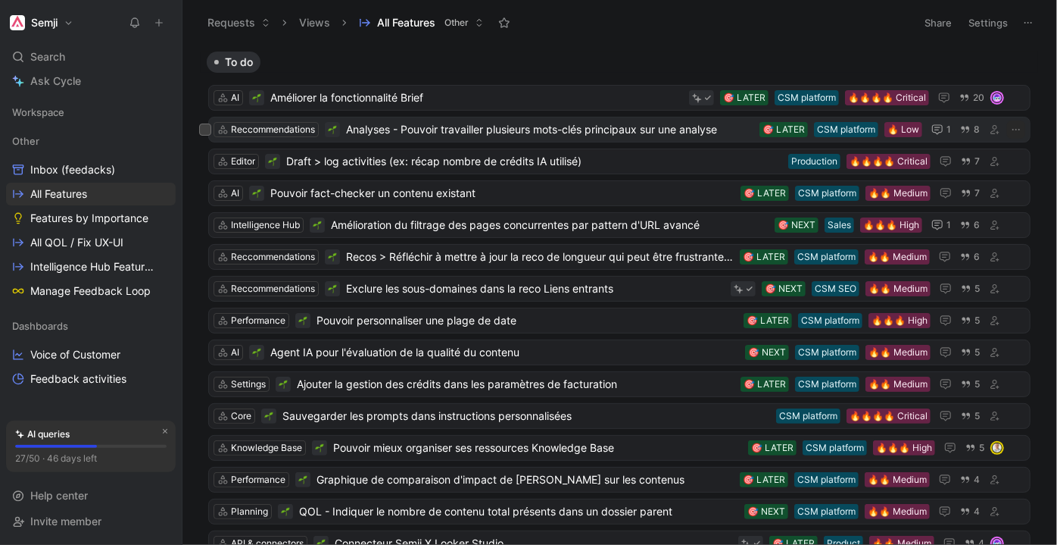
click at [470, 130] on span "Analyses - Pouvoir travailler plusieurs mots-clés principaux sur une analyse" at bounding box center [549, 129] width 407 height 18
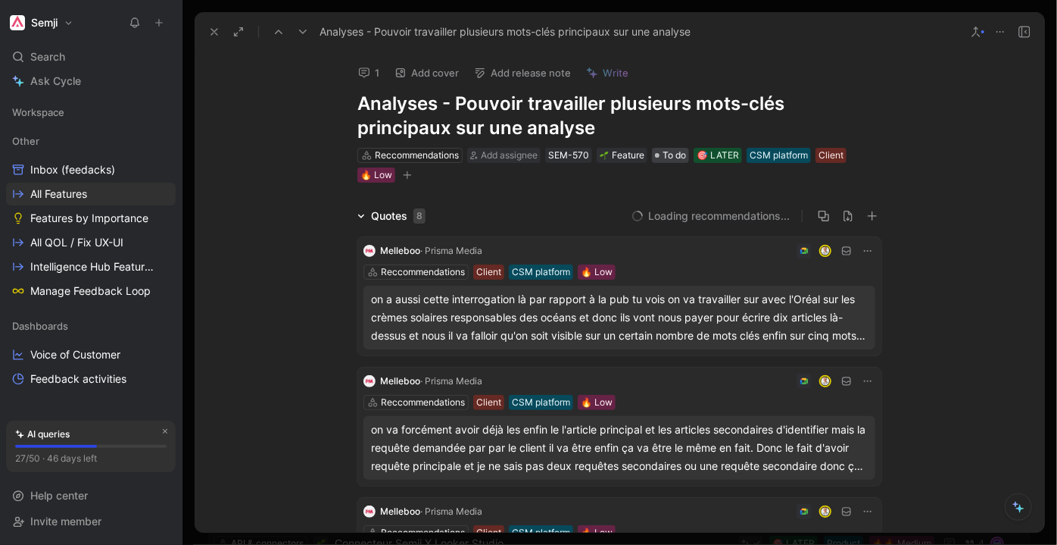
click at [666, 151] on span "To do" at bounding box center [674, 155] width 23 height 15
click at [673, 152] on span "To do" at bounding box center [674, 155] width 23 height 15
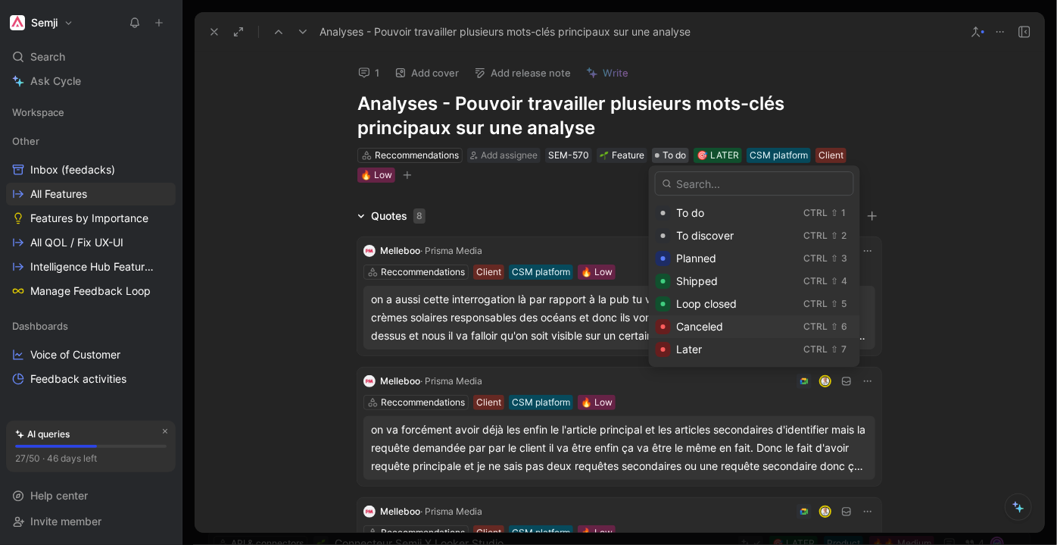
click at [705, 326] on span "Canceled" at bounding box center [700, 326] width 47 height 13
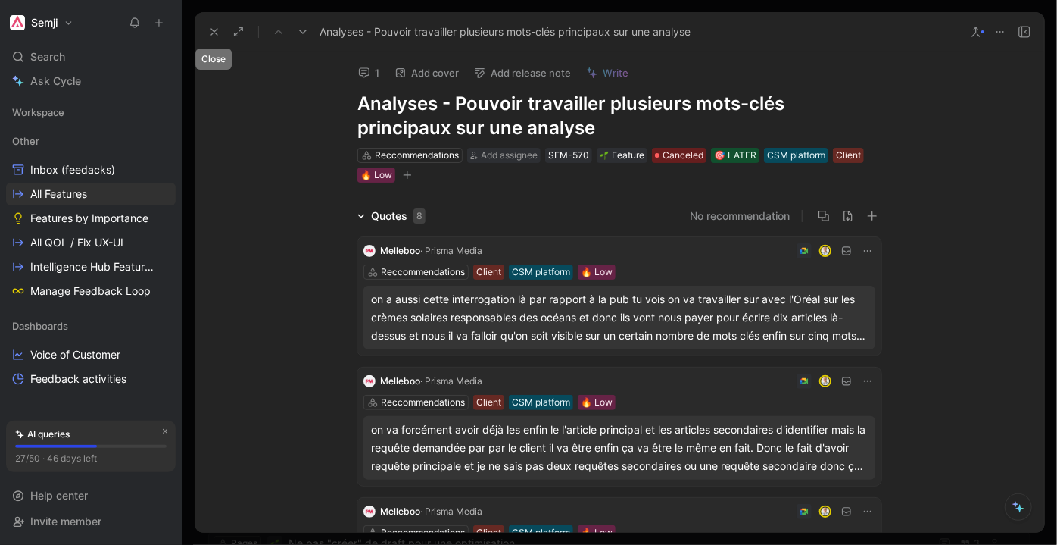
click at [213, 31] on use at bounding box center [214, 32] width 6 height 6
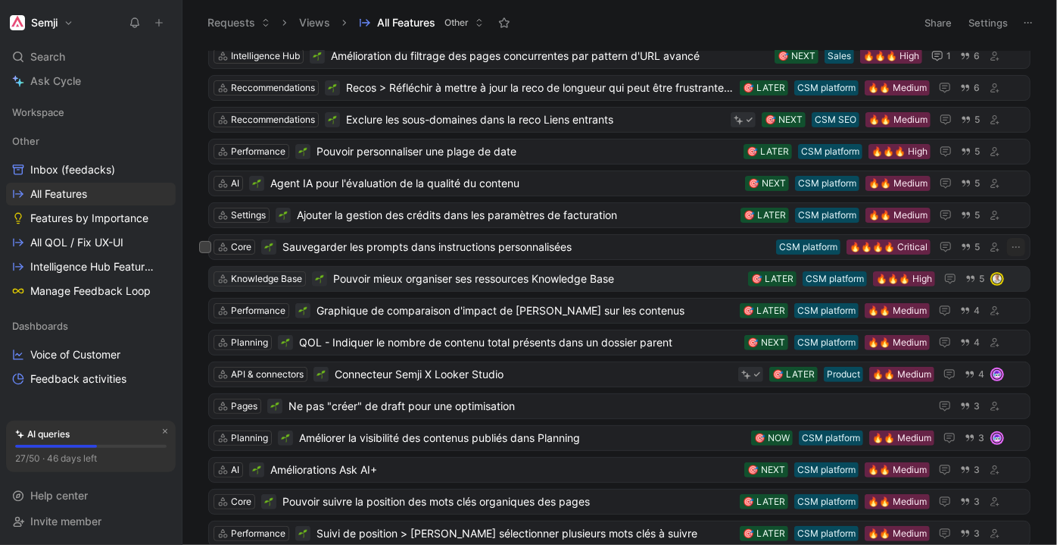
scroll to position [206, 0]
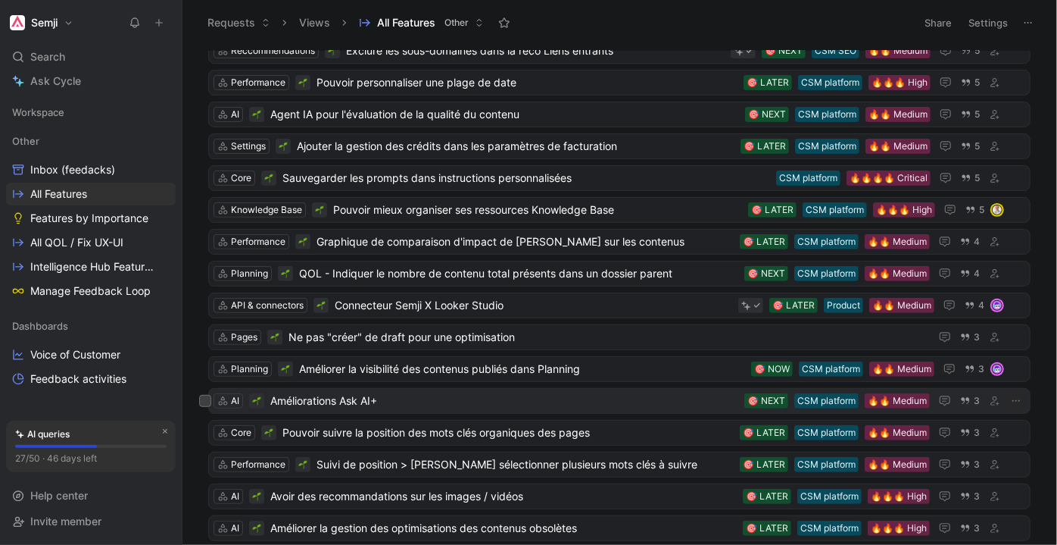
click at [570, 393] on span "Améliorations Ask AI+" at bounding box center [504, 401] width 468 height 18
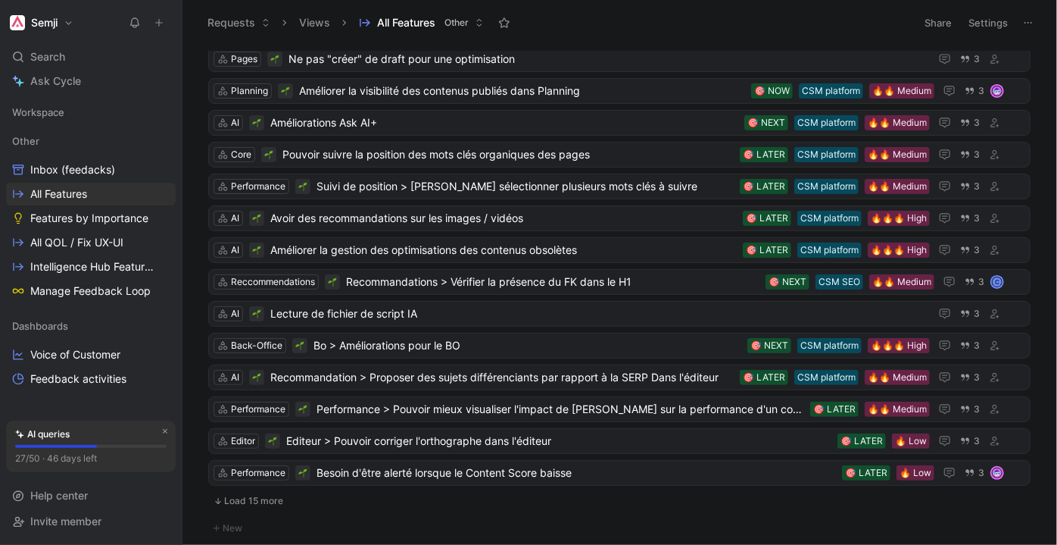
scroll to position [688, 0]
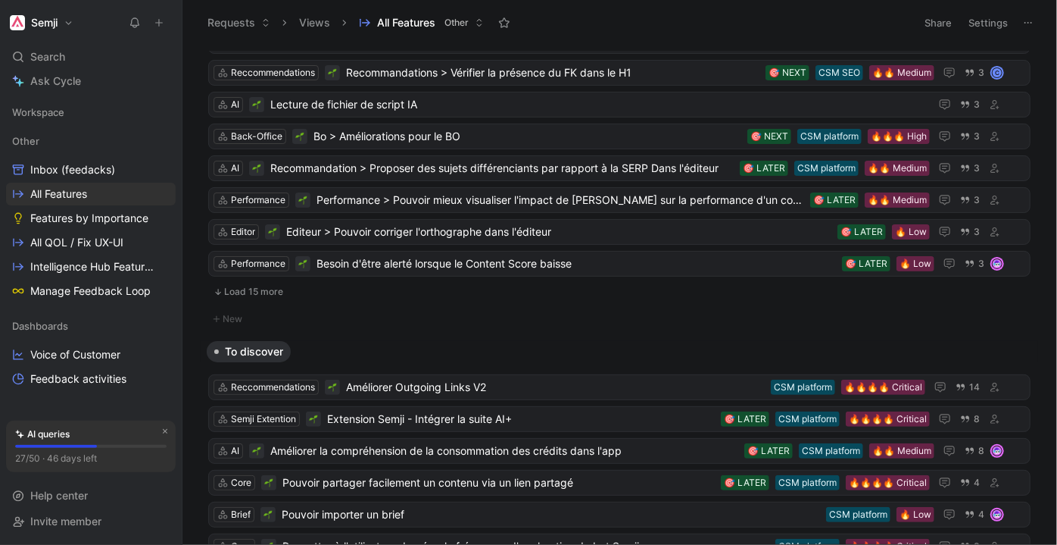
click at [264, 286] on button "Load 15 more" at bounding box center [619, 291] width 822 height 18
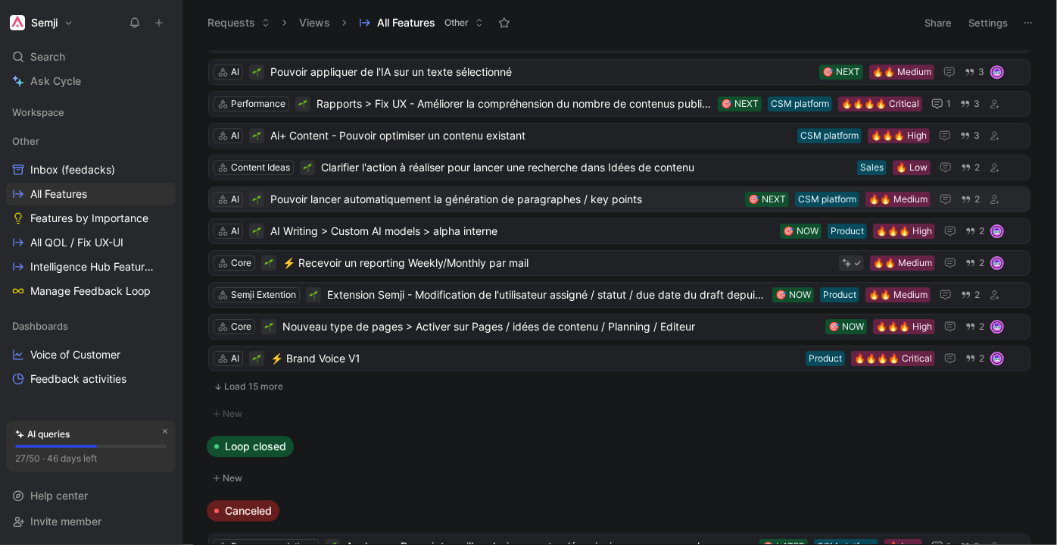
scroll to position [2555, 0]
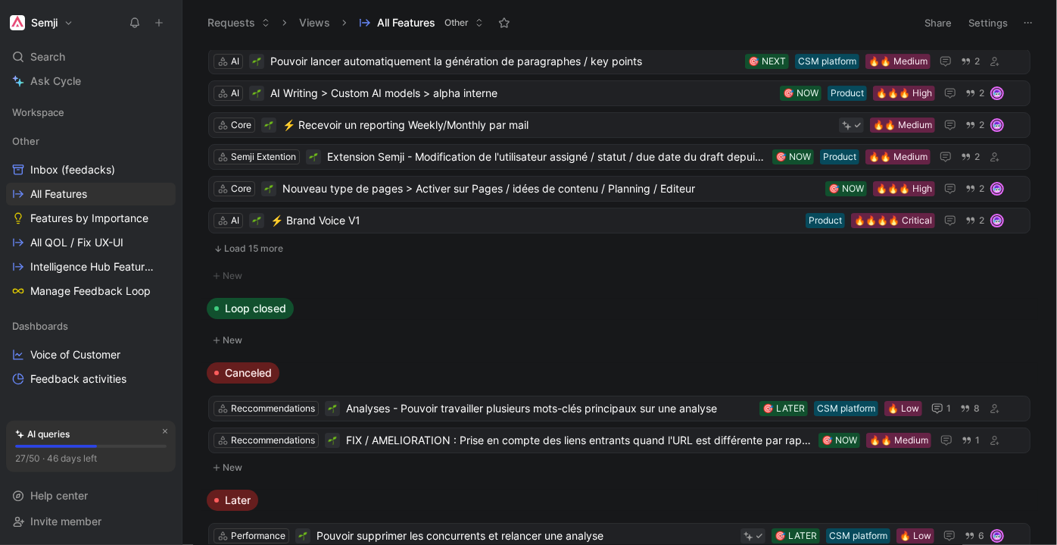
click at [265, 239] on button "Load 15 more" at bounding box center [619, 248] width 822 height 18
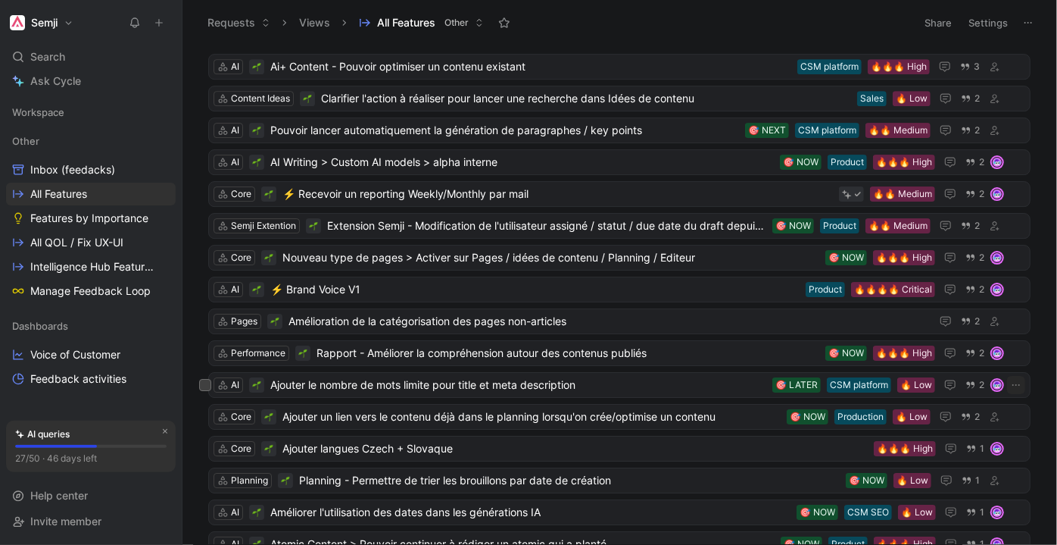
scroll to position [2692, 0]
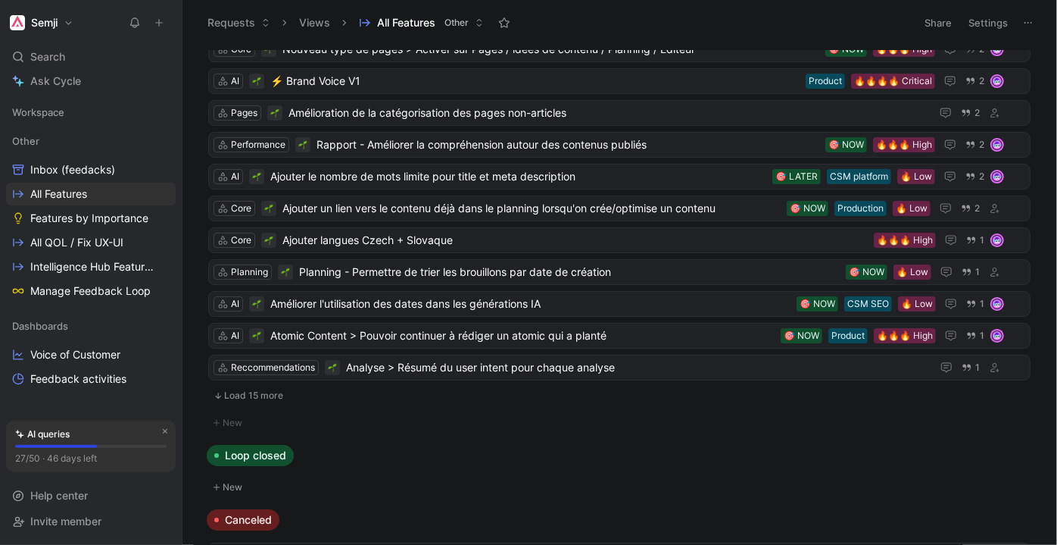
click at [276, 387] on button "Load 15 more" at bounding box center [619, 395] width 822 height 18
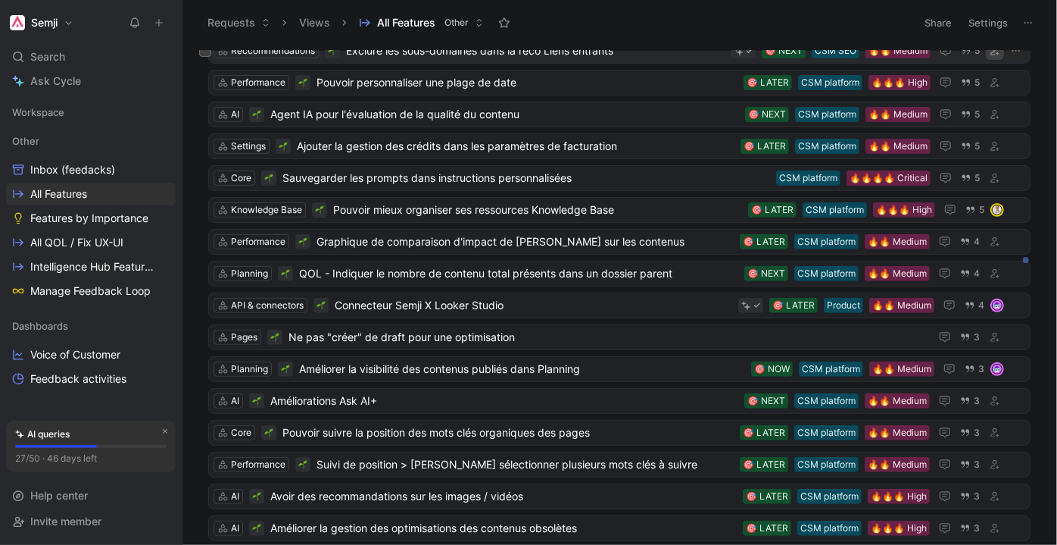
scroll to position [0, 0]
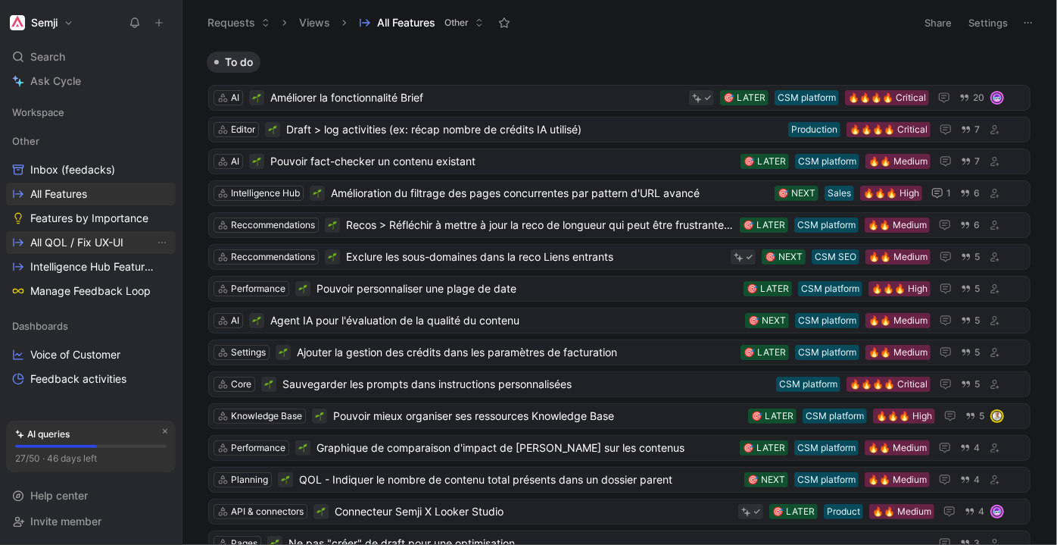
click at [111, 239] on span "All QOL / Fix UX-UI" at bounding box center [76, 242] width 93 height 15
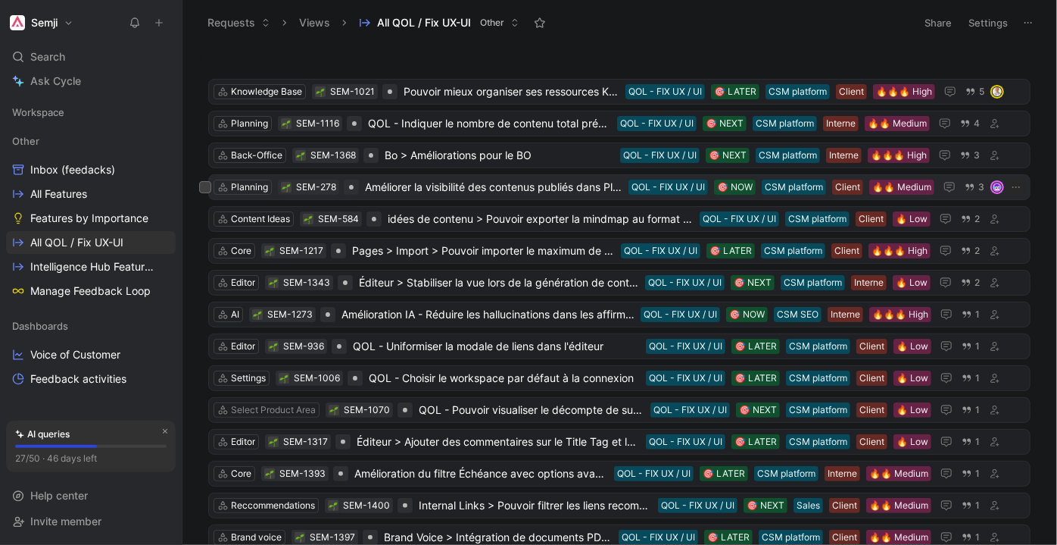
click at [414, 181] on span "Améliorer la visibilité des contenus publiés dans Planning" at bounding box center [493, 187] width 257 height 18
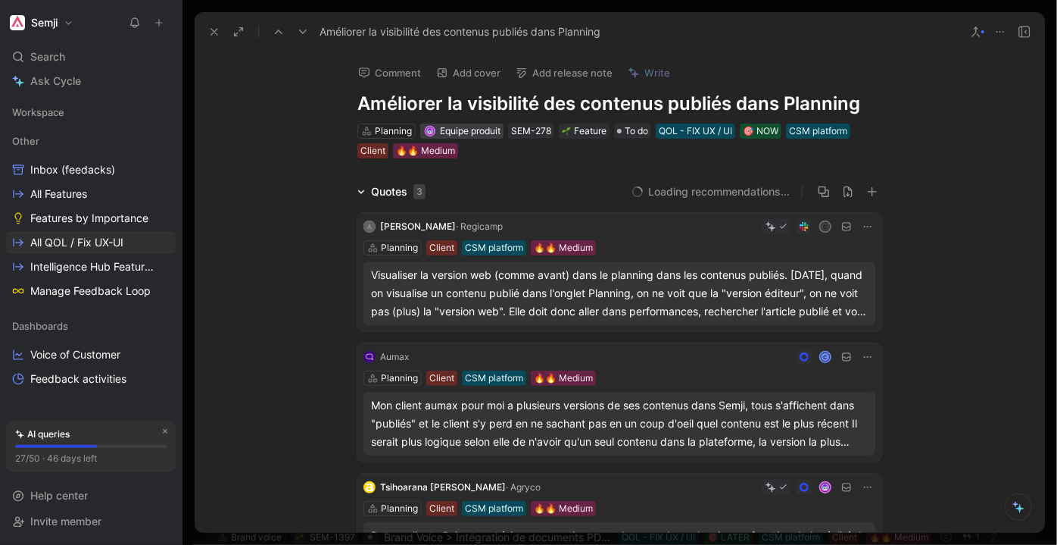
click at [466, 130] on span "Equipe produit" at bounding box center [470, 130] width 61 height 11
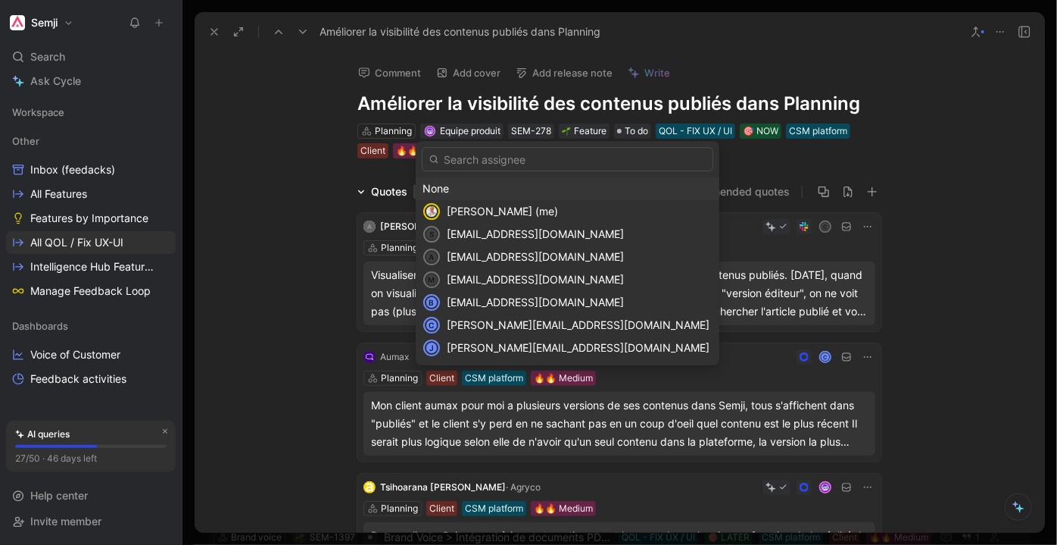
click at [456, 190] on div "None" at bounding box center [568, 188] width 290 height 18
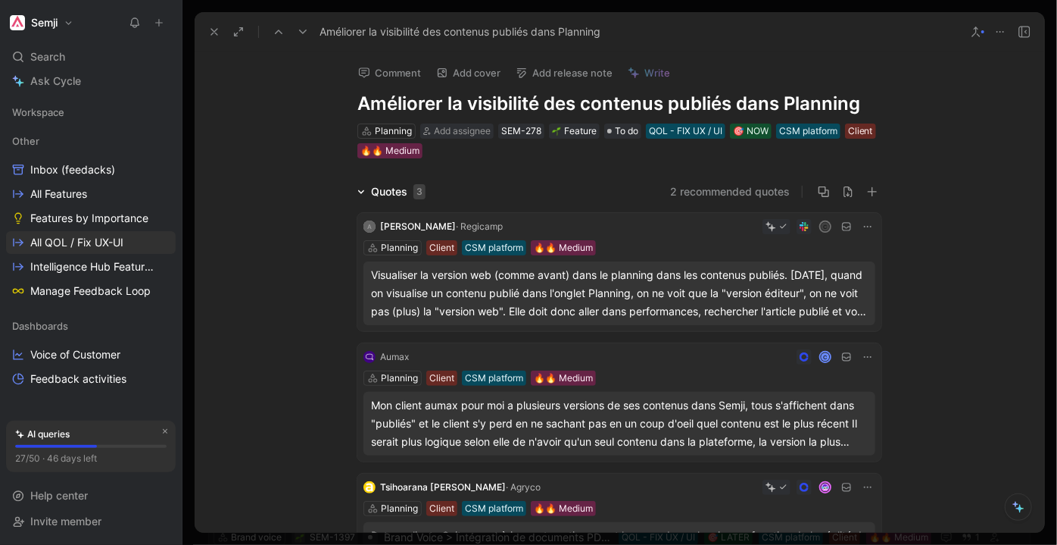
click at [223, 29] on button at bounding box center [214, 31] width 21 height 21
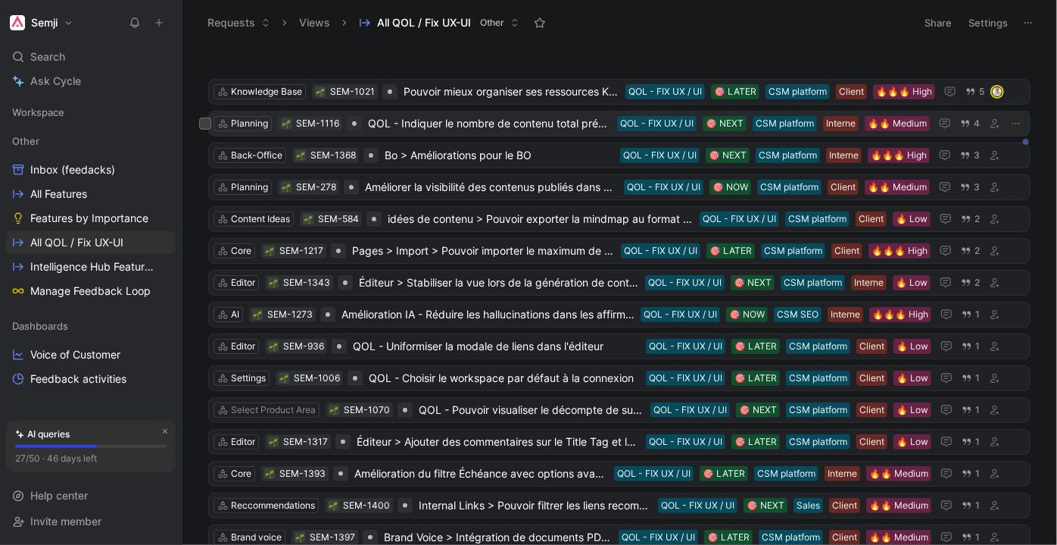
click at [541, 123] on span "QOL - Indiquer le nombre de contenu total présents dans un dossier parent" at bounding box center [489, 123] width 243 height 18
click at [514, 153] on span "Bo > Améliorations pour le BO" at bounding box center [499, 155] width 229 height 18
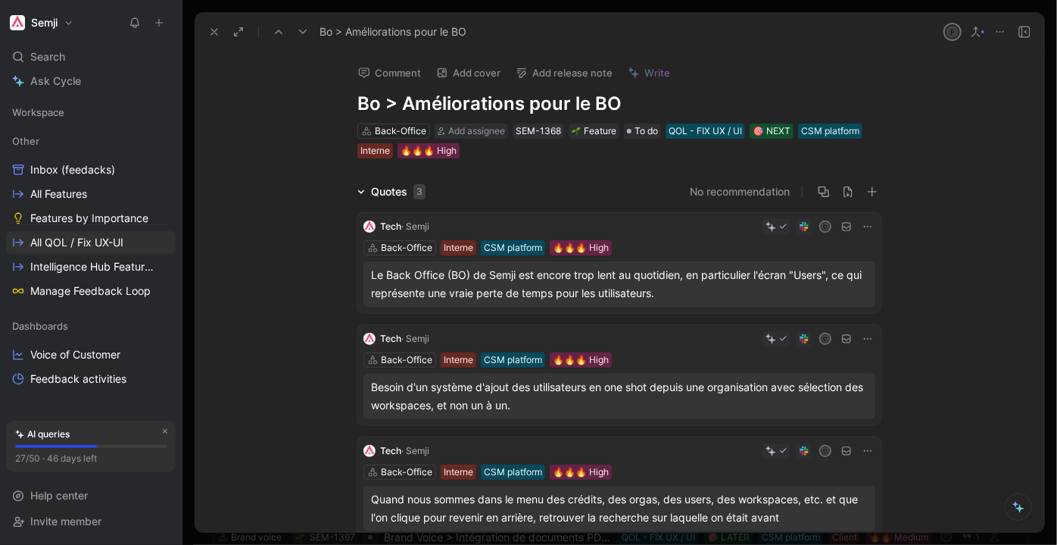
scroll to position [68, 0]
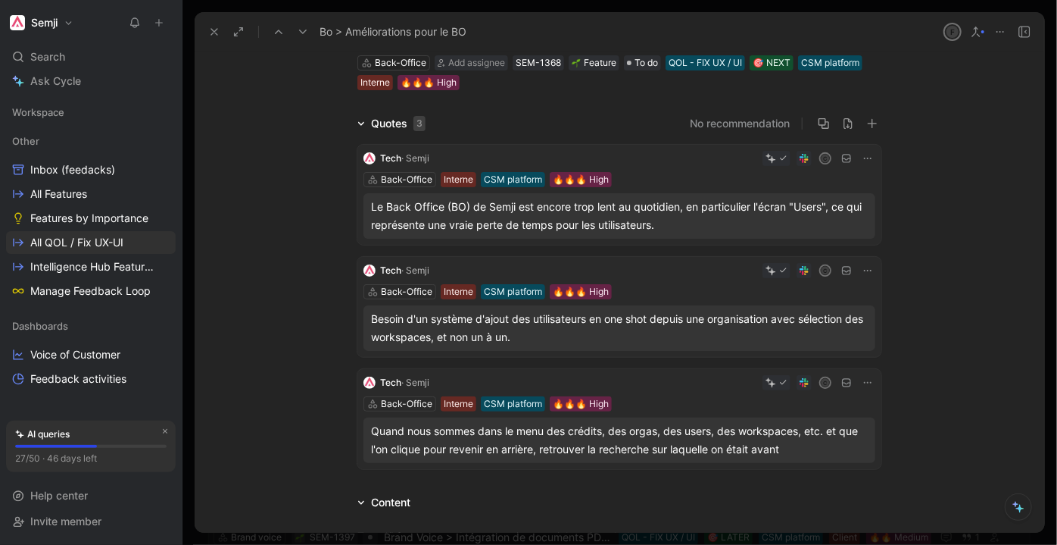
click at [626, 438] on div "Quand nous sommes dans le menu des crédits, des orgas, des users, des workspace…" at bounding box center [619, 440] width 497 height 36
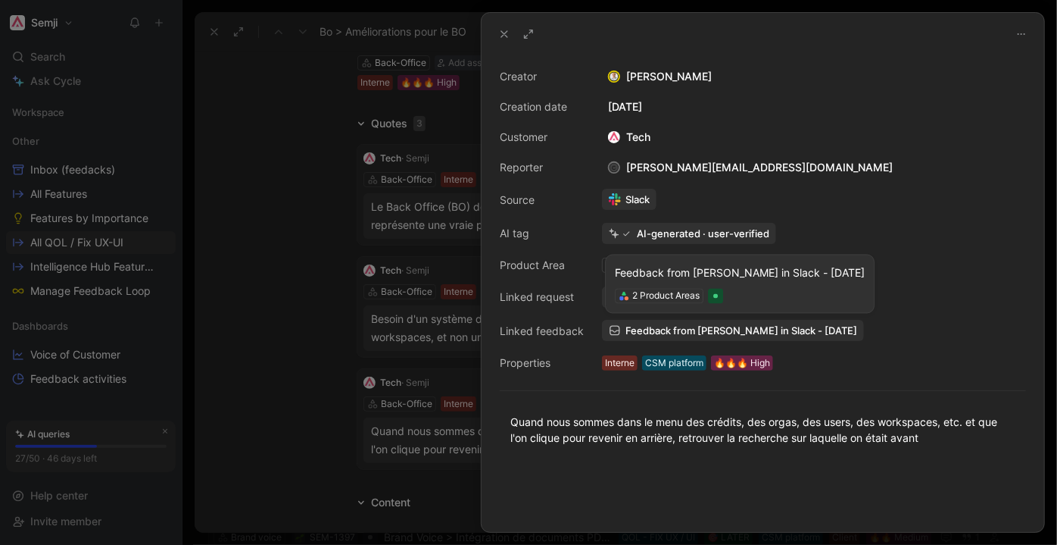
click at [757, 331] on span "Feedback from Cynthia Charbonnier in Slack - 6/10/2025" at bounding box center [742, 330] width 232 height 14
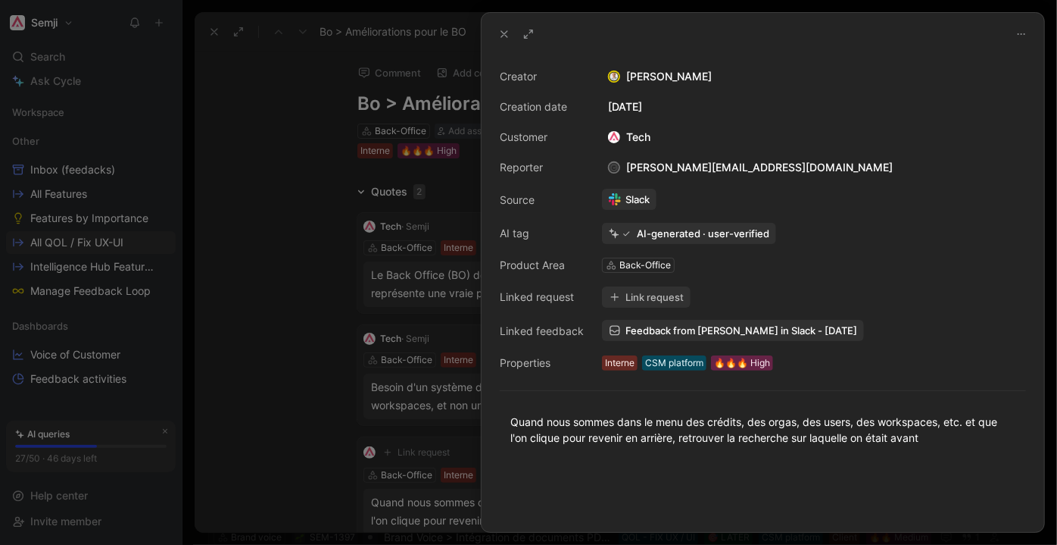
click at [633, 292] on button "Link request" at bounding box center [646, 296] width 89 height 21
click at [323, 369] on div at bounding box center [528, 272] width 1057 height 545
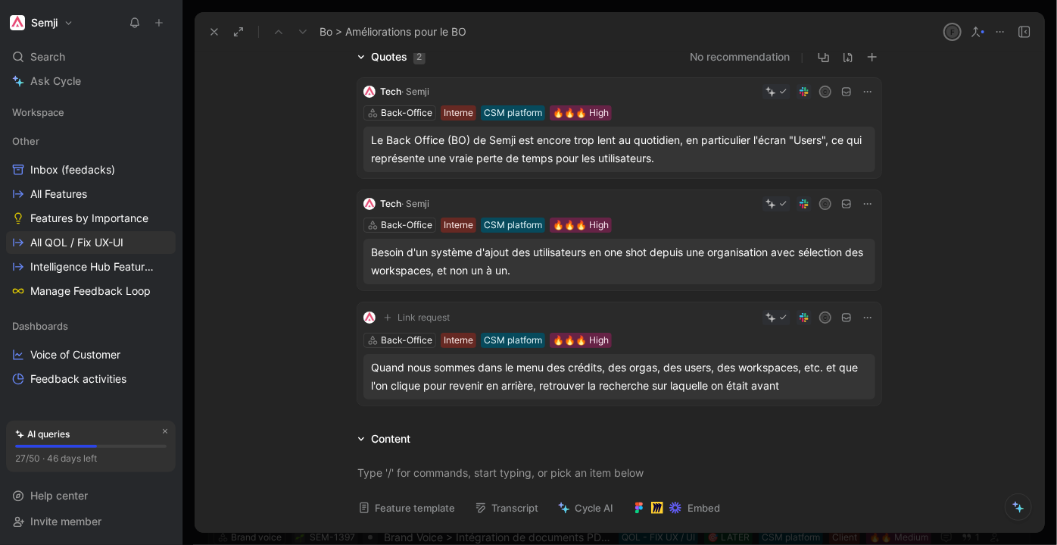
scroll to position [137, 0]
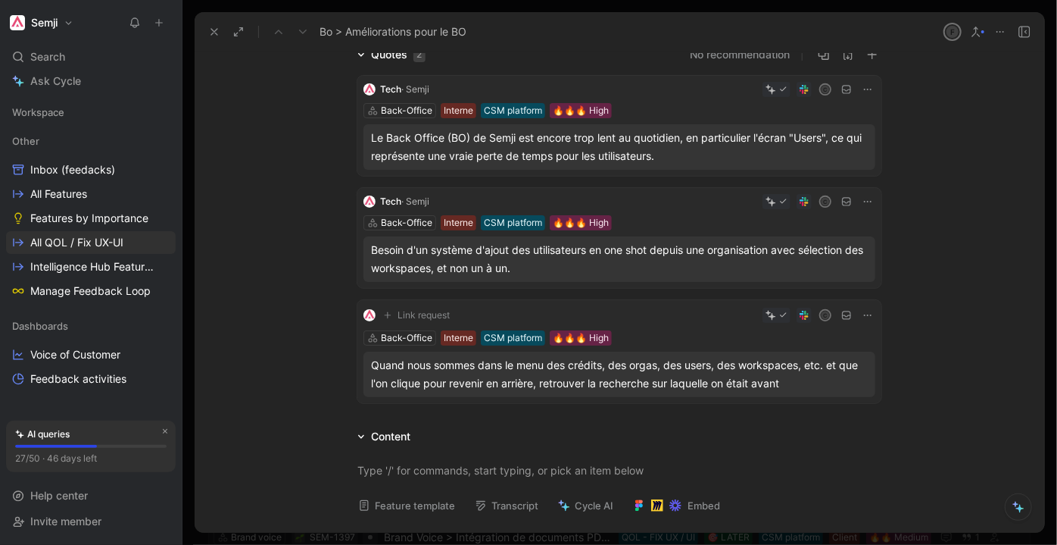
click at [430, 314] on span "Link request" at bounding box center [424, 315] width 52 height 12
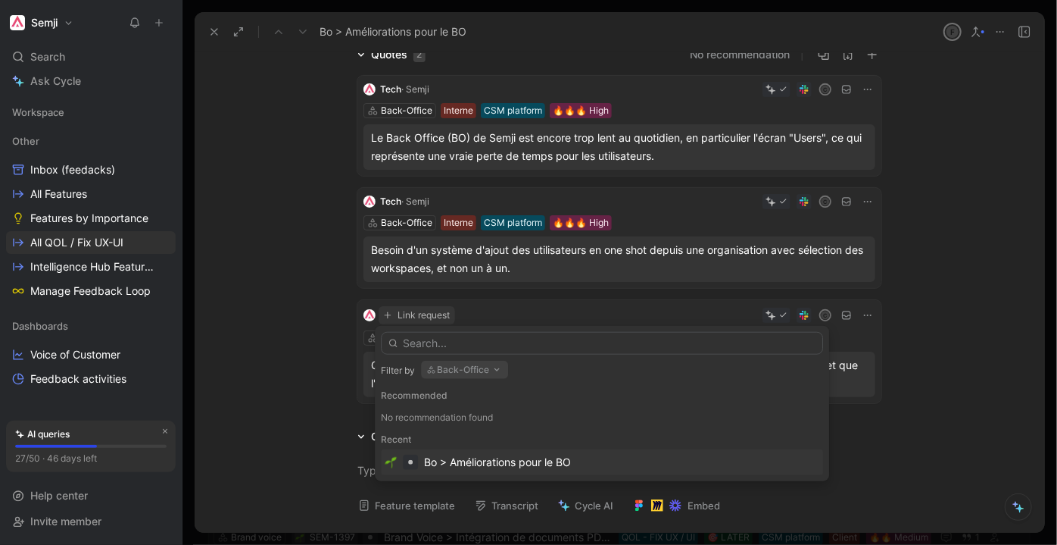
click at [491, 373] on icon "button" at bounding box center [497, 370] width 12 height 12
click at [501, 346] on input "text" at bounding box center [602, 343] width 442 height 23
type input "f"
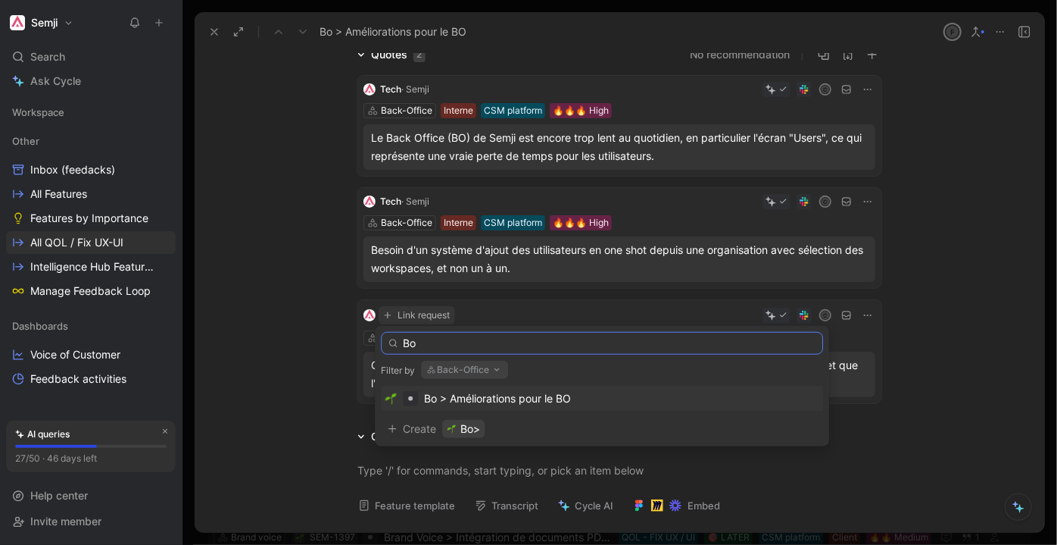
type input "B"
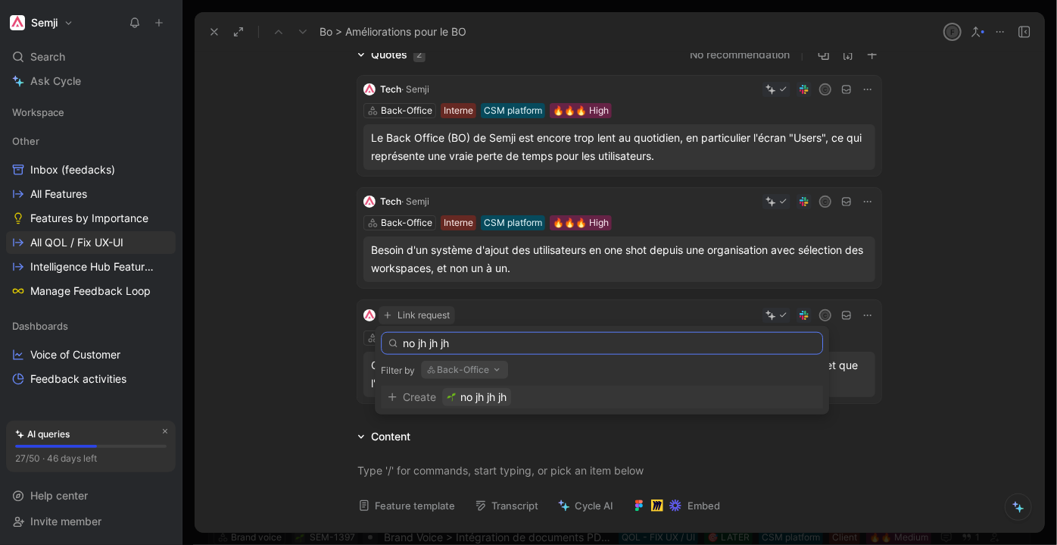
type input "no jh jh jh"
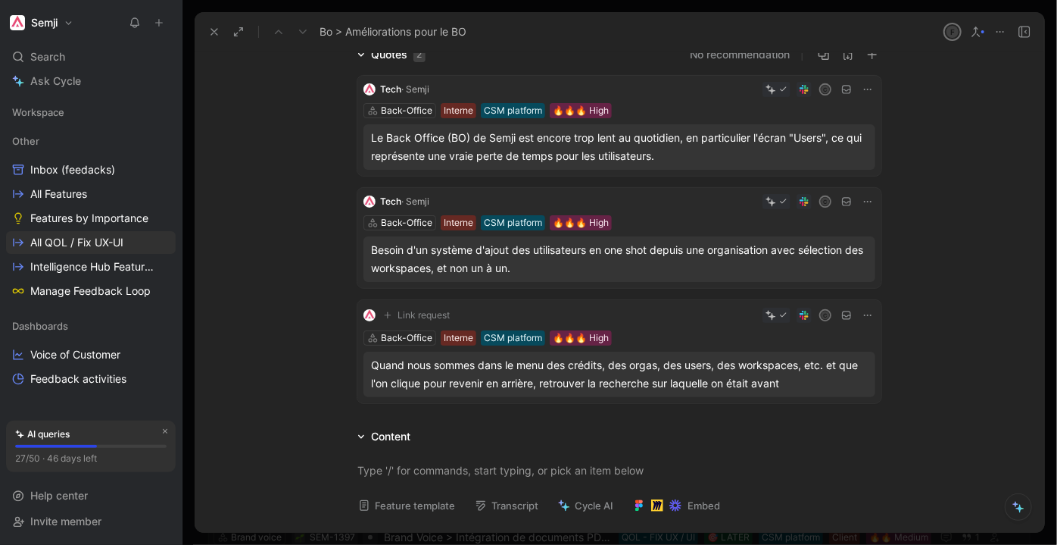
click at [291, 332] on div "Quotes 2 No recommendation Tech · Semji c Back-Office Interne CSM platform 🔥🔥🔥 …" at bounding box center [620, 227] width 850 height 364
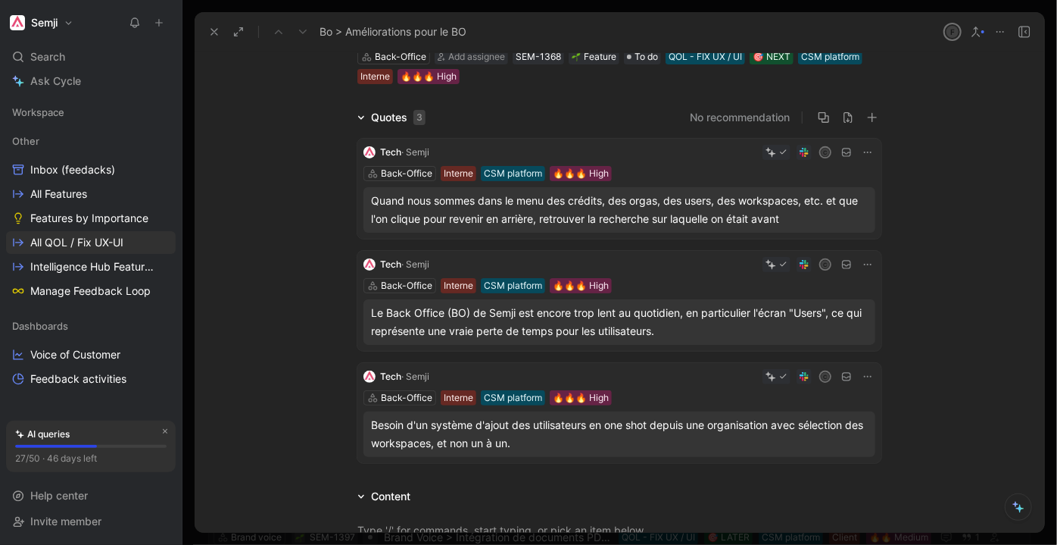
scroll to position [68, 0]
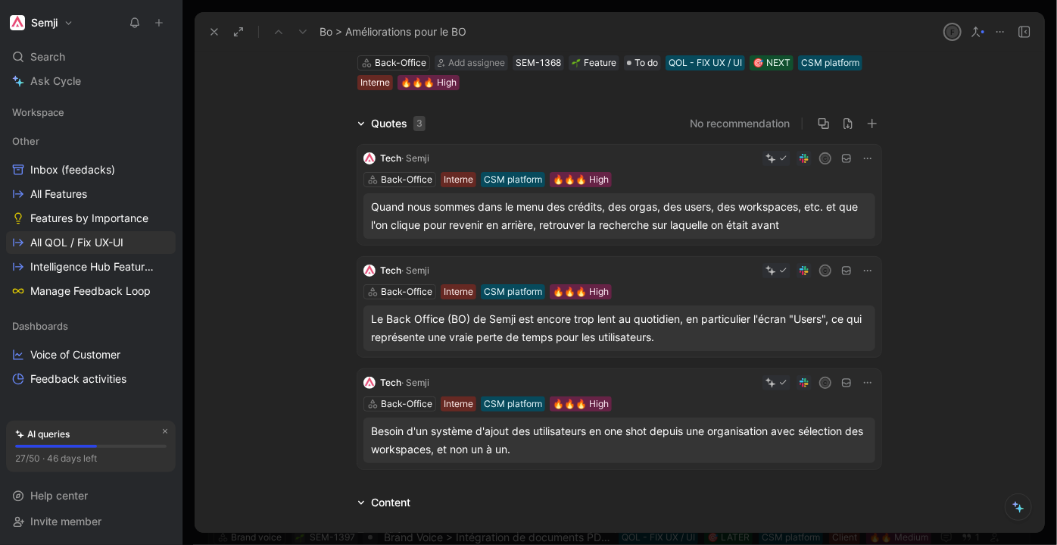
click at [677, 165] on div "Tech · Semji c Back-Office Interne CSM platform 🔥🔥🔥 High Quand nous sommes dans…" at bounding box center [619, 195] width 524 height 100
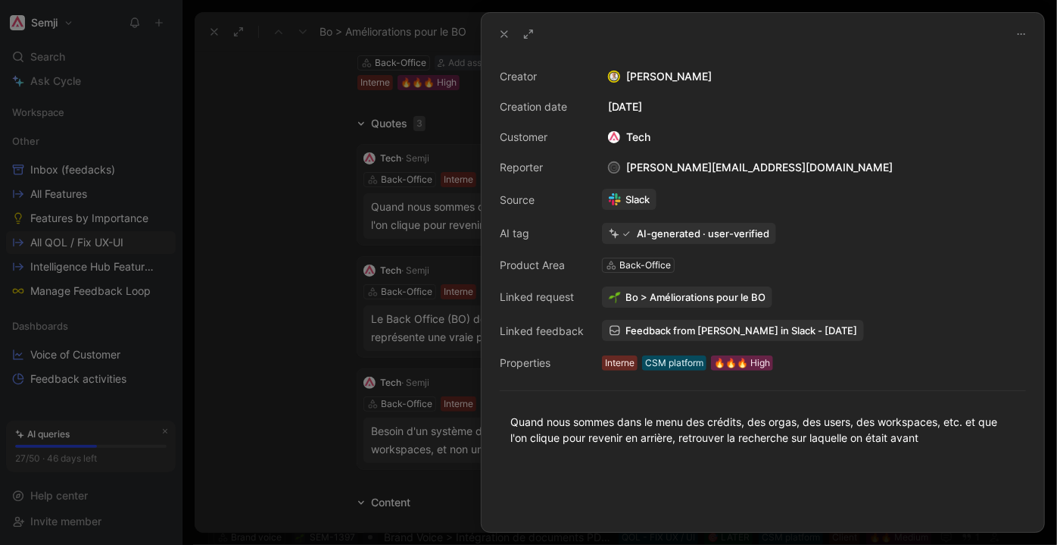
click at [301, 307] on div at bounding box center [528, 272] width 1057 height 545
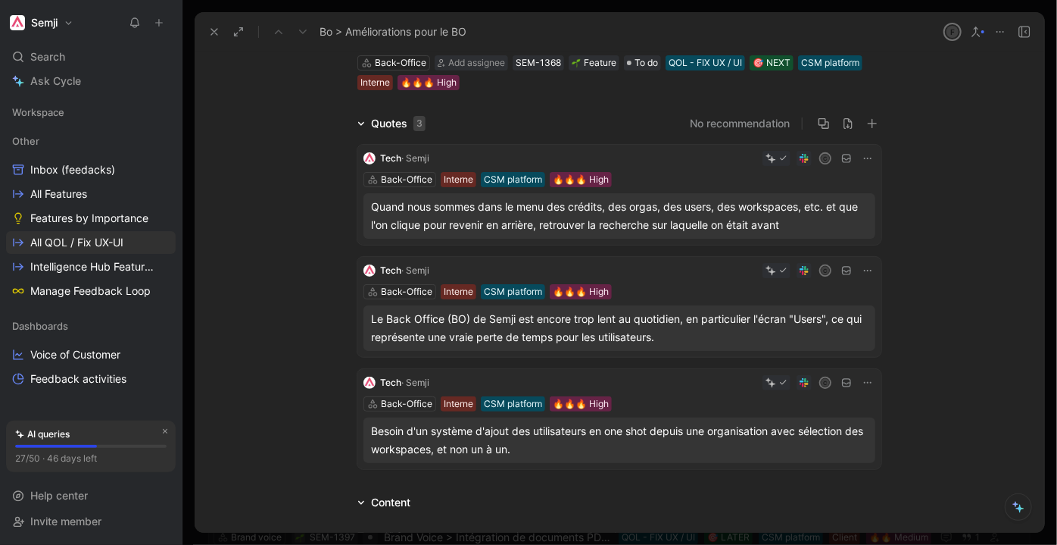
click at [301, 307] on div "Quotes 3 No recommendation Tech · Semji c Back-Office Interne CSM platform 🔥🔥🔥 …" at bounding box center [620, 294] width 850 height 360
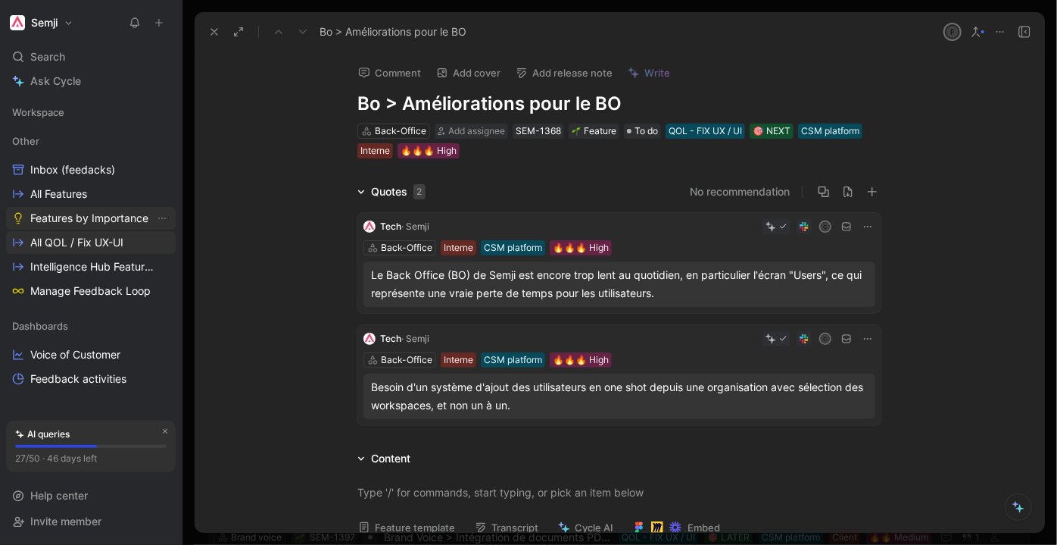
click at [91, 209] on link "Features by Importance" at bounding box center [91, 218] width 170 height 23
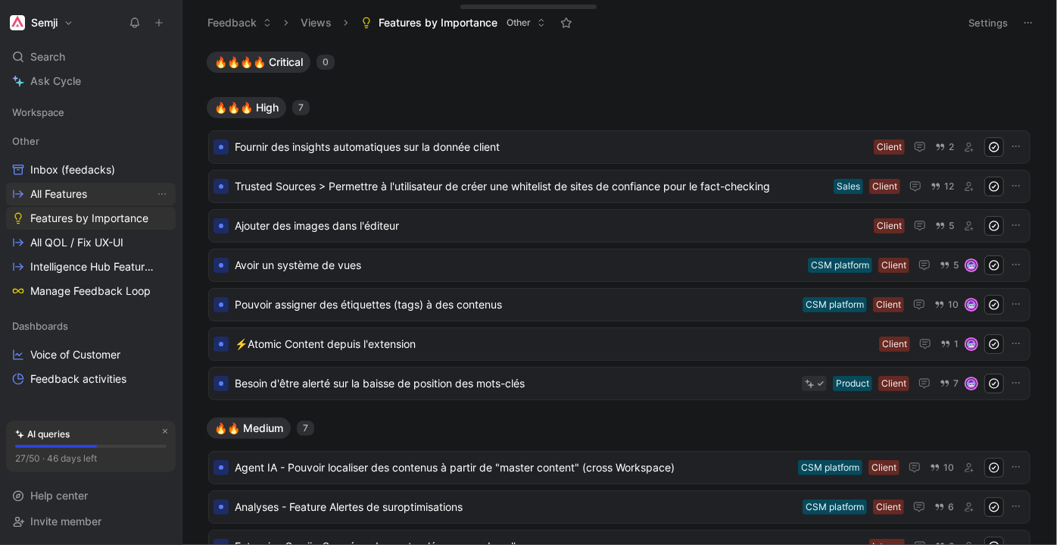
click at [92, 196] on link "All Features" at bounding box center [91, 194] width 170 height 23
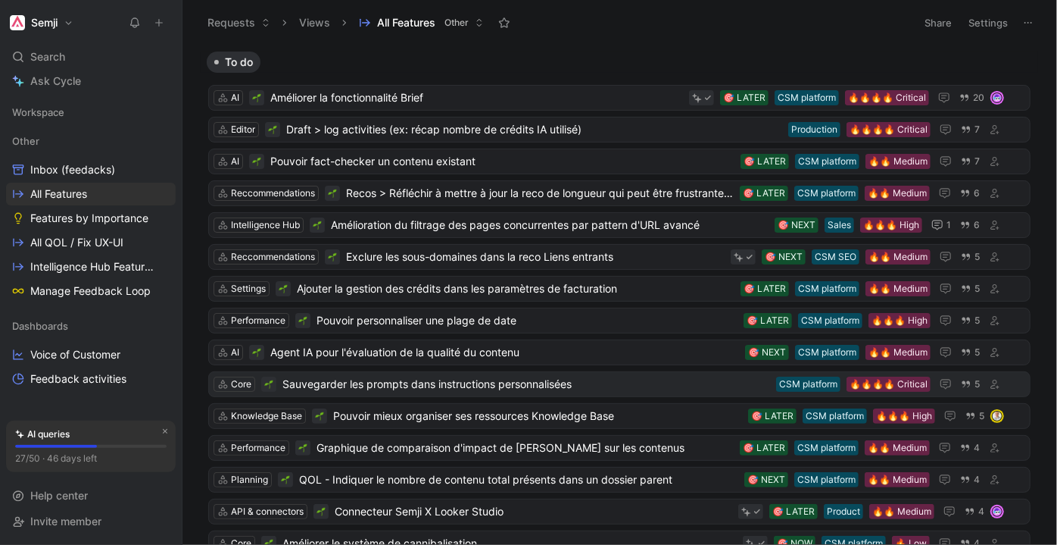
scroll to position [413, 0]
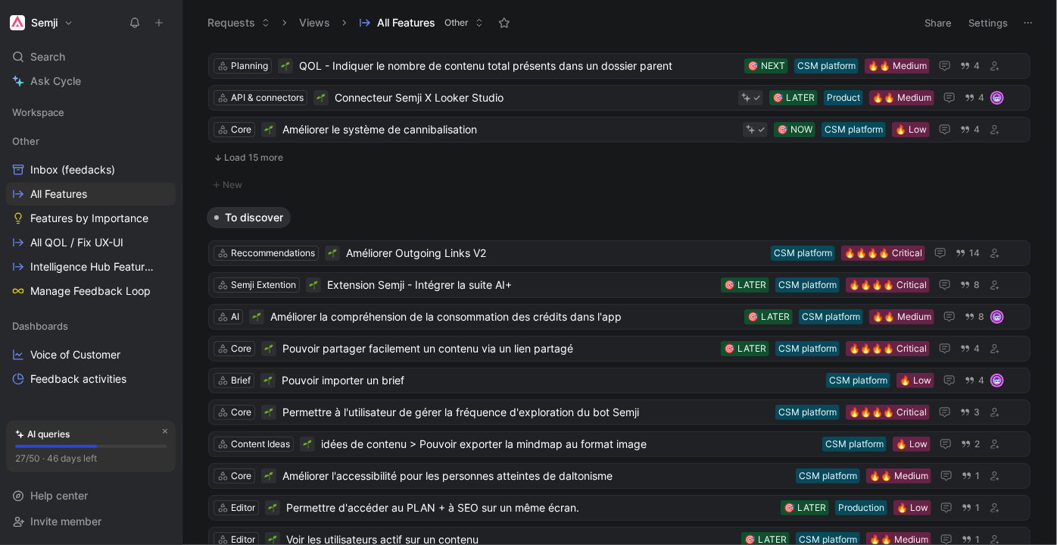
click at [248, 153] on button "Load 15 more" at bounding box center [619, 157] width 822 height 18
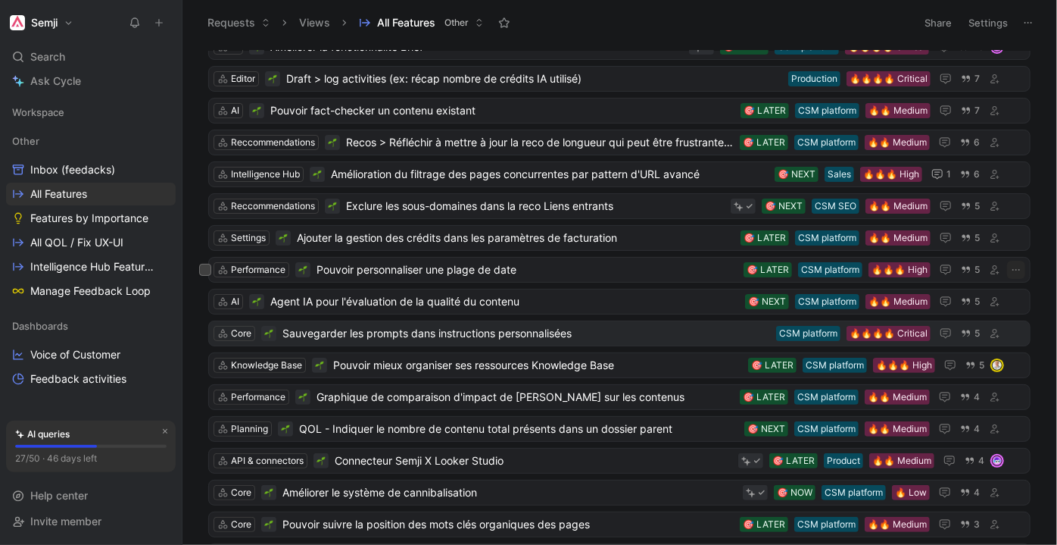
scroll to position [0, 0]
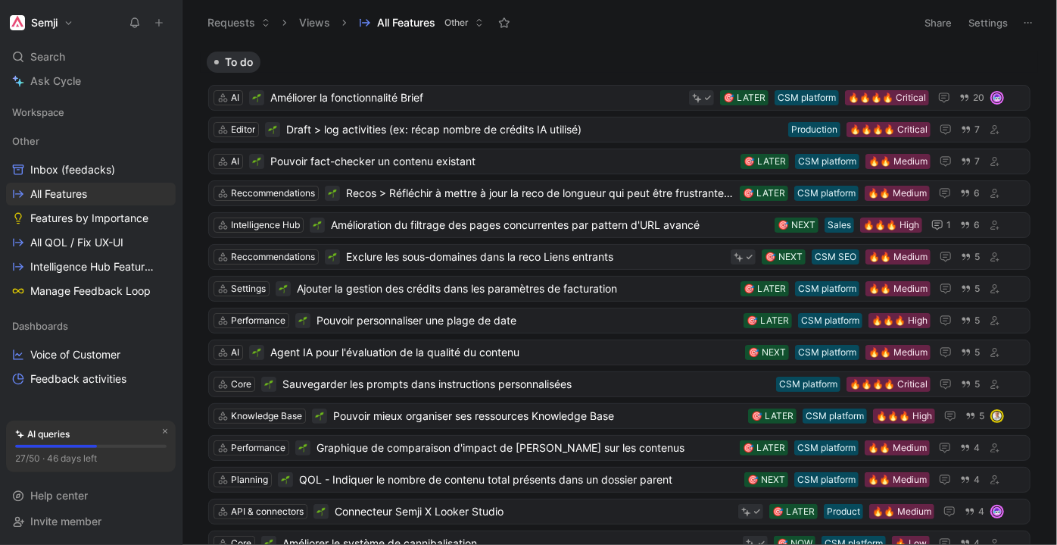
click at [554, 53] on div "To do" at bounding box center [620, 61] width 838 height 21
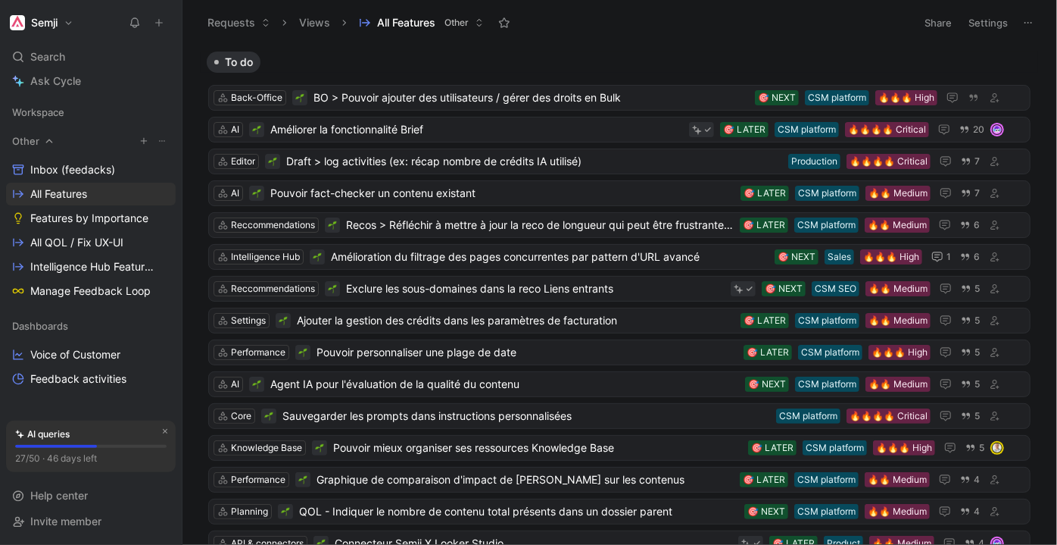
click at [145, 142] on icon "button" at bounding box center [143, 140] width 9 height 9
click at [643, 47] on div at bounding box center [528, 272] width 1057 height 545
click at [598, 96] on span "BO > Pouvoir ajouter des utilisateurs / gérer des droits en Bulk" at bounding box center [531, 98] width 435 height 18
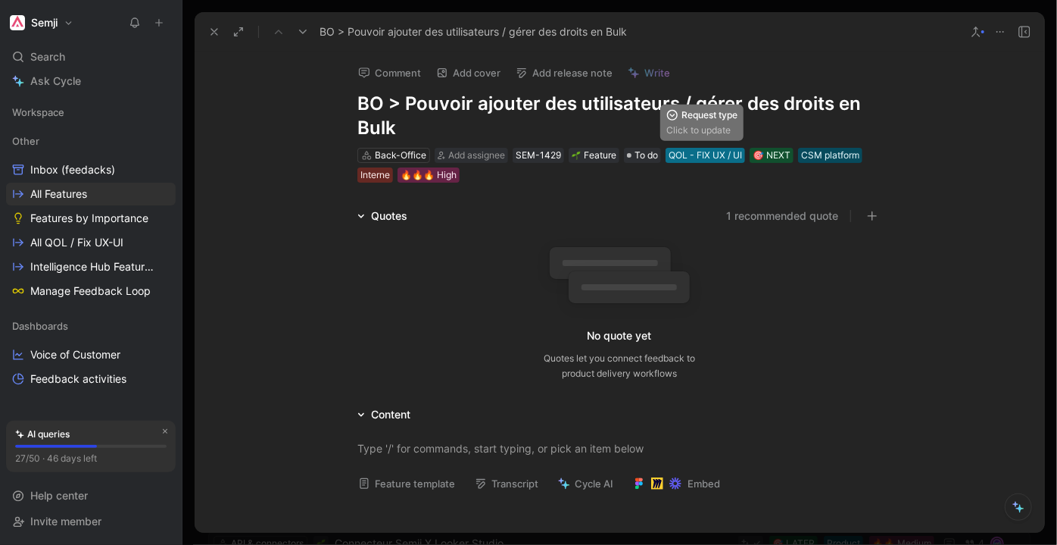
click at [703, 154] on div "QOL - FIX UX / UI" at bounding box center [705, 155] width 73 height 15
drag, startPoint x: 389, startPoint y: 186, endPoint x: 379, endPoint y: 185, distance: 9.1
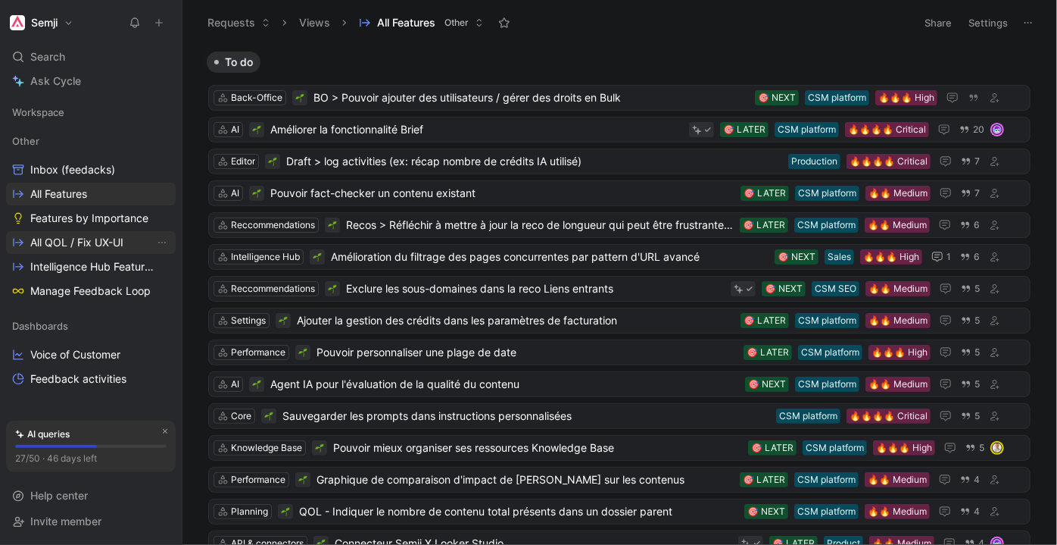
click at [110, 245] on span "All QOL / Fix UX-UI" at bounding box center [76, 242] width 93 height 15
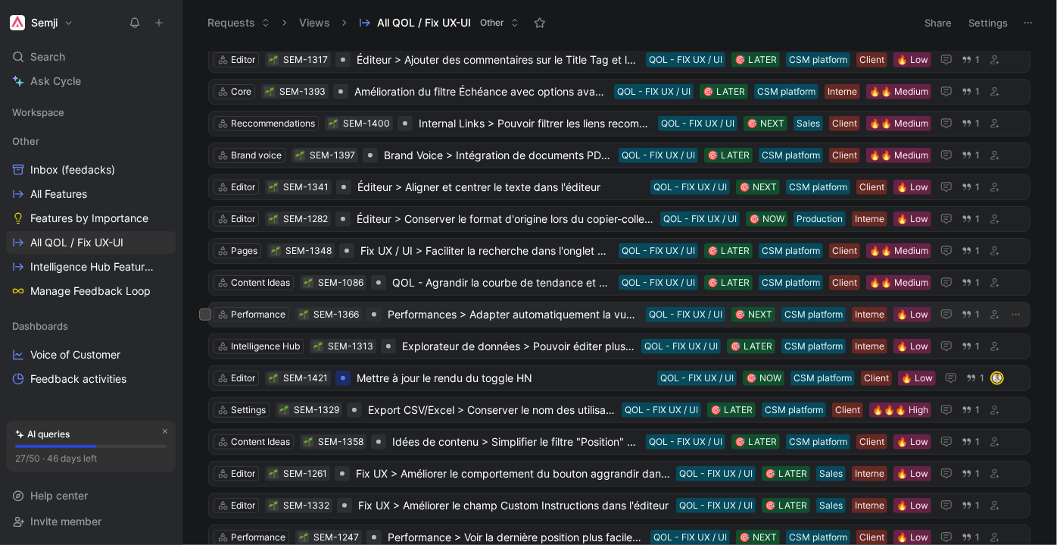
scroll to position [601, 0]
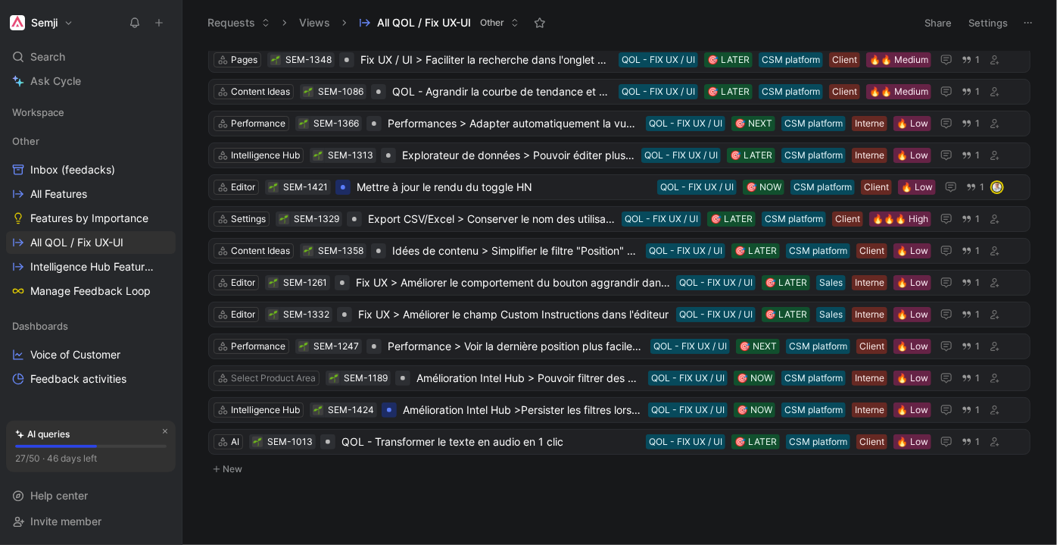
click at [221, 460] on button "New" at bounding box center [620, 469] width 826 height 18
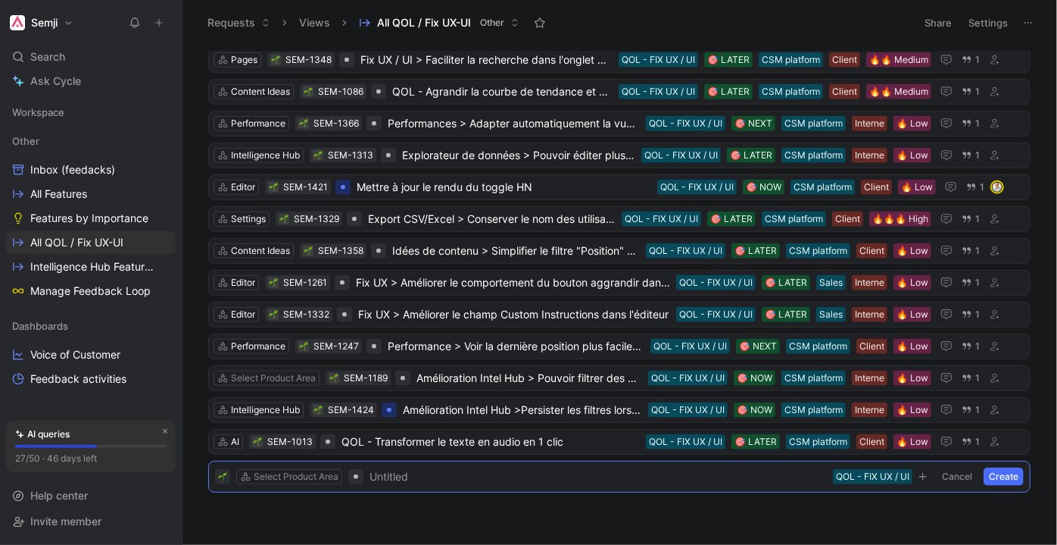
click at [285, 510] on div "Settings SEM-1006 QOL - Choisir le workspace par défaut à la connexion 🔥 Low Cl…" at bounding box center [618, 297] width 854 height 493
click at [944, 467] on button "Cancel" at bounding box center [957, 476] width 41 height 18
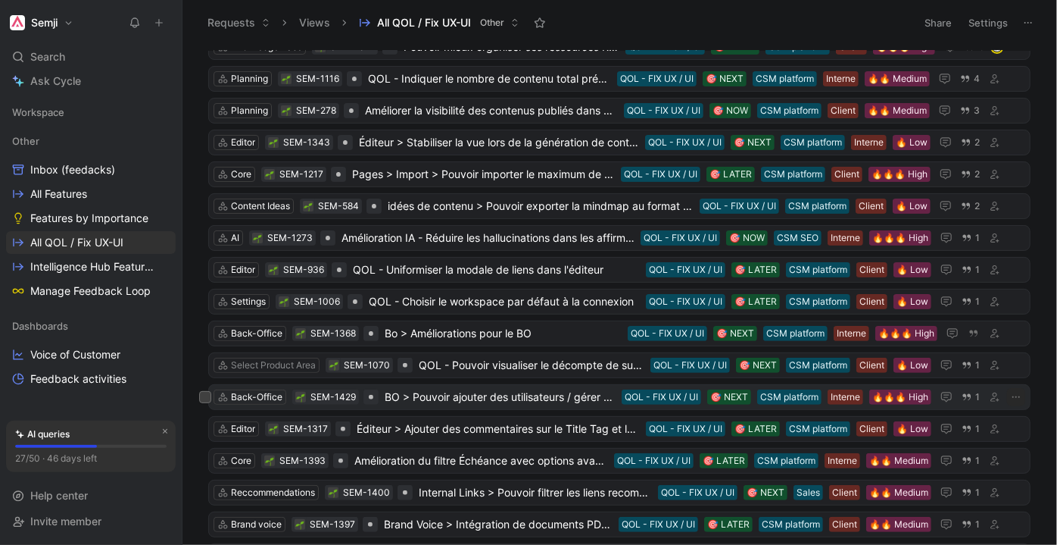
scroll to position [108, 0]
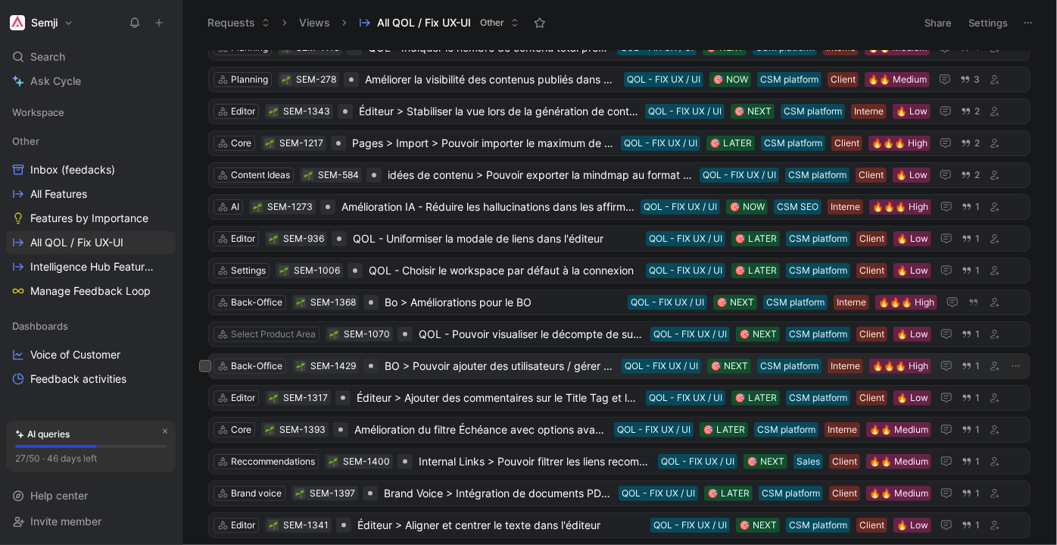
click at [521, 365] on span "BO > Pouvoir ajouter des utilisateurs / gérer des droits en Bulk" at bounding box center [500, 366] width 231 height 18
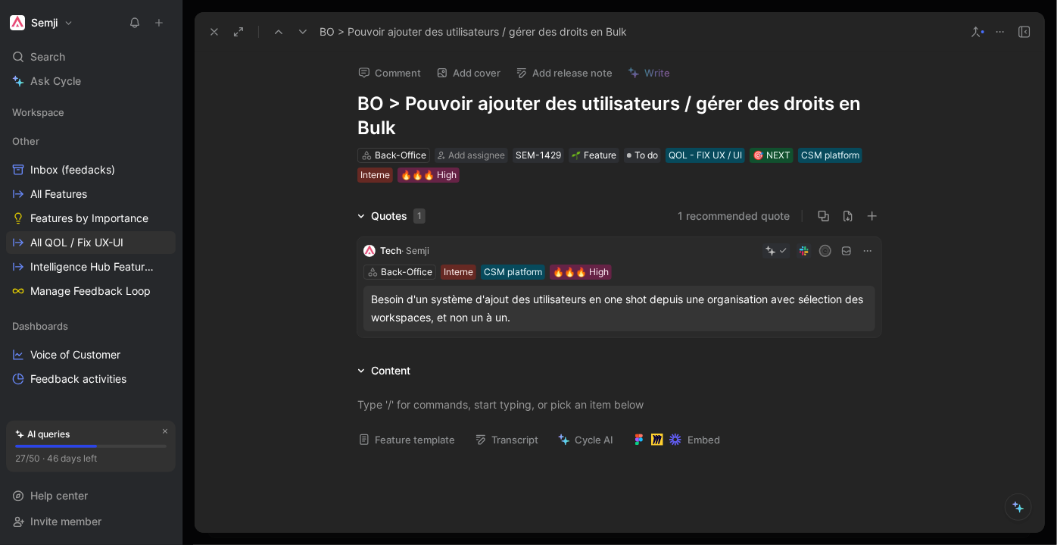
drag, startPoint x: 400, startPoint y: 101, endPoint x: 439, endPoint y: 110, distance: 40.4
click at [439, 110] on h1 "BO > Pouvoir ajouter des utilisateurs / gérer des droits en Bulk" at bounding box center [619, 116] width 524 height 48
click at [450, 116] on h1 "BO > Pouvoir ajouter des utilisateurs / gérer des droits en Bulk" at bounding box center [619, 116] width 524 height 48
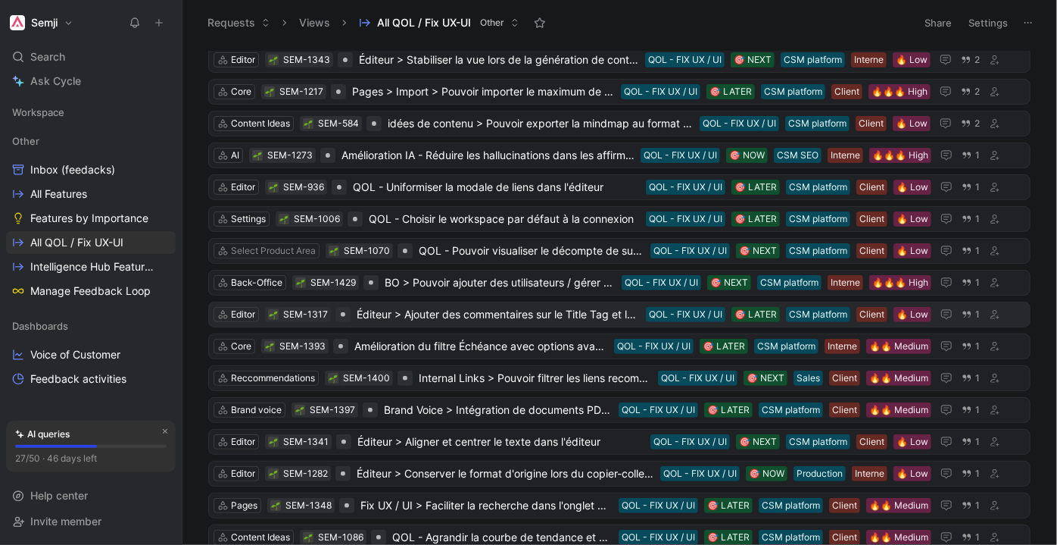
scroll to position [601, 0]
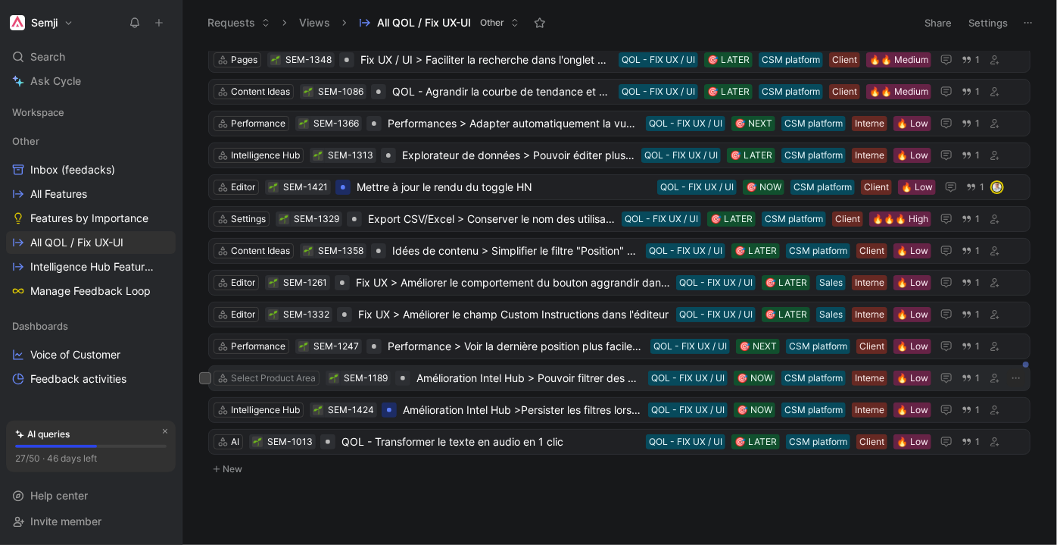
click at [510, 369] on span "Amélioration Intel Hub > Pouvoir filtrer des propriétés" at bounding box center [530, 378] width 226 height 18
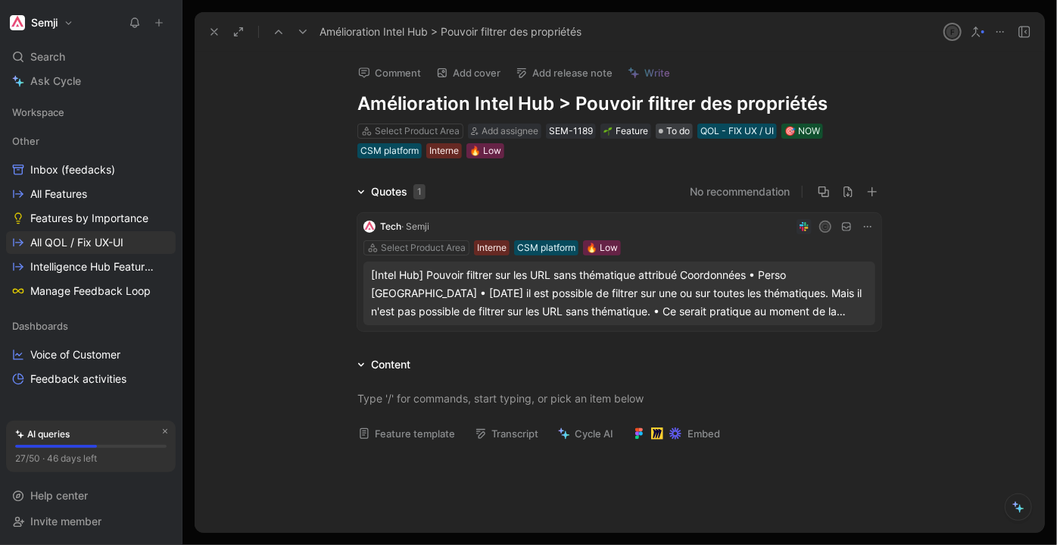
click at [673, 129] on span "To do" at bounding box center [677, 130] width 23 height 15
click at [676, 127] on span "To do" at bounding box center [677, 130] width 23 height 15
click at [418, 129] on div "Select Product Area" at bounding box center [417, 130] width 85 height 15
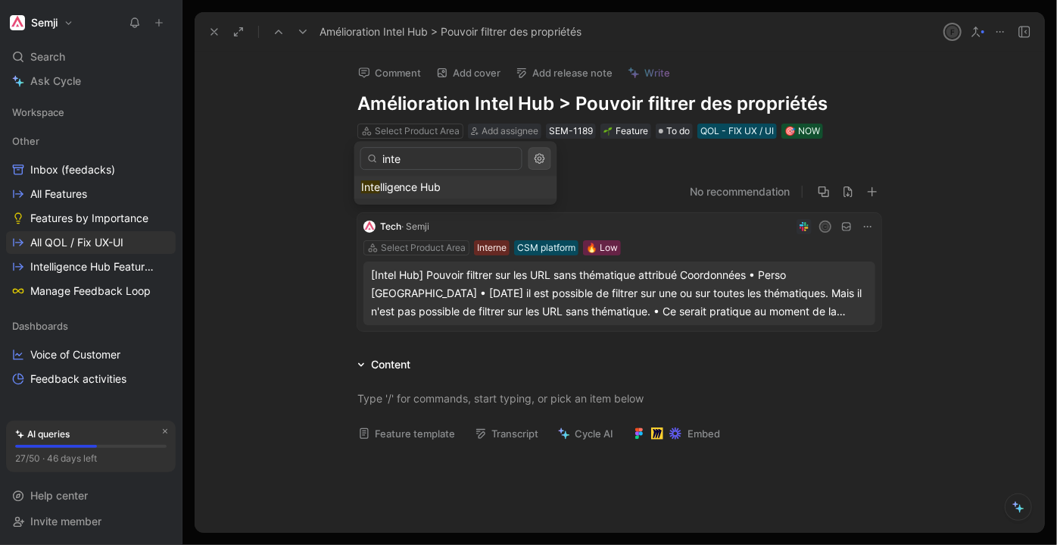
type input "inte"
click at [410, 189] on span "lligence Hub" at bounding box center [410, 186] width 61 height 13
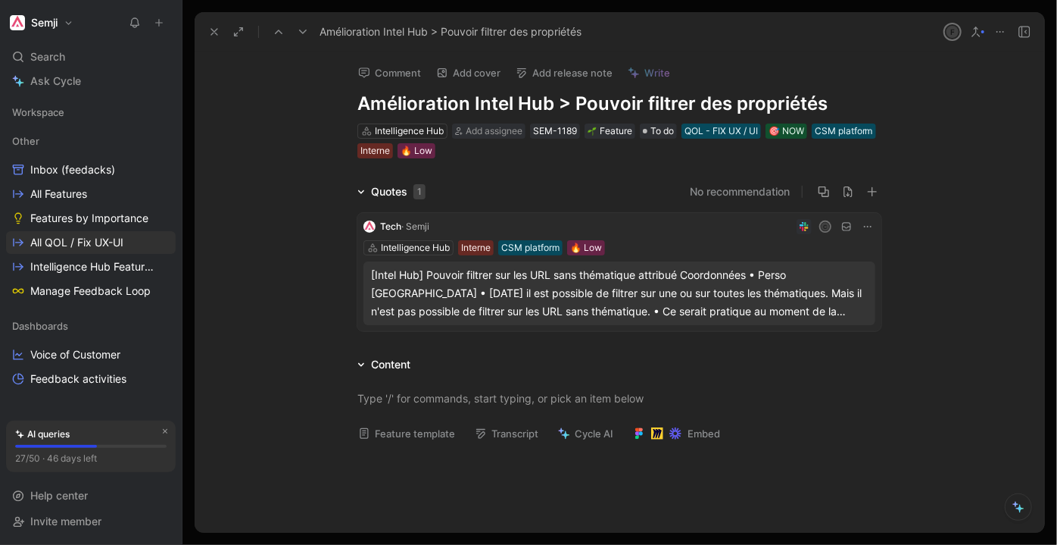
click at [618, 161] on div "Comment Add cover Add release note Write Amélioration Intel Hub > Pouvoir filtr…" at bounding box center [620, 291] width 850 height 481
click at [661, 133] on span "To do" at bounding box center [662, 130] width 23 height 15
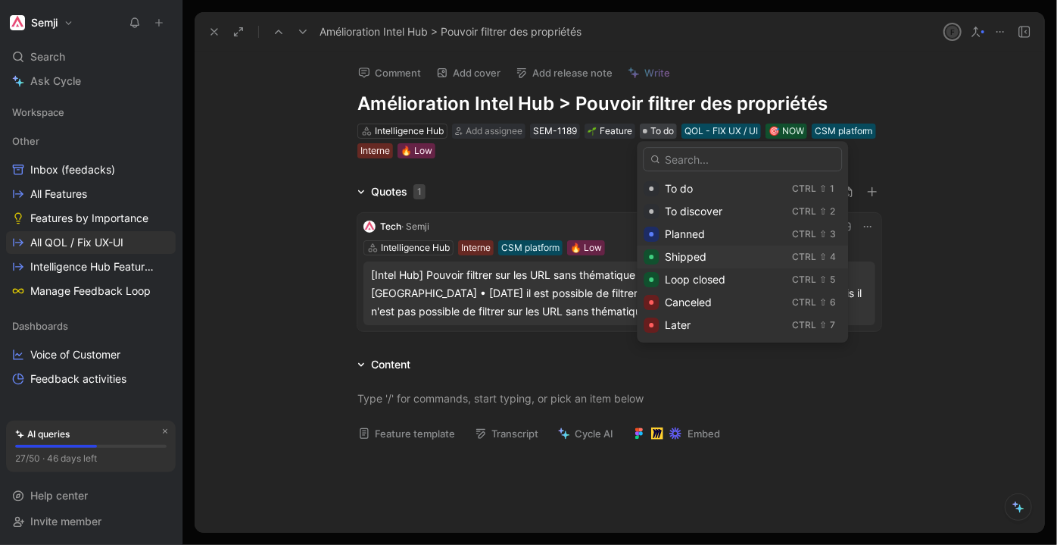
click at [729, 259] on div "Shipped" at bounding box center [725, 257] width 121 height 18
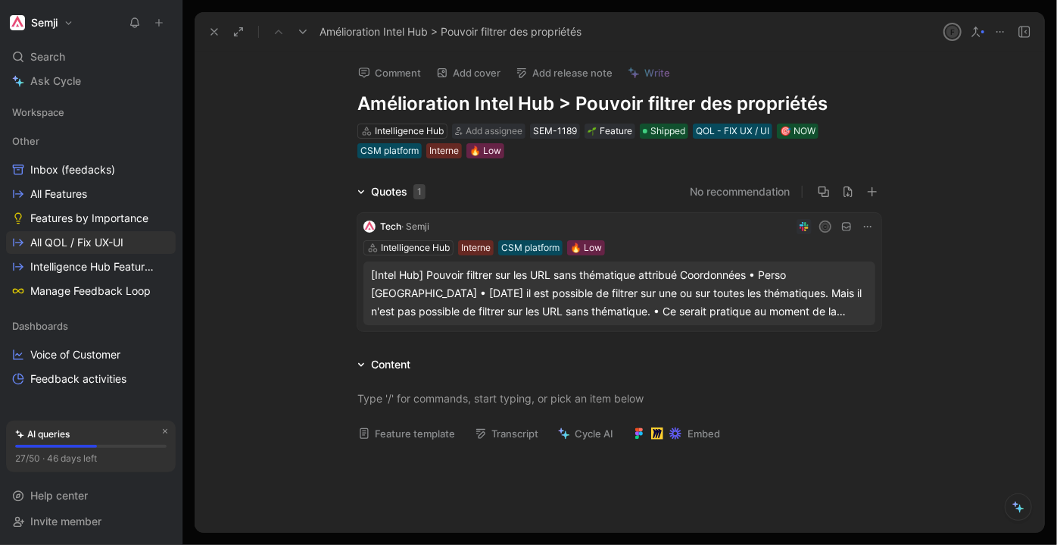
scroll to position [570, 0]
click at [617, 167] on div "Comment Add cover Add release note Write Amélioration Intel Hub > Pouvoir filtr…" at bounding box center [620, 291] width 850 height 481
click at [209, 25] on button at bounding box center [214, 31] width 21 height 21
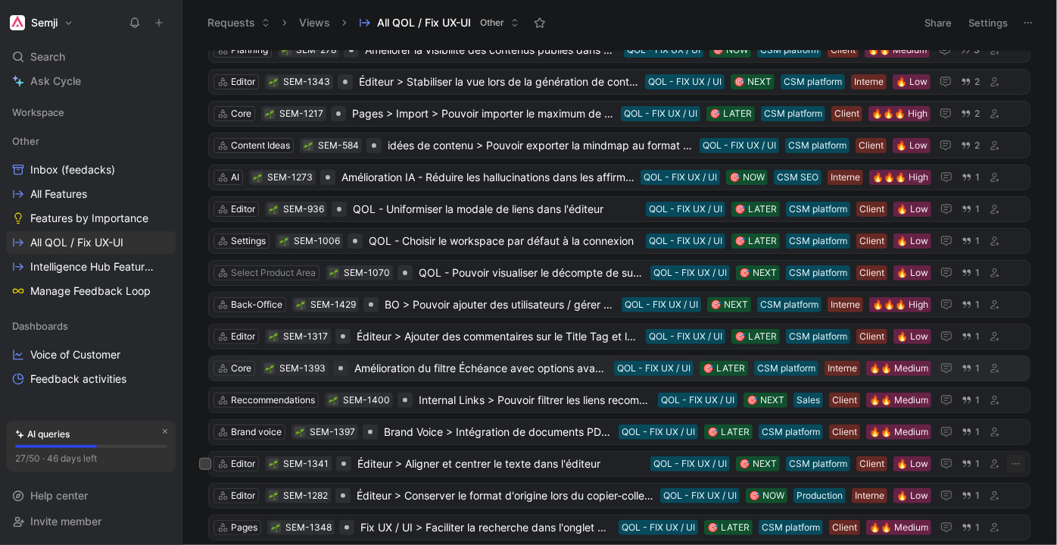
scroll to position [275, 0]
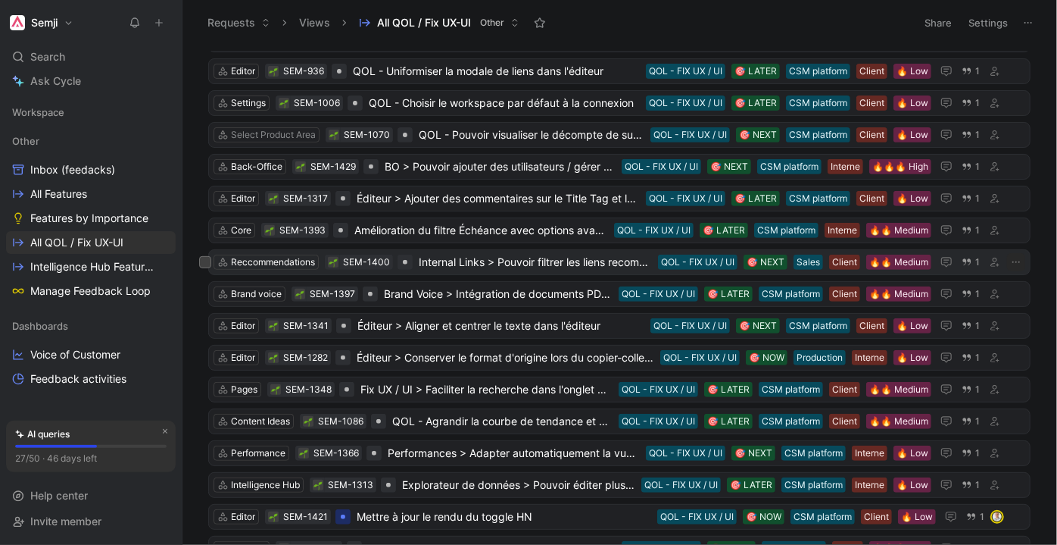
click at [540, 259] on span "Internal Links > Pouvoir filtrer les liens recommandés par pattern URL" at bounding box center [535, 262] width 233 height 18
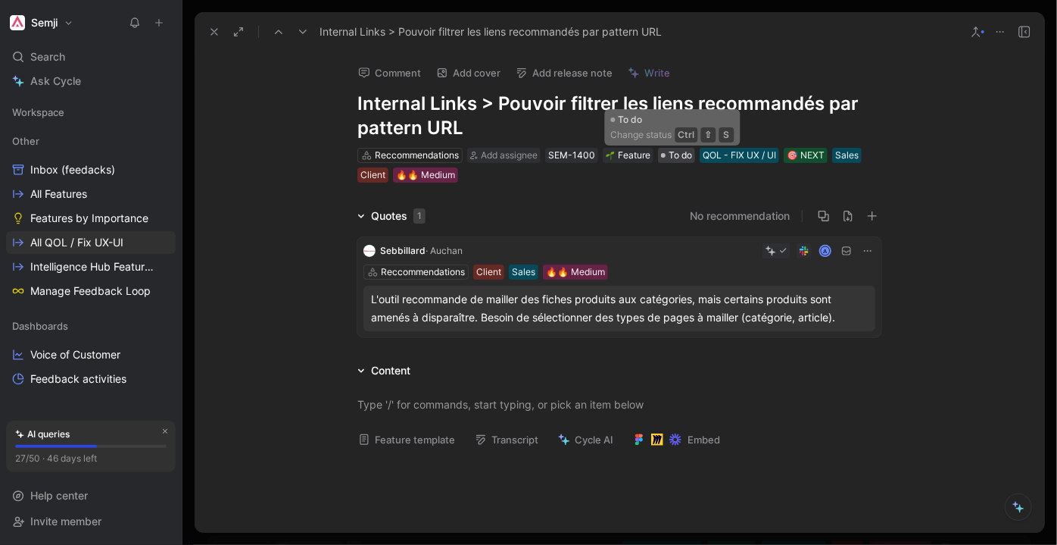
click at [673, 154] on span "To do" at bounding box center [680, 155] width 23 height 15
click at [674, 159] on span "To do" at bounding box center [680, 155] width 23 height 15
drag, startPoint x: 426, startPoint y: 201, endPoint x: 372, endPoint y: 214, distance: 55.1
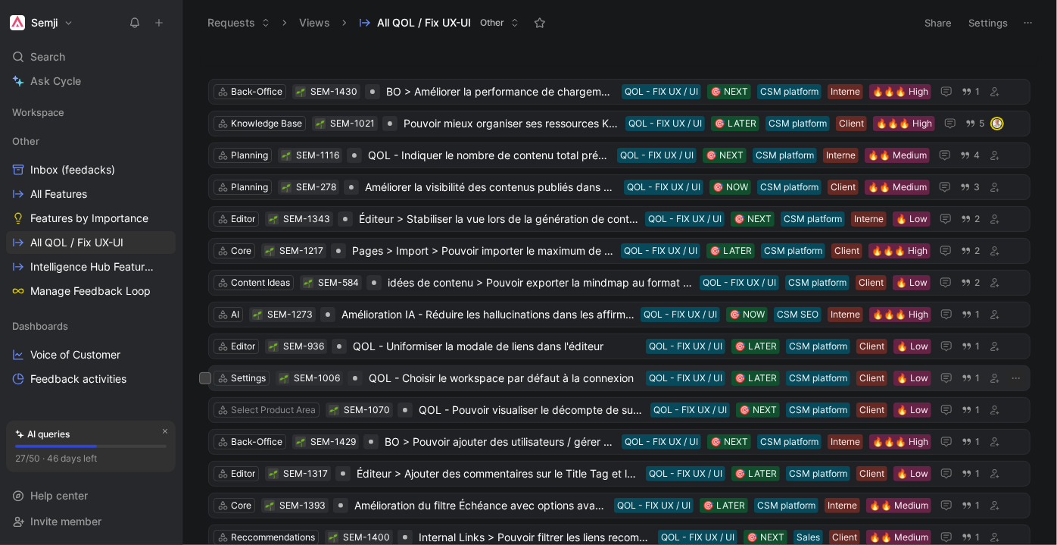
click at [548, 371] on span "QOL - Choisir le workspace par défaut à la connexion" at bounding box center [504, 378] width 271 height 18
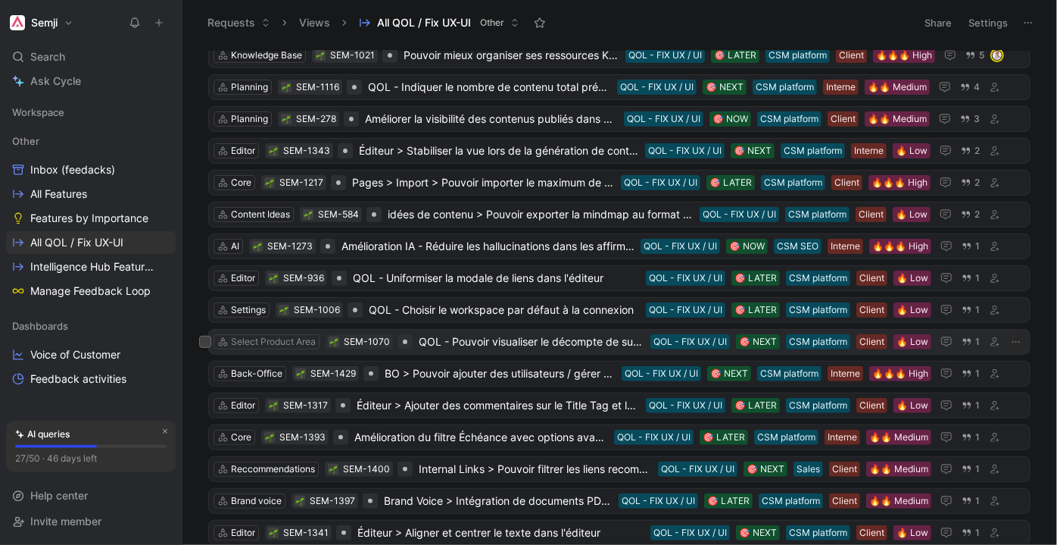
click at [539, 336] on span "QOL - Pouvoir visualiser le décompte de suggestions de mots-clés" at bounding box center [532, 341] width 226 height 18
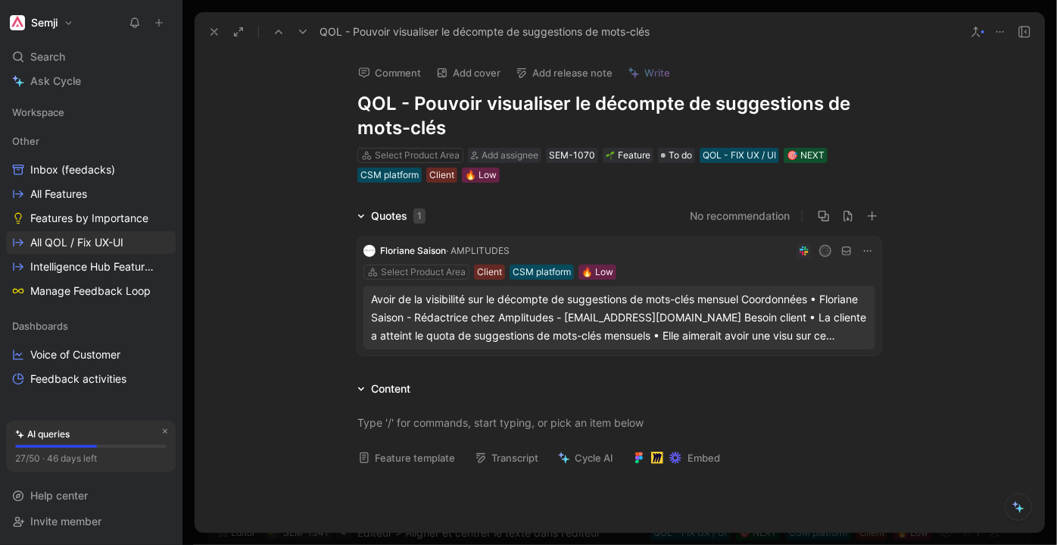
click at [281, 33] on icon at bounding box center [279, 32] width 12 height 12
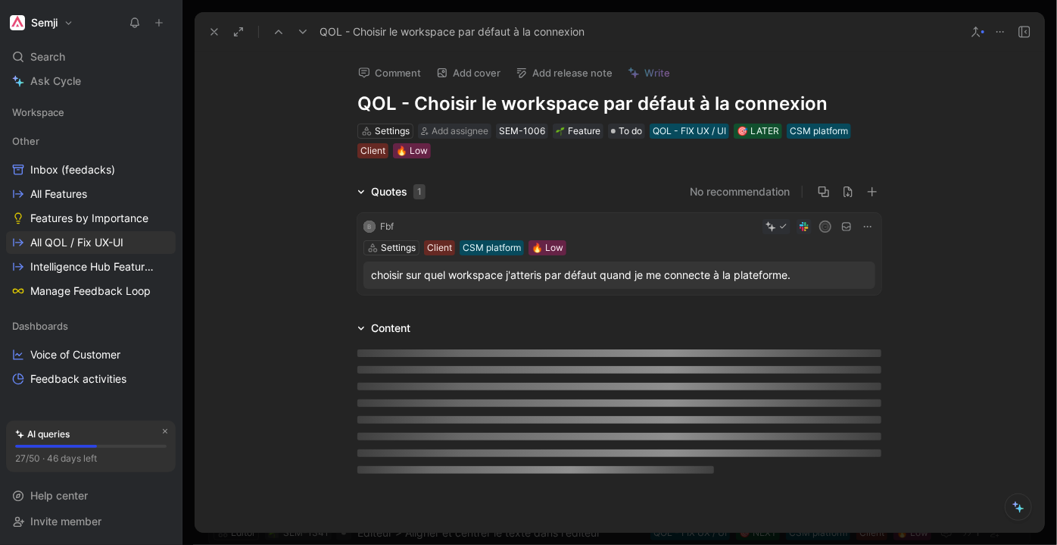
click at [302, 30] on icon at bounding box center [303, 32] width 12 height 12
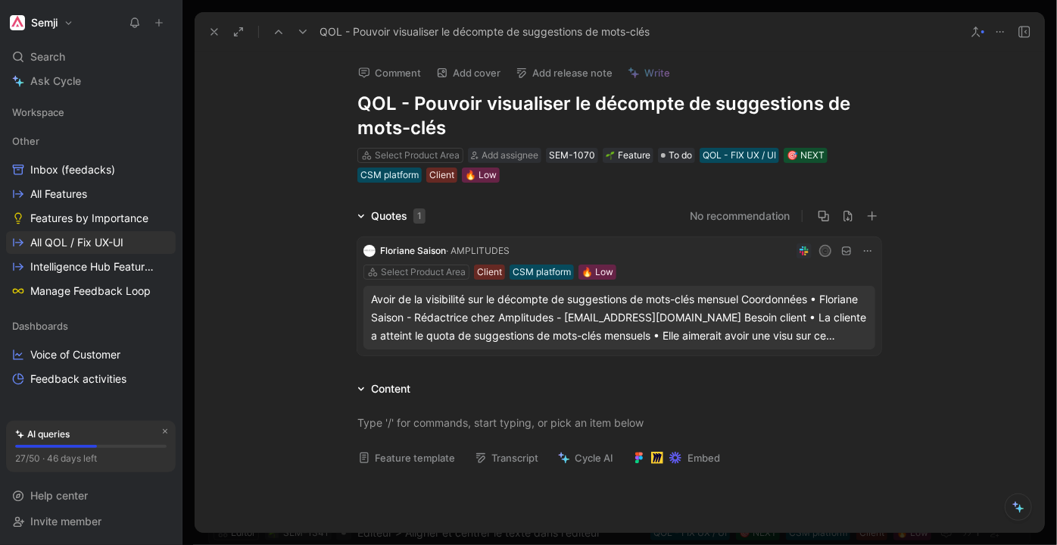
click at [302, 30] on icon at bounding box center [303, 32] width 12 height 12
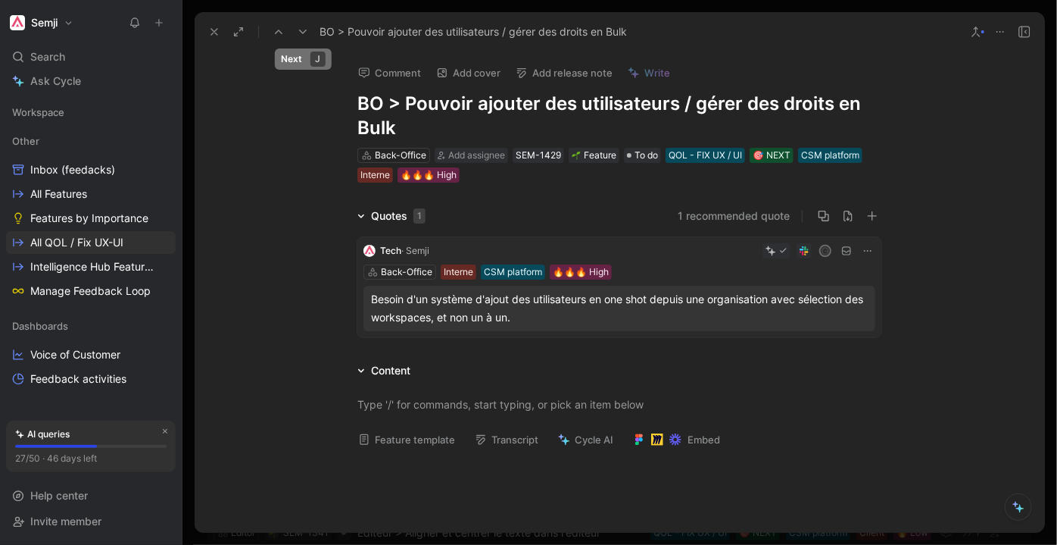
click at [304, 35] on icon at bounding box center [303, 32] width 12 height 12
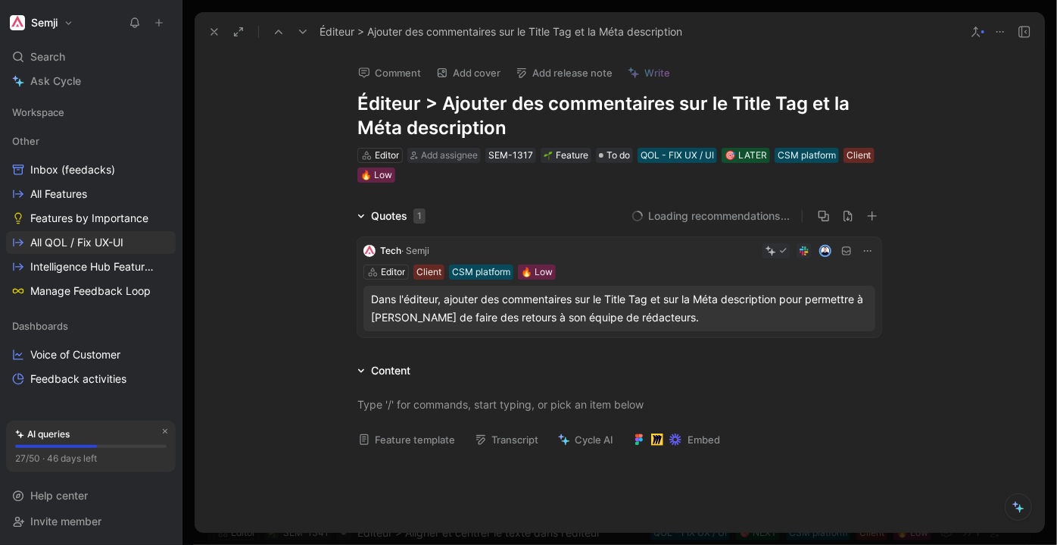
click at [304, 35] on icon at bounding box center [303, 32] width 12 height 12
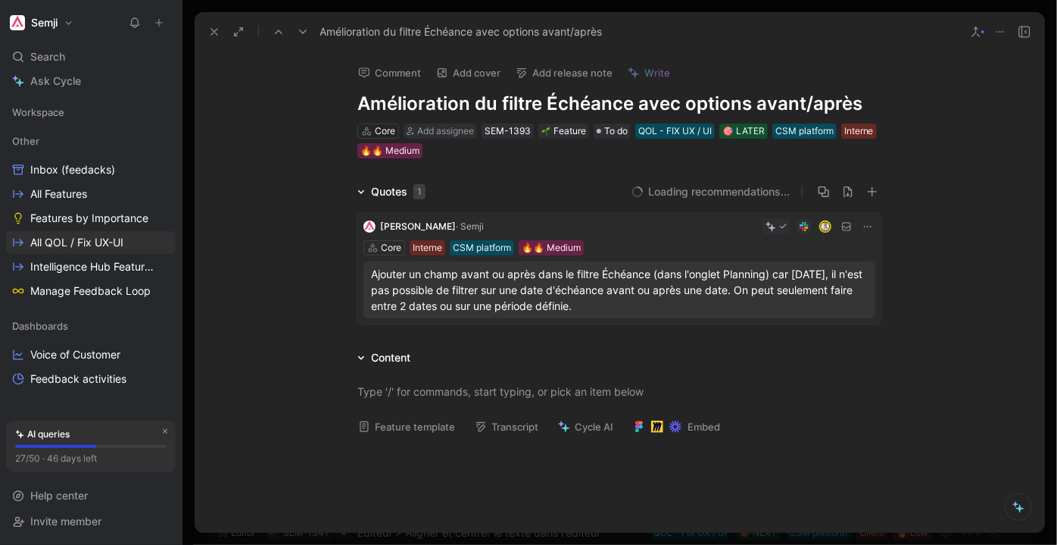
click at [304, 35] on icon at bounding box center [303, 32] width 12 height 12
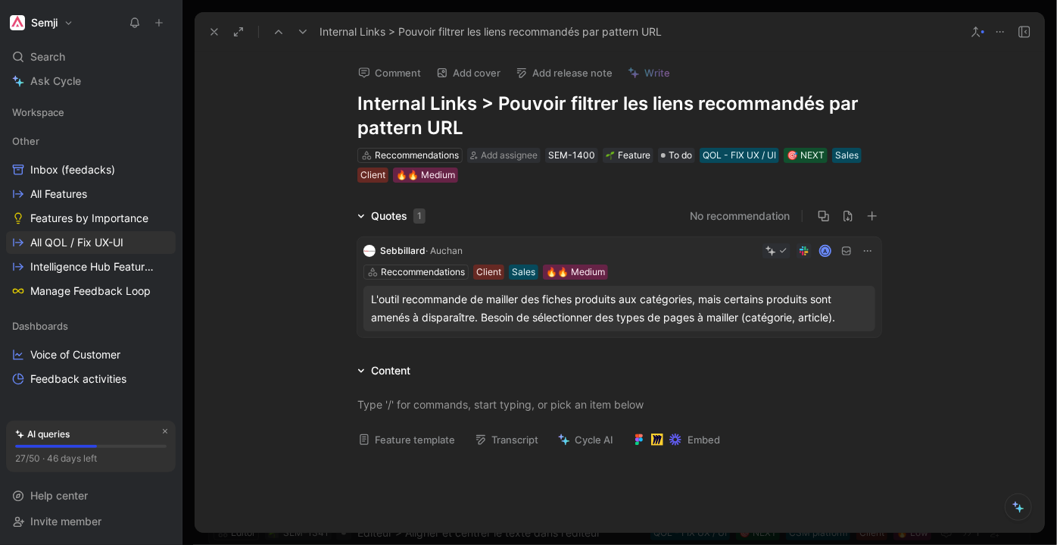
click at [304, 36] on icon at bounding box center [303, 32] width 12 height 12
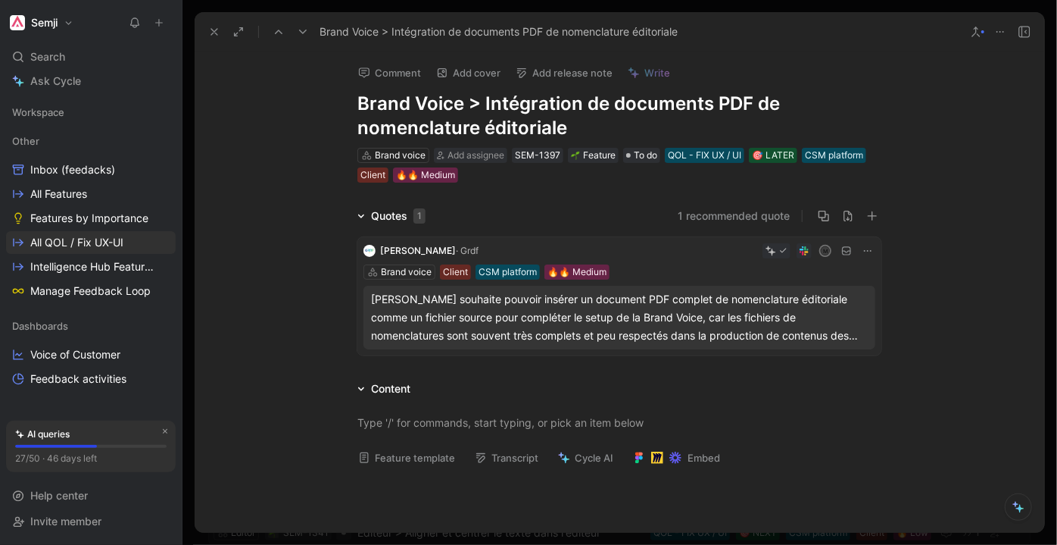
click at [313, 5] on div at bounding box center [620, 272] width 875 height 545
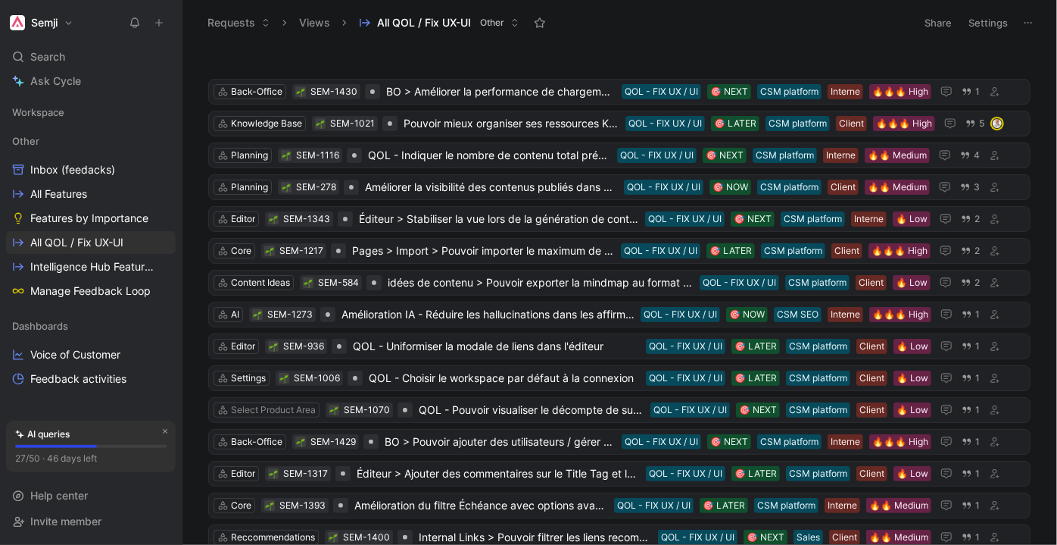
click at [897, 50] on div "Back-Office SEM-1430 BO > Améliorer la performance de chargement du Back office…" at bounding box center [620, 294] width 875 height 499
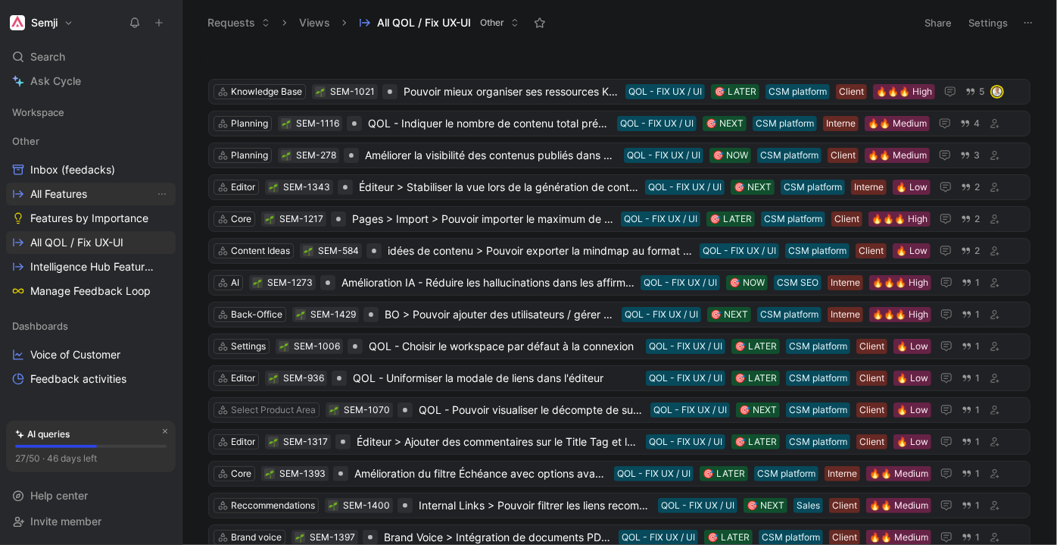
click at [76, 195] on span "All Features" at bounding box center [58, 193] width 57 height 15
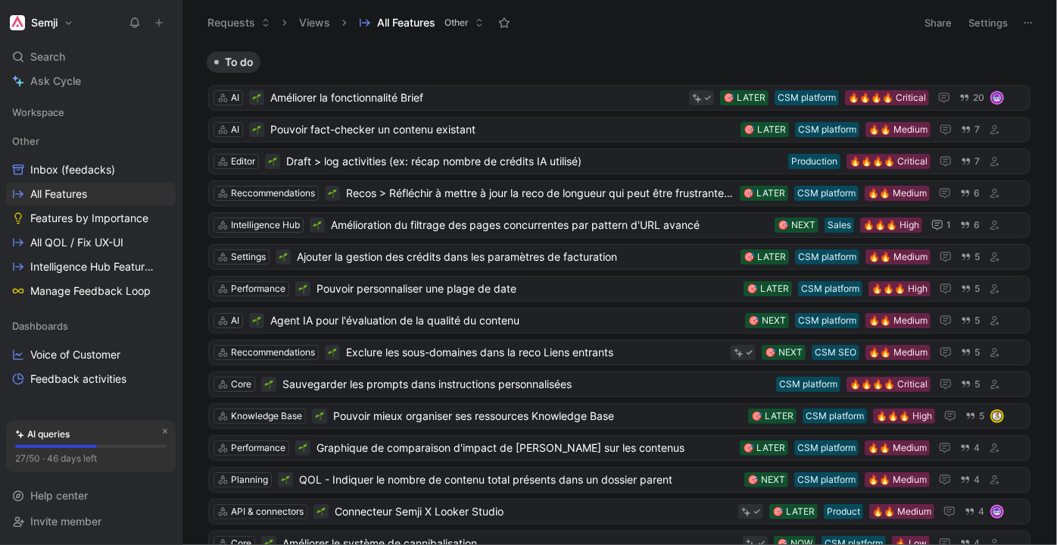
scroll to position [344, 0]
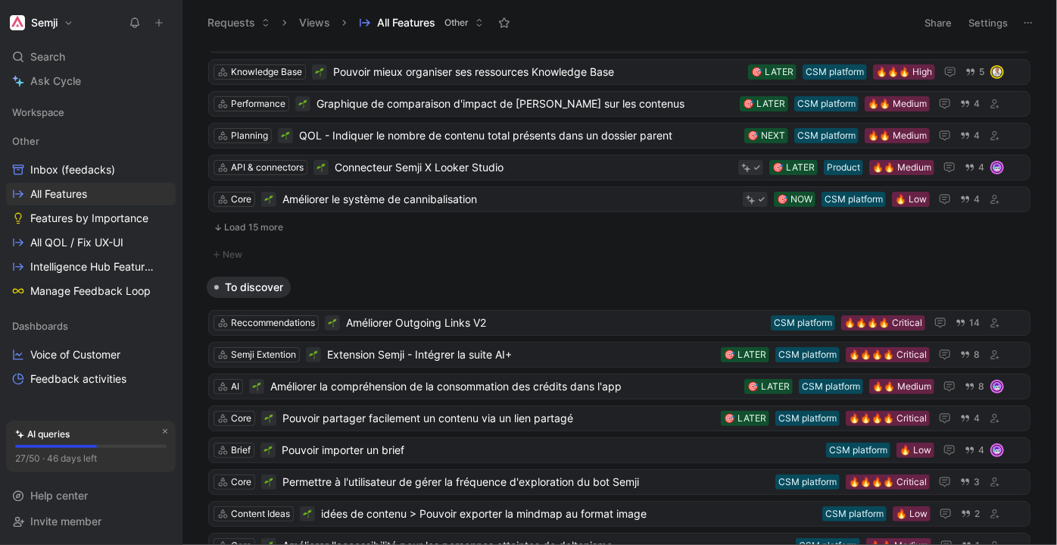
click at [270, 218] on button "Load 15 more" at bounding box center [619, 227] width 822 height 18
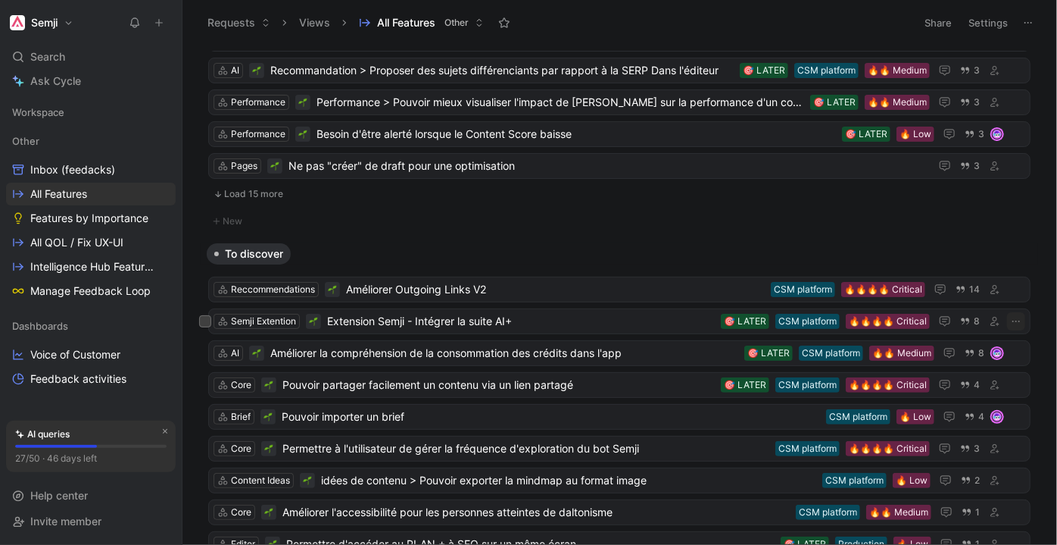
scroll to position [757, 0]
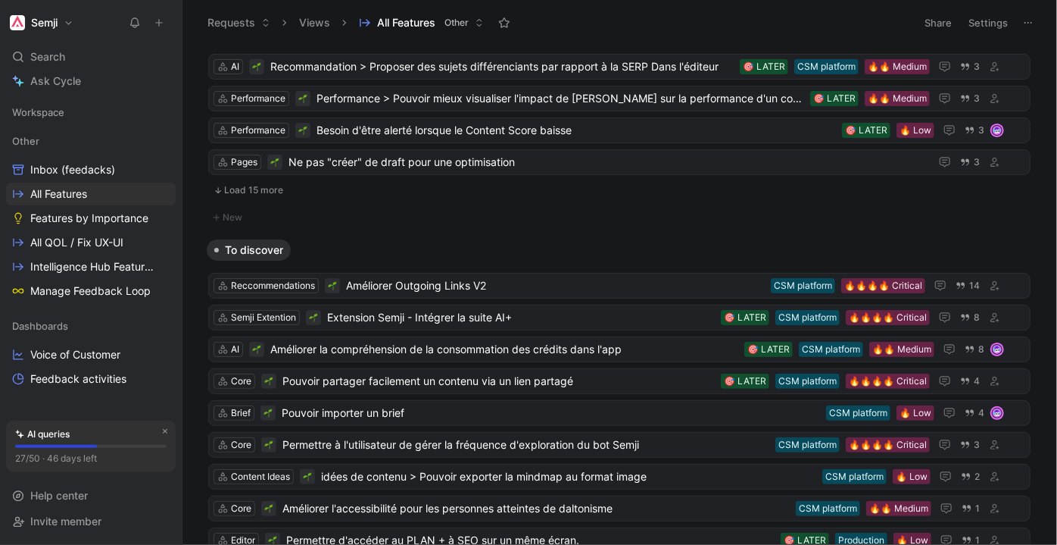
click at [261, 189] on button "Load 15 more" at bounding box center [619, 190] width 822 height 18
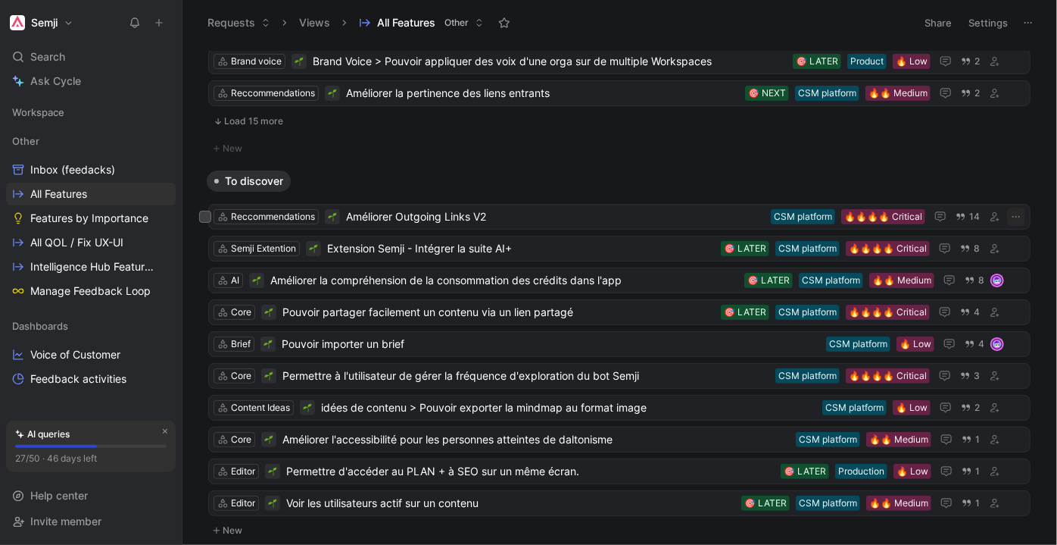
scroll to position [1101, 0]
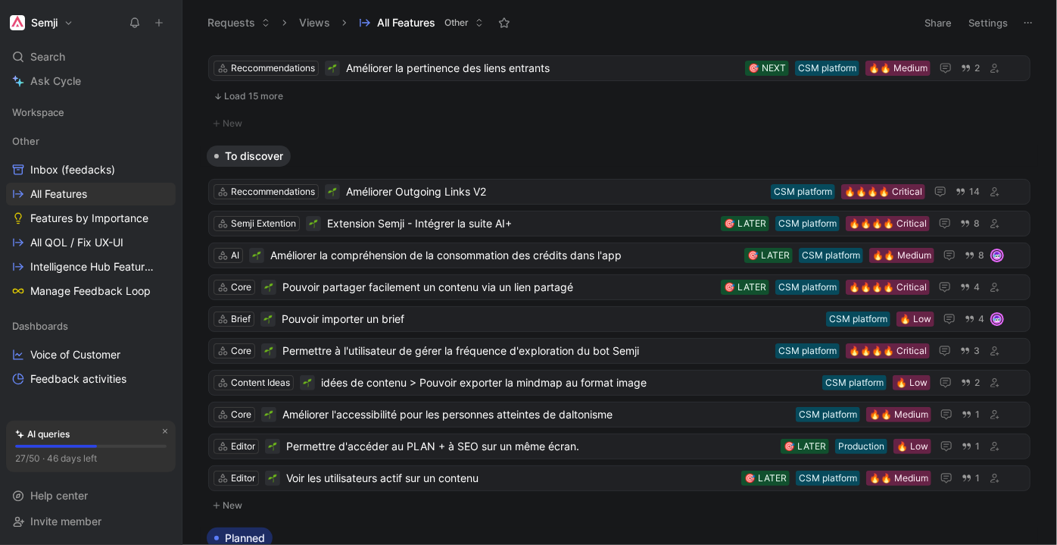
click at [260, 98] on button "Load 15 more" at bounding box center [619, 96] width 822 height 18
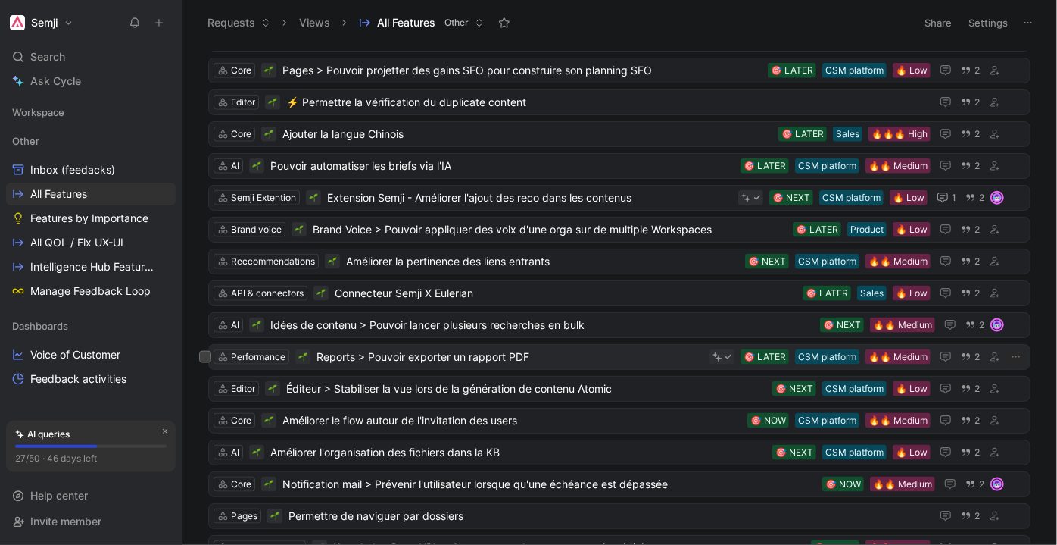
scroll to position [1308, 0]
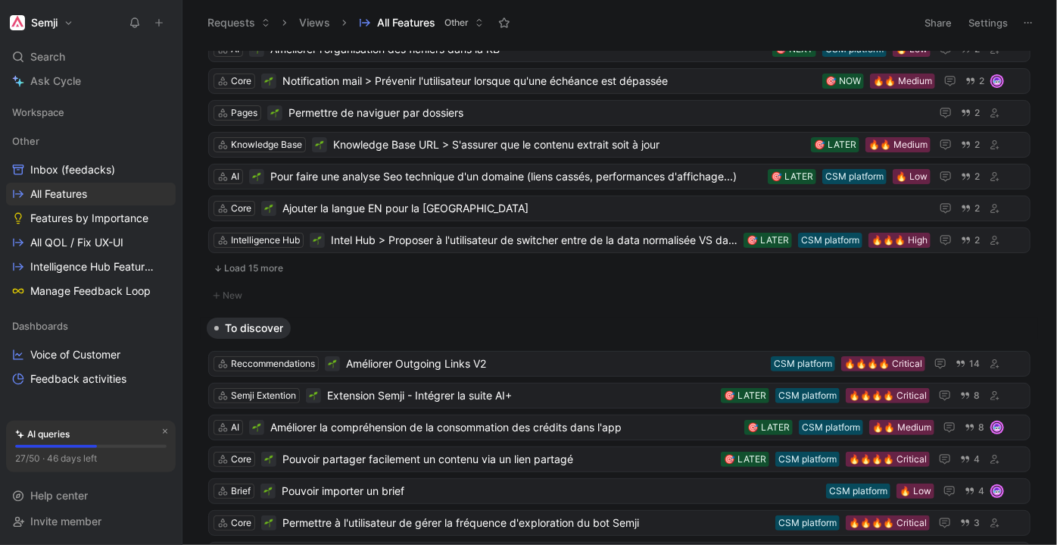
click at [268, 259] on button "Load 15 more" at bounding box center [619, 268] width 822 height 18
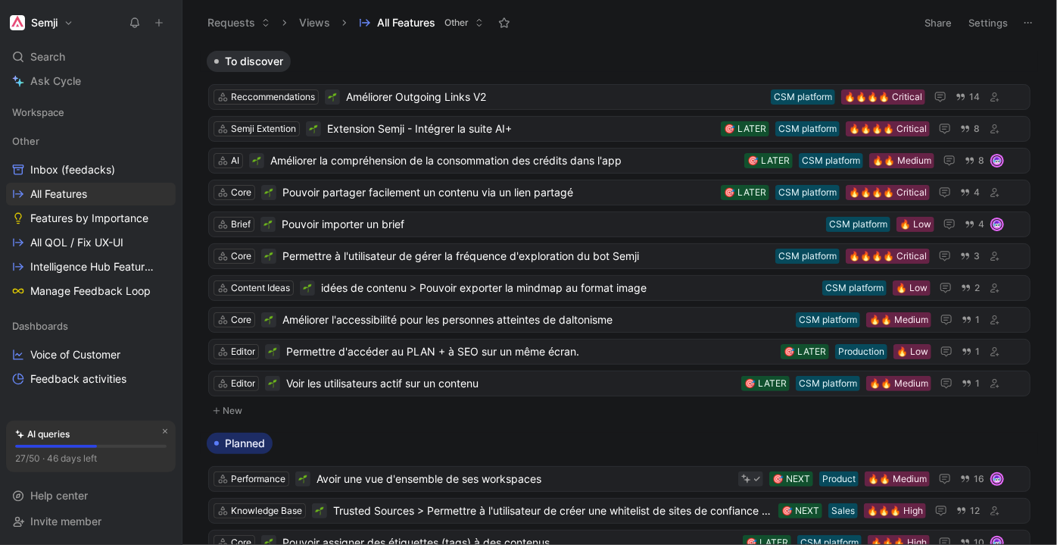
scroll to position [1721, 0]
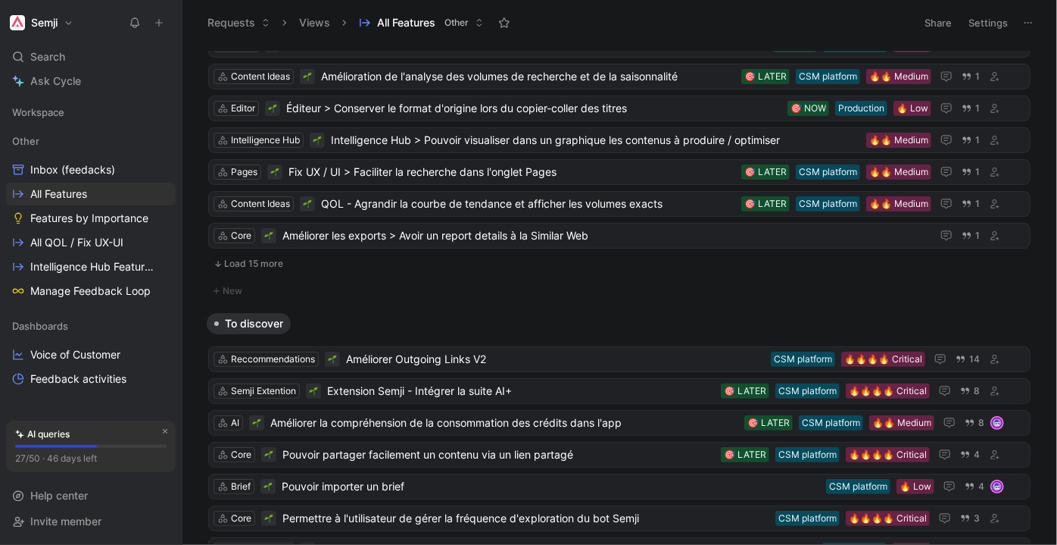
click at [264, 257] on button "Load 15 more" at bounding box center [619, 263] width 822 height 18
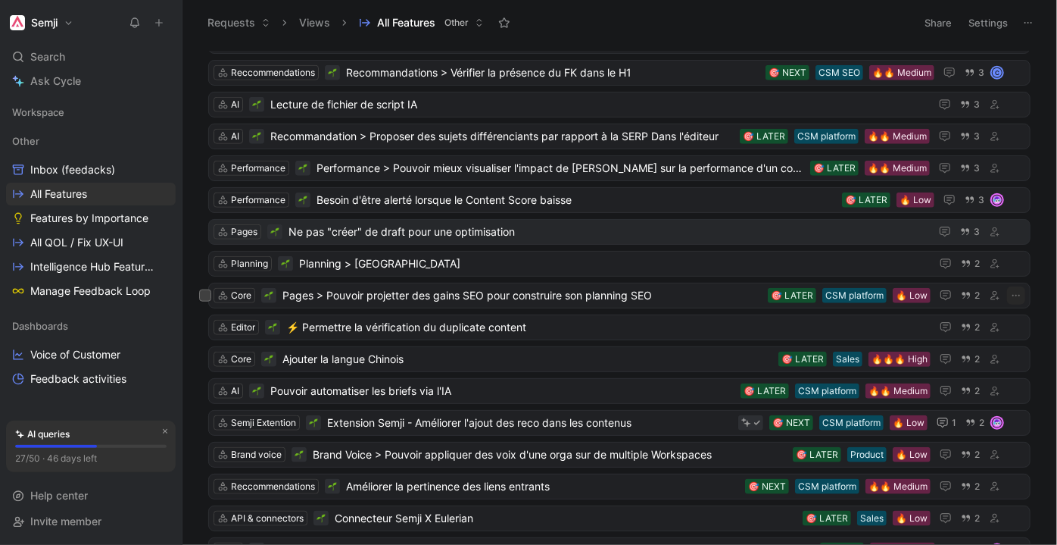
scroll to position [620, 0]
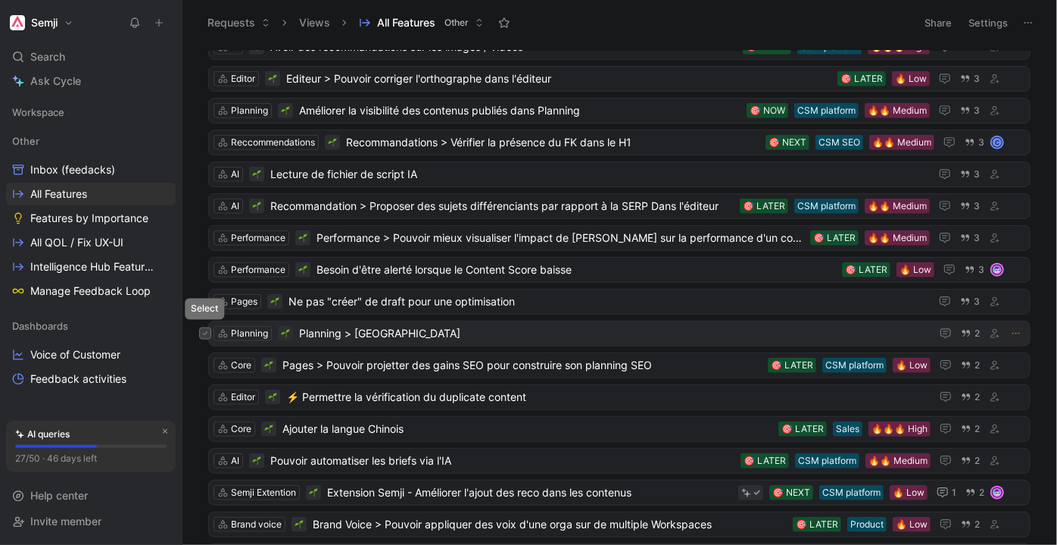
click at [204, 330] on icon at bounding box center [205, 333] width 6 height 6
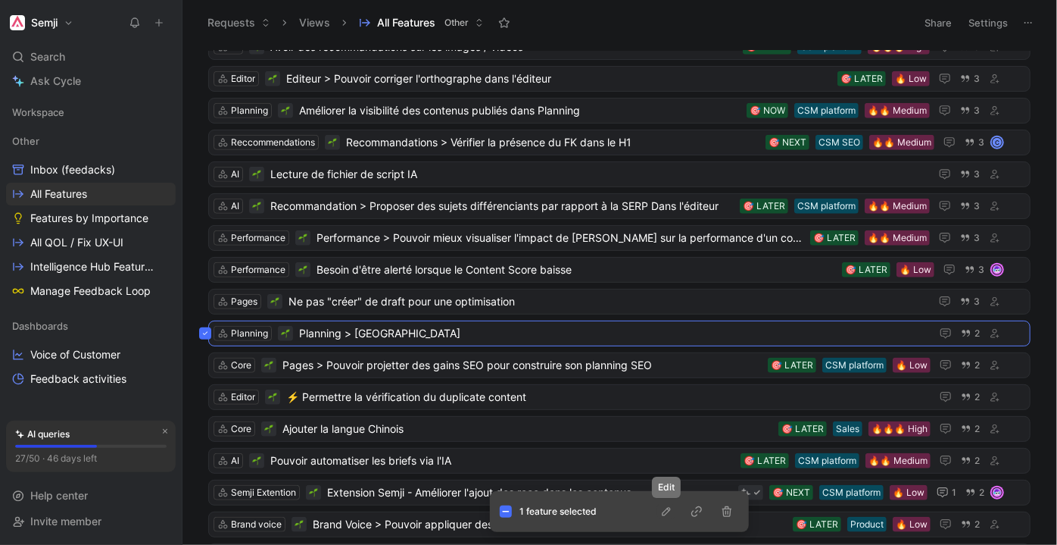
click at [660, 511] on icon "button" at bounding box center [666, 511] width 12 height 12
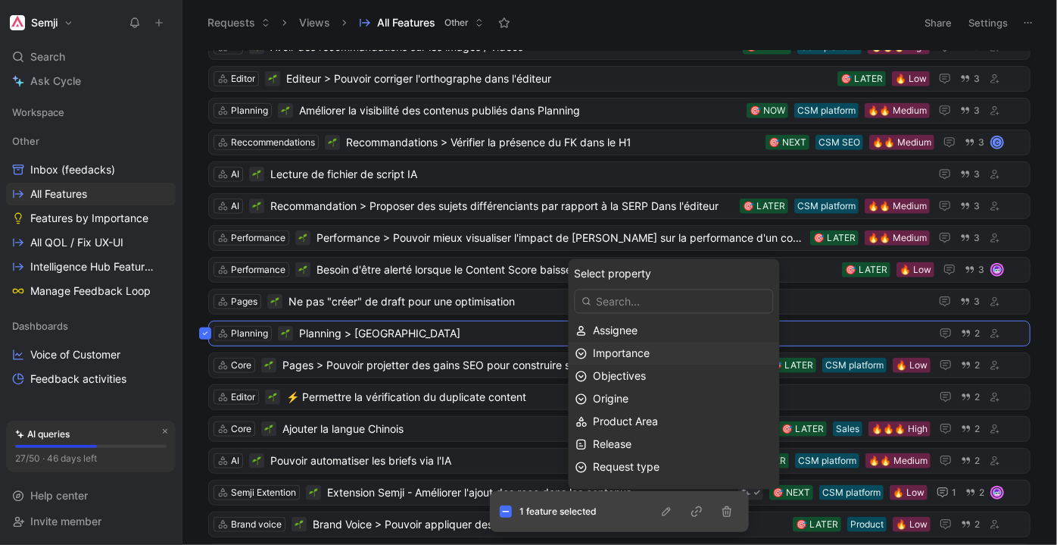
click at [666, 348] on div "Importance" at bounding box center [683, 354] width 179 height 18
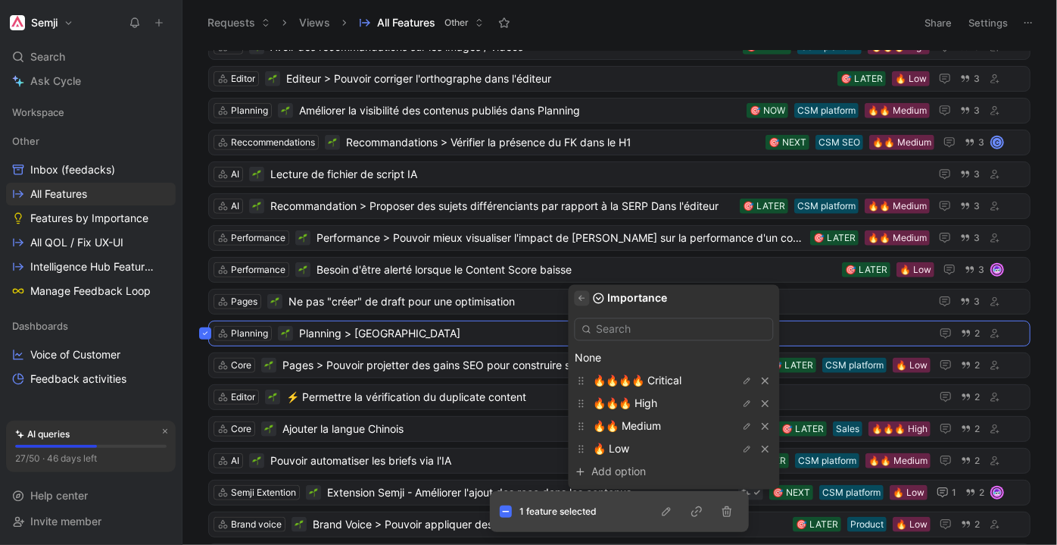
click at [584, 296] on icon "button" at bounding box center [582, 298] width 9 height 9
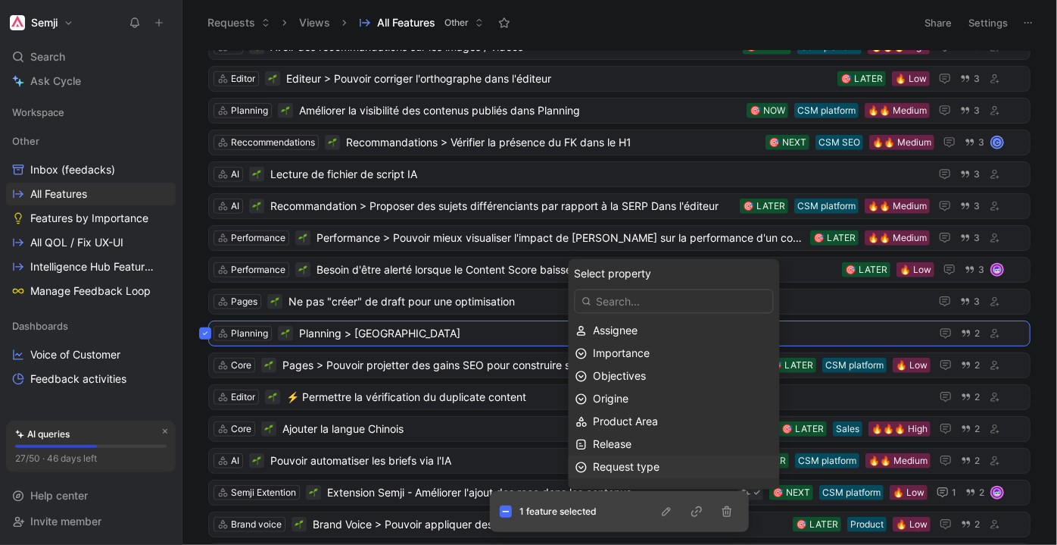
click at [668, 469] on div "Request type" at bounding box center [683, 467] width 179 height 18
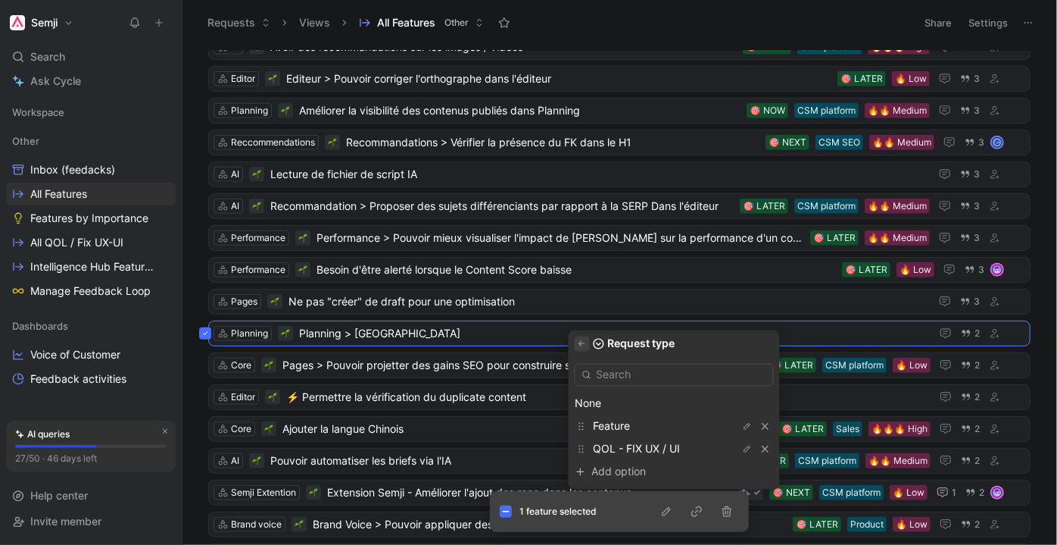
click at [579, 339] on icon "button" at bounding box center [582, 343] width 9 height 9
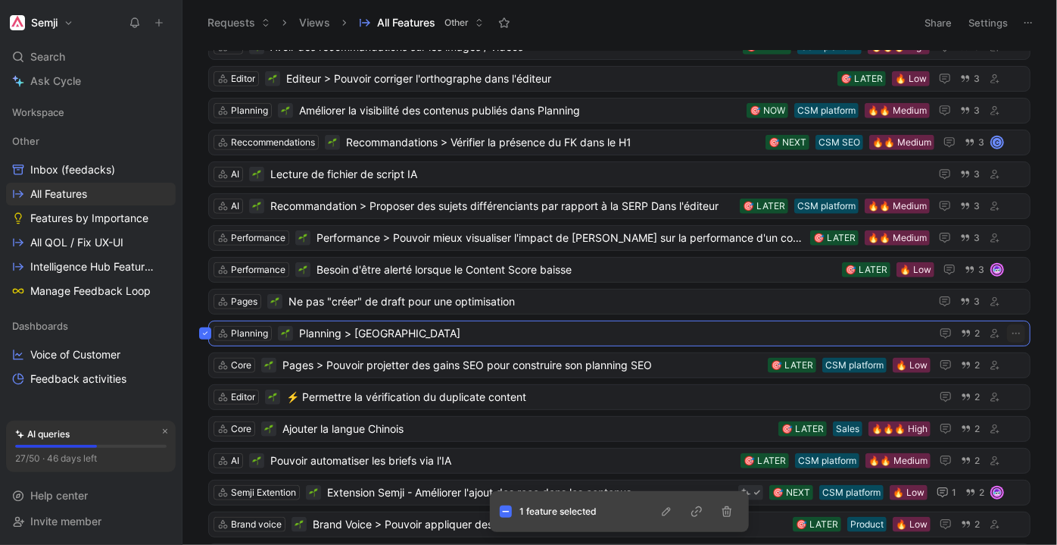
click at [464, 323] on div "Planning Planning > [GEOGRAPHIC_DATA] 2" at bounding box center [619, 333] width 822 height 26
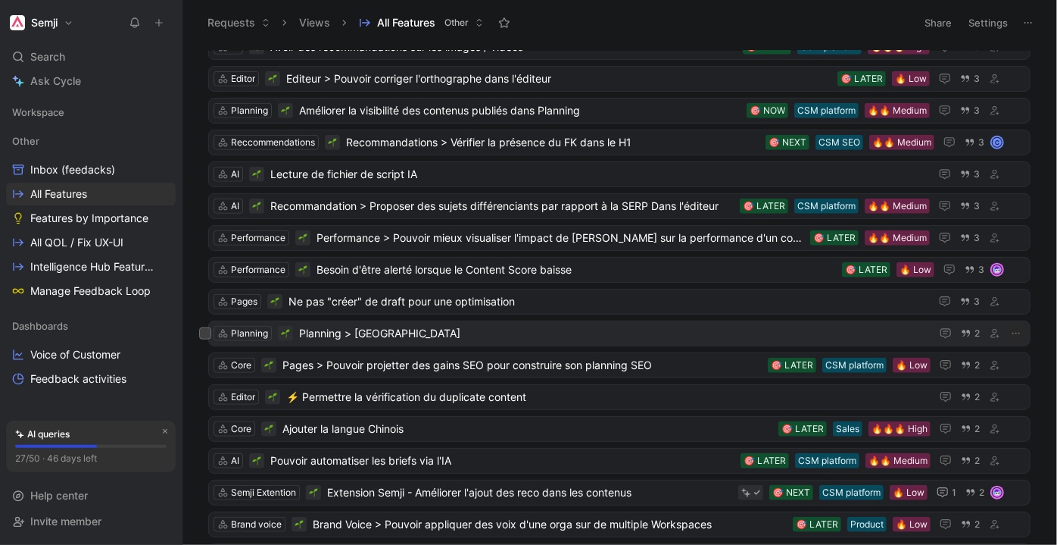
click at [327, 324] on span "Planning > [GEOGRAPHIC_DATA]" at bounding box center [612, 333] width 626 height 18
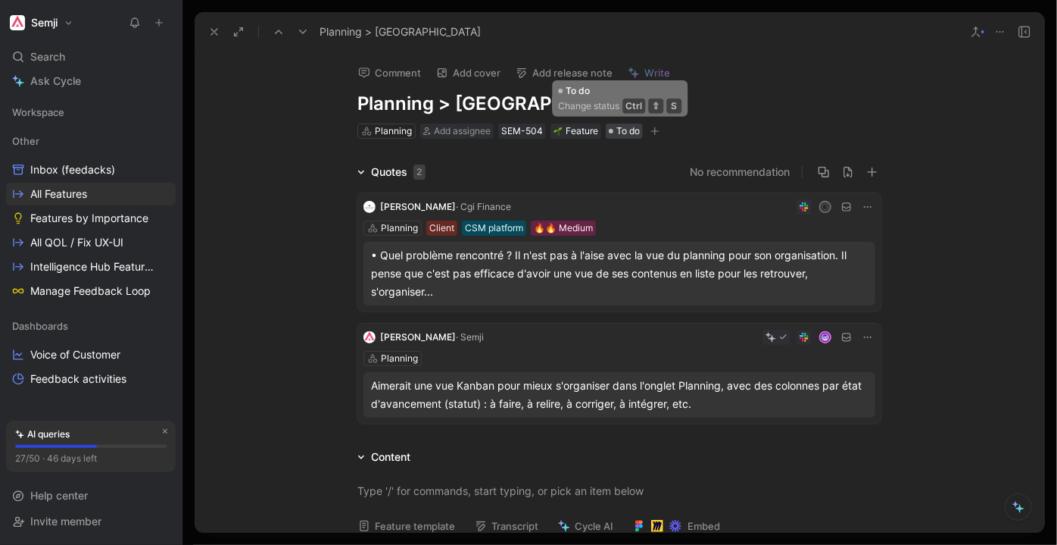
click at [624, 130] on span "To do" at bounding box center [627, 130] width 23 height 15
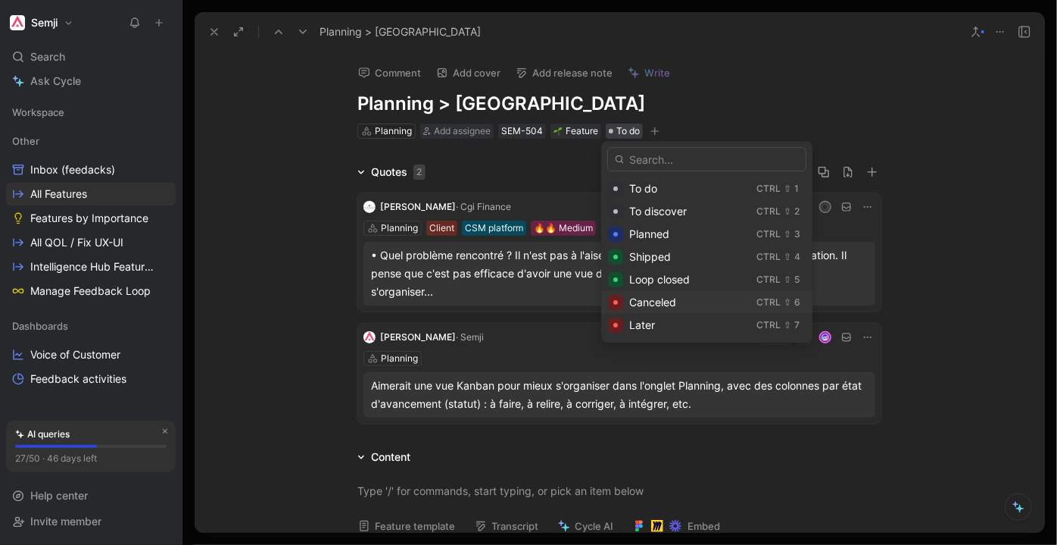
click at [697, 300] on div "Canceled" at bounding box center [689, 302] width 121 height 18
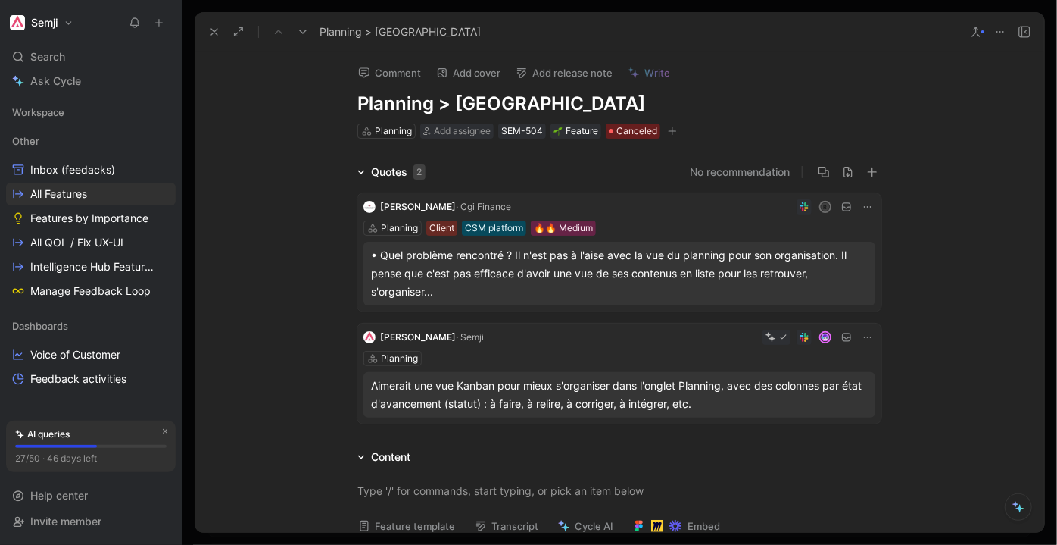
click at [248, 101] on div "Comment Add cover Add release note Write Planning > Vue Kanban Planning Add ass…" at bounding box center [620, 291] width 850 height 481
click at [214, 35] on icon at bounding box center [214, 32] width 12 height 12
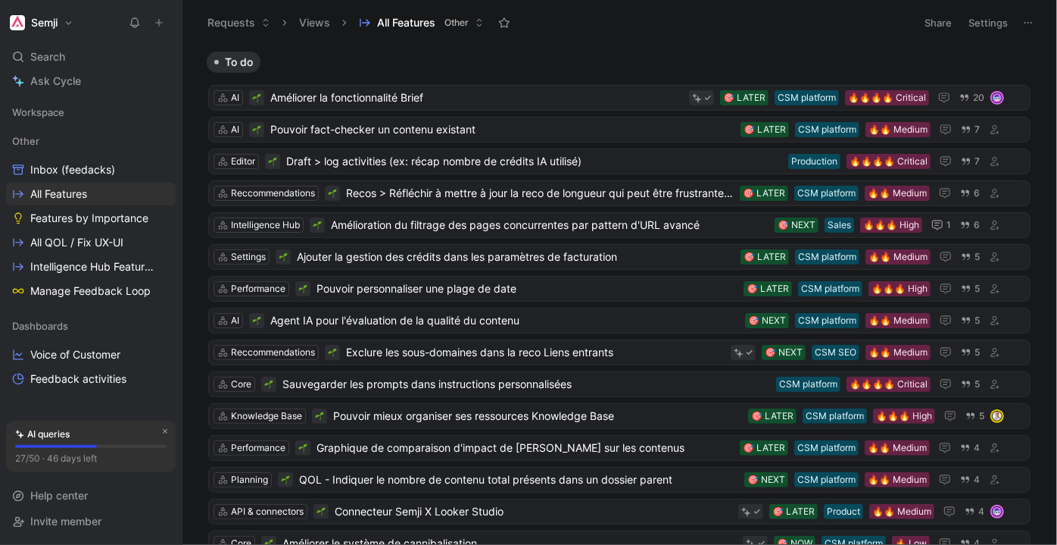
click at [462, 24] on span "Other" at bounding box center [457, 22] width 24 height 15
click at [991, 17] on button "Settings" at bounding box center [988, 22] width 53 height 21
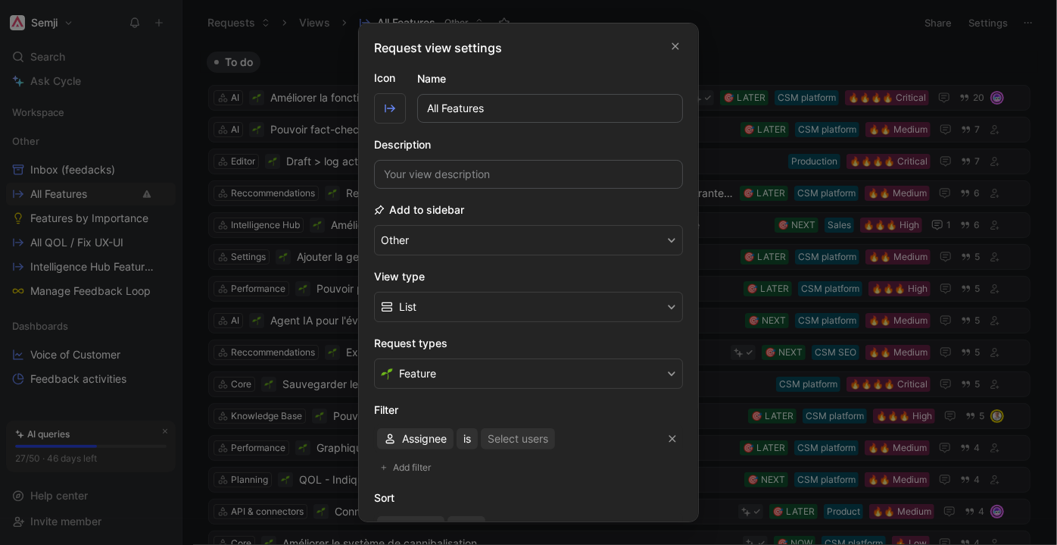
click at [727, 61] on div at bounding box center [528, 272] width 1057 height 545
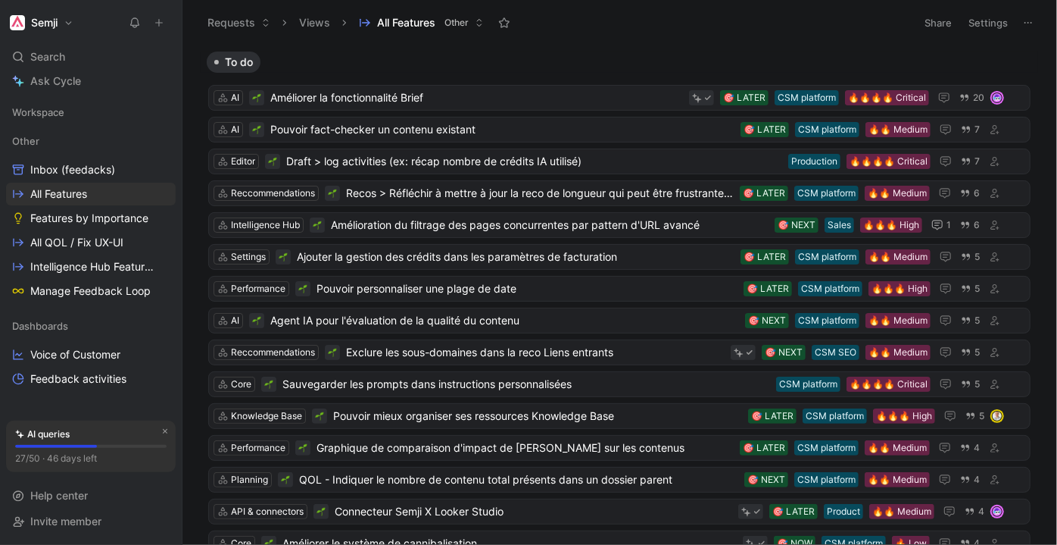
click at [68, 23] on button "Semji" at bounding box center [41, 22] width 71 height 21
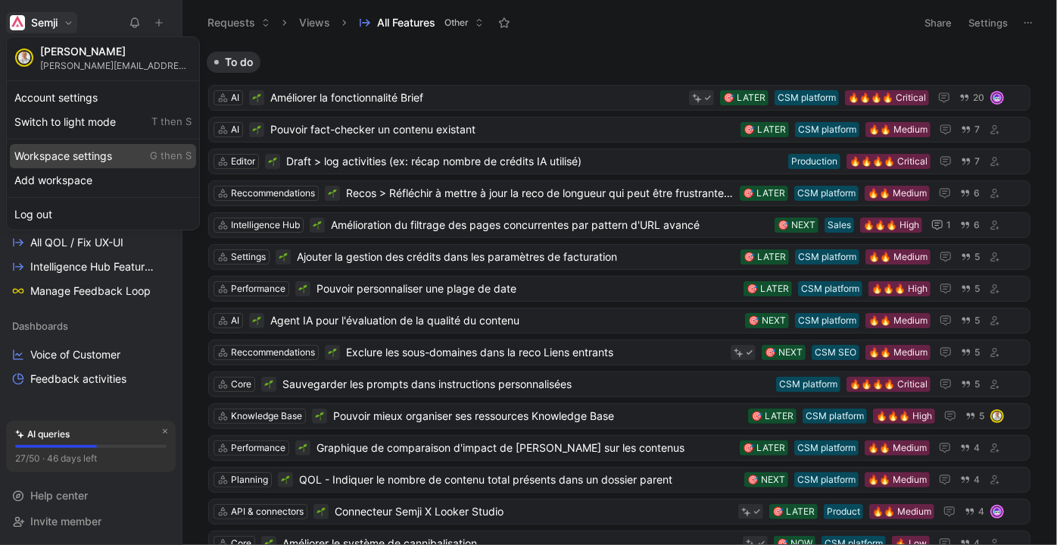
click at [110, 155] on div "Workspace settings G then S" at bounding box center [103, 156] width 186 height 24
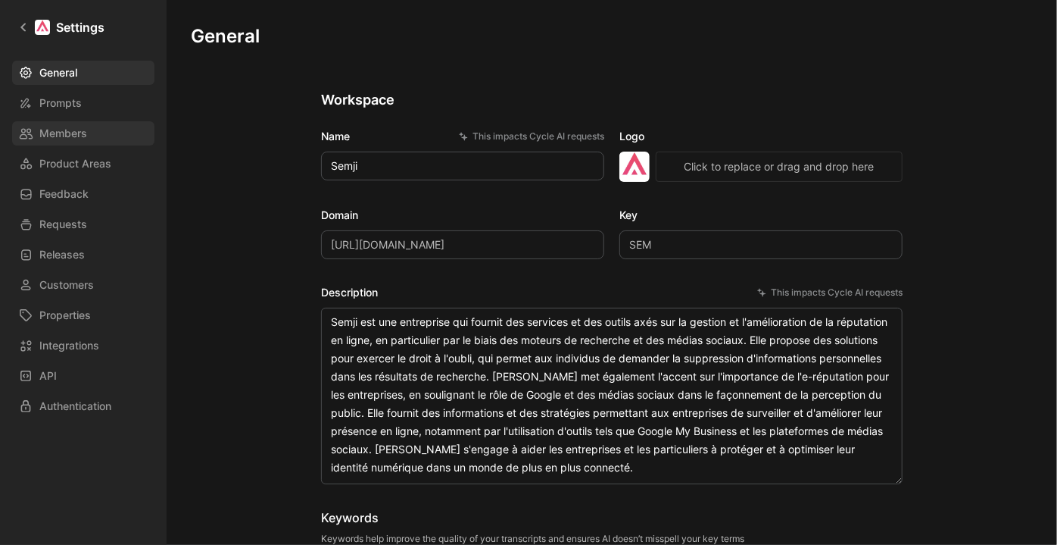
click at [58, 124] on span "Members" at bounding box center [63, 133] width 48 height 18
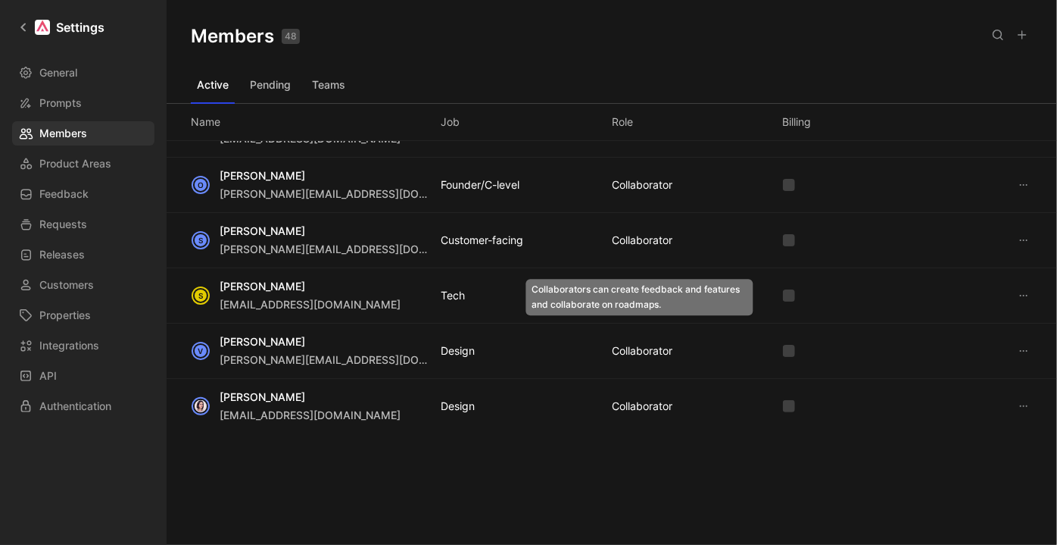
scroll to position [1965, 0]
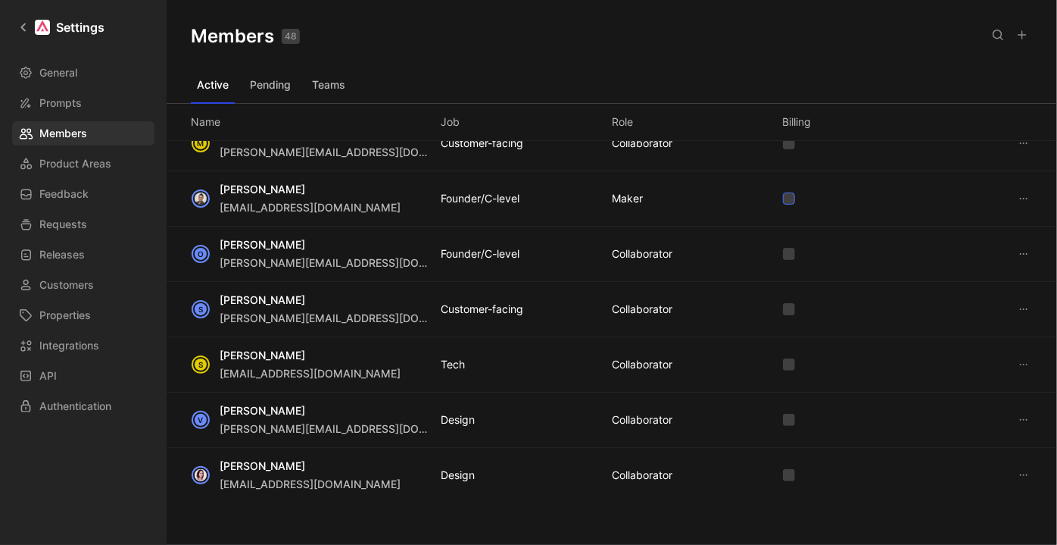
click at [785, 194] on icon at bounding box center [789, 198] width 9 height 9
drag, startPoint x: 786, startPoint y: 189, endPoint x: 790, endPoint y: 181, distance: 8.5
click at [790, 179] on div "[PERSON_NAME] [EMAIL_ADDRESS][DOMAIN_NAME] Founder/C-level MAKER" at bounding box center [612, 198] width 891 height 55
click at [789, 181] on div "[PERSON_NAME] [EMAIL_ADDRESS][DOMAIN_NAME] Founder/C-level MAKER" at bounding box center [612, 198] width 891 height 55
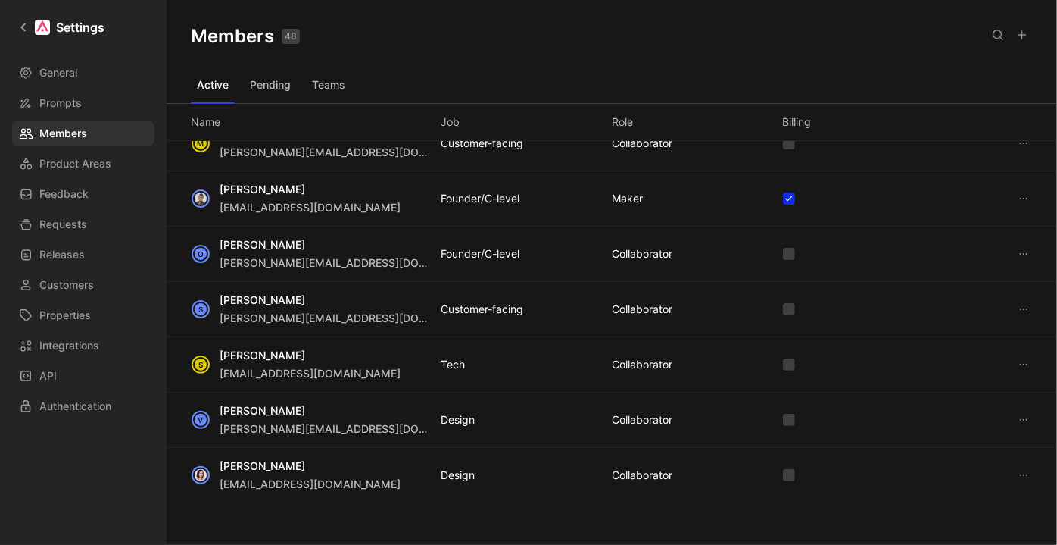
drag, startPoint x: 788, startPoint y: 186, endPoint x: 785, endPoint y: 195, distance: 9.4
click at [786, 194] on icon at bounding box center [789, 198] width 9 height 9
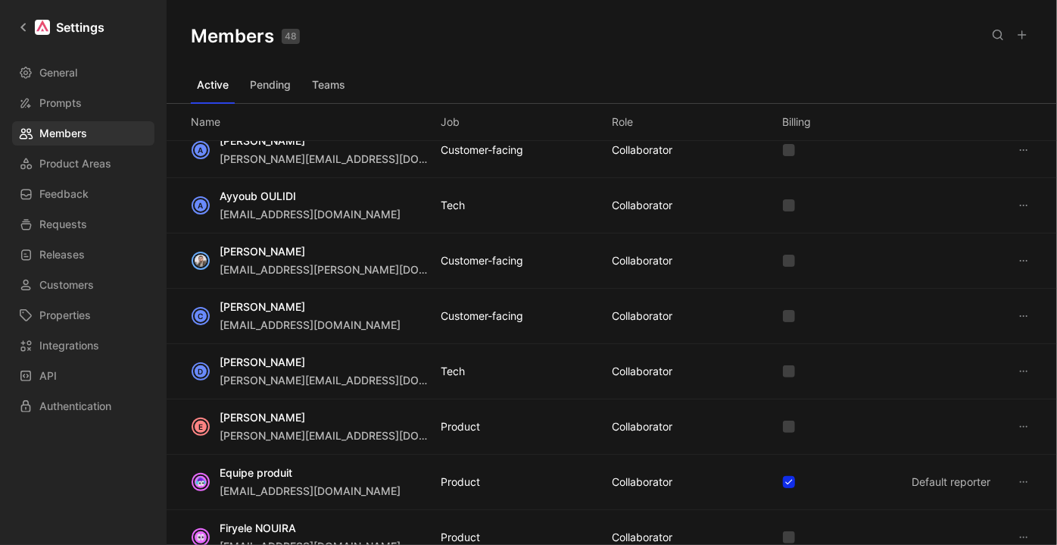
scroll to position [1138, 0]
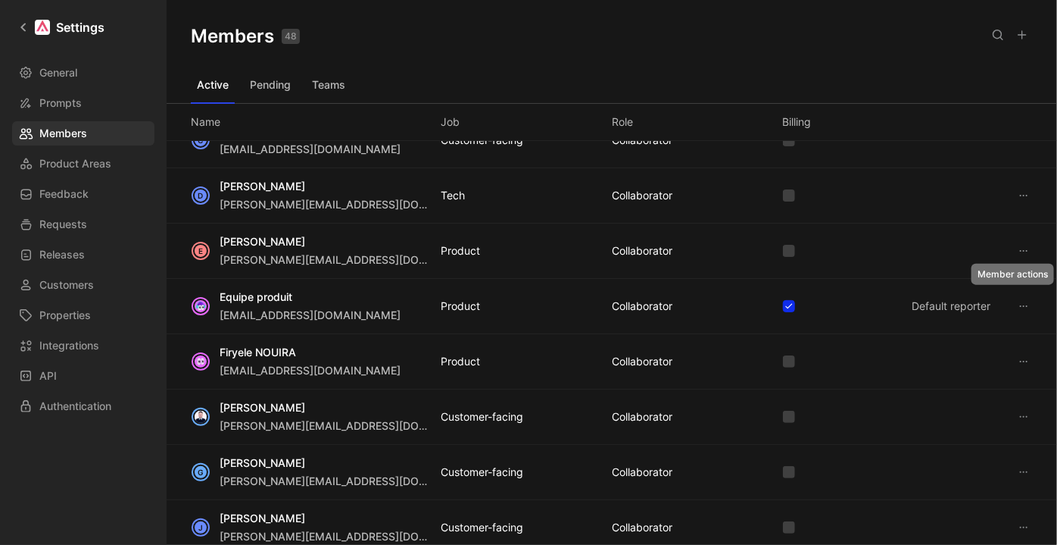
click at [1018, 302] on icon at bounding box center [1024, 306] width 12 height 12
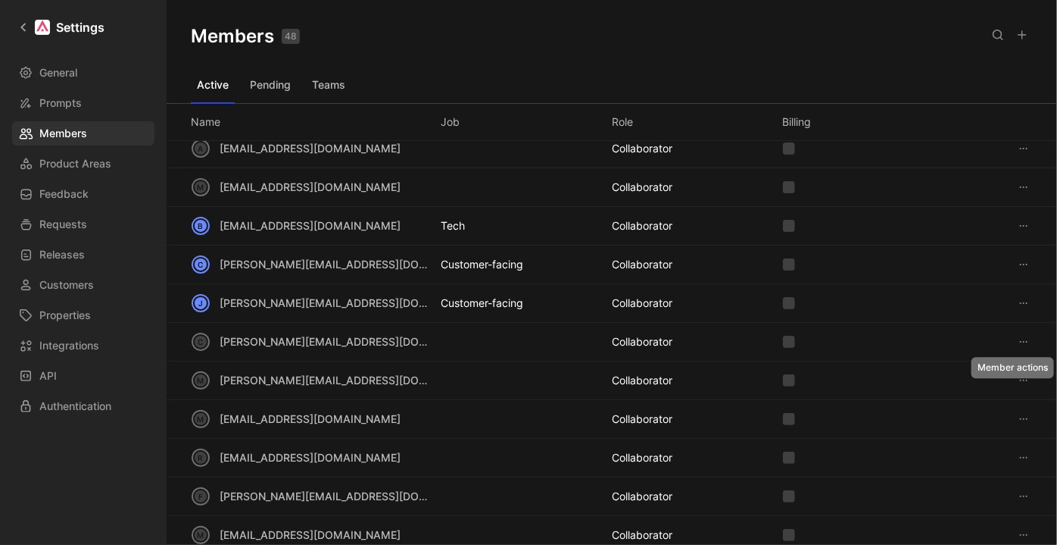
scroll to position [0, 0]
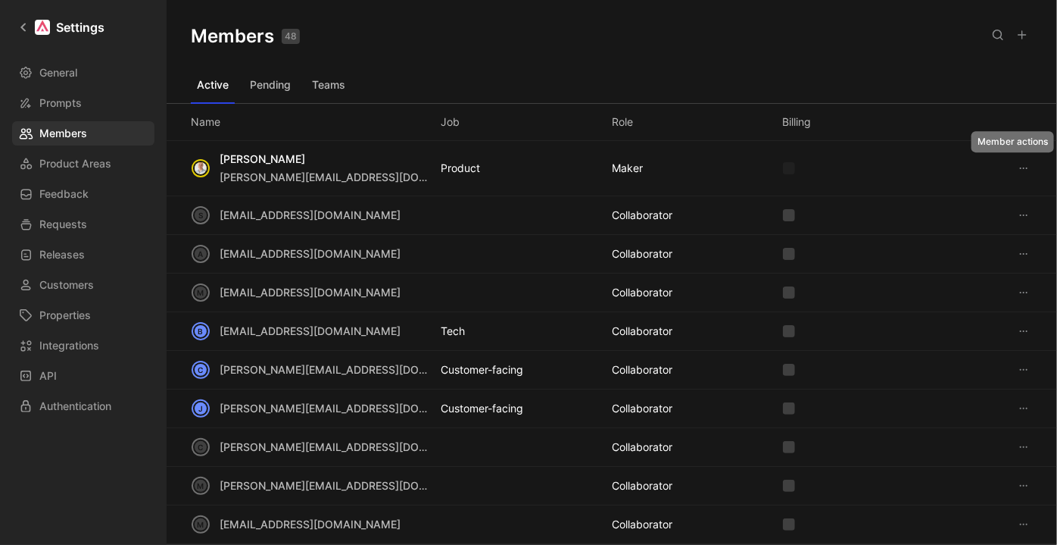
click at [1018, 167] on icon at bounding box center [1024, 168] width 12 height 12
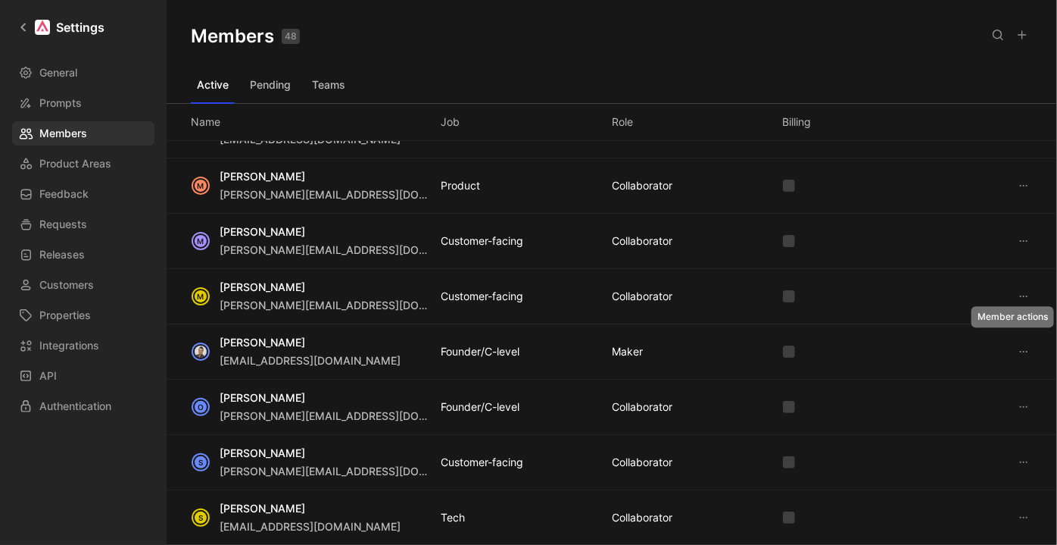
click at [1018, 345] on icon at bounding box center [1024, 351] width 12 height 12
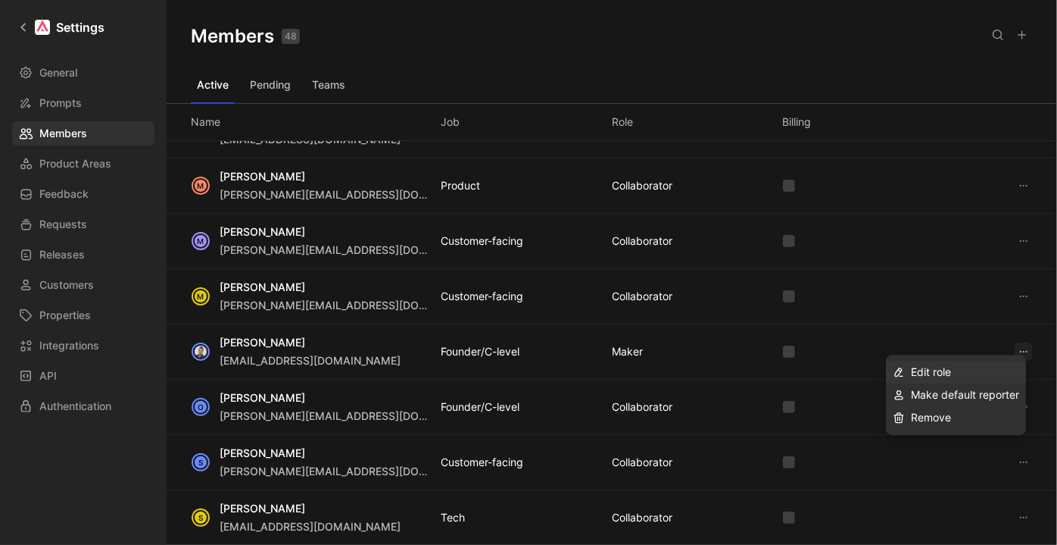
click at [982, 371] on div "Edit role" at bounding box center [965, 372] width 108 height 18
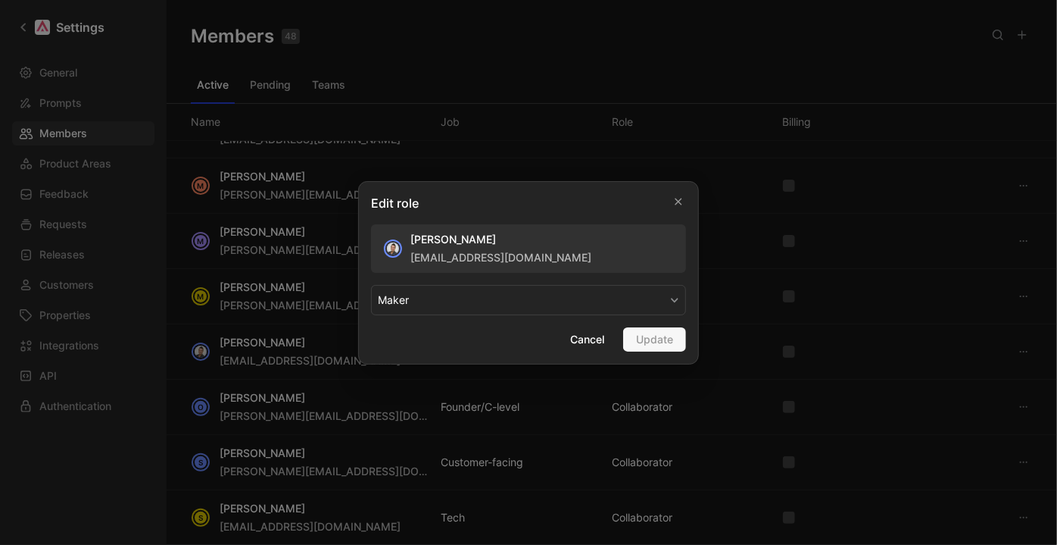
click at [607, 304] on button "MAKER" at bounding box center [528, 300] width 315 height 30
click at [430, 335] on div "COLLABORATOR" at bounding box center [422, 335] width 89 height 18
click at [659, 339] on span "Update" at bounding box center [654, 339] width 37 height 18
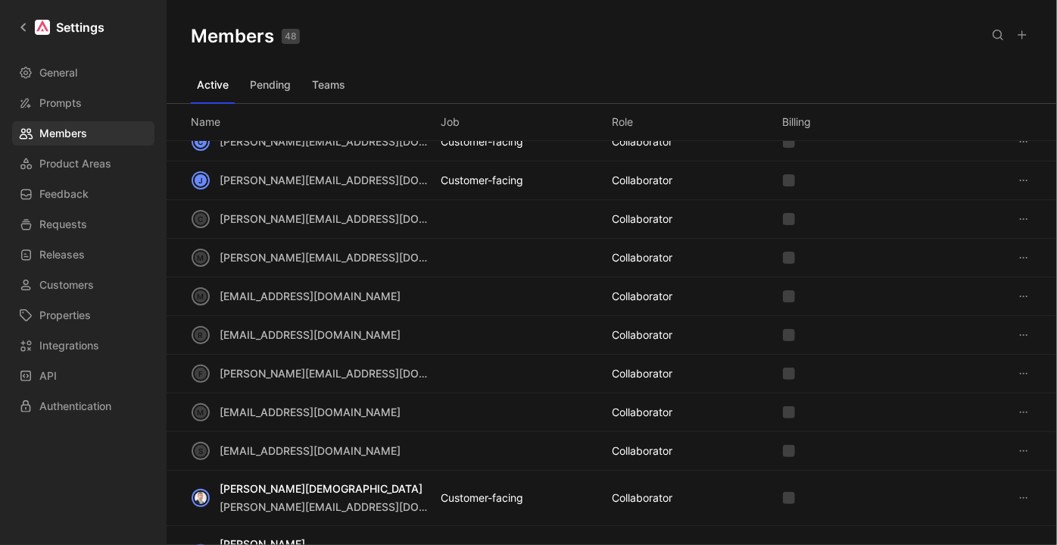
scroll to position [0, 0]
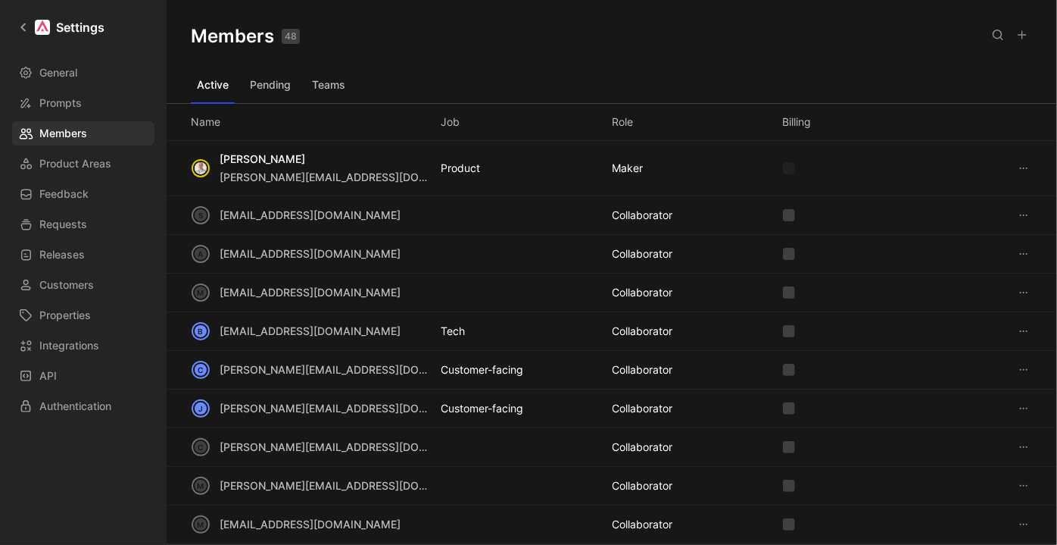
click at [1003, 40] on icon at bounding box center [998, 35] width 12 height 12
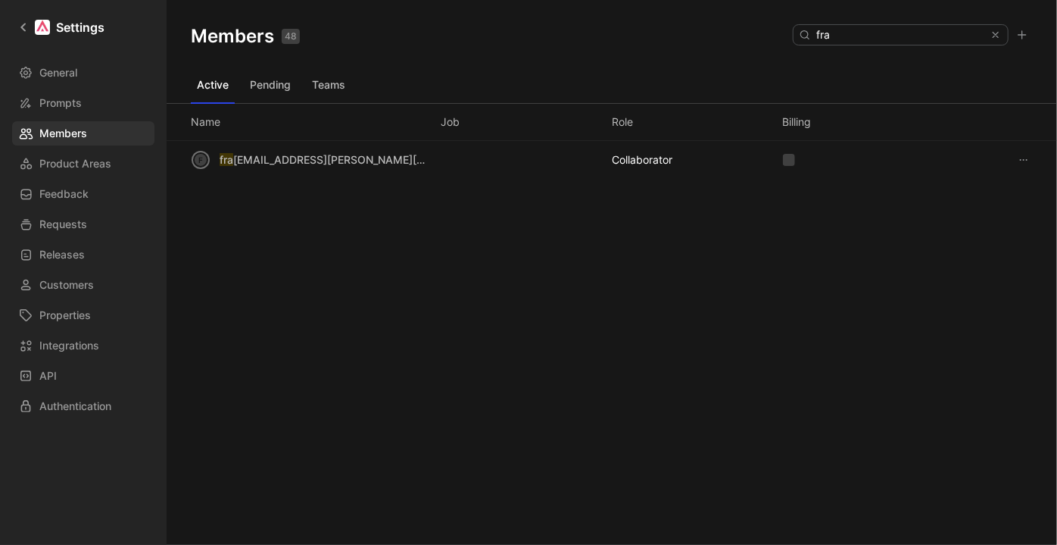
type input "fra"
click at [1023, 155] on icon at bounding box center [1024, 160] width 12 height 12
click at [1001, 192] on div "Edit role" at bounding box center [990, 188] width 71 height 18
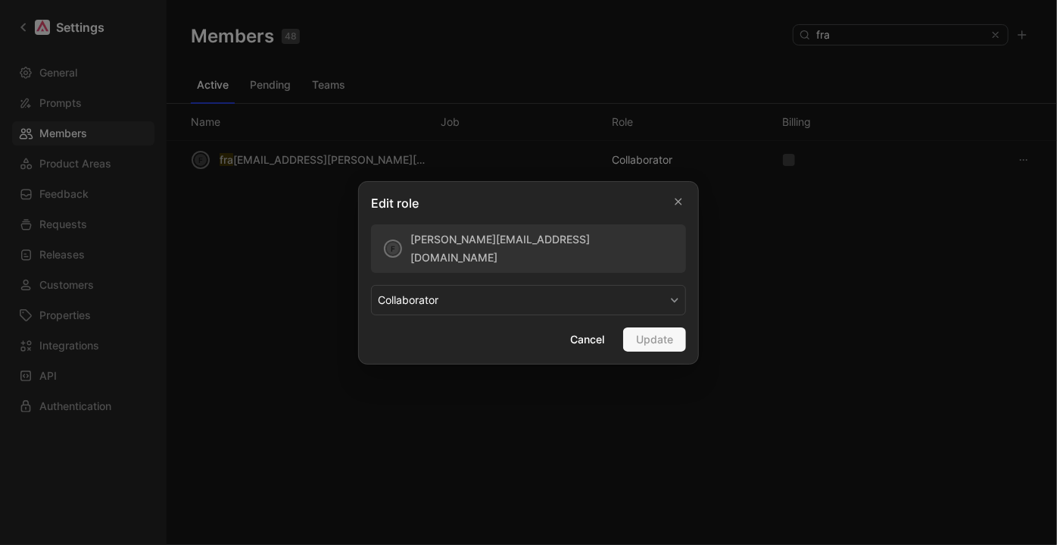
click at [644, 288] on button "COLLABORATOR" at bounding box center [528, 300] width 315 height 30
click at [406, 327] on div "MAKER" at bounding box center [422, 335] width 89 height 18
click at [664, 336] on span "Update" at bounding box center [654, 339] width 37 height 18
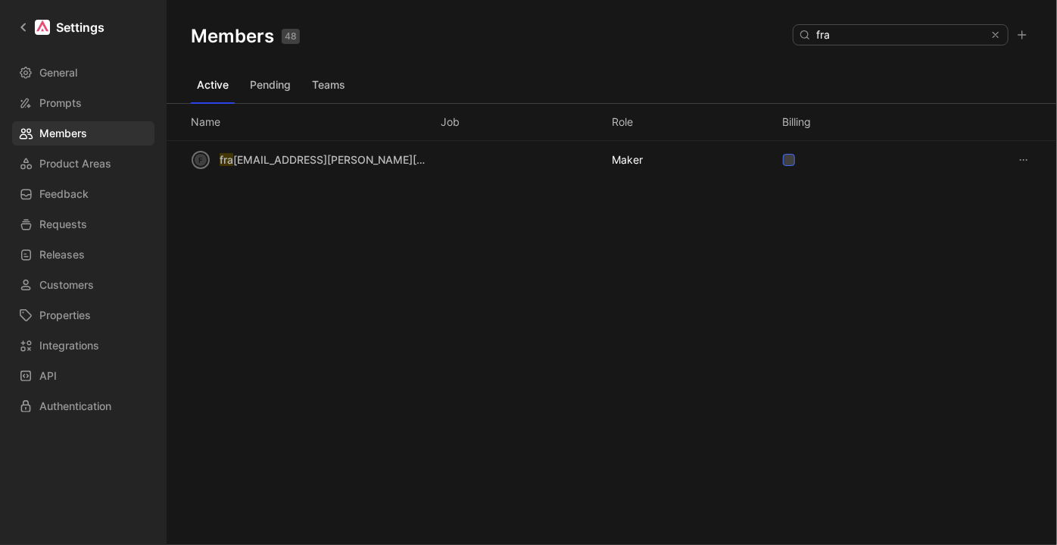
click at [789, 158] on icon at bounding box center [789, 159] width 9 height 9
click at [783, 154] on input "checkbox" at bounding box center [783, 154] width 0 height 0
click at [789, 161] on icon at bounding box center [789, 159] width 9 height 9
click at [783, 154] on input "checkbox" at bounding box center [783, 154] width 0 height 0
click at [467, 307] on div "Members 48 Saved fra Active Pending Teams Name Job Role Billing f fra [EMAIL_AD…" at bounding box center [612, 248] width 891 height 496
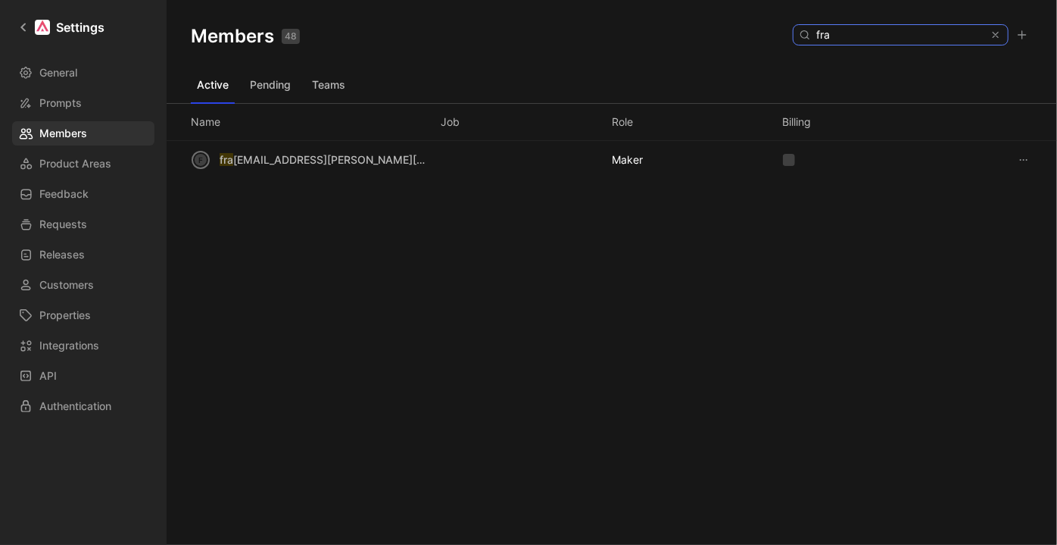
click at [997, 39] on icon at bounding box center [996, 35] width 11 height 11
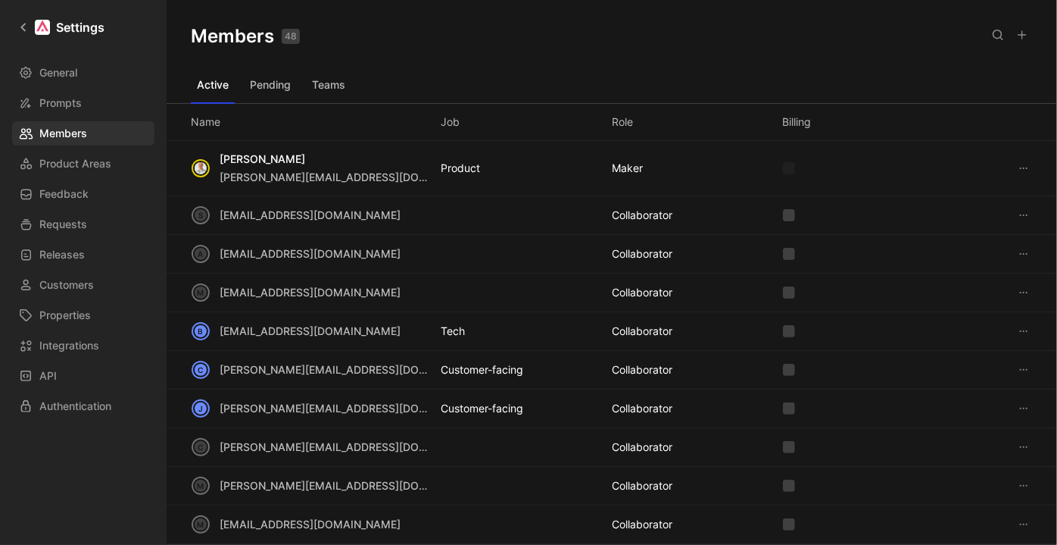
click at [782, 167] on div "[PERSON_NAME] [PERSON_NAME][EMAIL_ADDRESS][DOMAIN_NAME] Product MAKER" at bounding box center [612, 168] width 891 height 55
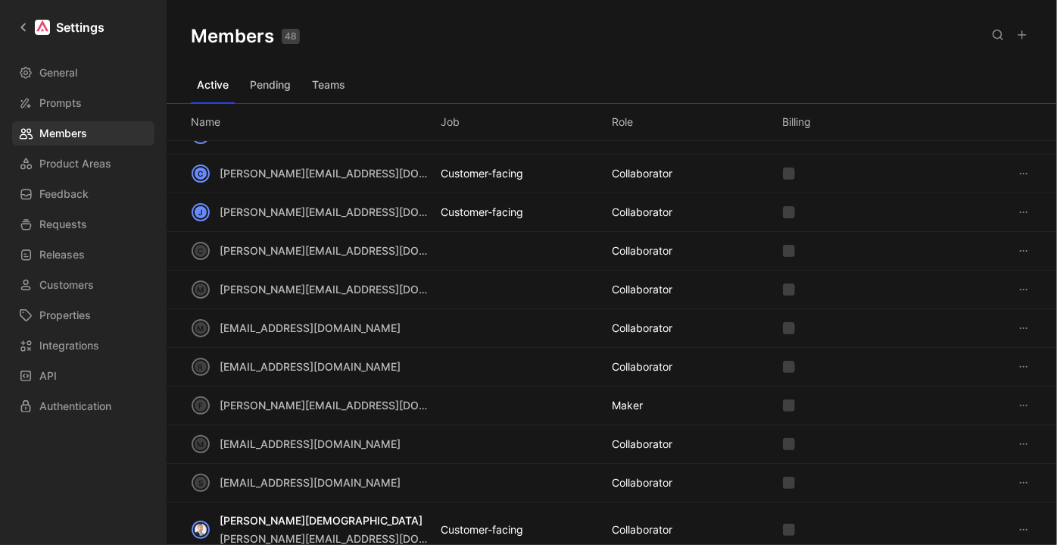
scroll to position [206, 0]
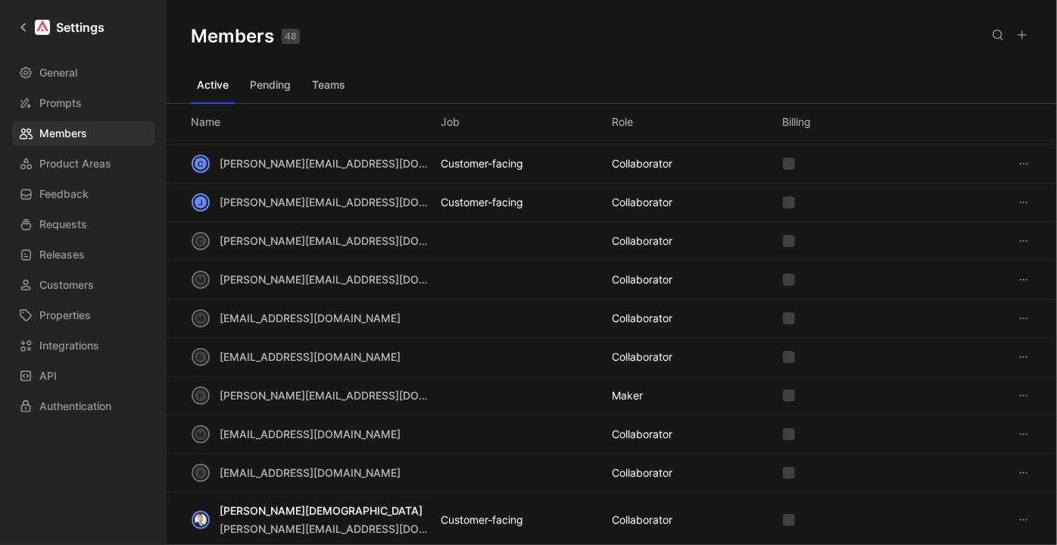
click at [716, 76] on div "Active Pending Teams" at bounding box center [612, 88] width 842 height 30
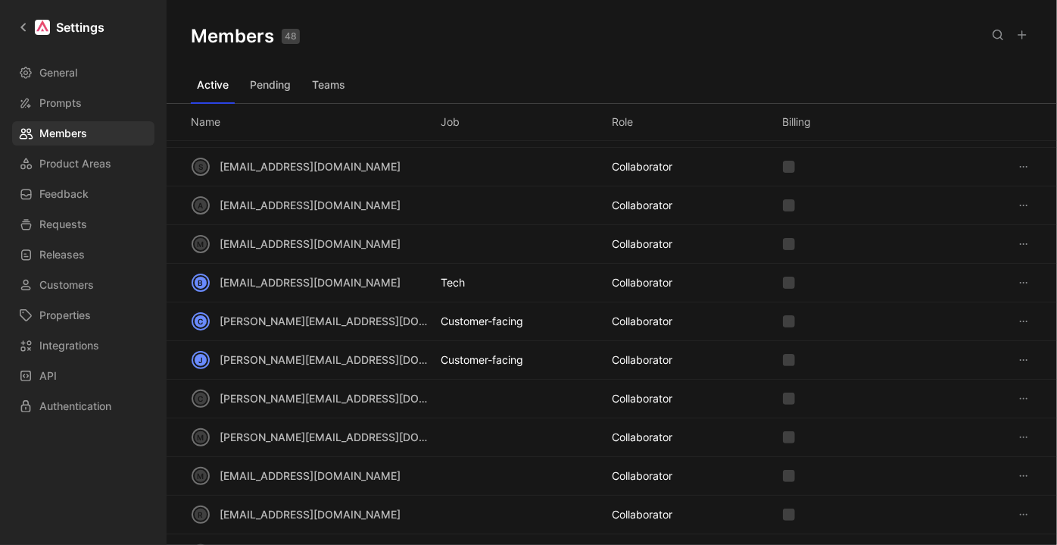
scroll to position [0, 0]
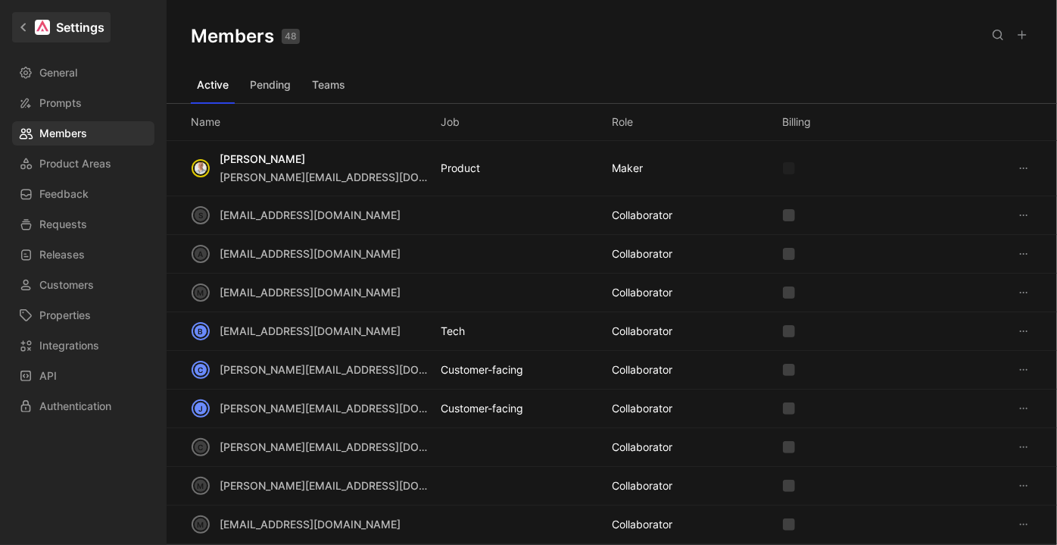
click at [25, 27] on icon at bounding box center [23, 27] width 11 height 11
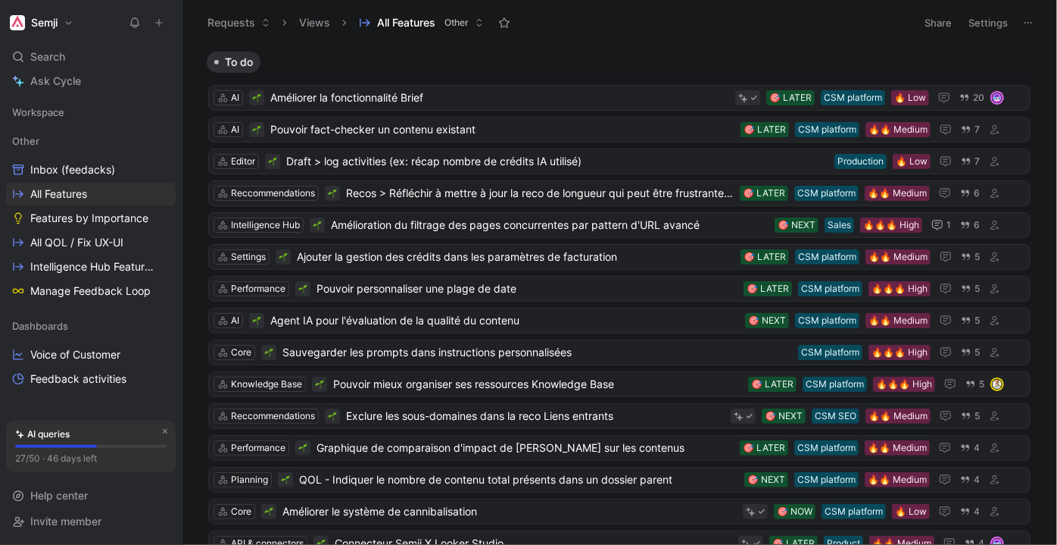
click at [753, 40] on header "Requests Views All Features Other Share Settings" at bounding box center [620, 22] width 875 height 45
click at [131, 192] on link "All Features" at bounding box center [91, 194] width 170 height 23
click at [734, 51] on div "To do" at bounding box center [620, 61] width 838 height 21
click at [108, 242] on span "All QOL / Fix UX-UI" at bounding box center [76, 242] width 93 height 15
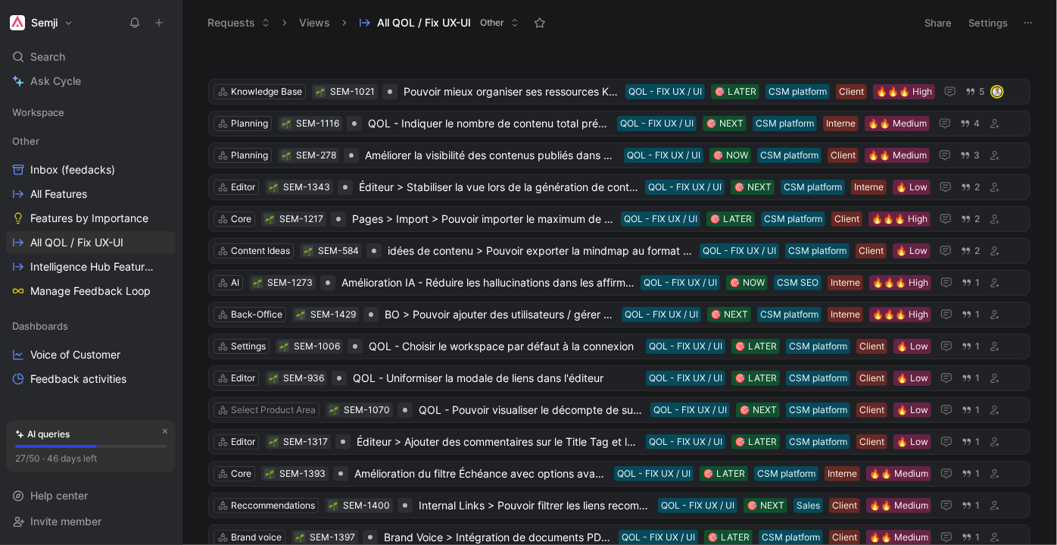
click at [708, 42] on header "Requests Views All QOL / Fix UX-UI Other Share Settings" at bounding box center [620, 22] width 875 height 45
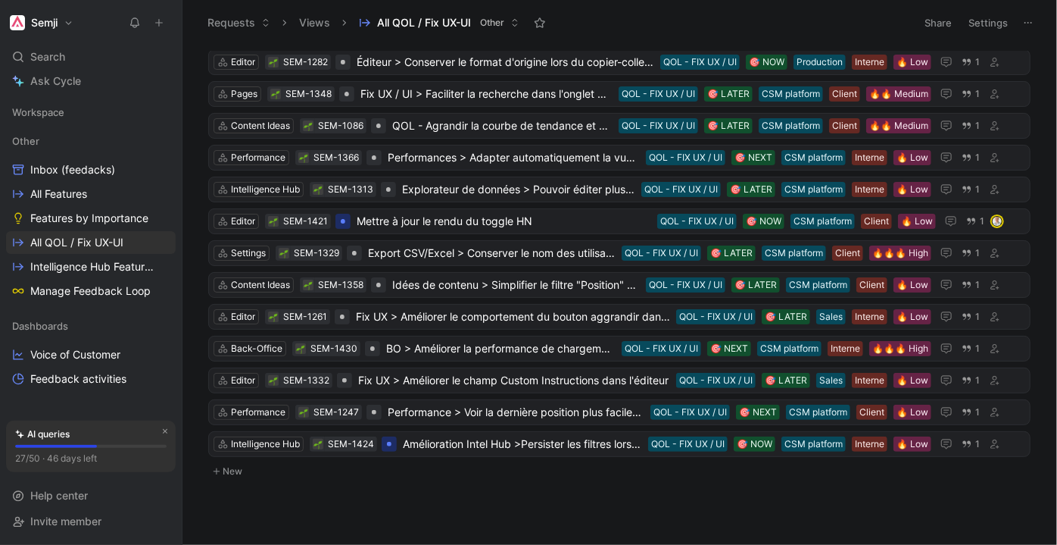
scroll to position [125, 0]
